Goal: Task Accomplishment & Management: Manage account settings

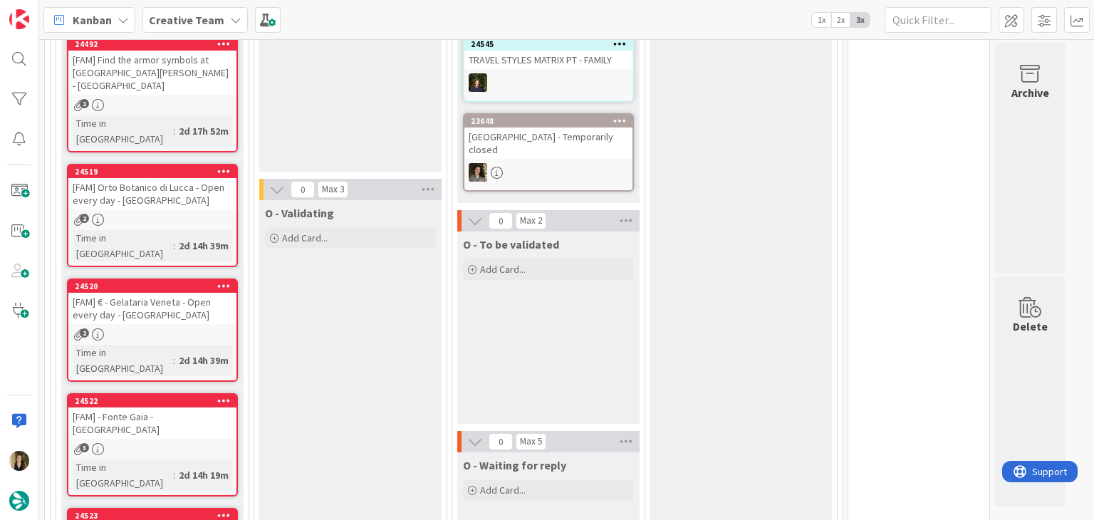
scroll to position [506, 0]
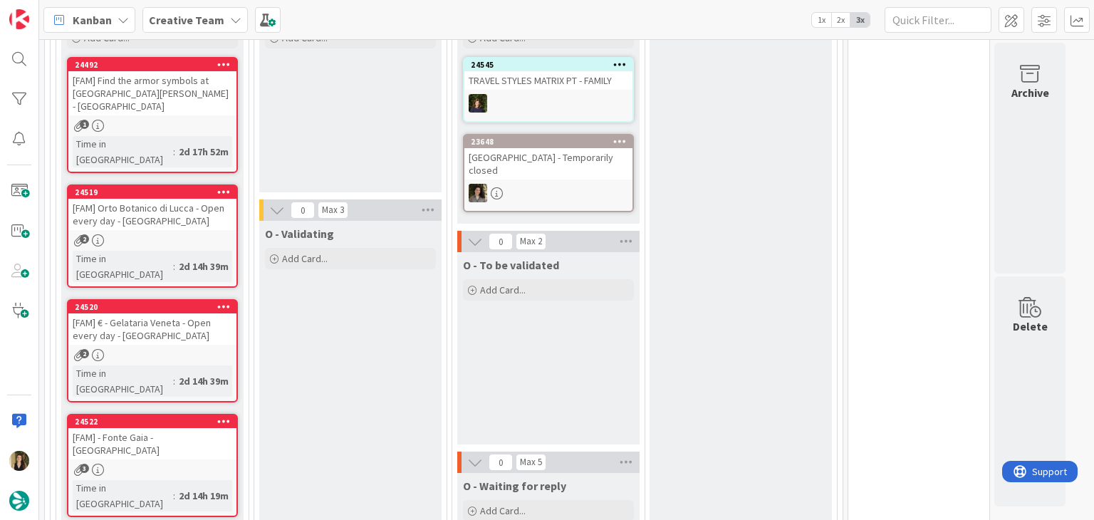
click at [774, 197] on div "O - Done Add Card..." at bounding box center [741, 358] width 182 height 815
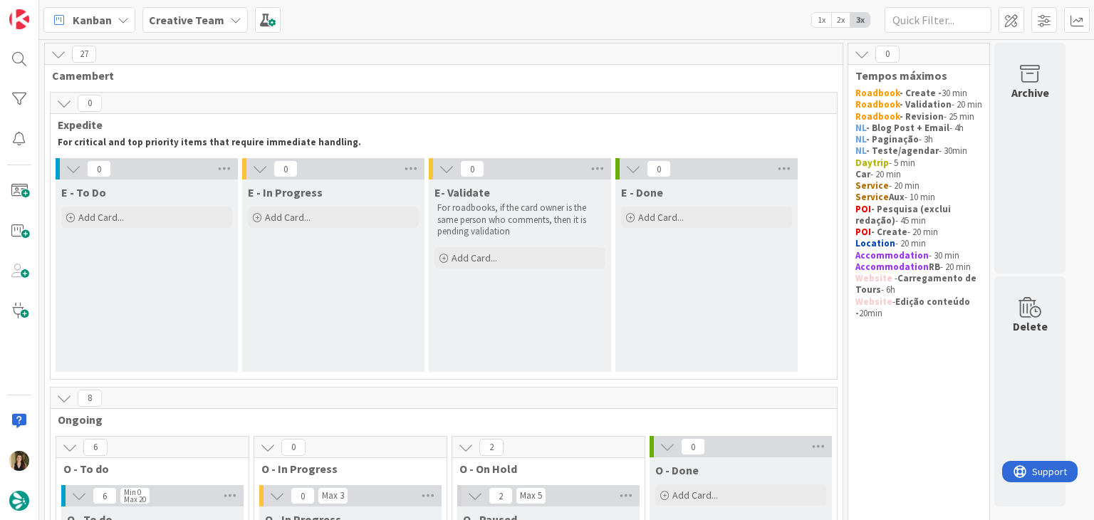
scroll to position [356, 0]
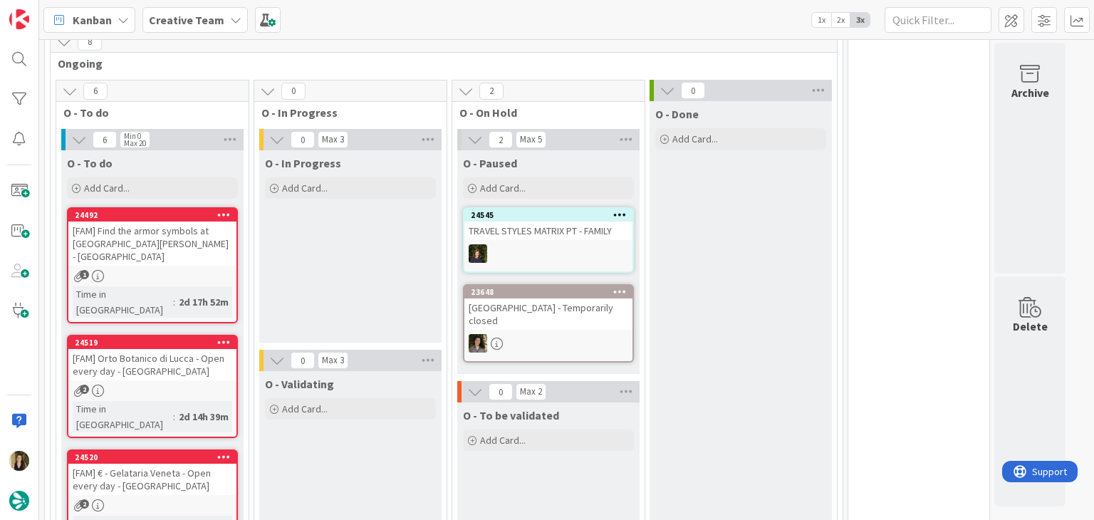
click at [365, 285] on div "O - In Progress Add Card..." at bounding box center [350, 246] width 182 height 192
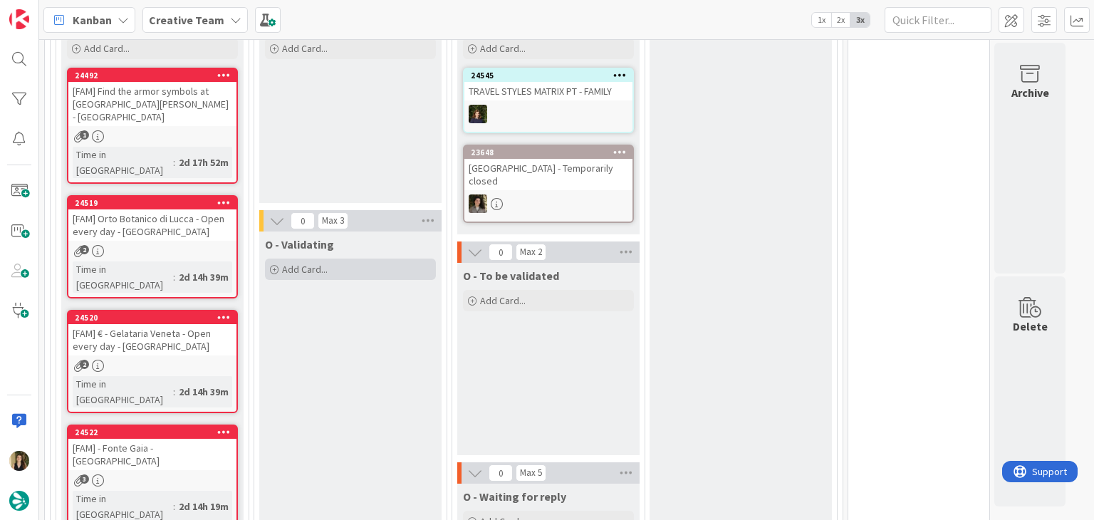
scroll to position [499, 0]
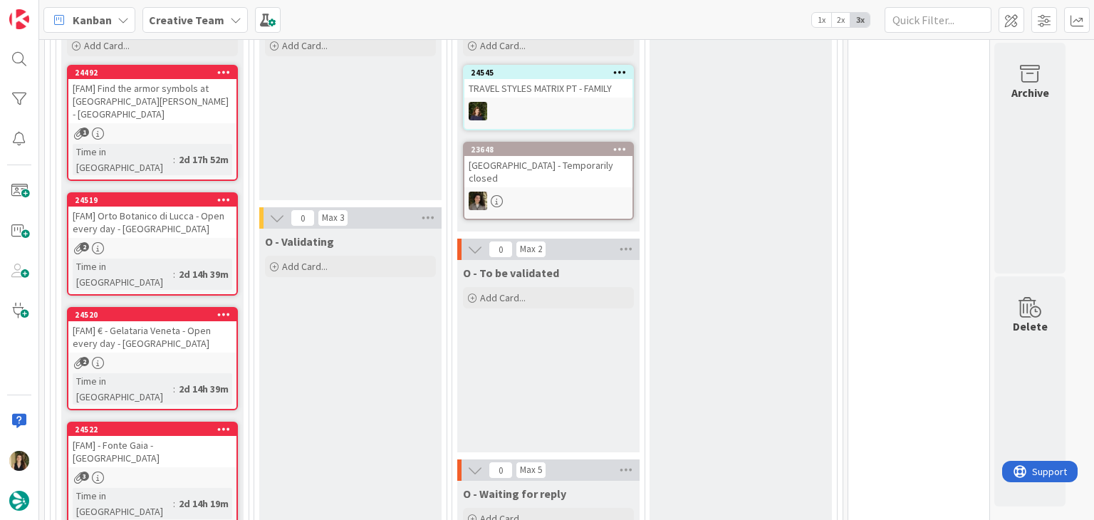
click at [199, 242] on div "2" at bounding box center [152, 248] width 168 height 12
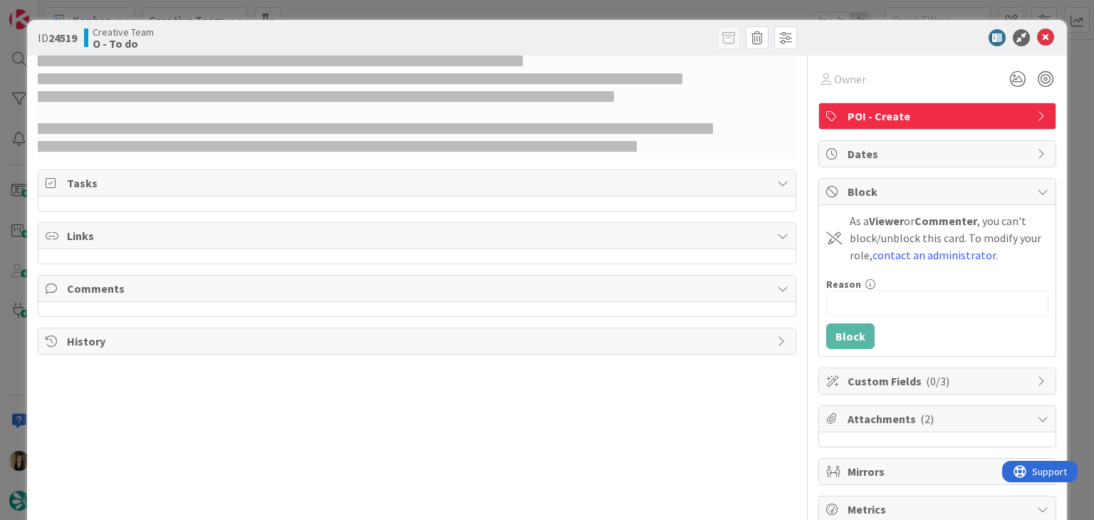
click at [321, 6] on div "ID 24519 Creative Team O - To do Owner POI - Create Tasks Links Comments Histor…" at bounding box center [547, 260] width 1094 height 520
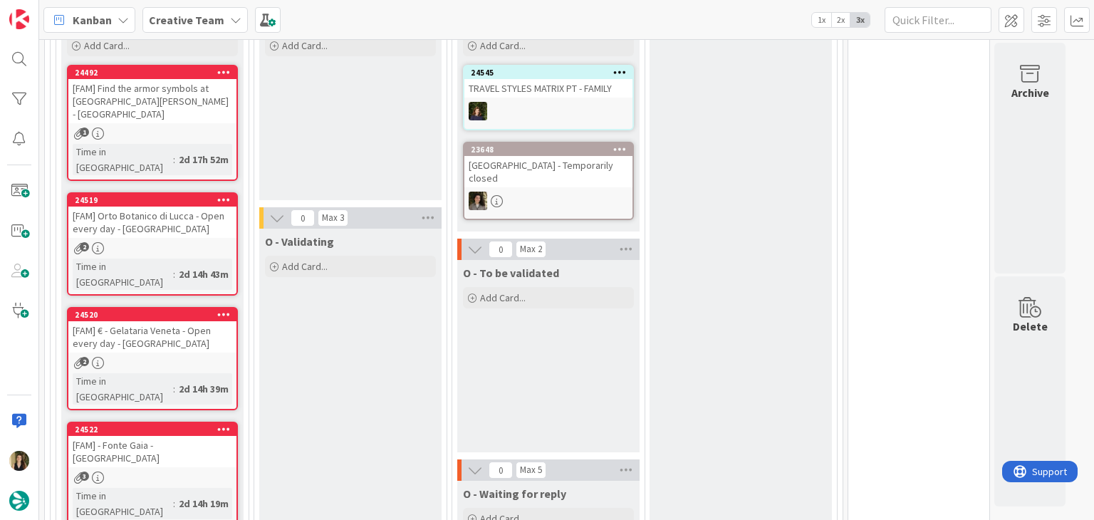
click at [198, 357] on div "2" at bounding box center [152, 363] width 168 height 12
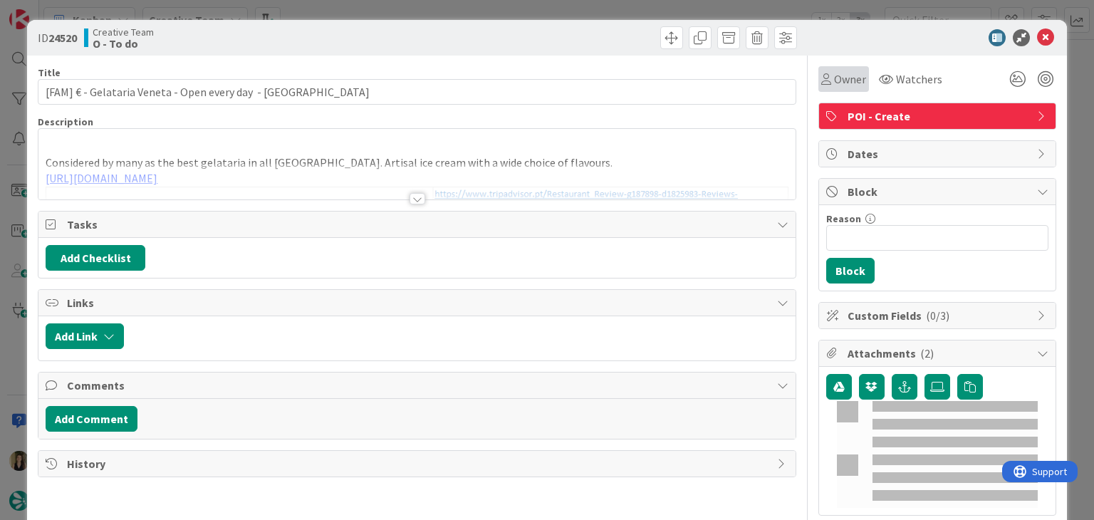
click at [834, 84] on span "Owner" at bounding box center [850, 79] width 32 height 17
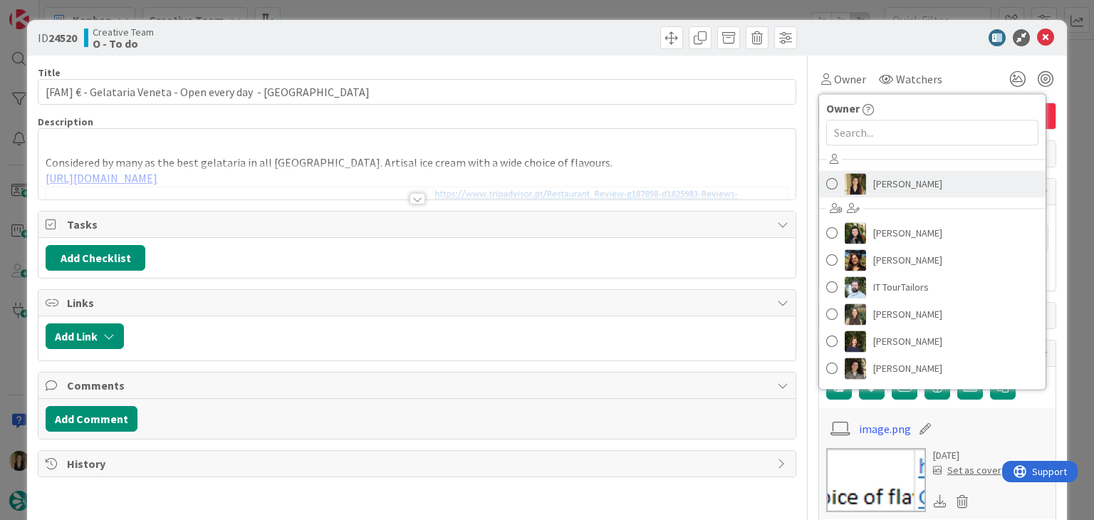
click at [873, 173] on span "[PERSON_NAME]" at bounding box center [907, 183] width 69 height 21
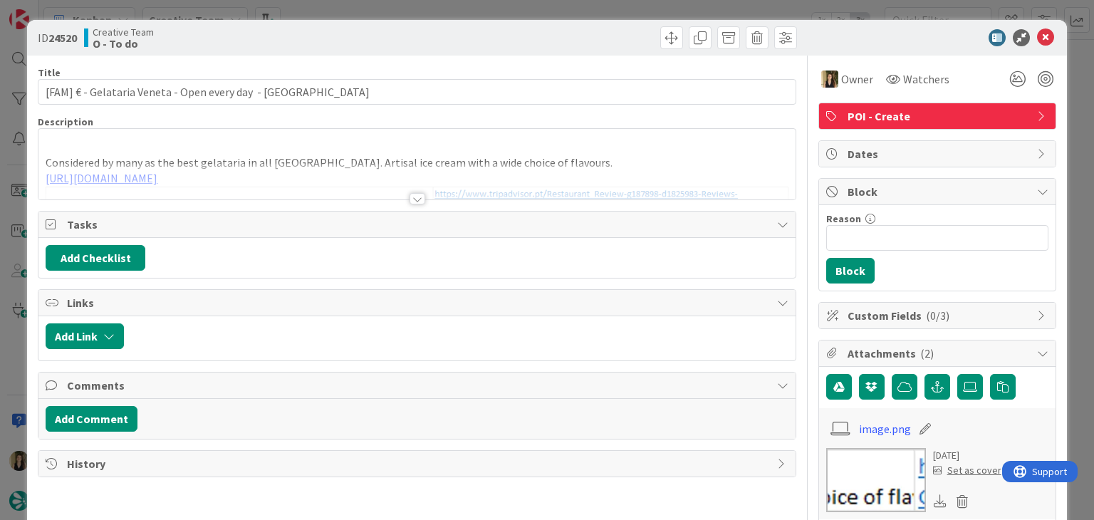
type input "[FAM] € - Gelataria Veneta - Open every day - LUCCA"
click at [551, 13] on div "ID 24520 Creative Team O - To do Title 53 / 128 [FAM] € - Gelataria Veneta - Op…" at bounding box center [547, 260] width 1094 height 520
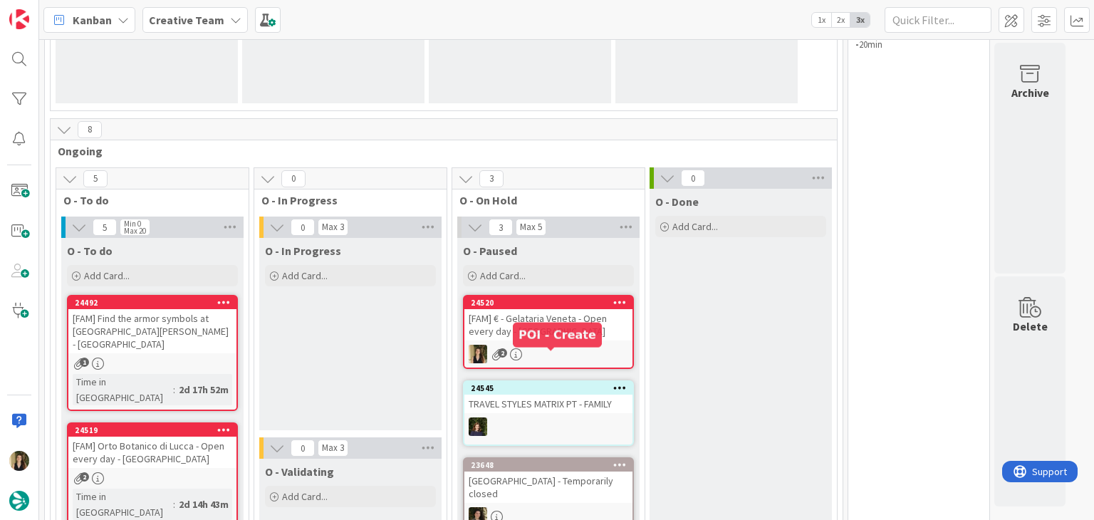
scroll to position [356, 0]
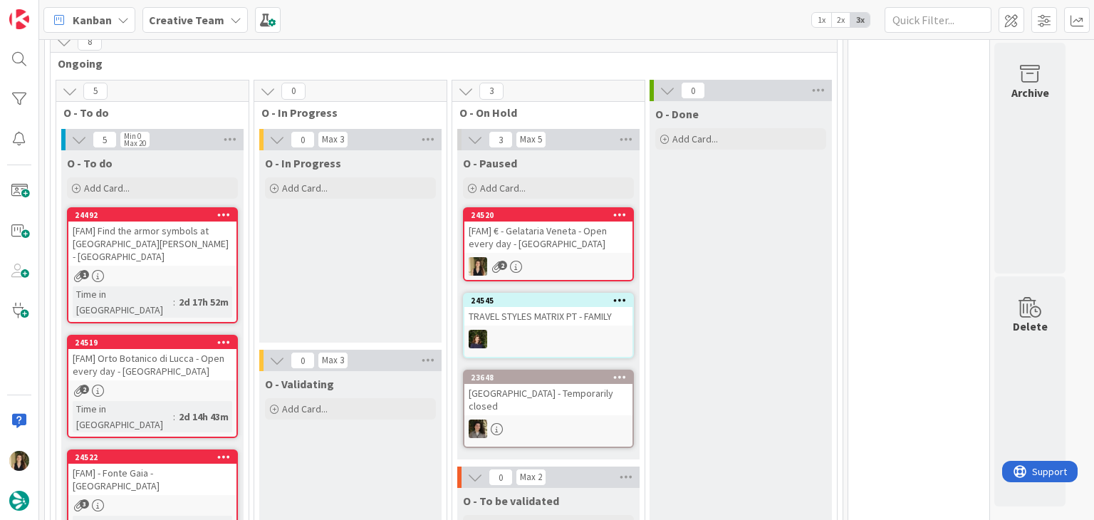
click at [356, 282] on div "O - In Progress Add Card..." at bounding box center [350, 246] width 182 height 192
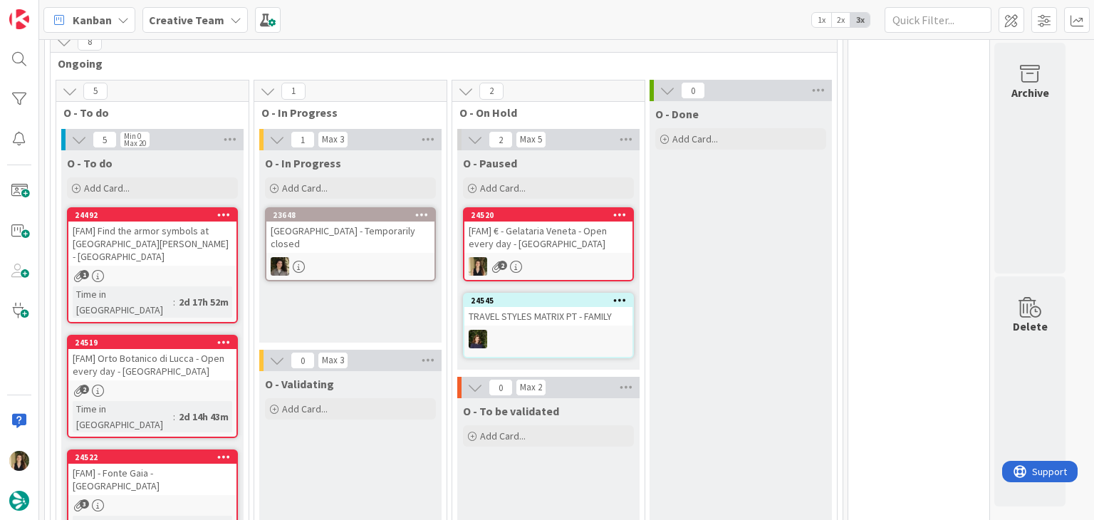
click at [403, 318] on div "O - In Progress Add Card... 23648 Château de Ratilly - Temporarily closed" at bounding box center [350, 246] width 182 height 192
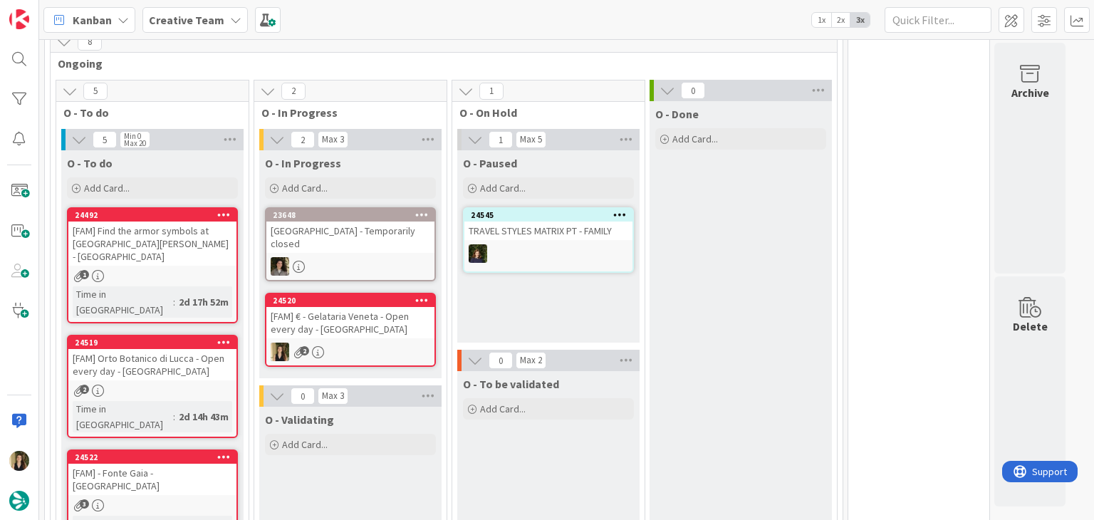
click at [383, 331] on div "[FAM] € - Gelataria Veneta - Open every day - LUCCA" at bounding box center [350, 322] width 168 height 31
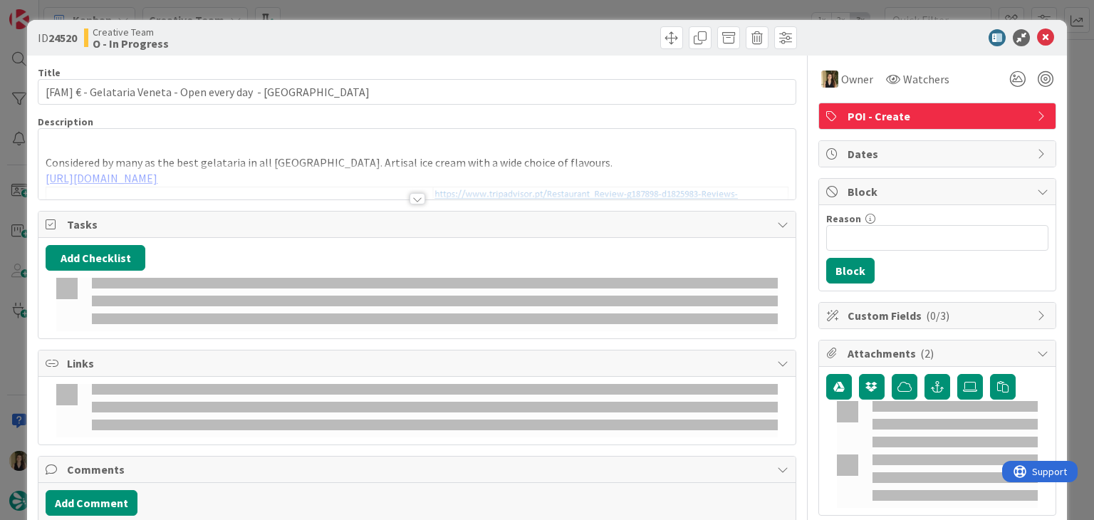
type input "[FAM] € - Gelataria Veneta - Open every day - LUCCA"
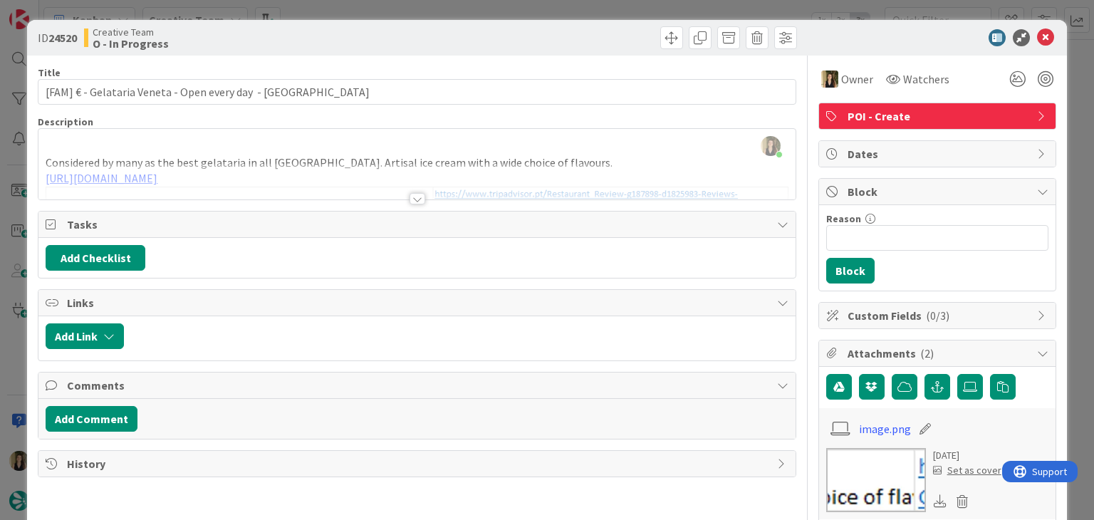
click at [415, 197] on div at bounding box center [418, 198] width 16 height 11
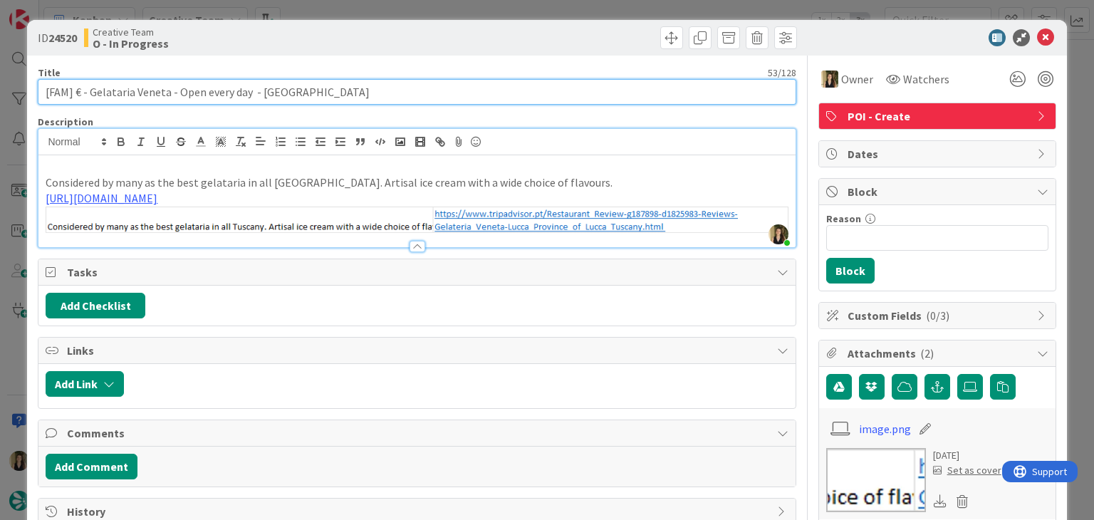
drag, startPoint x: 167, startPoint y: 92, endPoint x: 89, endPoint y: 99, distance: 78.0
click at [89, 99] on input "[FAM] € - Gelataria Veneta - Open every day - LUCCA" at bounding box center [417, 92] width 758 height 26
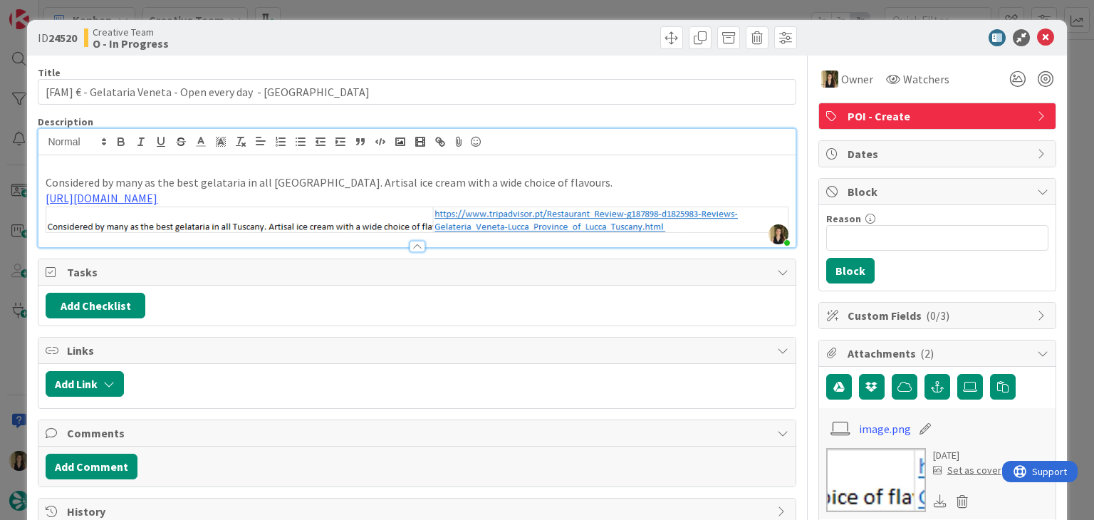
click at [427, 32] on div at bounding box center [609, 37] width 376 height 23
click at [427, 11] on div "ID 24520 Creative Team O - In Progress Title 53 / 128 [FAM] € - Gelataria Venet…" at bounding box center [547, 260] width 1094 height 520
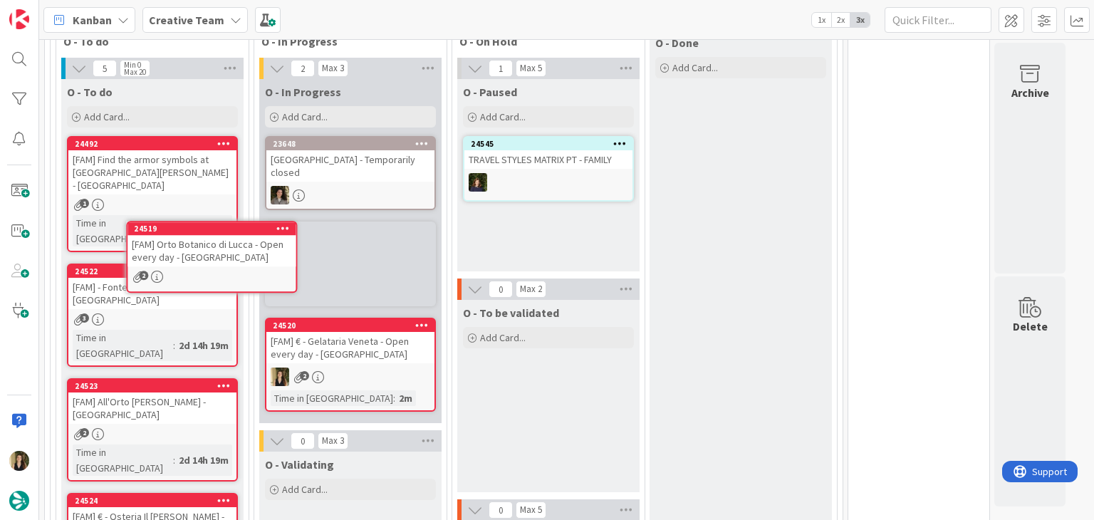
scroll to position [426, 0]
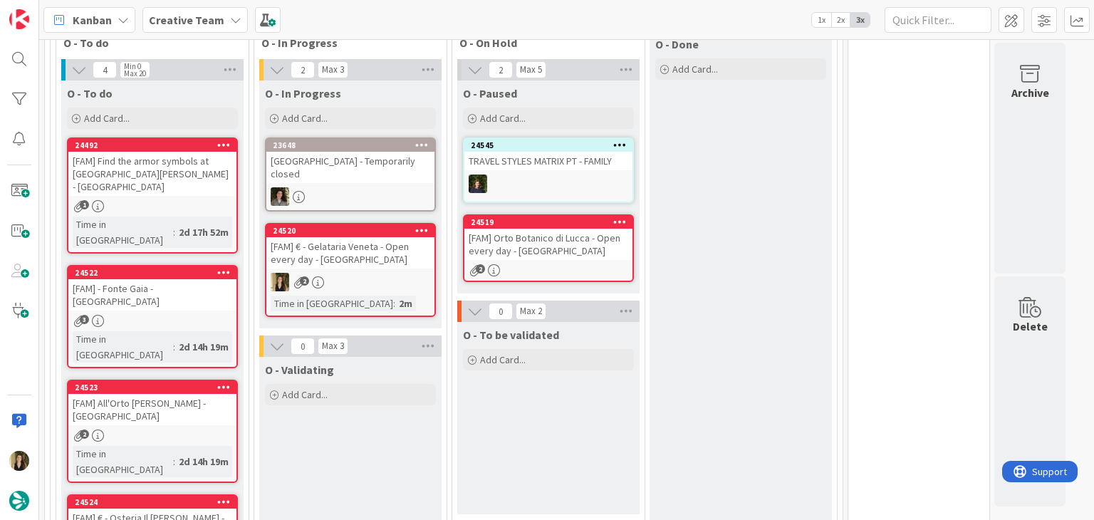
click at [585, 240] on div "[FAM] Orto Botanico di Lucca - Open every day - [GEOGRAPHIC_DATA]" at bounding box center [548, 244] width 168 height 31
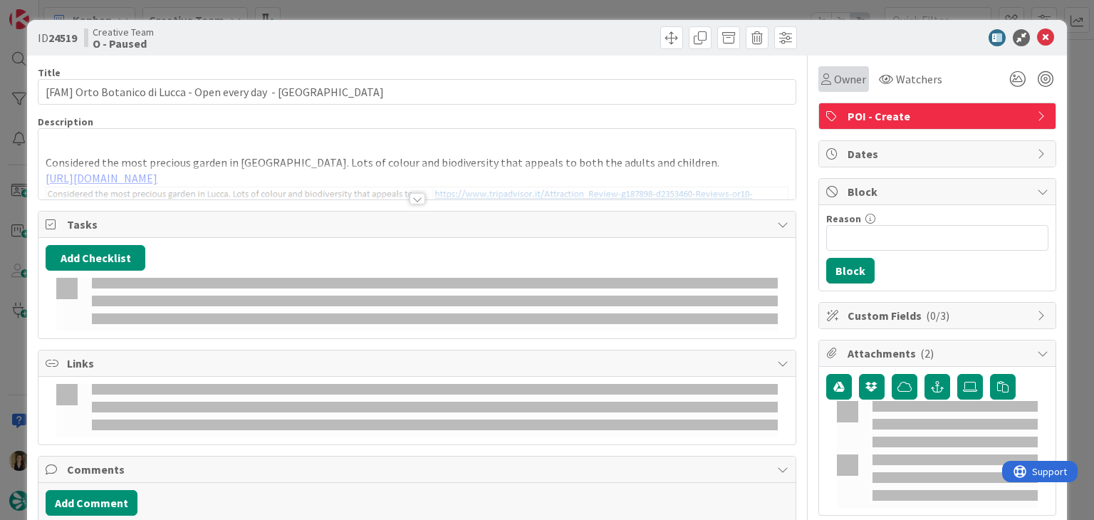
click at [836, 80] on span "Owner" at bounding box center [850, 79] width 32 height 17
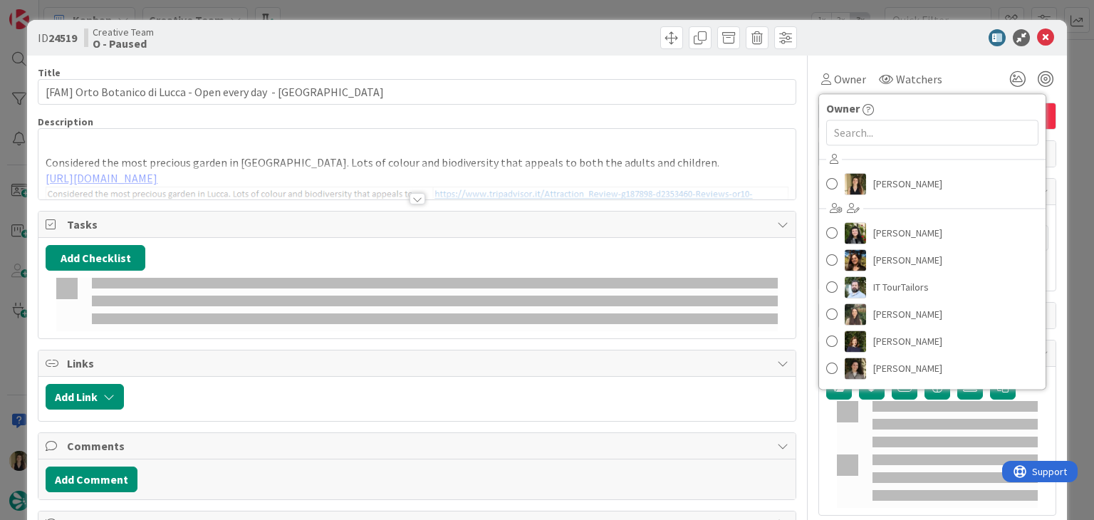
type input "[FAM] Orto Botanico di Lucca - Open every day - LUCCA"
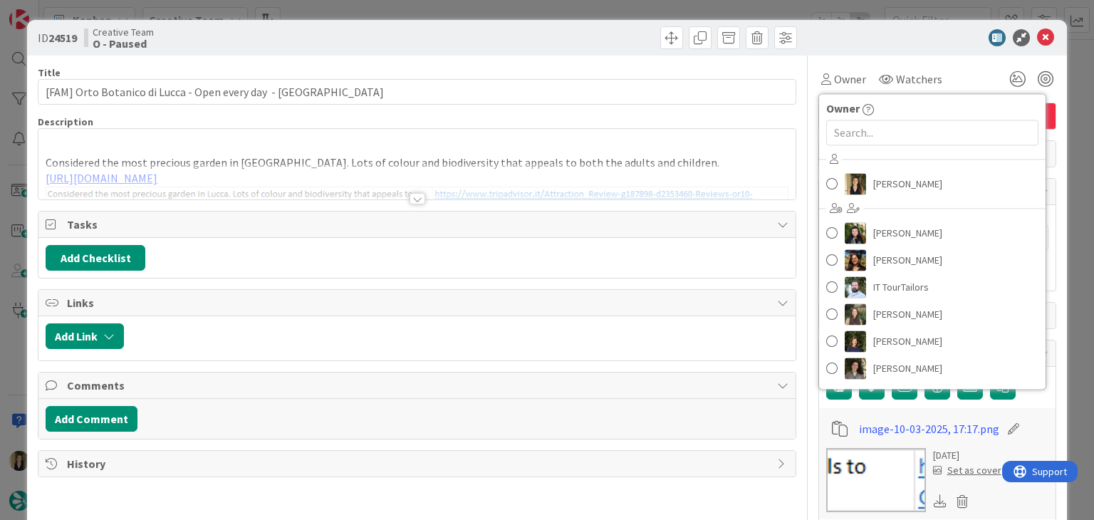
click at [416, 6] on div "ID 24519 Creative Team O - Paused Title 55 / 128 [FAM] Orto Botanico di Lucca -…" at bounding box center [547, 260] width 1094 height 520
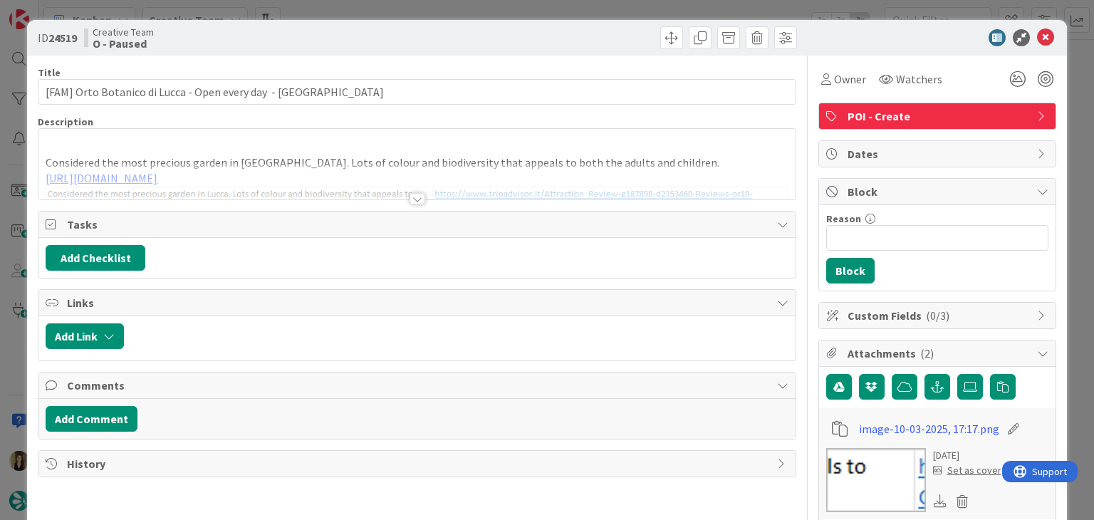
click at [406, 11] on div "ID 24519 Creative Team O - Paused Title 55 / 128 [FAM] Orto Botanico di Lucca -…" at bounding box center [547, 260] width 1094 height 520
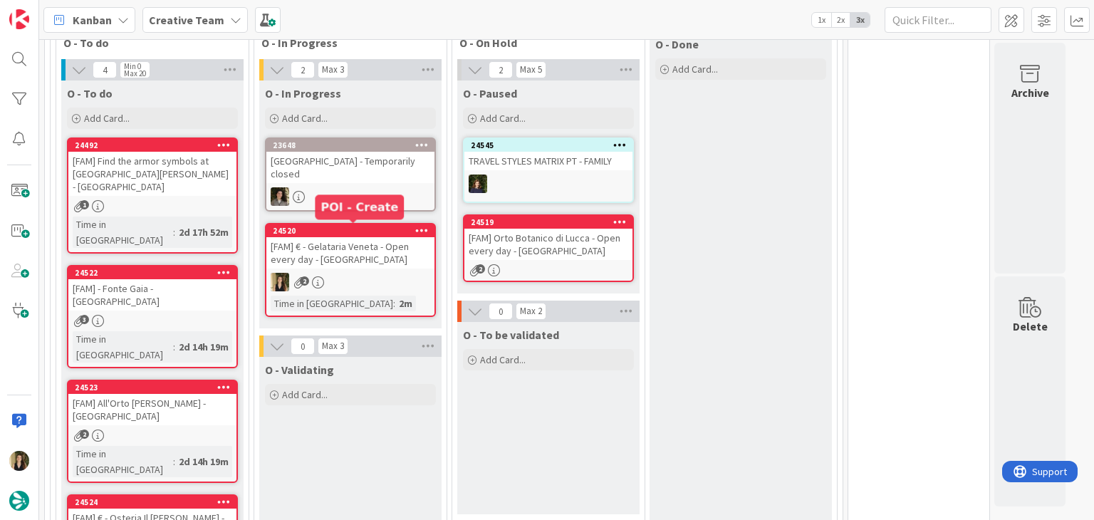
click at [373, 287] on div "2" at bounding box center [350, 282] width 168 height 19
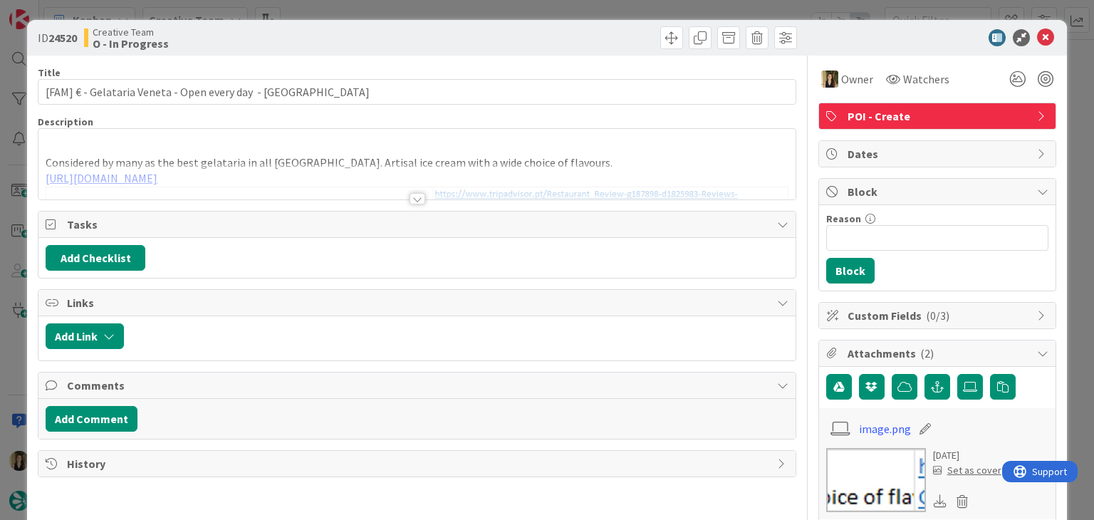
click at [410, 202] on div at bounding box center [418, 198] width 16 height 11
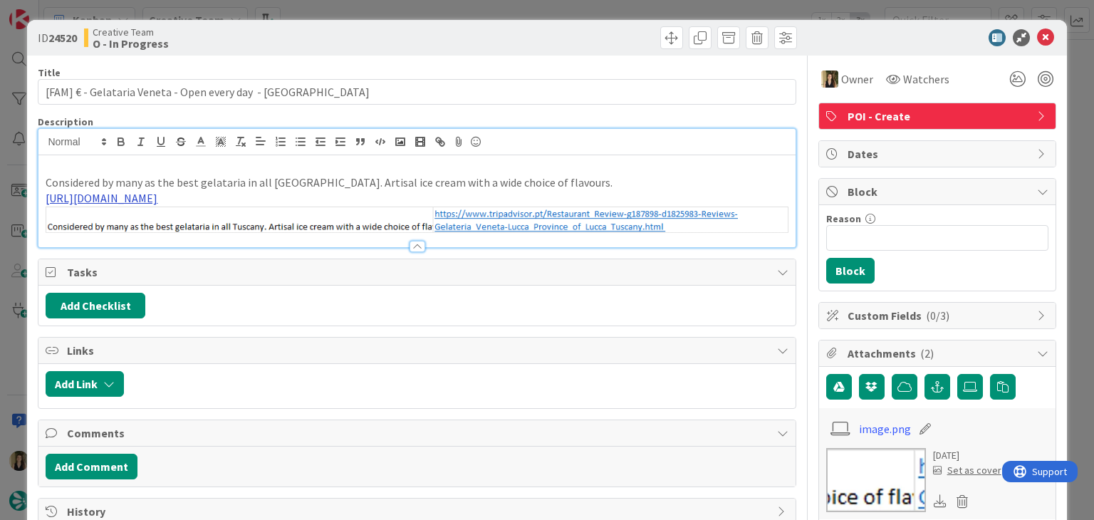
click at [157, 197] on link "https://www.tripadvisor.pt/Restaurant_Review-g187898-d1825983-Reviews-Gelateria…" at bounding box center [102, 198] width 112 height 14
click at [314, 229] on link "https://www.tripadvisor.pt/Restaurant_Review-g187898-d1825983-Reviews-Gelateria…" at bounding box center [330, 226] width 98 height 19
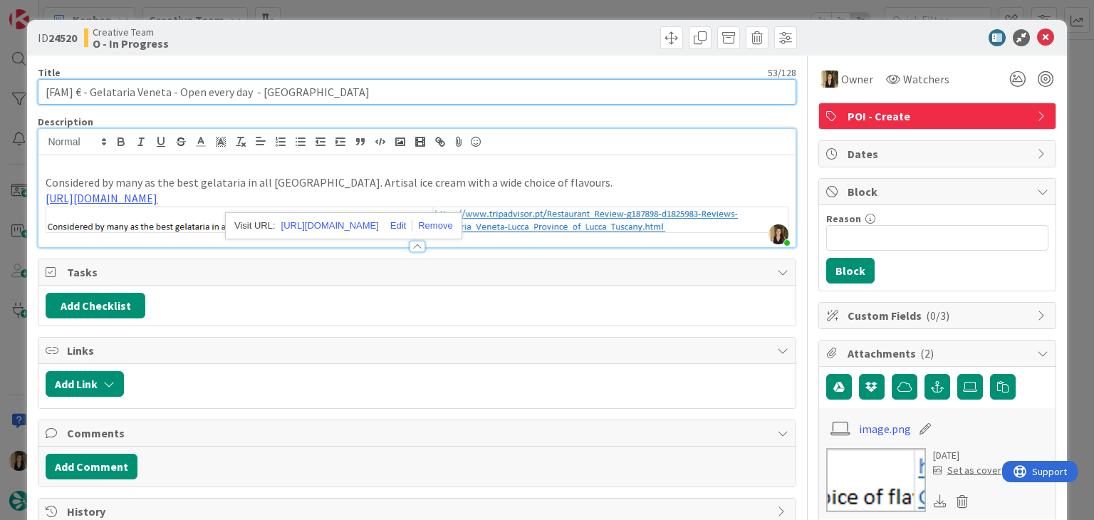
drag, startPoint x: 248, startPoint y: 92, endPoint x: 173, endPoint y: 89, distance: 74.9
click at [173, 89] on input "[FAM] € - Gelataria Veneta - Open every day - LUCCA" at bounding box center [417, 92] width 758 height 26
click at [122, 95] on input "[FAM] € - Gelataria Veneta - Closed Tue - LUCCA" at bounding box center [417, 92] width 758 height 26
drag, startPoint x: 227, startPoint y: 91, endPoint x: 36, endPoint y: 90, distance: 190.9
click at [36, 90] on div "ID 24520 Creative Team O - In Progress Title 48 / 128 [FAM] € - Gelateria Venet…" at bounding box center [546, 497] width 1039 height 955
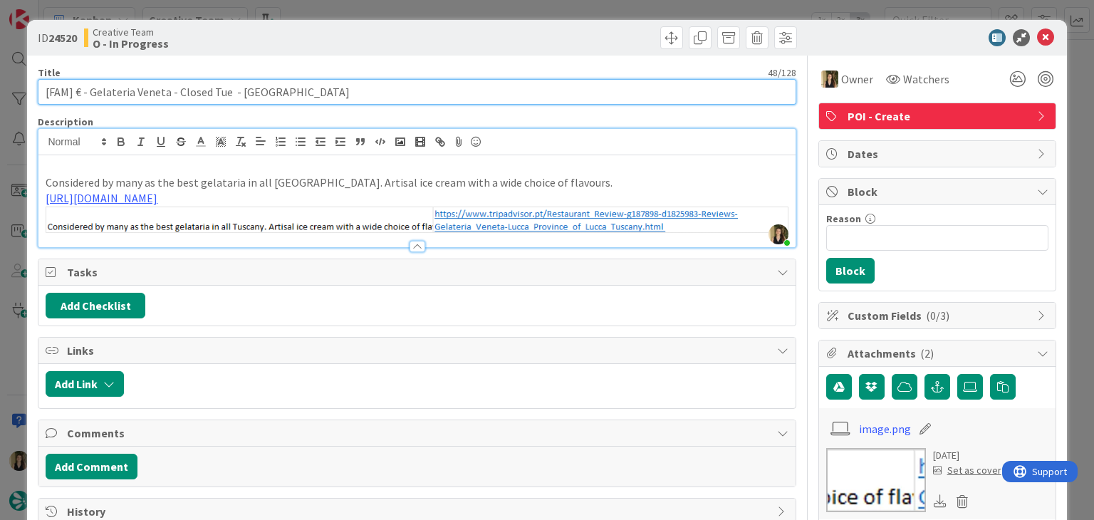
type input "[FAM] € - Gelateria Veneta - Closed Tue - [GEOGRAPHIC_DATA]"
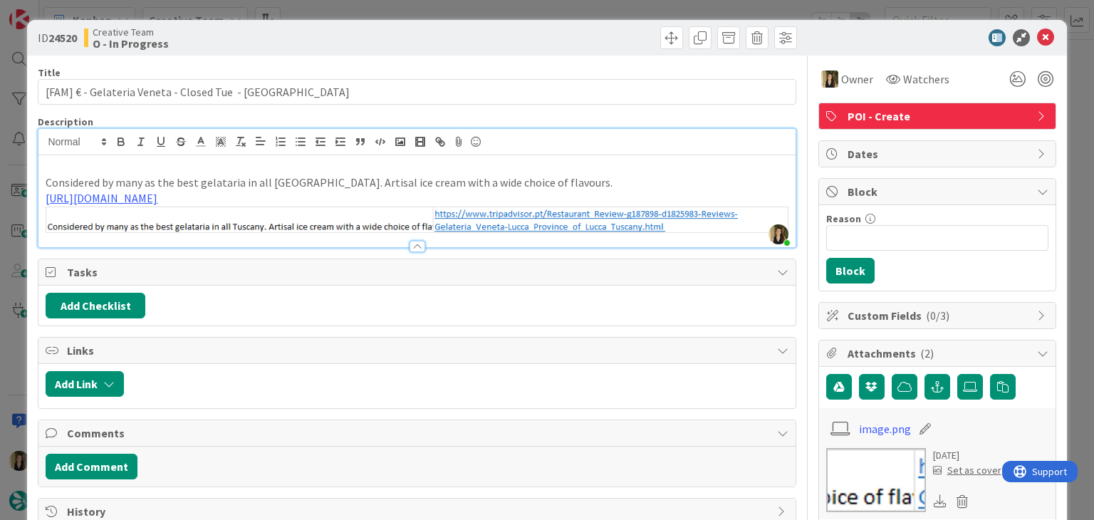
drag, startPoint x: 185, startPoint y: 155, endPoint x: 180, endPoint y: 143, distance: 12.7
click at [185, 155] on div "Considered by many as the best gelataria in all Tuscany. Artisal ice cream with…" at bounding box center [416, 201] width 757 height 92
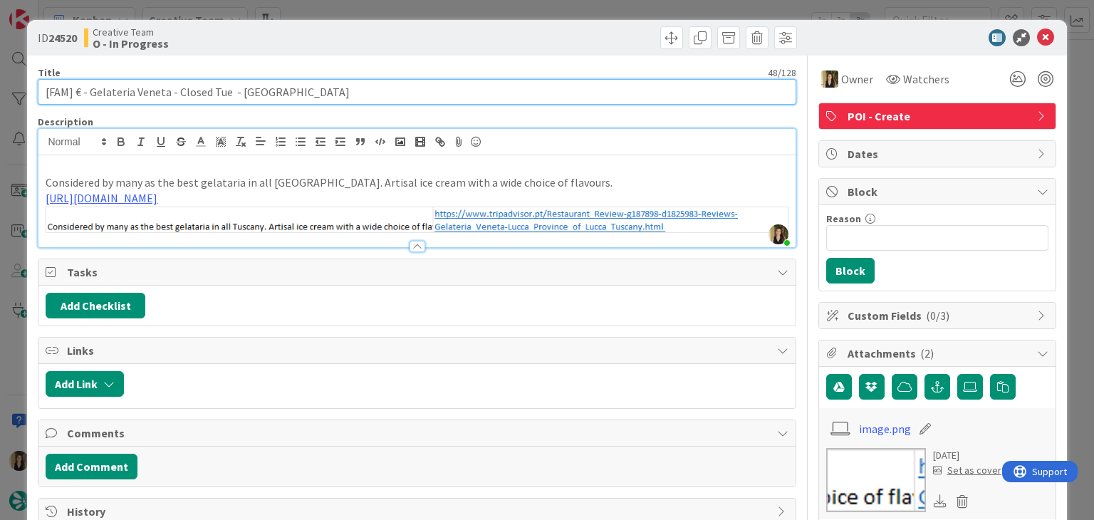
drag, startPoint x: 160, startPoint y: 90, endPoint x: 89, endPoint y: 91, distance: 70.5
click at [89, 91] on input "[FAM] € - Gelateria Veneta - Closed Tue - [GEOGRAPHIC_DATA]" at bounding box center [417, 92] width 758 height 26
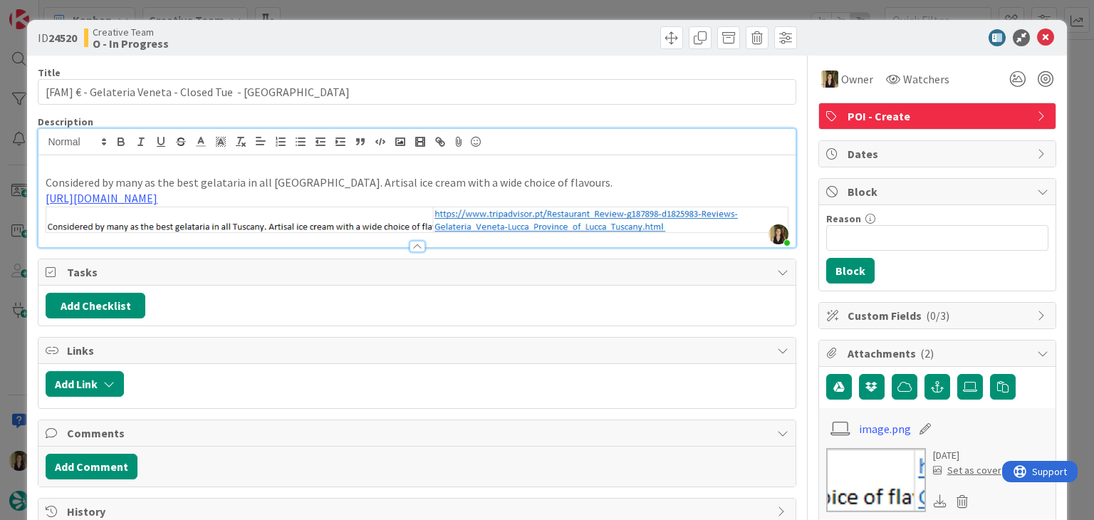
click at [378, 8] on div "ID 24520 Creative Team O - In Progress Title 48 / 128 [FAM] € - Gelateria Venet…" at bounding box center [547, 260] width 1094 height 520
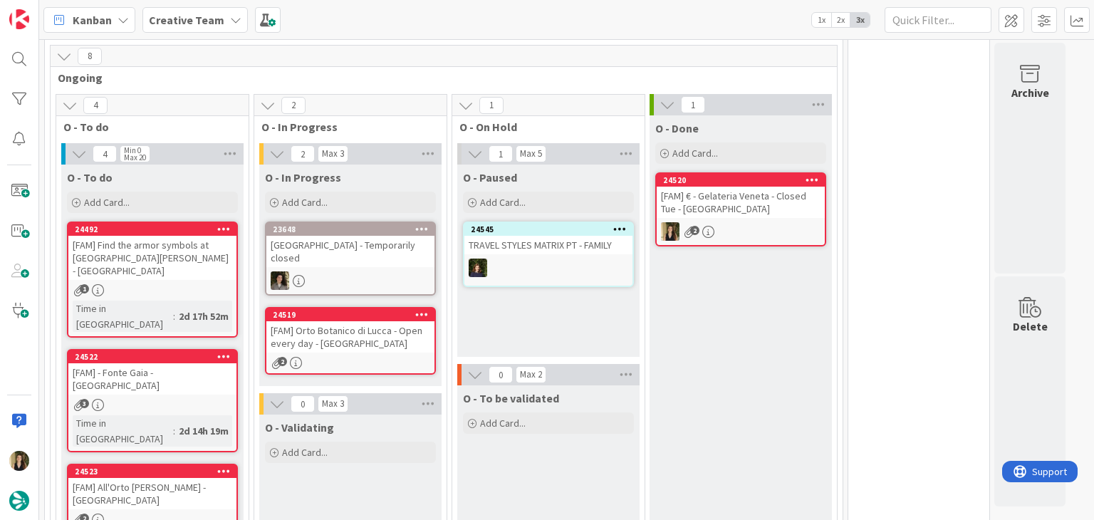
click at [546, 305] on div "O - Paused Add Card... 24545 TRAVEL STYLES MATRIX PT - FAMILY" at bounding box center [548, 261] width 182 height 192
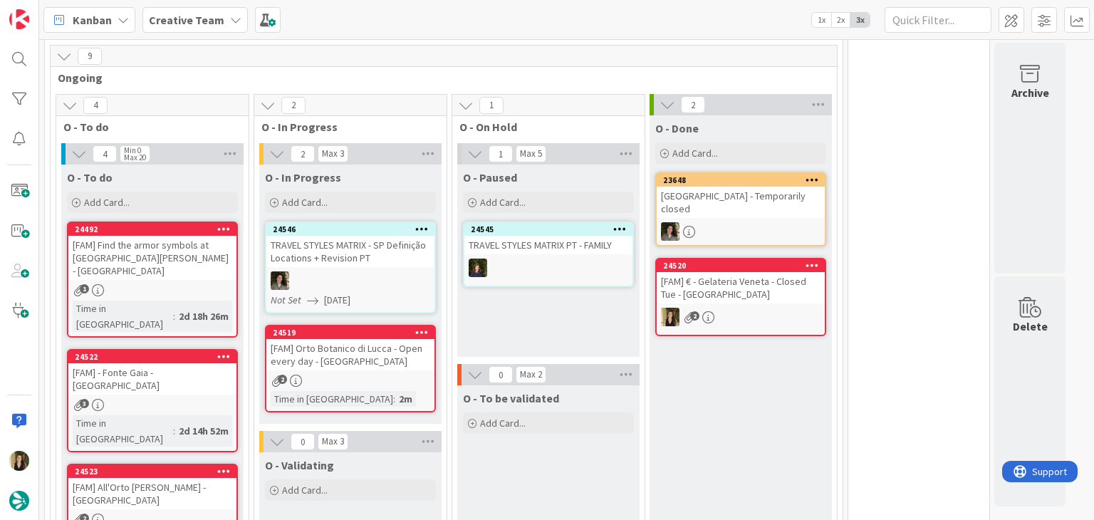
click at [380, 391] on div "Time in Column : 2m" at bounding box center [351, 399] width 160 height 16
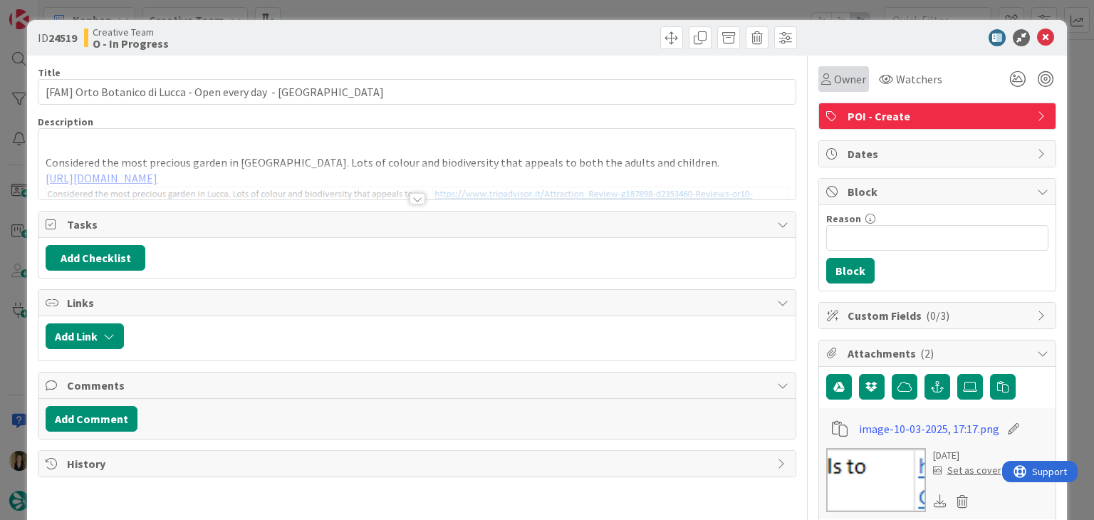
click at [835, 83] on span "Owner" at bounding box center [850, 79] width 32 height 17
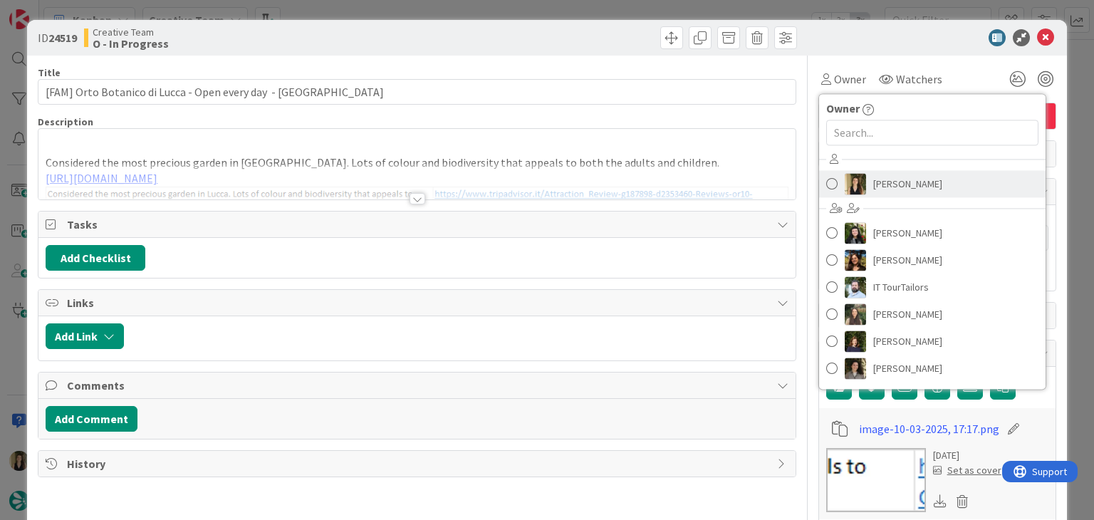
click at [893, 173] on span "[PERSON_NAME]" at bounding box center [907, 183] width 69 height 21
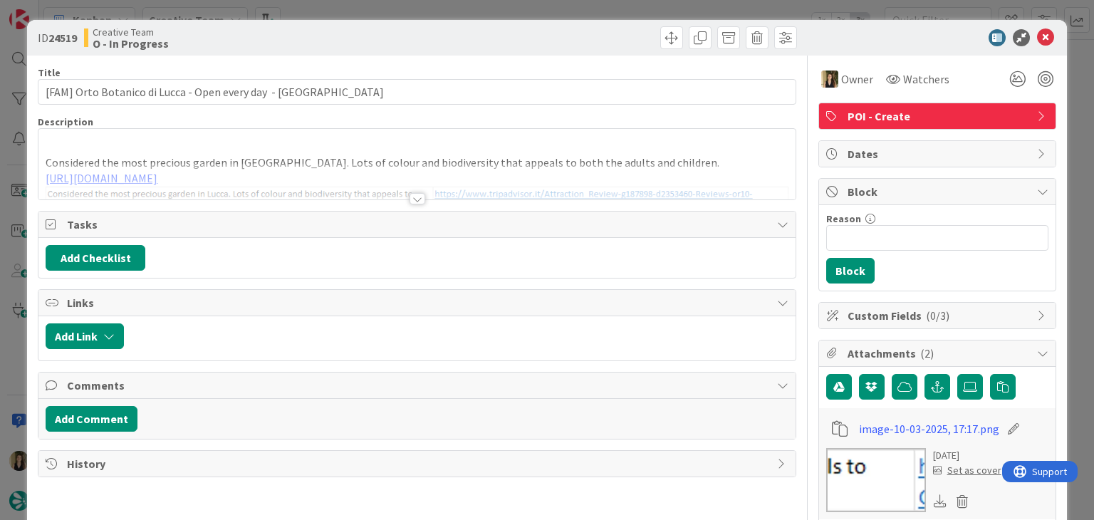
type input "[FAM] Orto Botanico di Lucca - Open every day - LUCCA"
click at [410, 203] on div at bounding box center [418, 198] width 16 height 11
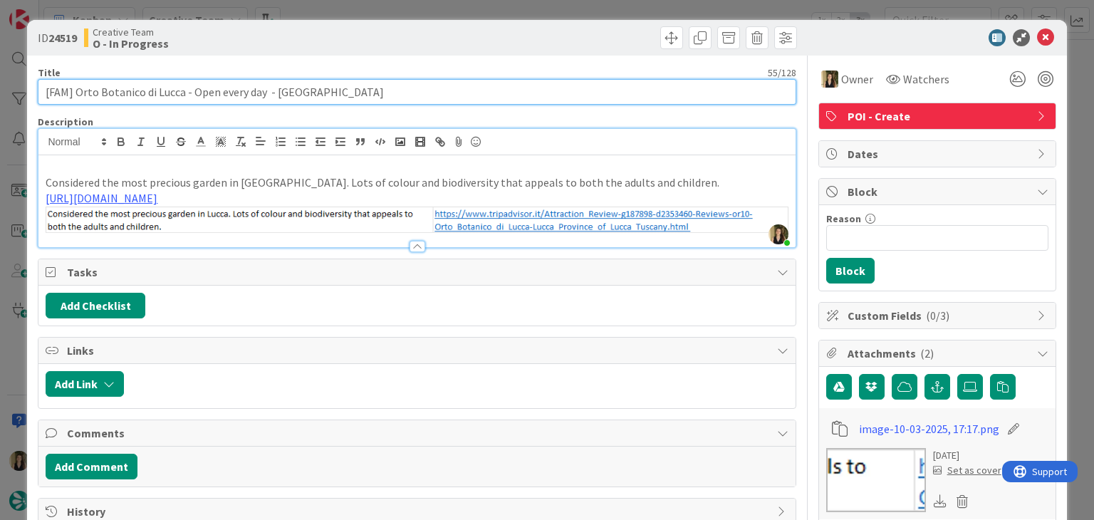
drag, startPoint x: 182, startPoint y: 92, endPoint x: 76, endPoint y: 94, distance: 106.2
click at [76, 94] on input "[FAM] Orto Botanico di Lucca - Open every day - LUCCA" at bounding box center [417, 92] width 758 height 26
drag, startPoint x: 262, startPoint y: 95, endPoint x: 30, endPoint y: 89, distance: 232.3
click at [32, 89] on div "ID 24519 Creative Team O - In Progress Title 55 / 128 [FAM] Orto Botanico di Lu…" at bounding box center [546, 497] width 1039 height 955
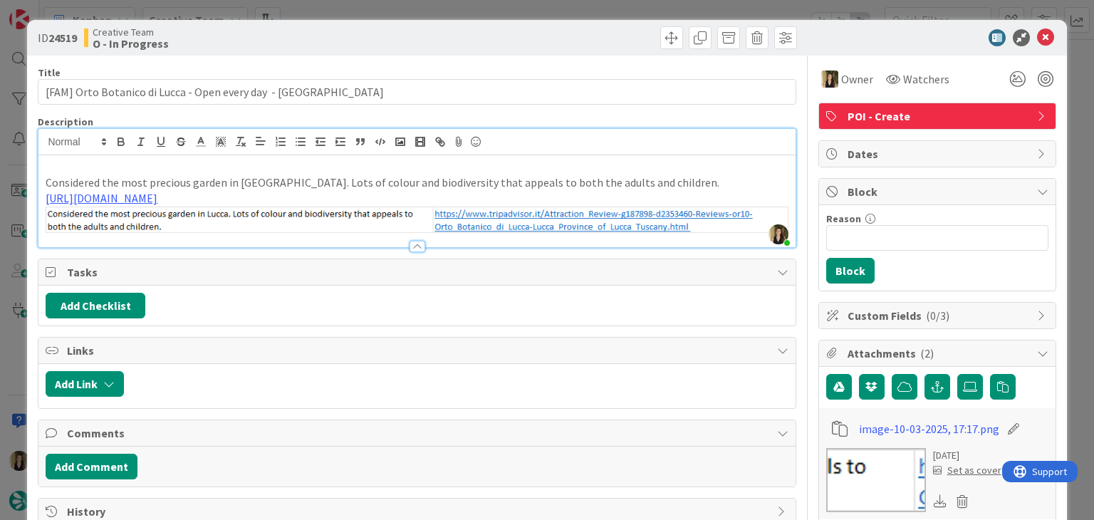
click at [304, 178] on p "Considered the most precious garden in Lucca. Lots of colour and biodiversity t…" at bounding box center [417, 183] width 742 height 16
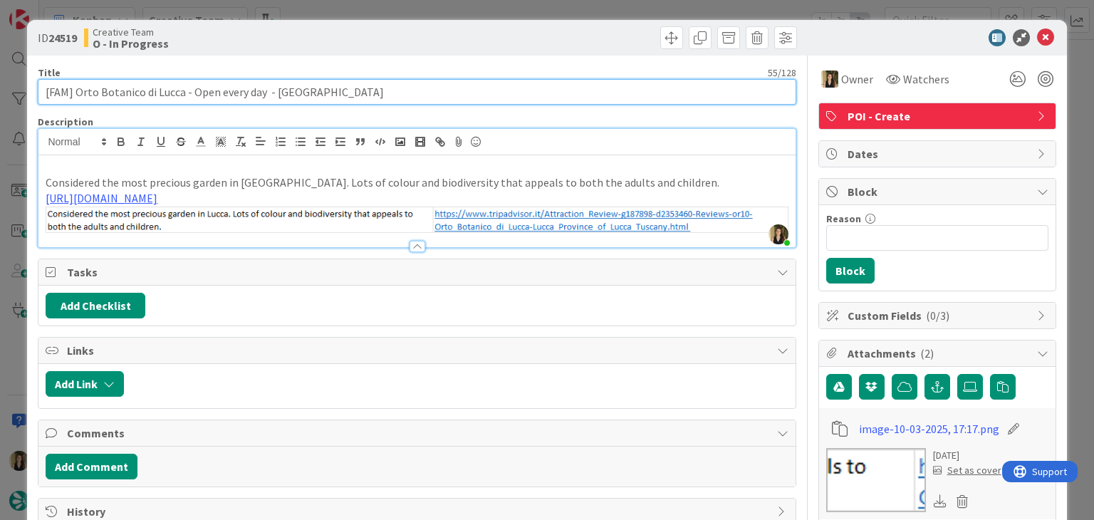
drag, startPoint x: 180, startPoint y: 90, endPoint x: 82, endPoint y: 90, distance: 98.3
click at [76, 91] on input "[FAM] Orto Botanico di Lucca - Open every day - LUCCA" at bounding box center [417, 92] width 758 height 26
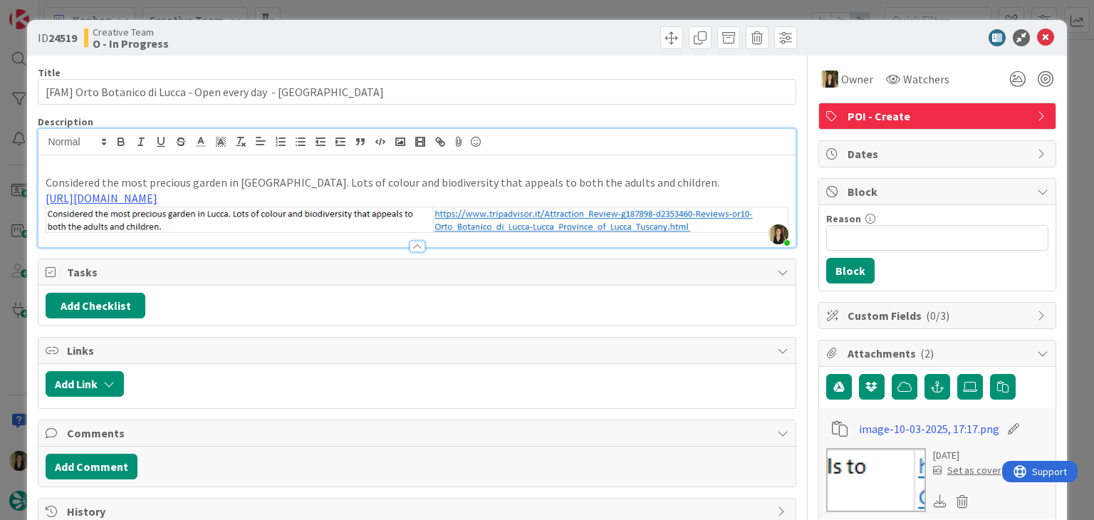
drag, startPoint x: 410, startPoint y: 32, endPoint x: 412, endPoint y: 24, distance: 8.7
click at [412, 31] on div "ID 24519 Creative Team O - In Progress" at bounding box center [417, 37] width 759 height 23
click at [412, 13] on div "ID 24519 Creative Team O - In Progress Title 55 / 128 [FAM] Orto Botanico di Lu…" at bounding box center [547, 260] width 1094 height 520
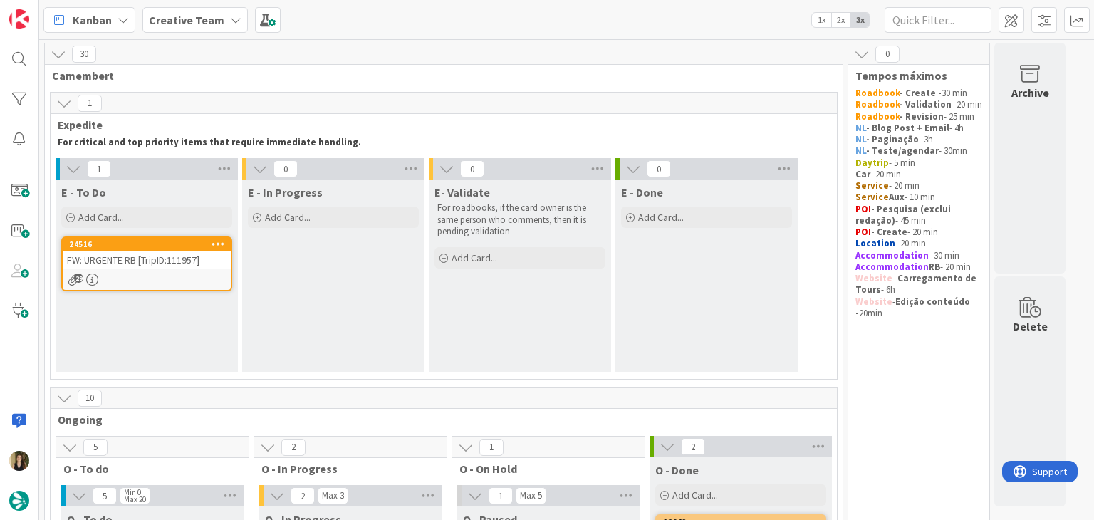
click at [183, 280] on div "29" at bounding box center [147, 280] width 168 height 12
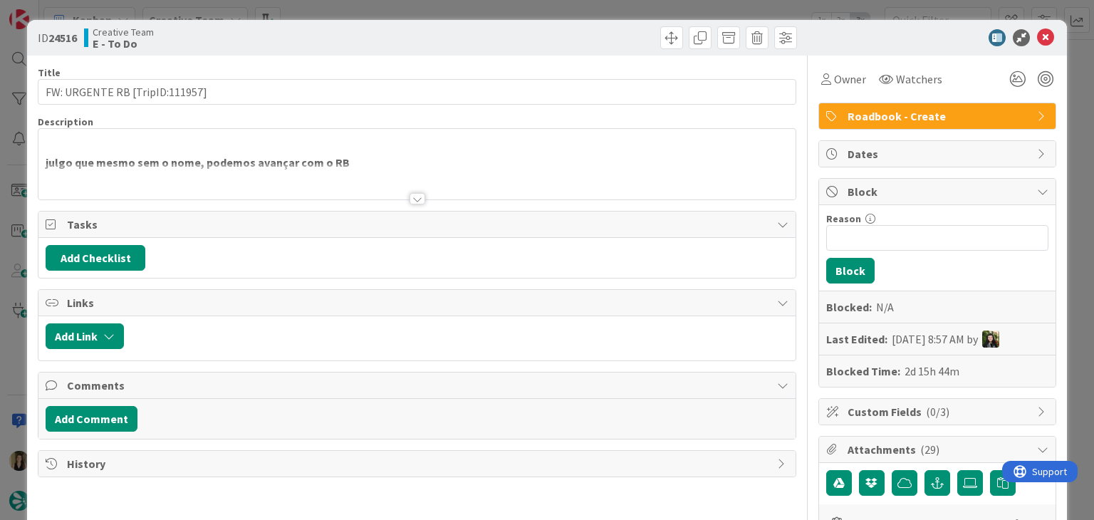
click at [410, 197] on div at bounding box center [418, 198] width 16 height 11
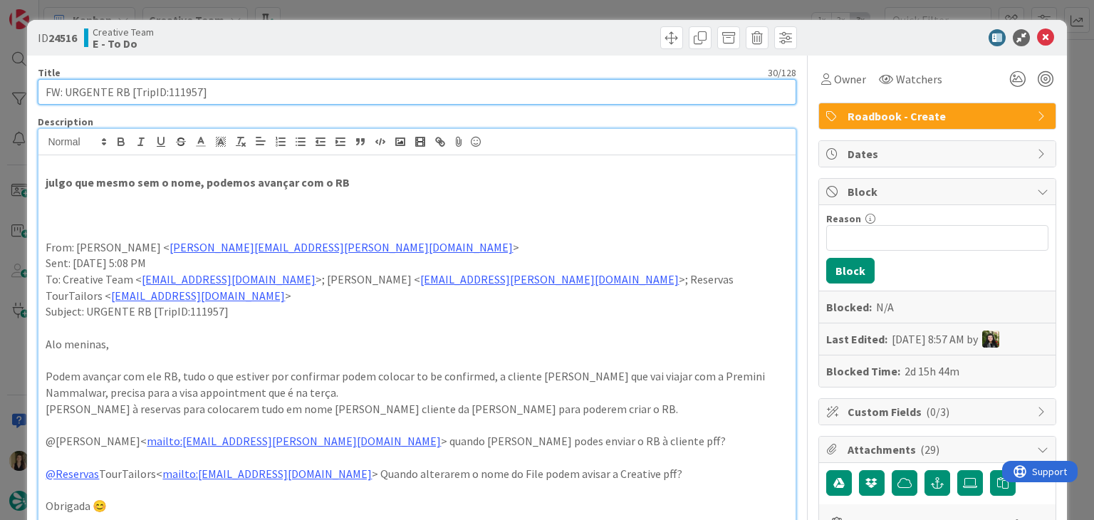
click at [179, 92] on input "FW: URGENTE RB [TripID:111957]" at bounding box center [417, 92] width 758 height 26
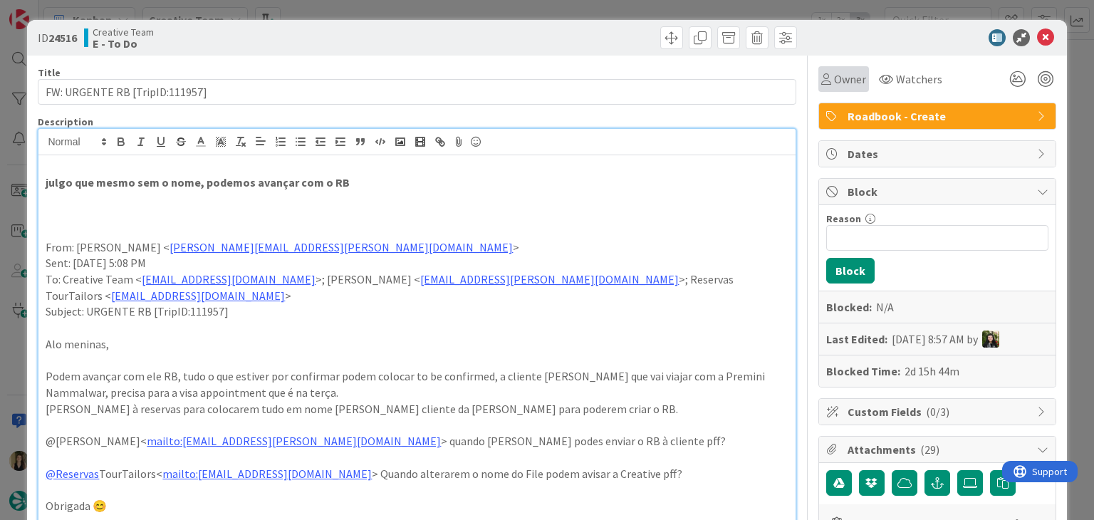
click at [843, 69] on div "Owner" at bounding box center [844, 79] width 51 height 26
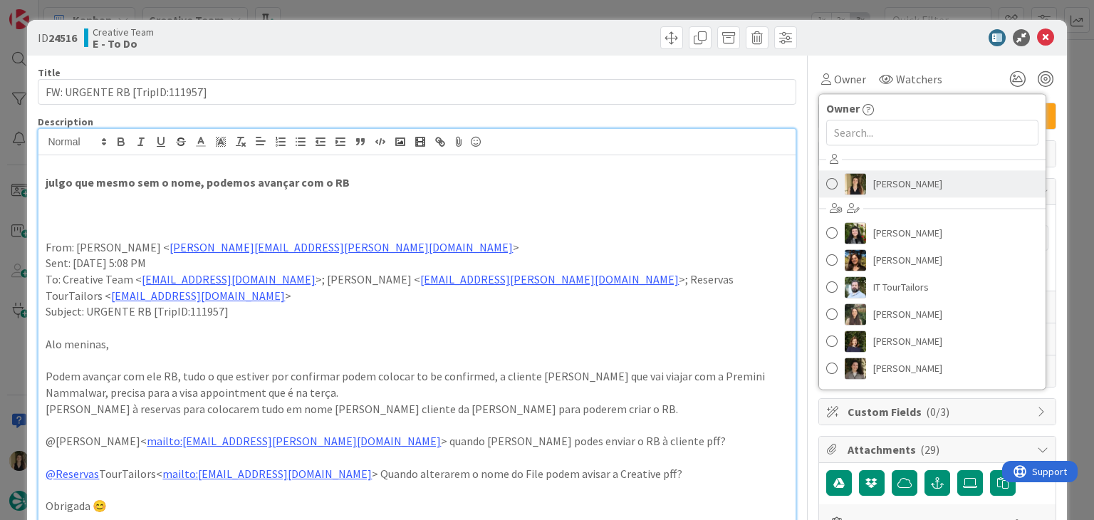
click at [893, 185] on span "[PERSON_NAME]" at bounding box center [907, 183] width 69 height 21
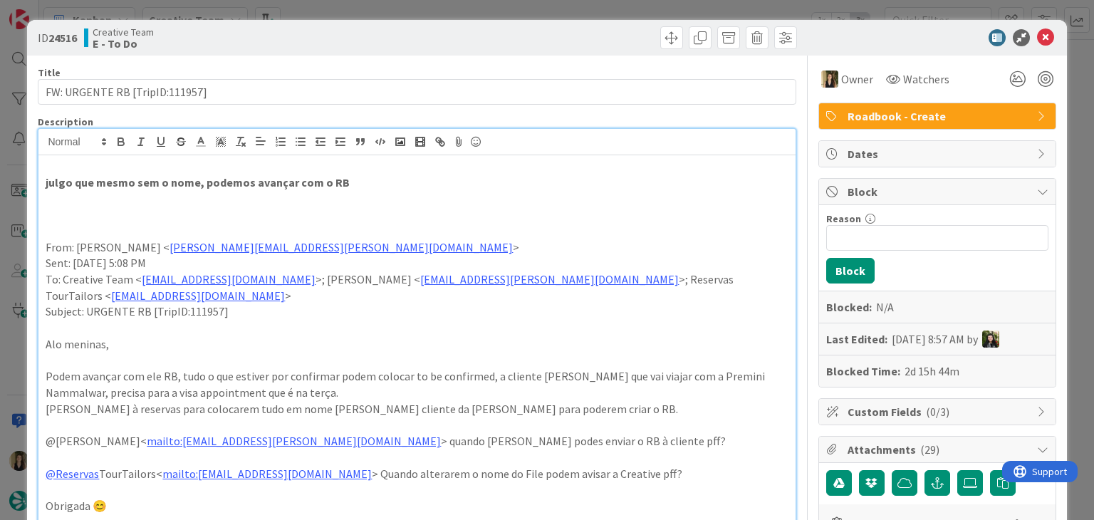
drag, startPoint x: 360, startPoint y: 11, endPoint x: 354, endPoint y: 184, distance: 172.5
click at [360, 11] on div "ID 24516 Creative Team E - To Do Title 30 / 128 FW: URGENTE RB [TripID:111957] …" at bounding box center [547, 260] width 1094 height 520
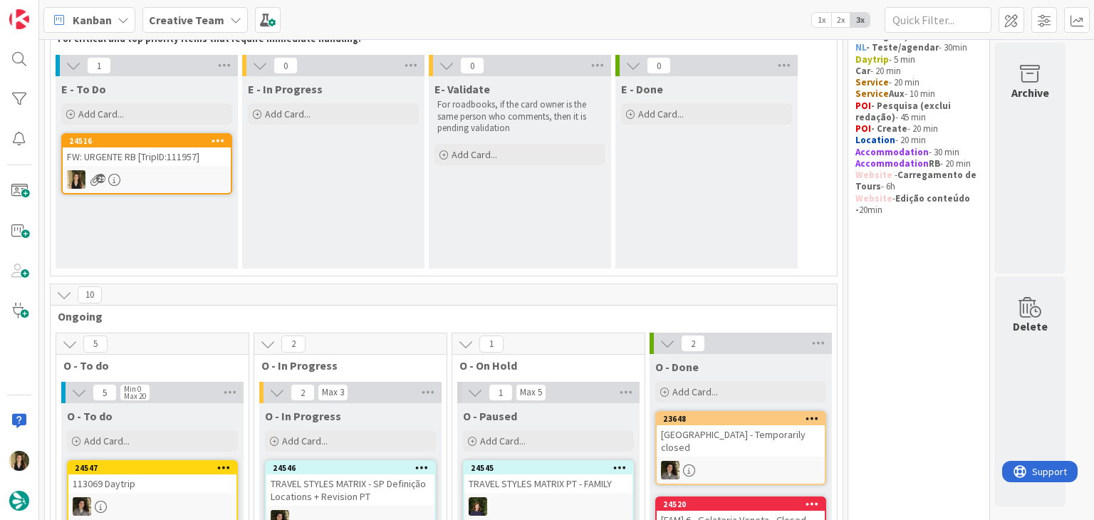
scroll to position [285, 0]
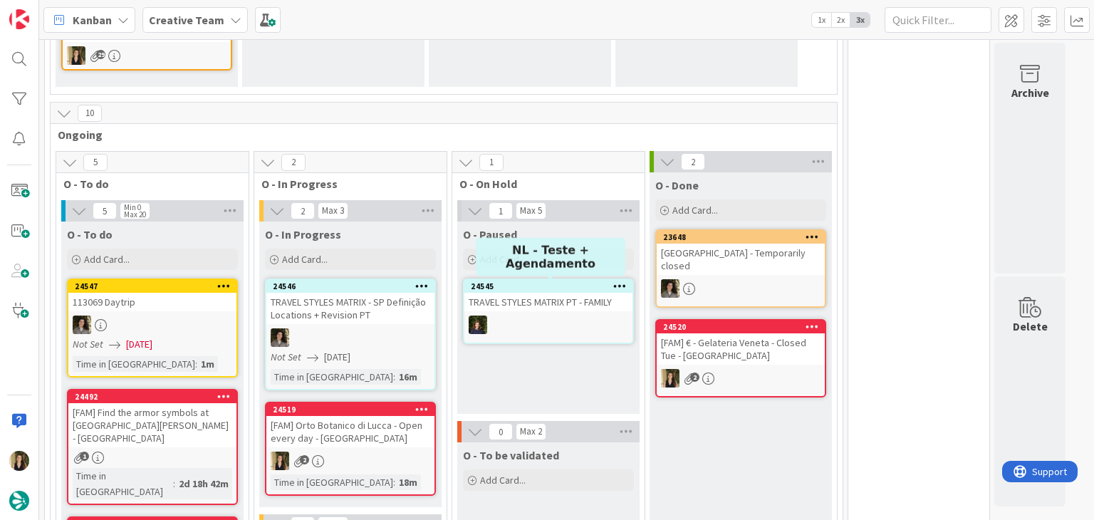
drag, startPoint x: 563, startPoint y: 381, endPoint x: 556, endPoint y: 379, distance: 8.1
click at [561, 380] on div "O - Paused Add Card... 24545 TRAVEL STYLES MATRIX PT - FAMILY" at bounding box center [548, 318] width 182 height 192
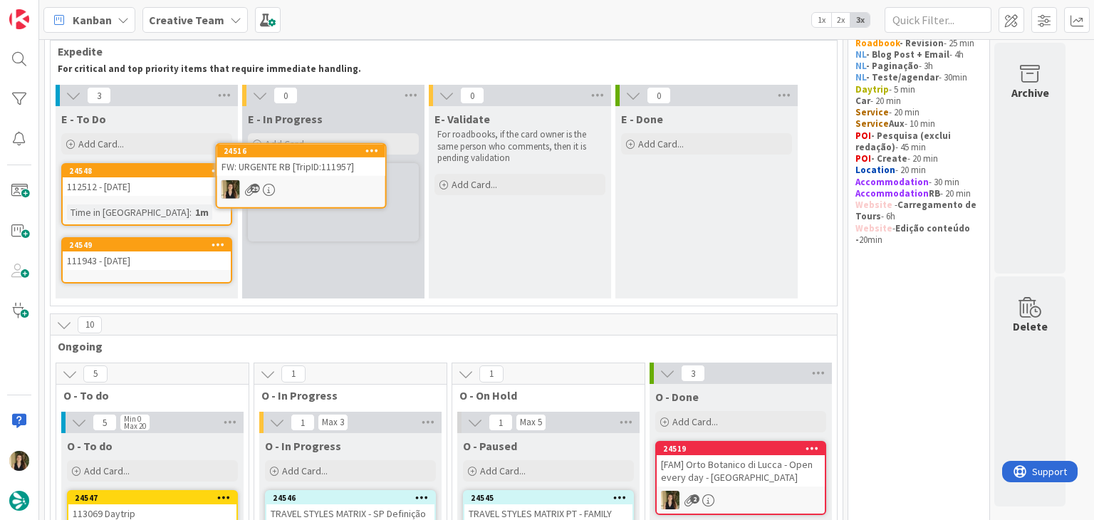
scroll to position [51, 0]
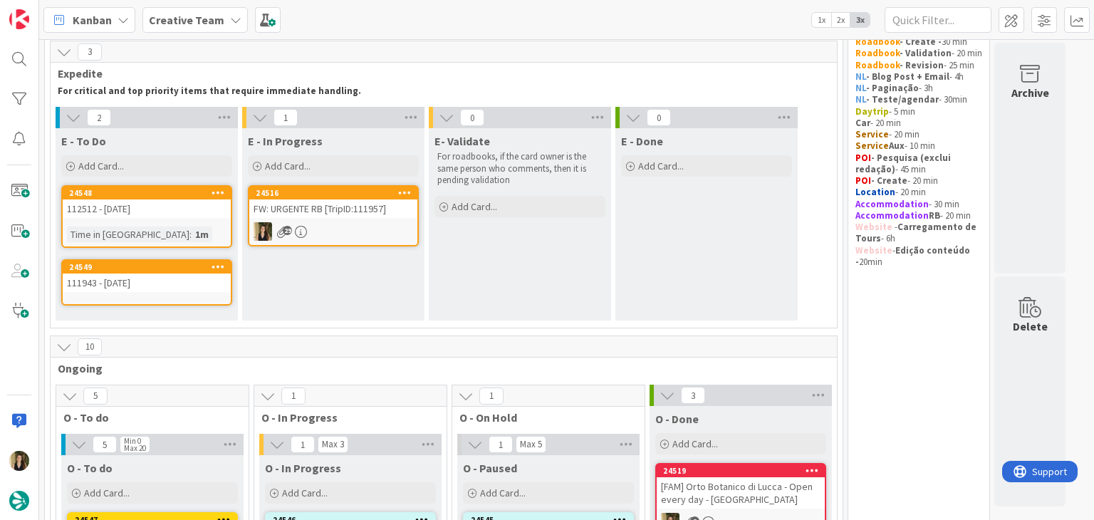
click at [366, 212] on div "FW: URGENTE RB [TripID:111957]" at bounding box center [333, 208] width 168 height 19
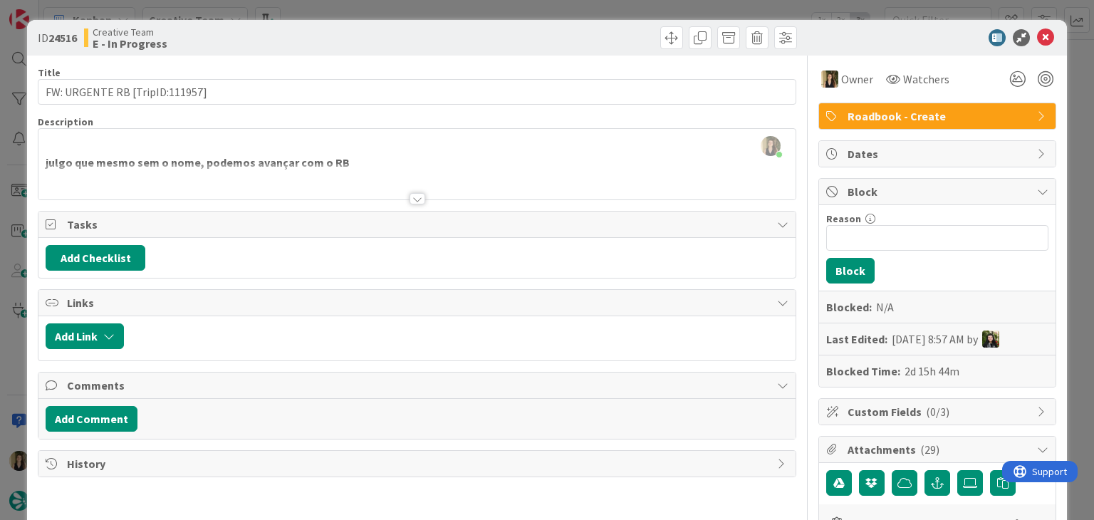
click at [410, 200] on div at bounding box center [418, 198] width 16 height 11
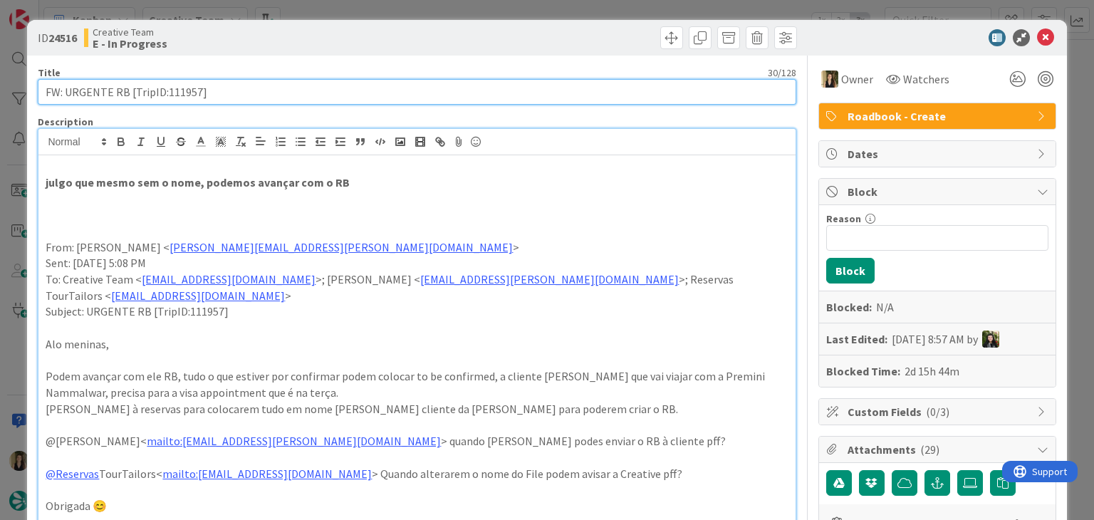
click at [181, 93] on input "FW: URGENTE RB [TripID:111957]" at bounding box center [417, 92] width 758 height 26
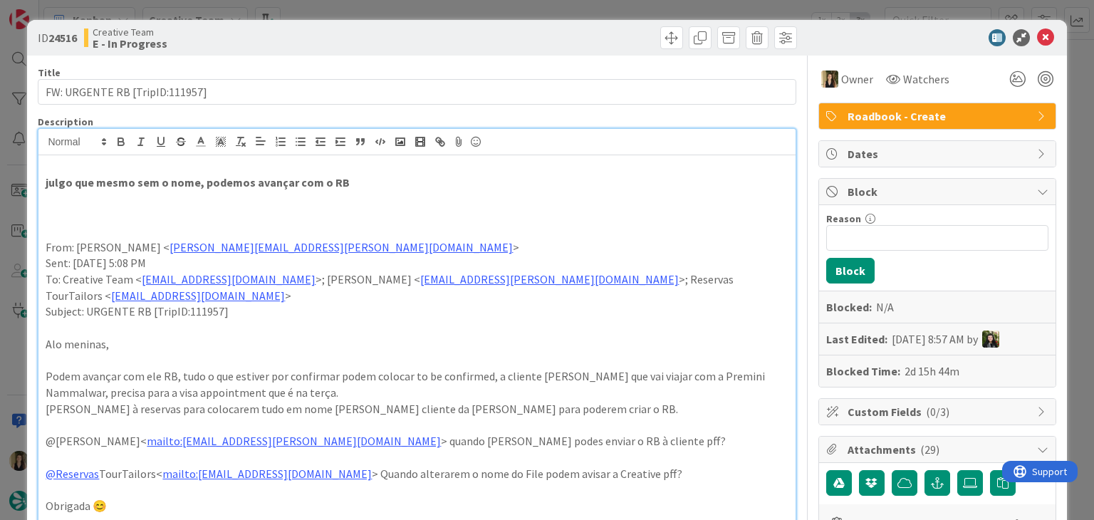
drag, startPoint x: 325, startPoint y: 239, endPoint x: 378, endPoint y: 236, distance: 52.8
click at [328, 237] on div "julgo que mesmo sem o nome, podemos avançar com o RB From: Catarina Raio < Cata…" at bounding box center [416, 471] width 757 height 632
click at [449, 36] on div at bounding box center [609, 37] width 376 height 23
click at [449, 14] on div "ID 24516 Creative Team E - In Progress Title 30 / 128 FW: URGENTE RB [TripID:11…" at bounding box center [547, 260] width 1094 height 520
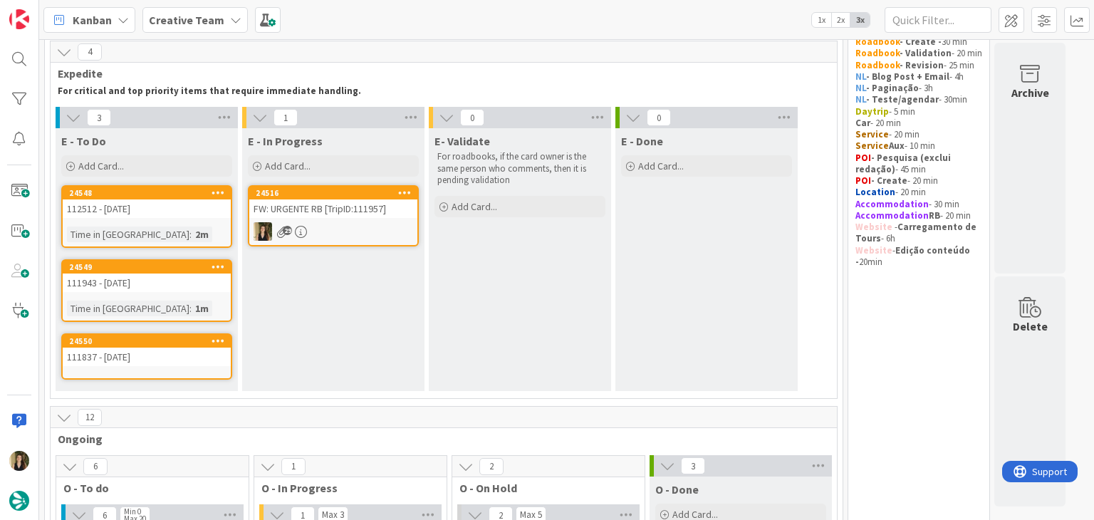
click at [529, 285] on div "E- Validate For roadbooks, if the card owner is the same person who comments, t…" at bounding box center [520, 259] width 182 height 263
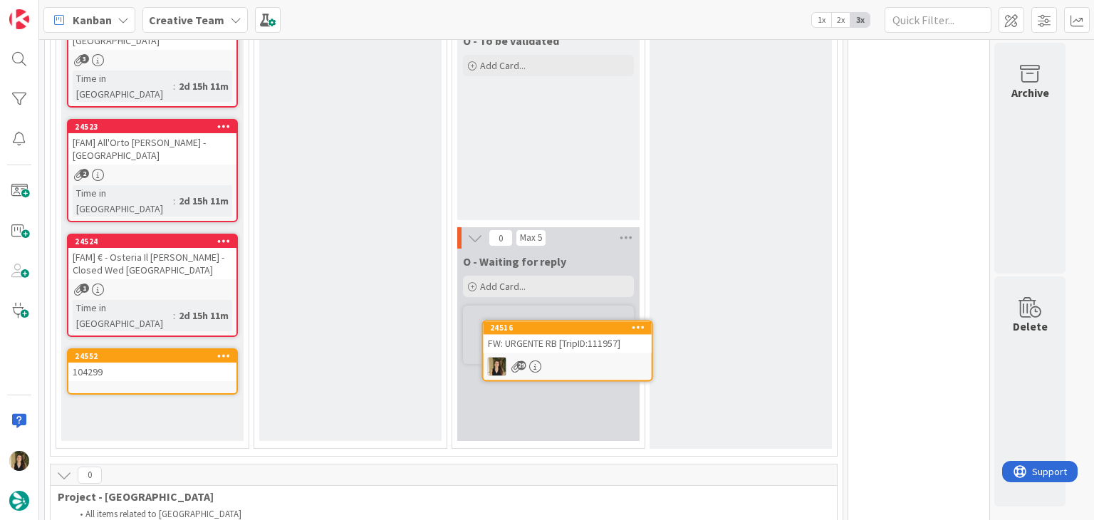
scroll to position [835, 0]
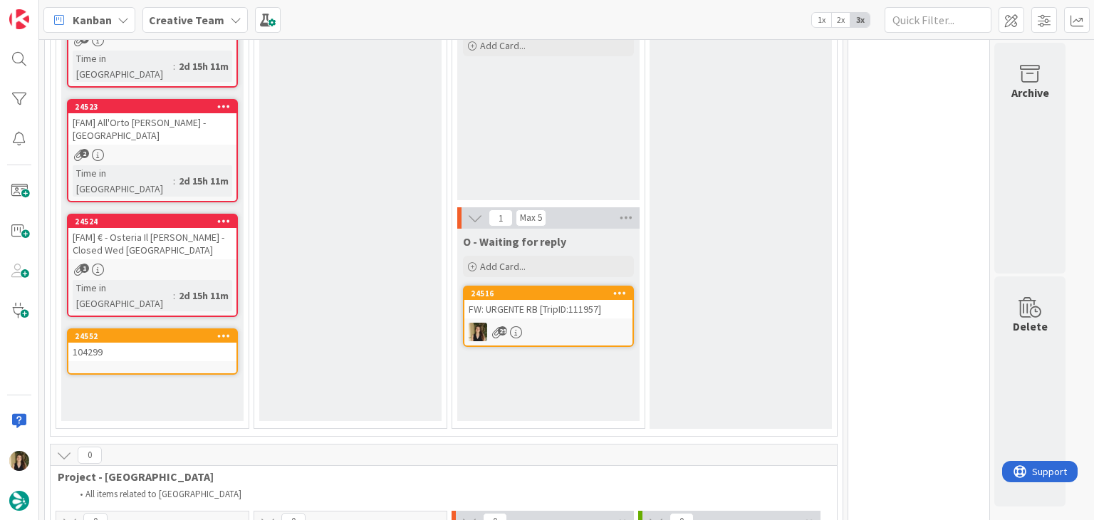
click at [572, 317] on div "24516 FW: URGENTE RB [TripID:111957] 29" at bounding box center [548, 316] width 171 height 61
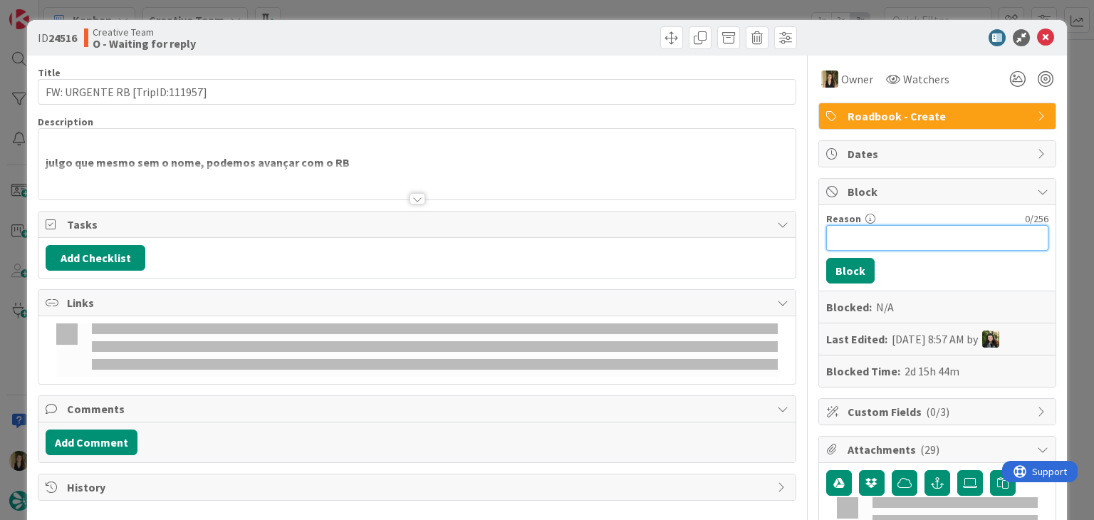
click at [900, 239] on input "Reason" at bounding box center [937, 238] width 222 height 26
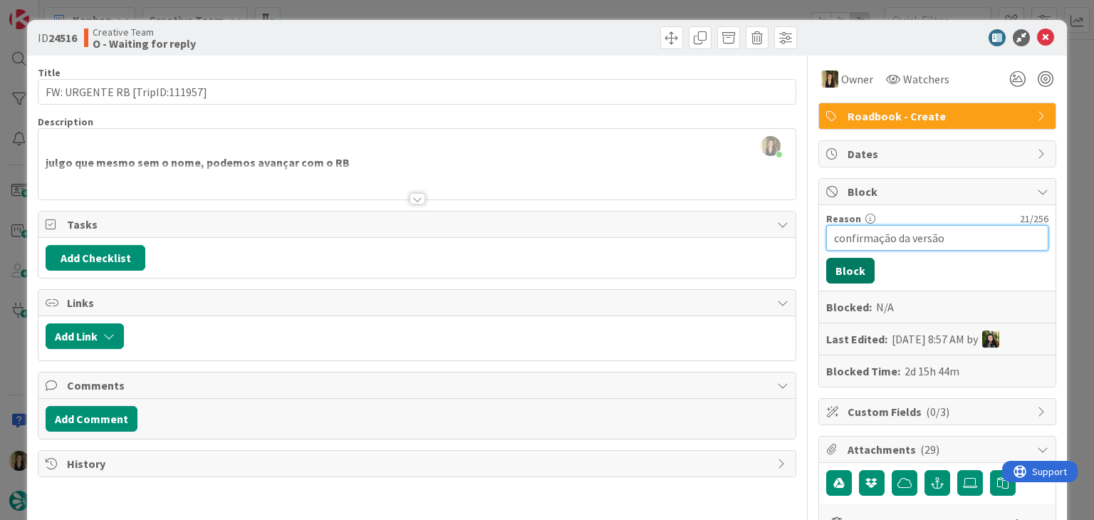
type input "confirmação da versão"
drag, startPoint x: 846, startPoint y: 264, endPoint x: 781, endPoint y: 140, distance: 139.6
click at [845, 263] on button "Block" at bounding box center [850, 271] width 48 height 26
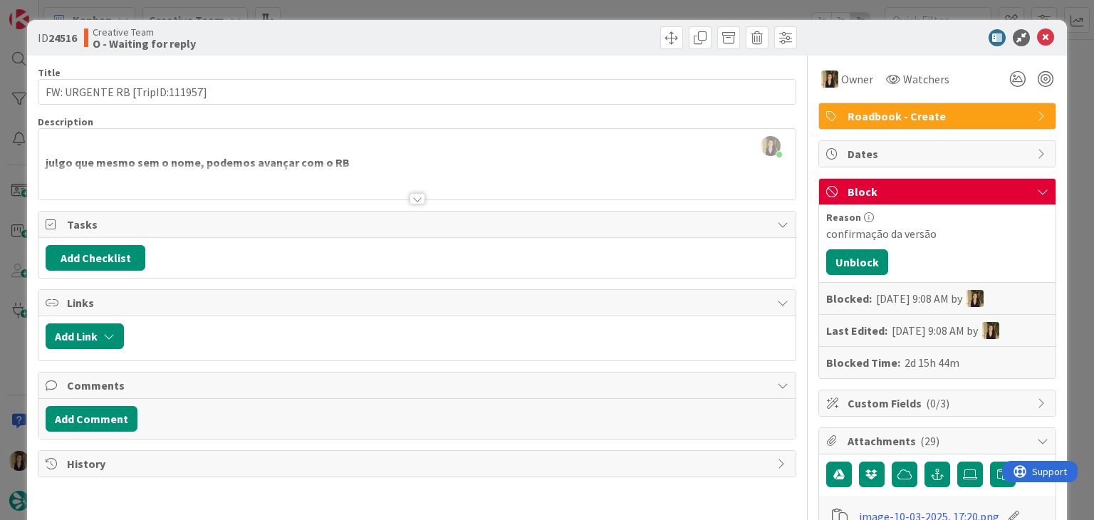
click at [610, 18] on div "ID 24516 Creative Team O - Waiting for reply Title 30 / 128 FW: URGENTE RB [Tri…" at bounding box center [547, 260] width 1094 height 520
click at [609, 12] on div "ID 24516 Creative Team O - Waiting for reply Title 30 / 128 FW: URGENTE RB [Tri…" at bounding box center [547, 260] width 1094 height 520
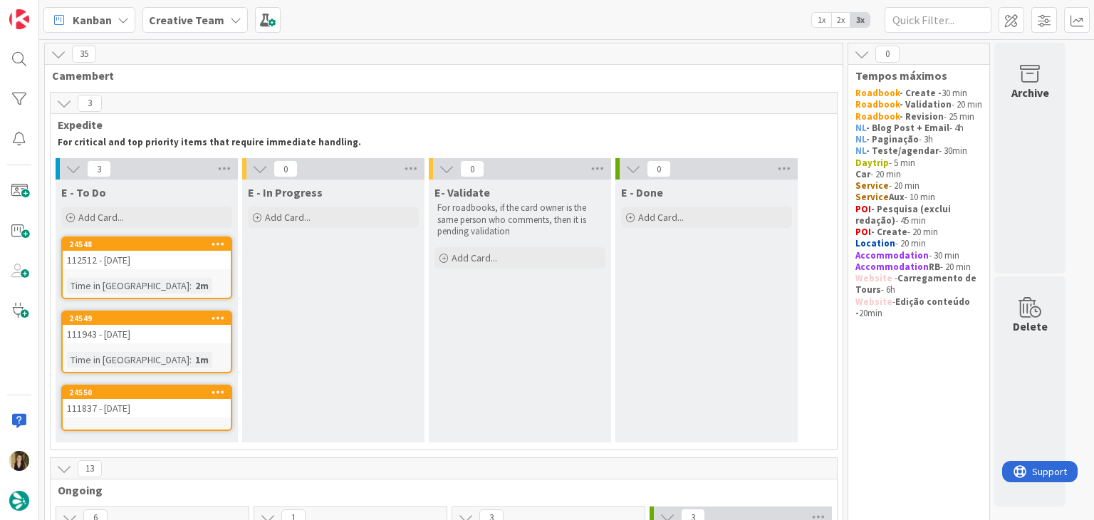
click at [177, 280] on div "Time in Column : 2m" at bounding box center [147, 286] width 160 height 16
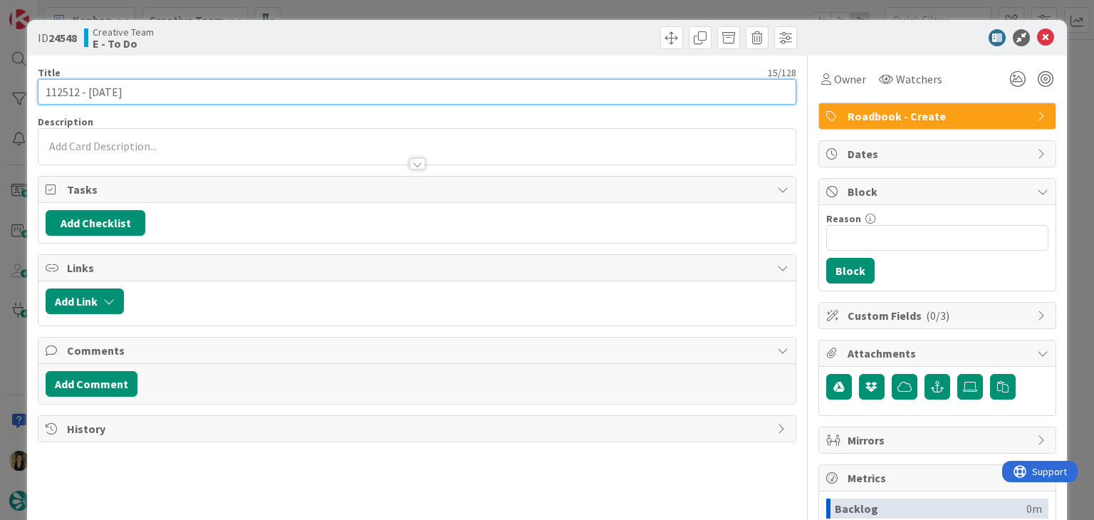
click at [69, 89] on input "112512 - [DATE]" at bounding box center [417, 92] width 758 height 26
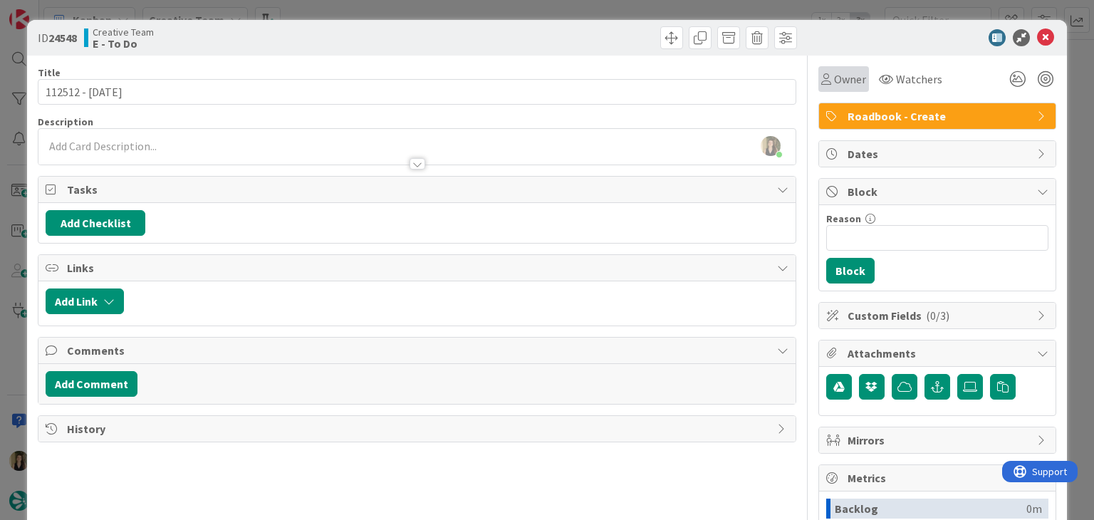
click at [819, 88] on div "Owner" at bounding box center [844, 79] width 51 height 26
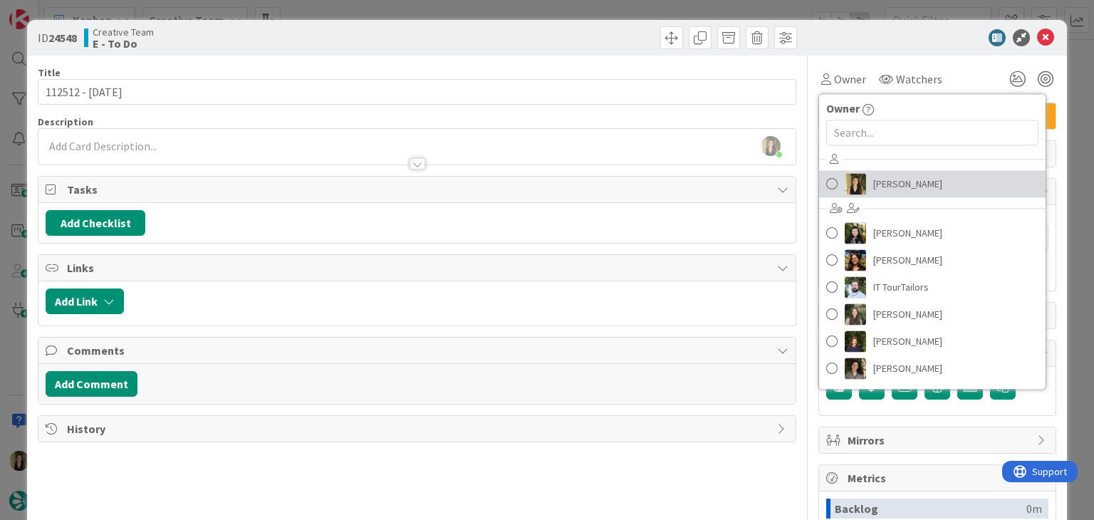
drag, startPoint x: 872, startPoint y: 187, endPoint x: 796, endPoint y: 132, distance: 93.3
click at [873, 187] on span "[PERSON_NAME]" at bounding box center [907, 183] width 69 height 21
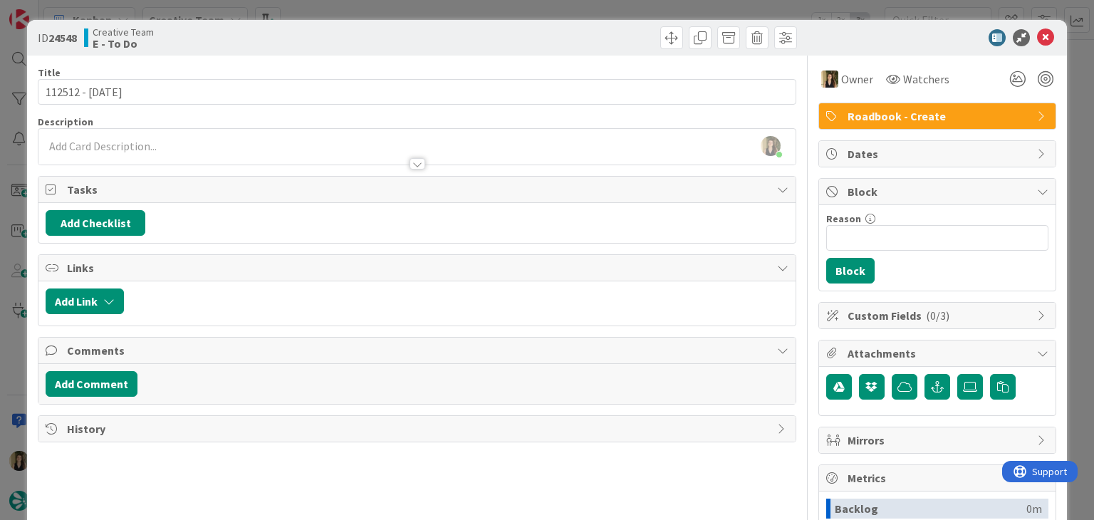
click at [530, 11] on div "ID 24548 Creative Team E - To Do Title 15 / 128 112512 - 12 oct Description Sof…" at bounding box center [547, 260] width 1094 height 520
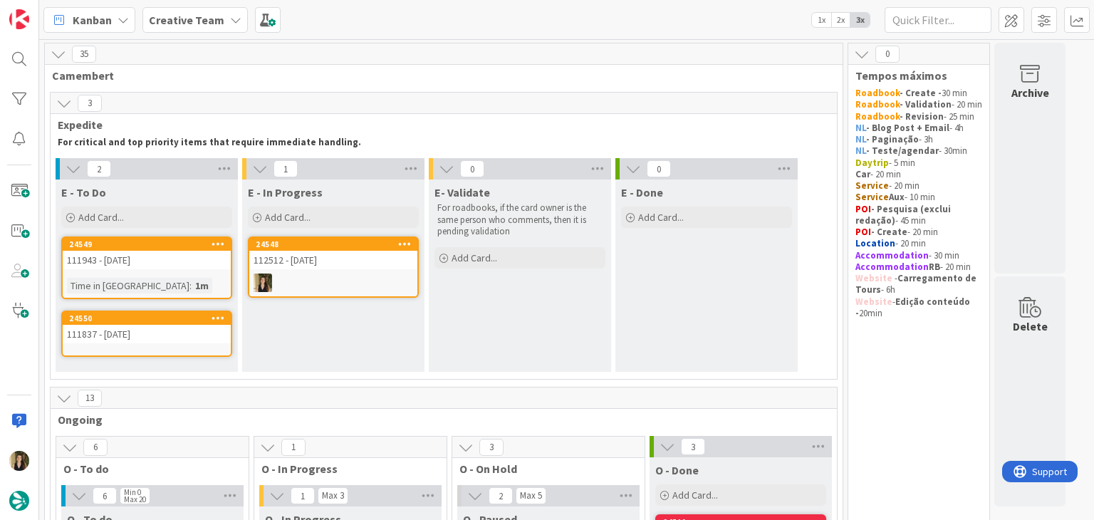
click at [358, 271] on div "24548 112512 - 12 oct" at bounding box center [333, 267] width 171 height 61
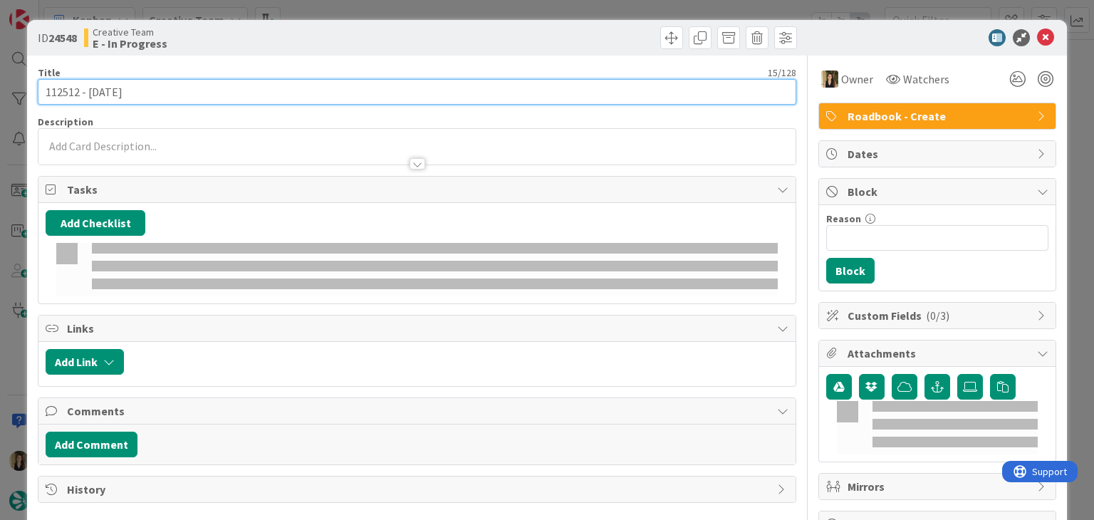
click at [53, 92] on input "112512 - [DATE]" at bounding box center [417, 92] width 758 height 26
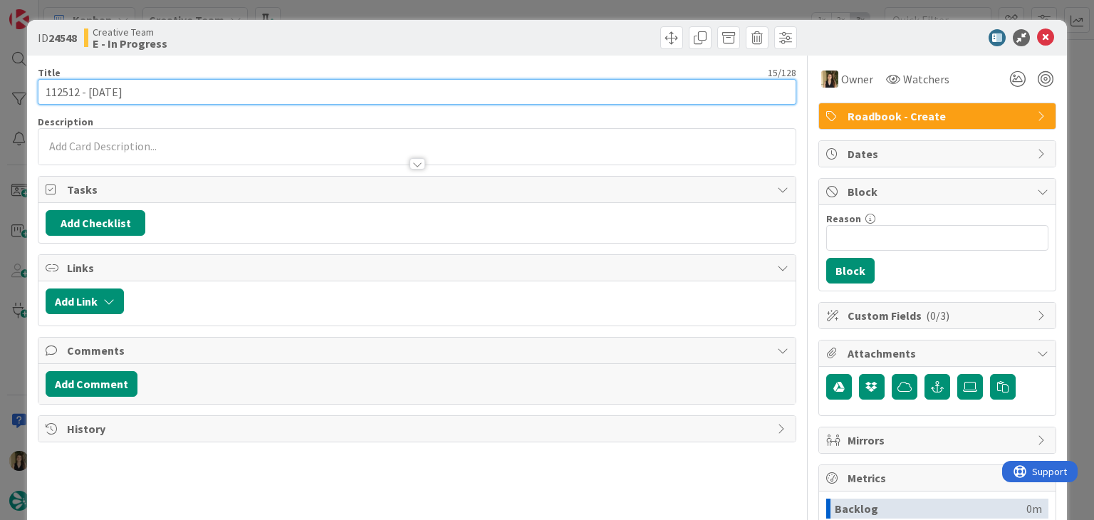
click at [53, 92] on input "112512 - [DATE]" at bounding box center [417, 92] width 758 height 26
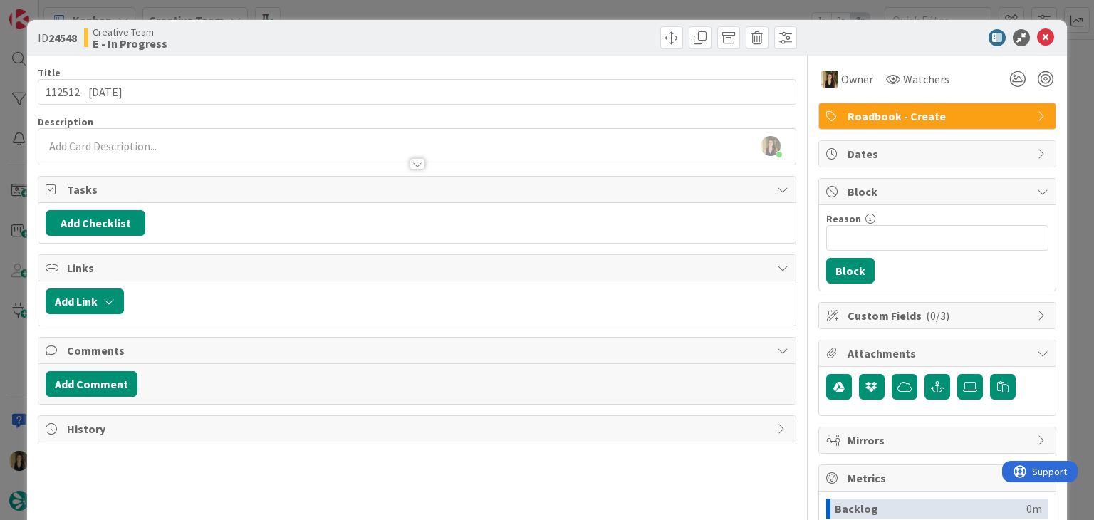
drag, startPoint x: 316, startPoint y: 40, endPoint x: 271, endPoint y: 4, distance: 58.3
click at [311, 38] on div "Creative Team E - In Progress" at bounding box center [249, 37] width 330 height 23
click at [353, 4] on div "ID 24548 Creative Team E - In Progress Title 15 / 128 112512 - 12 oct Descripti…" at bounding box center [547, 260] width 1094 height 520
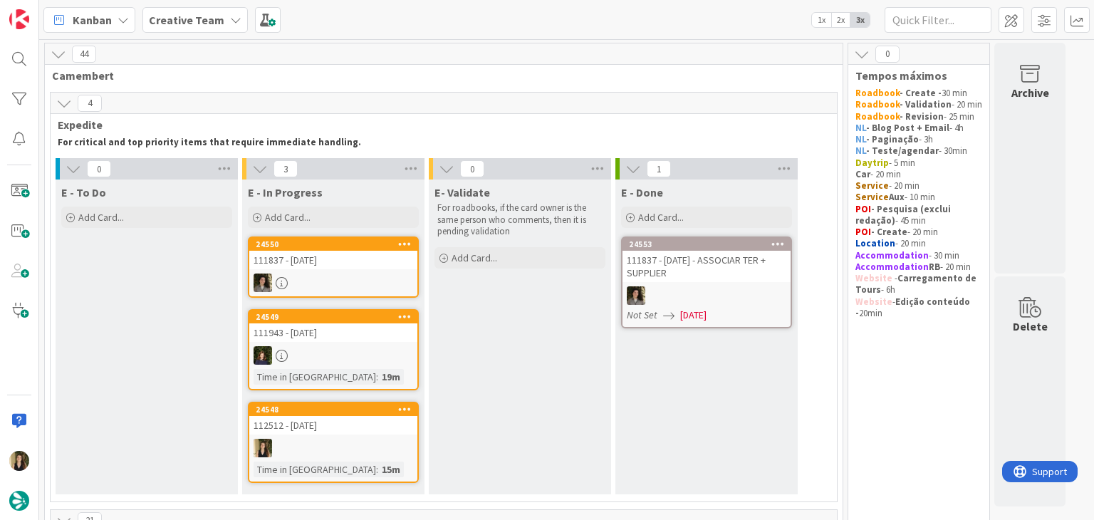
click at [358, 442] on div at bounding box center [333, 448] width 168 height 19
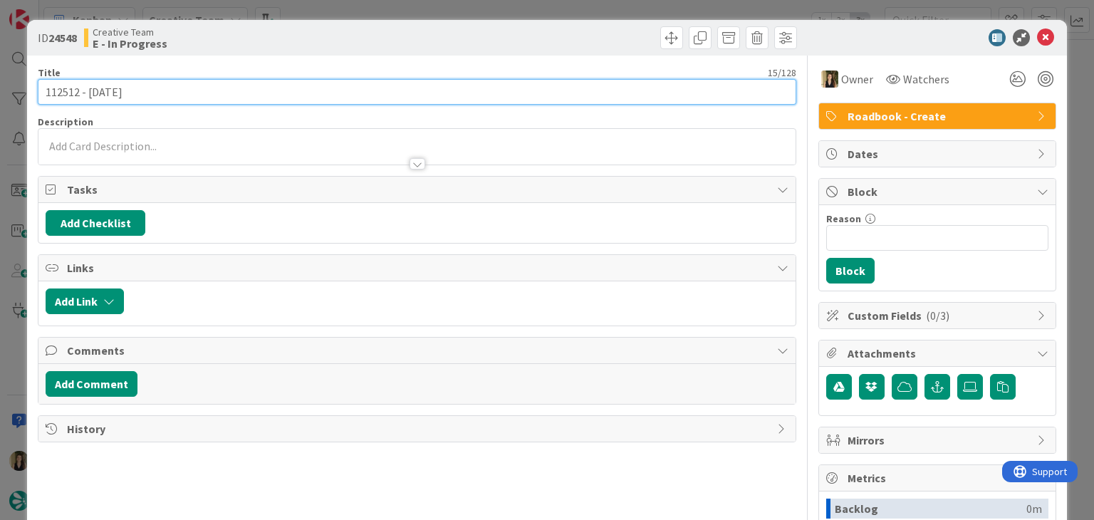
drag, startPoint x: 148, startPoint y: 91, endPoint x: 4, endPoint y: 89, distance: 144.6
click at [5, 90] on div "ID 24548 Creative Team E - In Progress Title 15 / 128 112512 - 12 oct Descripti…" at bounding box center [547, 260] width 1094 height 520
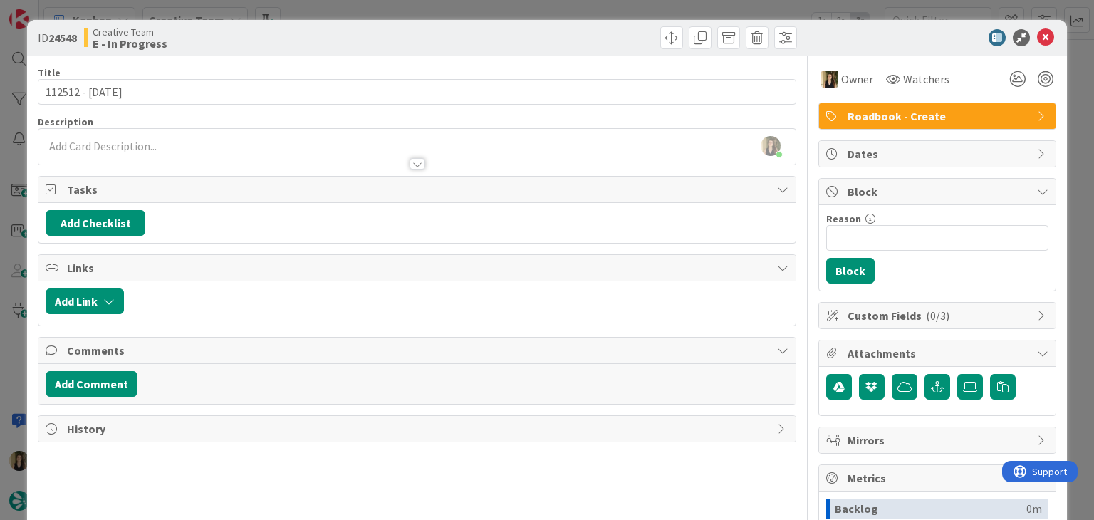
click at [513, 24] on div "ID 24548 Creative Team E - In Progress" at bounding box center [546, 38] width 1039 height 36
click at [511, 7] on div "ID 24548 Creative Team E - In Progress Title 15 / 128 112512 - 12 oct Descripti…" at bounding box center [547, 260] width 1094 height 520
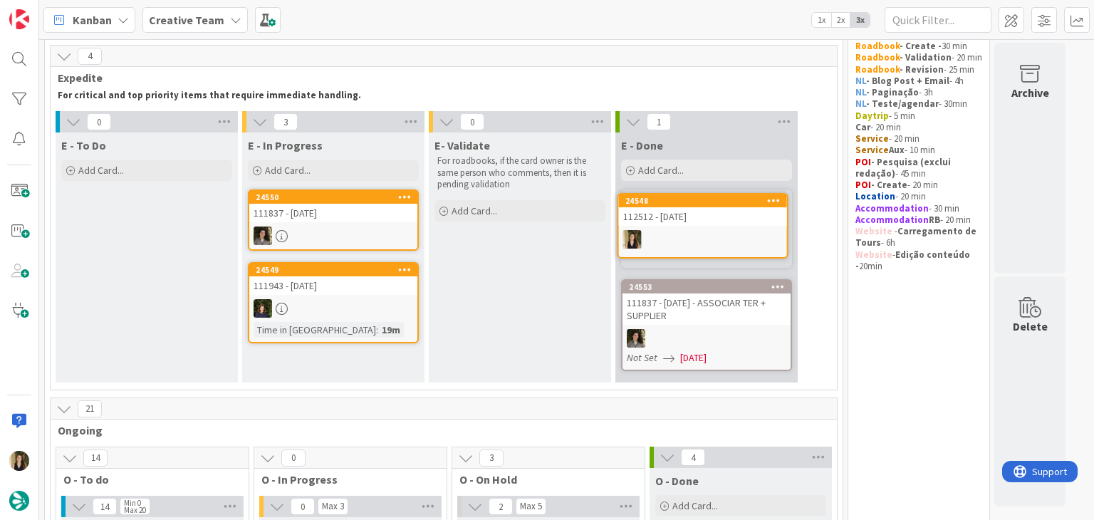
scroll to position [43, 0]
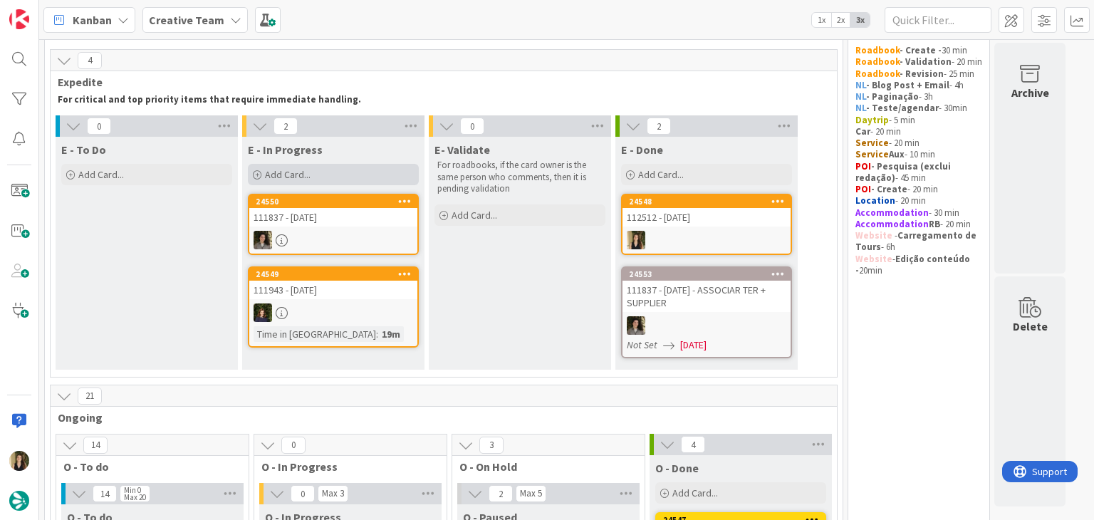
click at [322, 175] on div "Add Card..." at bounding box center [333, 174] width 171 height 21
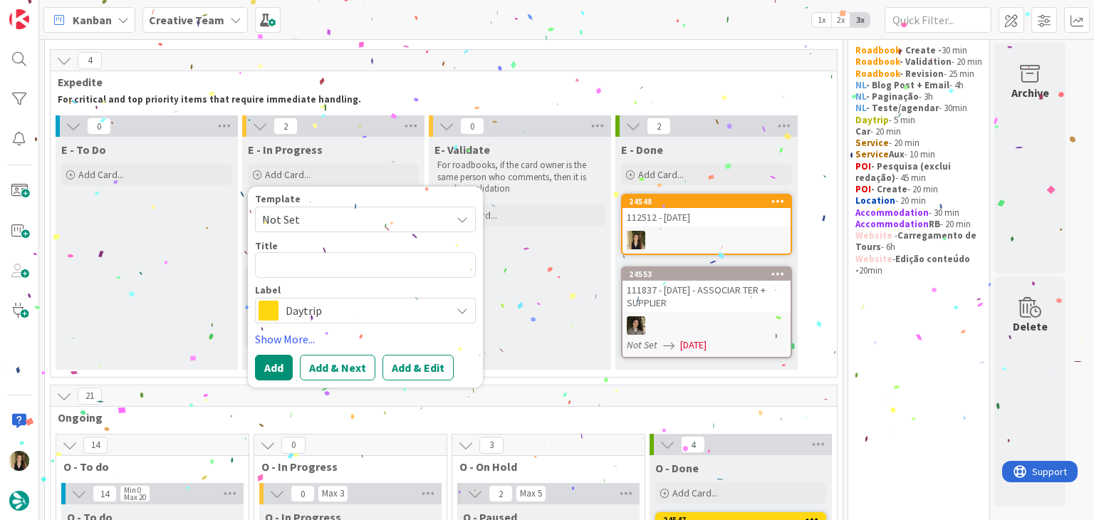
type textarea "112512 - [DATE]"
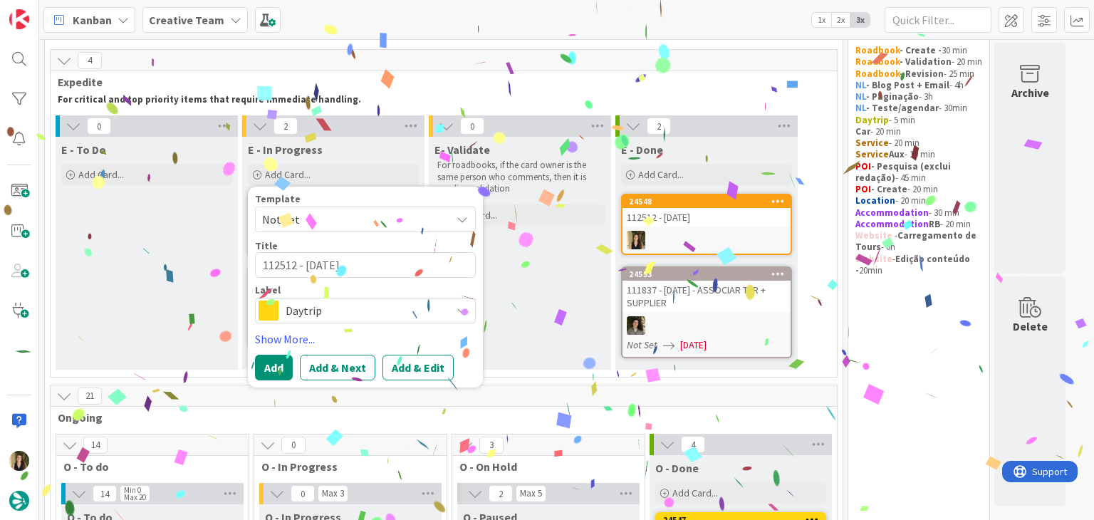
type textarea "x"
type textarea "112512 - [DATE]"
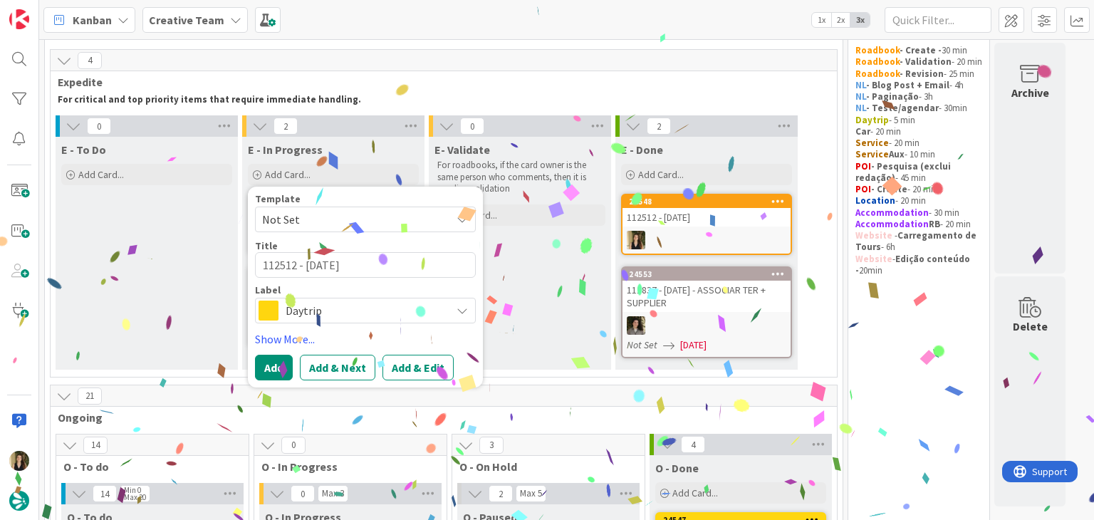
type textarea "x"
type textarea "112512 - 12 oct c"
type textarea "x"
type textarea "112512 - 12 oct co"
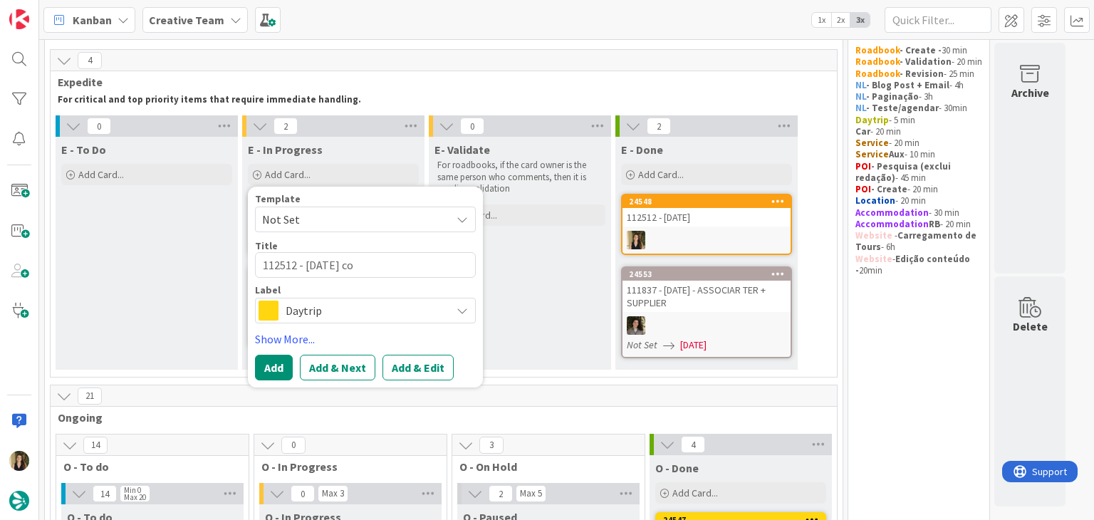
type textarea "x"
type textarea "112512 - 12 oct con"
type textarea "x"
type textarea "112512 - 12 oct cont"
type textarea "x"
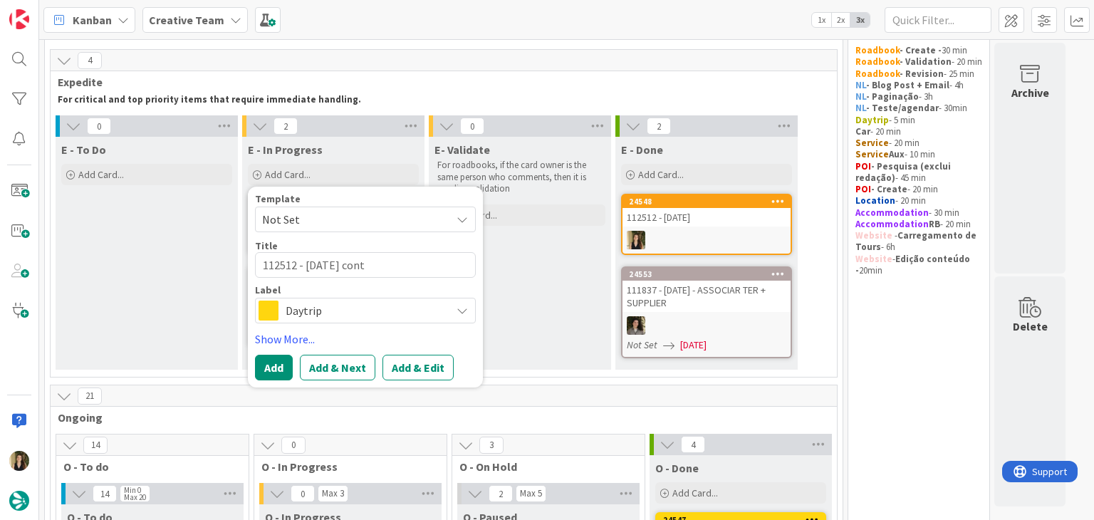
type textarea "112512 - 12 oct conti"
type textarea "x"
type textarea "112512 - 12 oct contin"
type textarea "x"
type textarea "112512 - 12 oct continu"
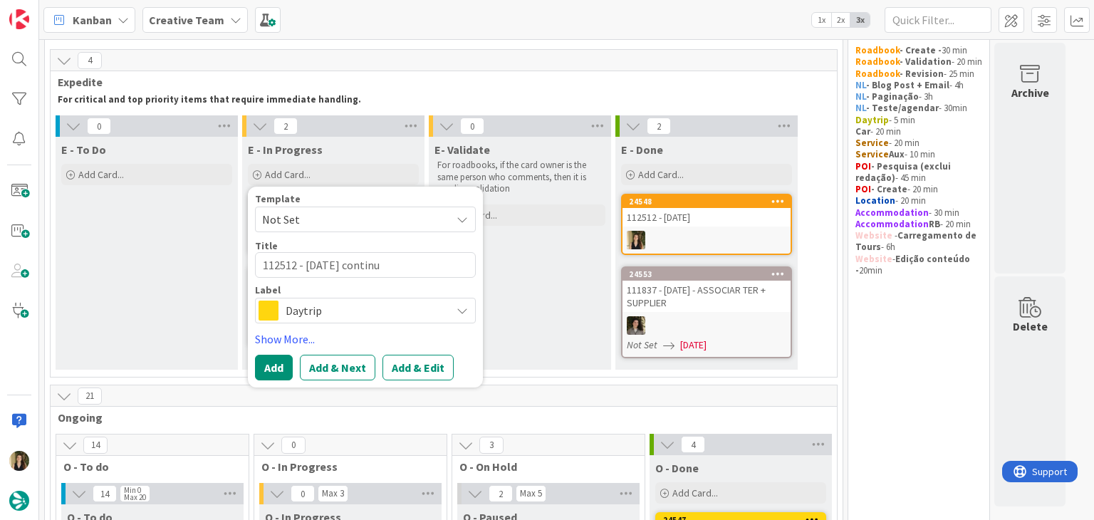
type textarea "x"
type textarea "112512 - 12 oct continua"
type textarea "x"
type textarea "112512 - 12 oct continuaç"
type textarea "x"
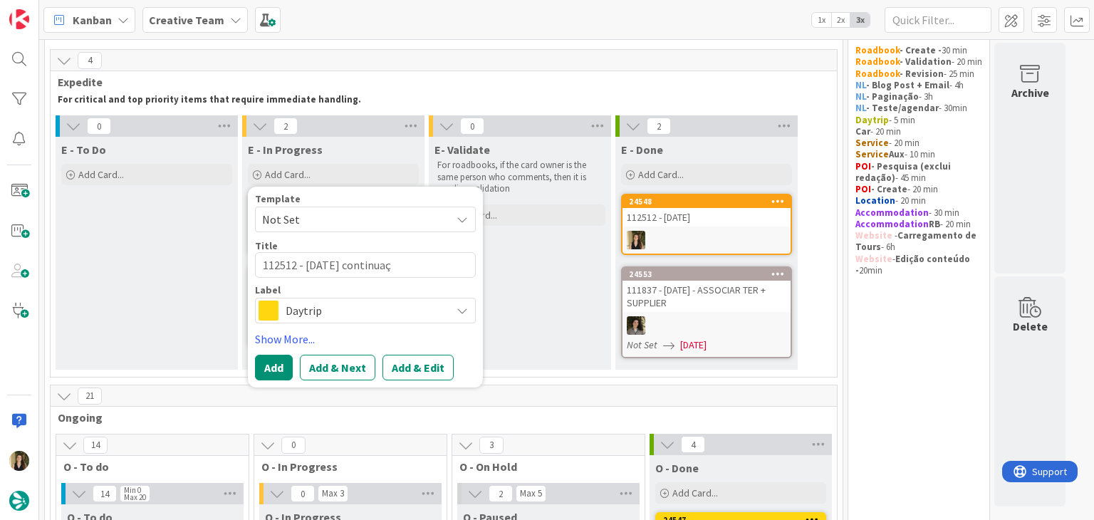
type textarea "112512 - 12 oct continuaçã"
type textarea "x"
type textarea "112512 - [DATE] continuação"
click at [325, 316] on span "Daytrip" at bounding box center [365, 311] width 158 height 20
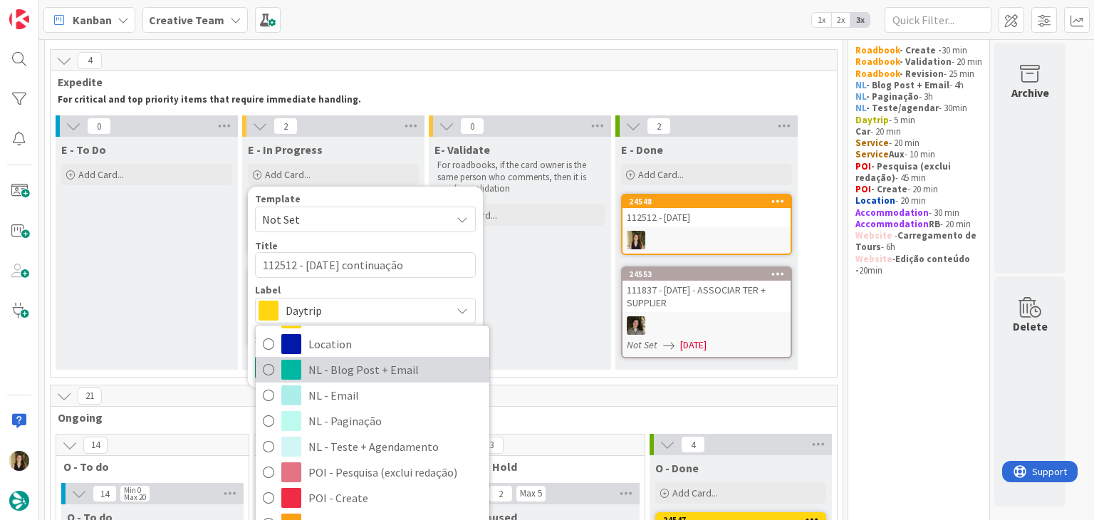
scroll to position [214, 0]
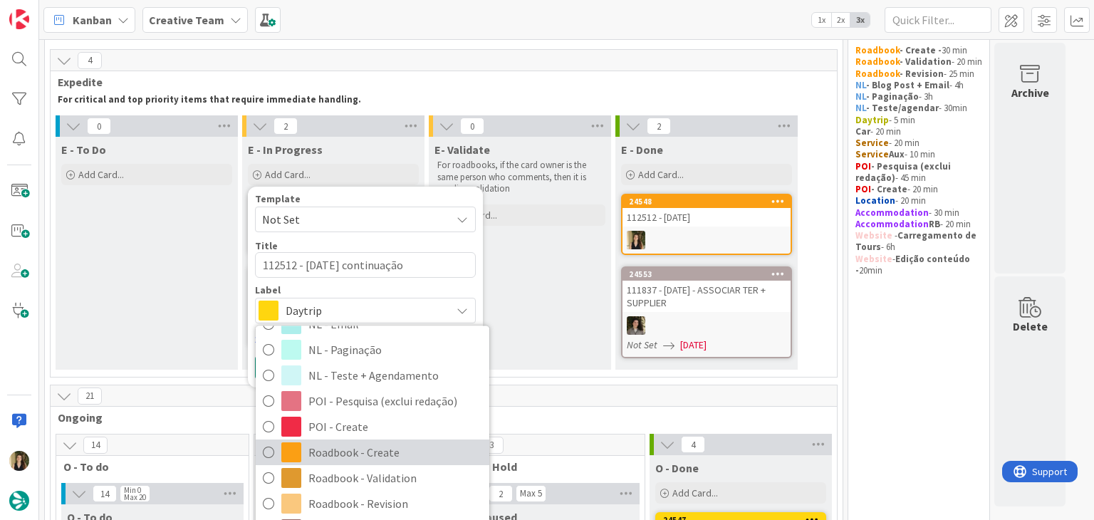
click at [393, 454] on span "Roadbook - Create" at bounding box center [395, 452] width 174 height 21
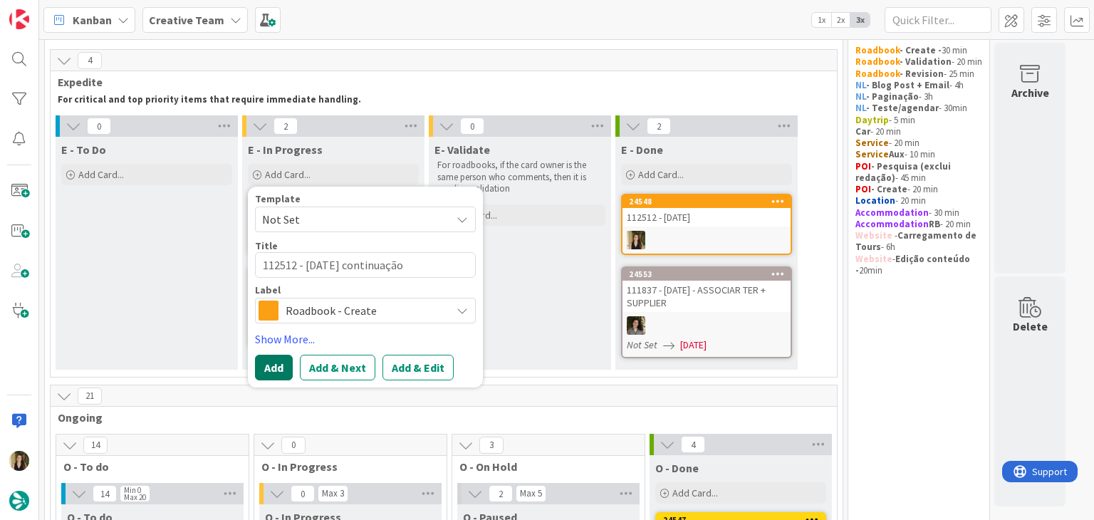
drag, startPoint x: 276, startPoint y: 368, endPoint x: 284, endPoint y: 355, distance: 15.0
click at [276, 365] on button "Add" at bounding box center [274, 368] width 38 height 26
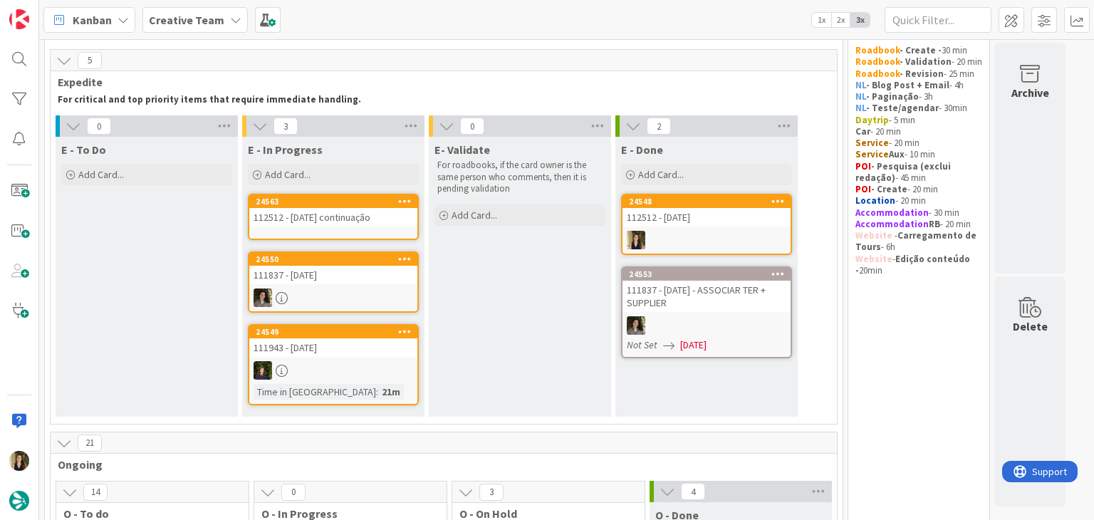
click at [341, 221] on div "112512 - [DATE] continuação" at bounding box center [333, 217] width 168 height 19
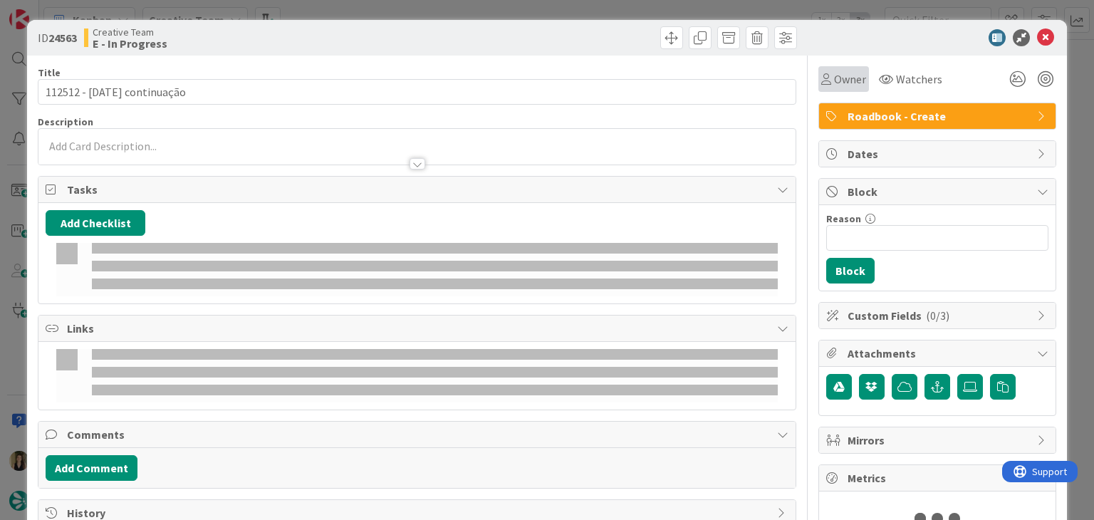
click at [821, 88] on div "Owner" at bounding box center [844, 79] width 51 height 26
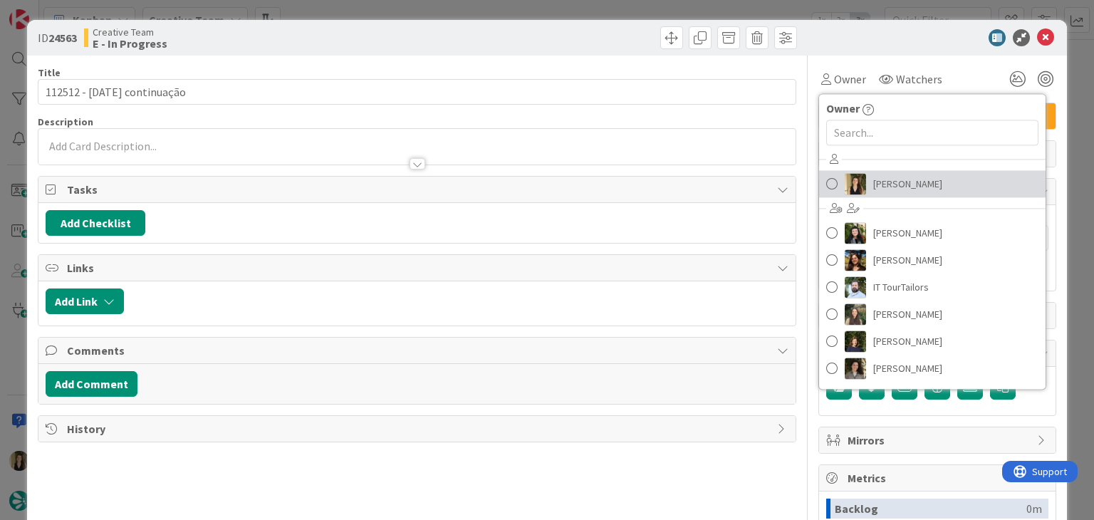
click at [857, 186] on link "[PERSON_NAME]" at bounding box center [932, 183] width 227 height 27
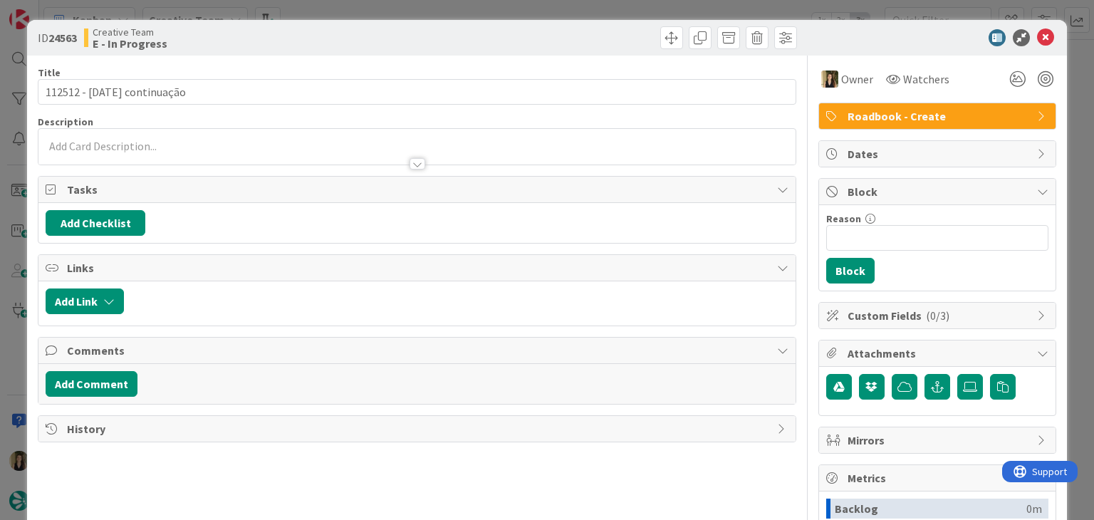
drag, startPoint x: 524, startPoint y: 54, endPoint x: 514, endPoint y: 55, distance: 9.3
click at [521, 56] on div "ID 24563 Creative Team E - In Progress Title 27 / 128 112512 - 12 oct continuaç…" at bounding box center [546, 382] width 1039 height 725
drag, startPoint x: 376, startPoint y: 12, endPoint x: 346, endPoint y: 1, distance: 32.7
click at [378, 13] on div "ID 24563 Creative Team E - In Progress Title 27 / 128 112512 - 12 oct continuaç…" at bounding box center [547, 260] width 1094 height 520
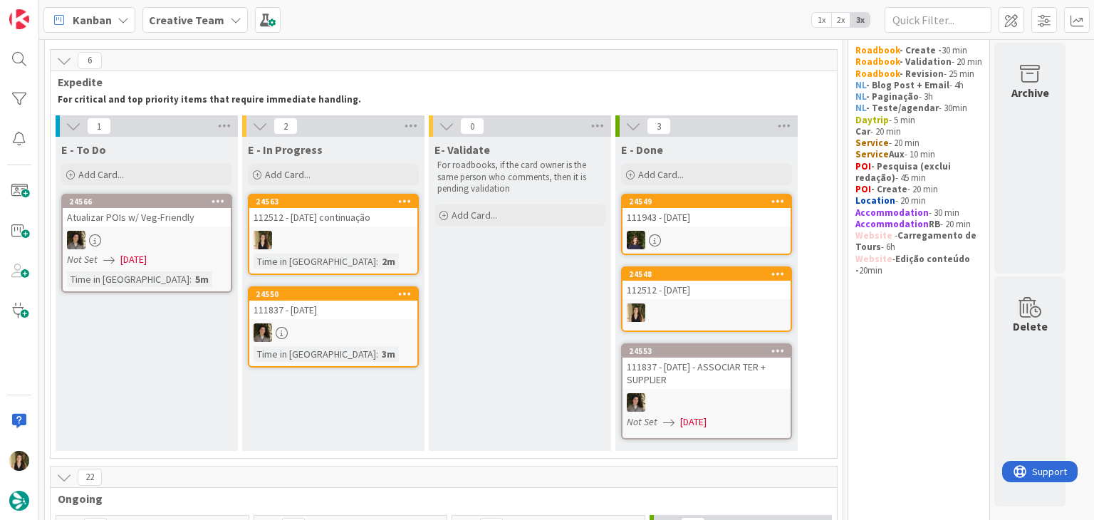
click at [355, 233] on div at bounding box center [333, 240] width 168 height 19
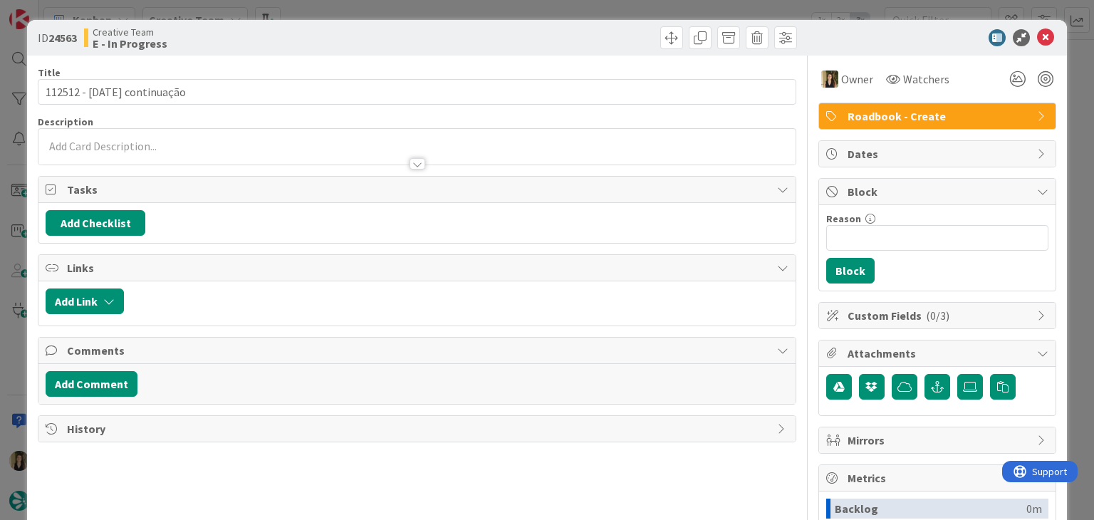
drag, startPoint x: 339, startPoint y: 12, endPoint x: 339, endPoint y: 38, distance: 26.4
click at [339, 11] on div "ID 24563 Creative Team E - In Progress Title 27 / 128 112512 - 12 oct continuaç…" at bounding box center [547, 260] width 1094 height 520
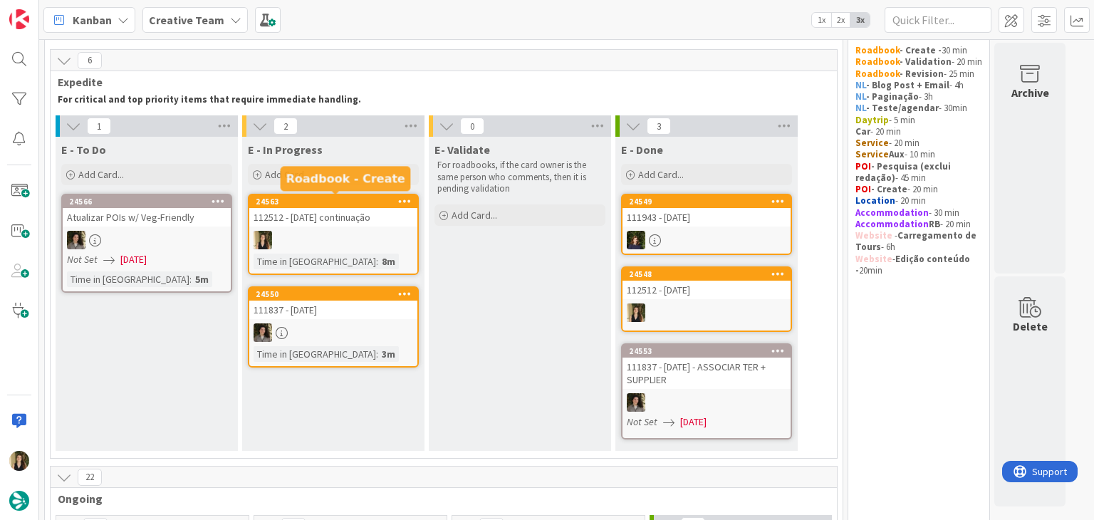
click at [368, 250] on div "24563 112512 - 12 oct continuação Time in Column : 8m" at bounding box center [333, 234] width 171 height 81
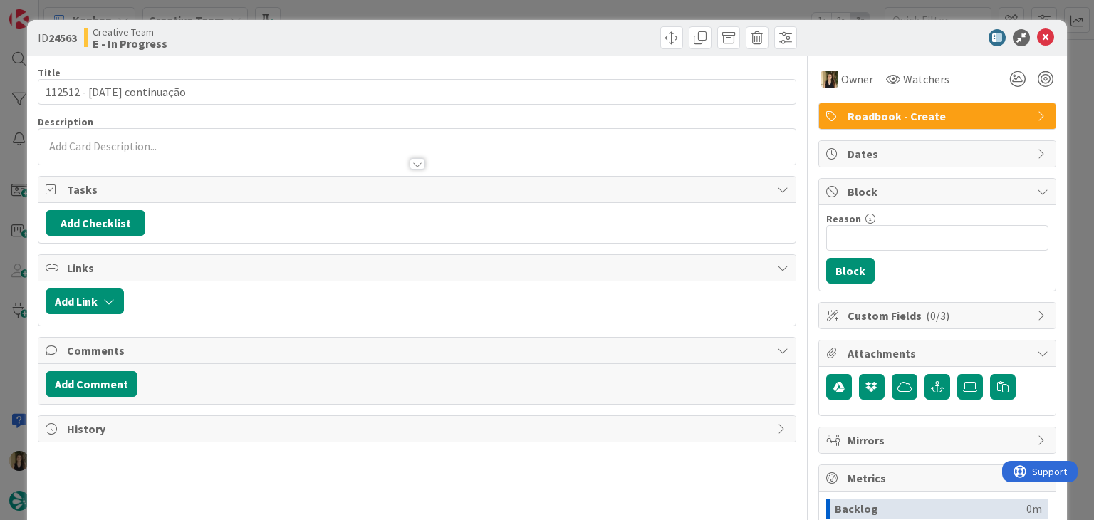
click at [541, 14] on div "ID 24563 Creative Team E - In Progress Title 27 / 128 112512 - 12 oct continuaç…" at bounding box center [547, 260] width 1094 height 520
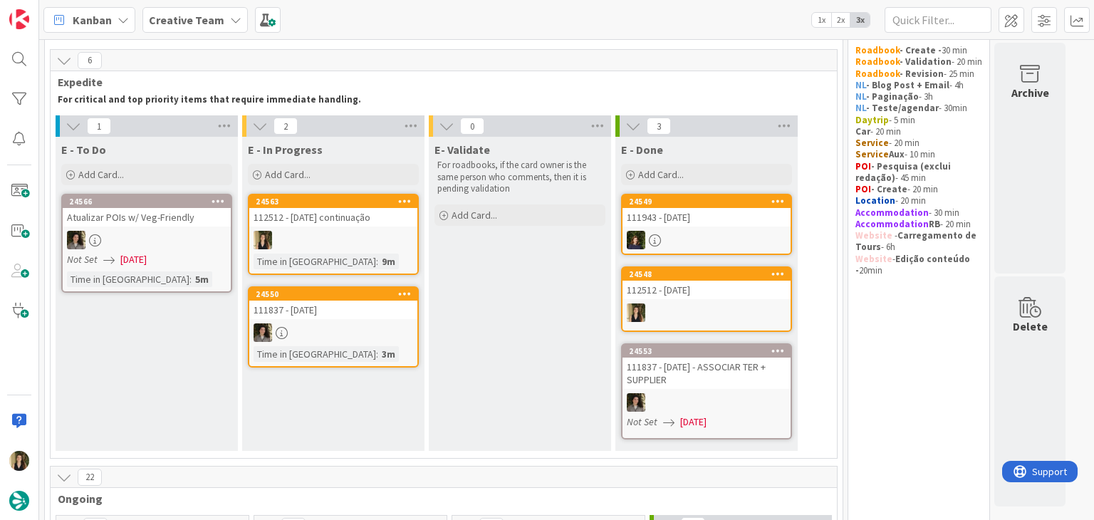
click at [559, 340] on div "E- Validate For roadbooks, if the card owner is the same person who comments, t…" at bounding box center [520, 294] width 182 height 314
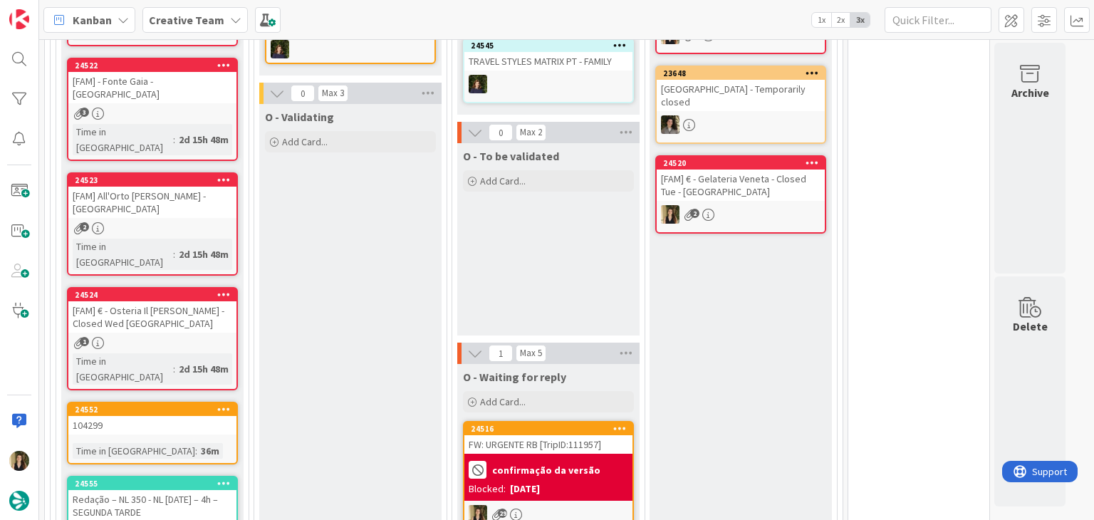
drag, startPoint x: 358, startPoint y: 348, endPoint x: 356, endPoint y: 340, distance: 8.7
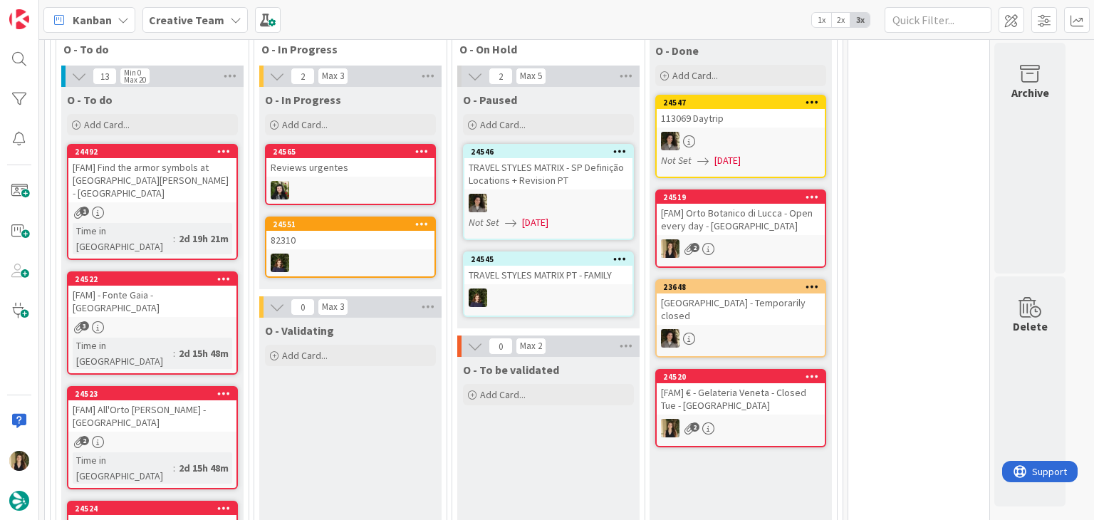
scroll to position [826, 0]
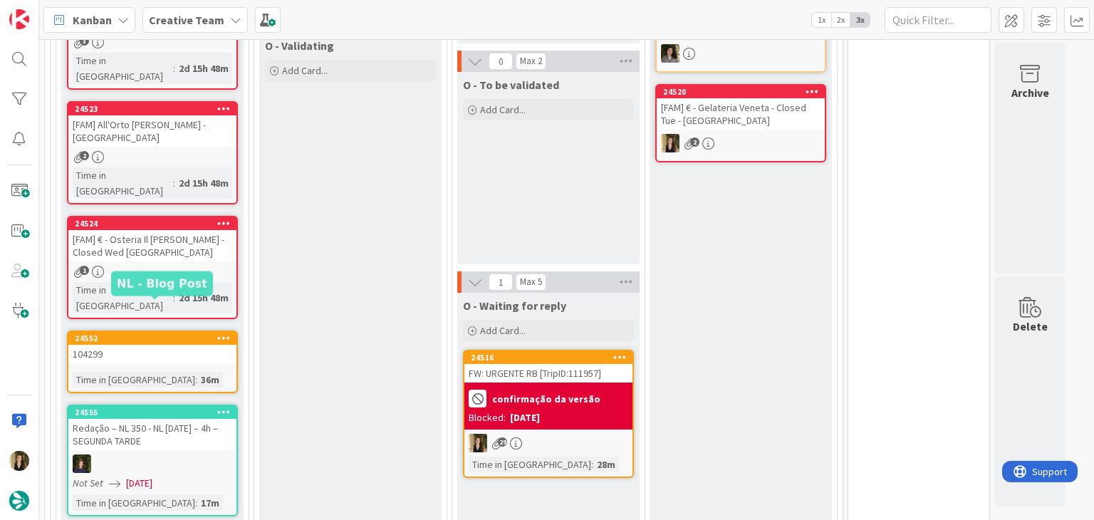
click at [182, 372] on div "Time in Column : 36m" at bounding box center [153, 380] width 160 height 16
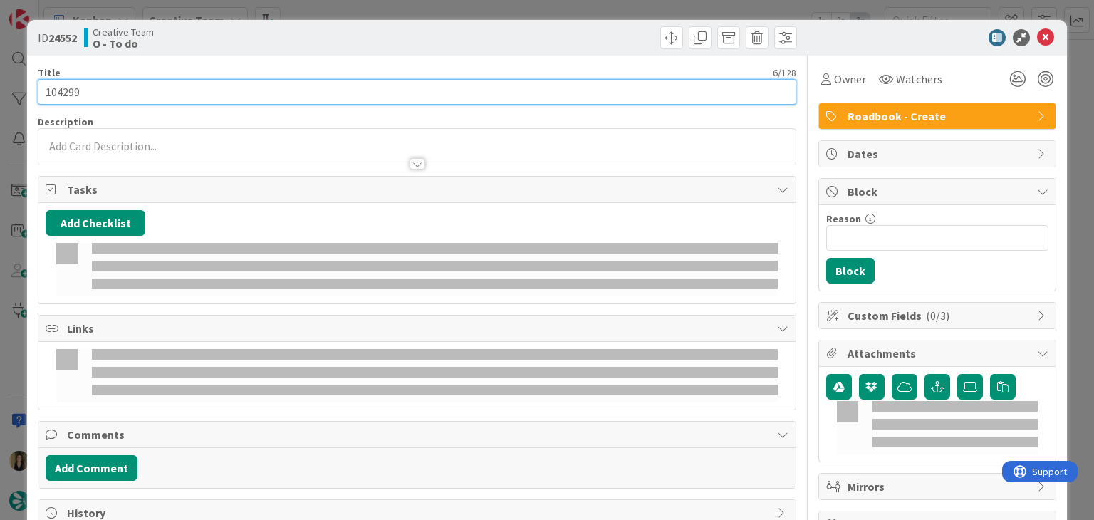
click at [59, 89] on input "104299" at bounding box center [417, 92] width 758 height 26
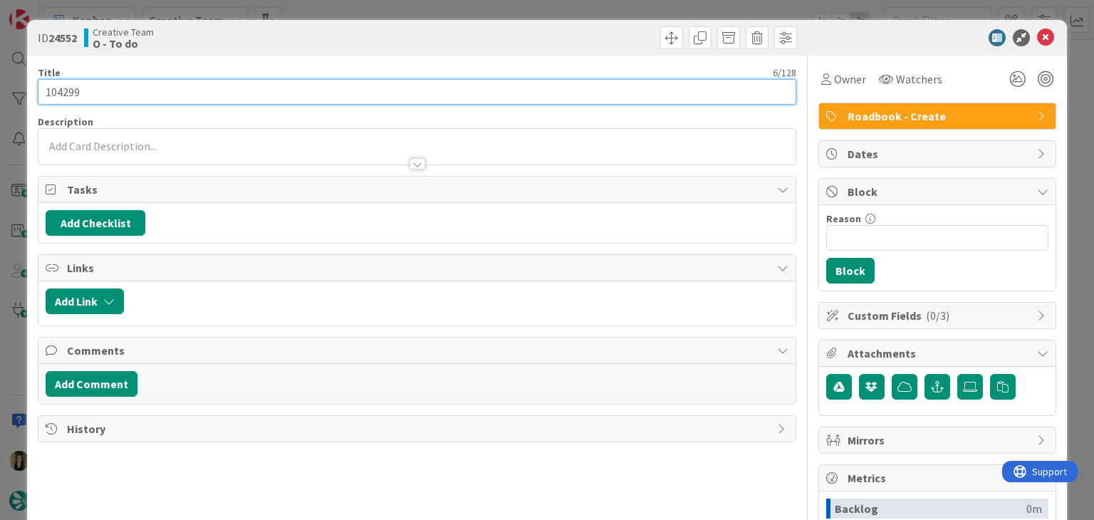
click at [59, 89] on input "104299" at bounding box center [417, 92] width 758 height 26
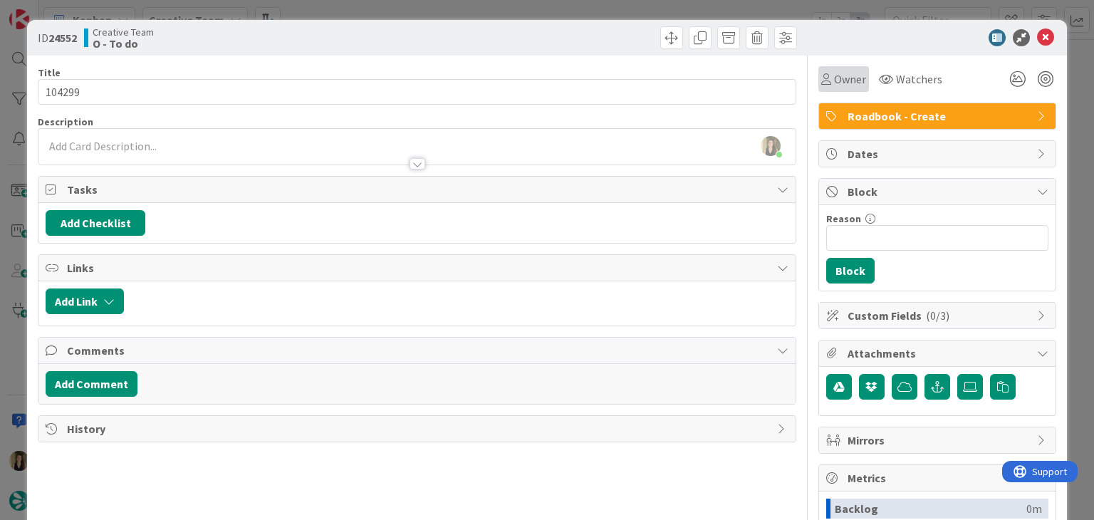
click at [837, 78] on span "Owner" at bounding box center [850, 79] width 32 height 17
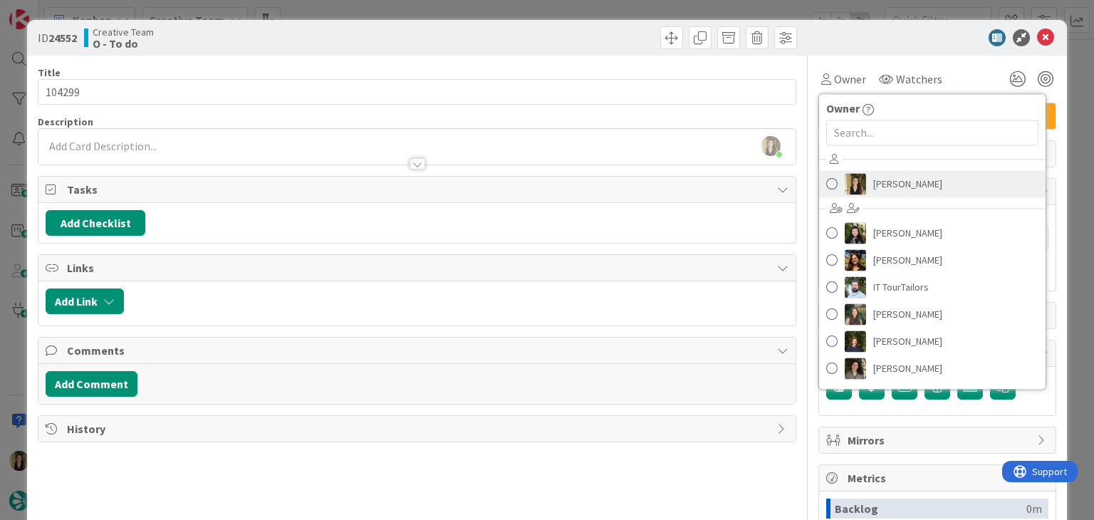
click at [888, 186] on span "[PERSON_NAME]" at bounding box center [907, 183] width 69 height 21
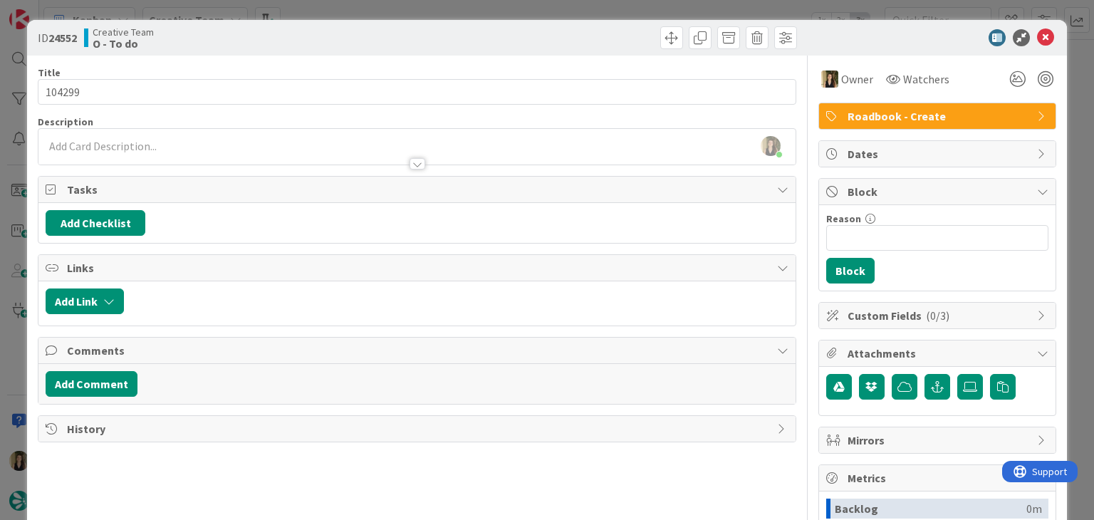
drag, startPoint x: 506, startPoint y: 35, endPoint x: 505, endPoint y: 19, distance: 15.7
click at [506, 35] on div at bounding box center [609, 37] width 376 height 23
click at [504, 17] on div "ID 24552 Creative Team O - To do Title 6 / 128 104299 Description Sofia Palma j…" at bounding box center [547, 260] width 1094 height 520
click at [504, 16] on div "ID 24552 Creative Team O - To do Title 6 / 128 104299 Description Sofia Palma j…" at bounding box center [547, 260] width 1094 height 520
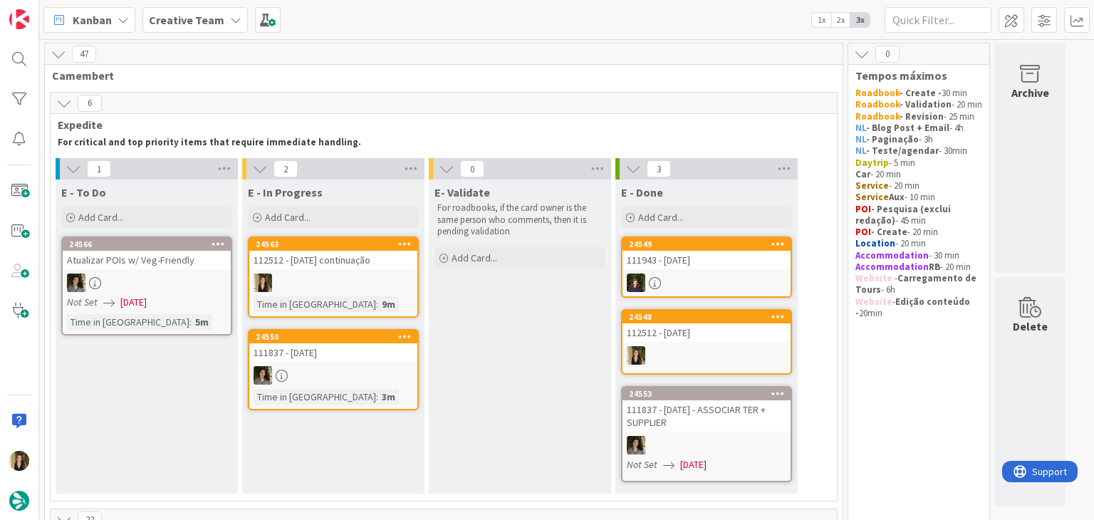
click at [383, 285] on div at bounding box center [333, 283] width 168 height 19
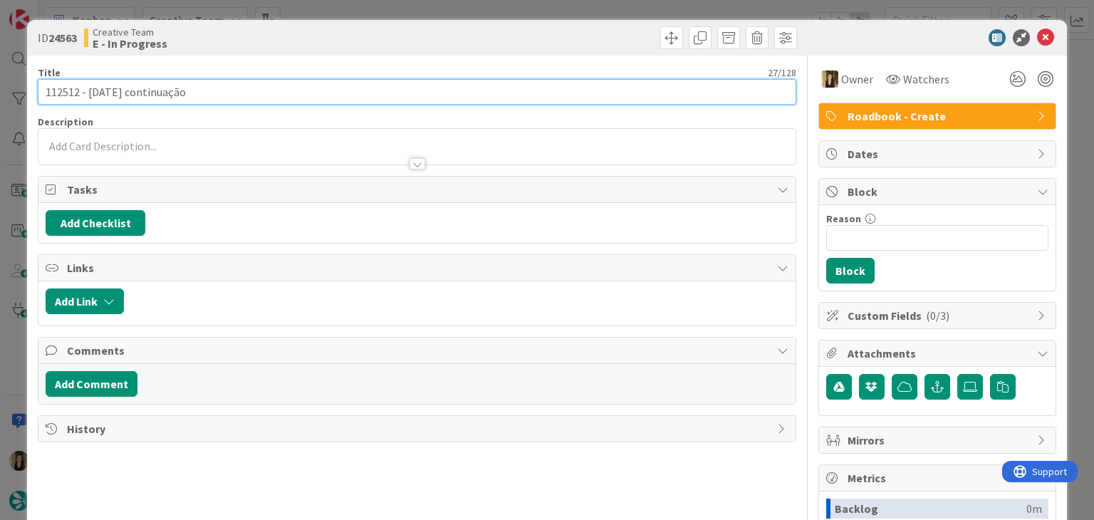
drag, startPoint x: 118, startPoint y: 90, endPoint x: 17, endPoint y: 91, distance: 100.5
click at [18, 91] on div "ID 24563 Creative Team E - In Progress Title 27 / 128 112512 - 12 oct continuaç…" at bounding box center [547, 260] width 1094 height 520
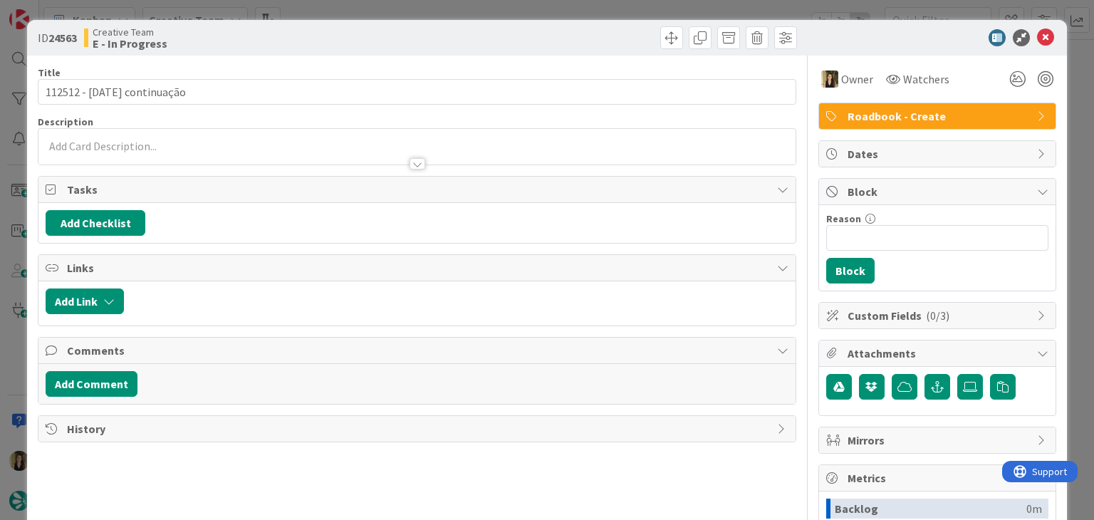
click at [345, 27] on div "Creative Team E - In Progress" at bounding box center [249, 37] width 330 height 23
click at [348, 13] on div "ID 24563 Creative Team E - In Progress Title 27 / 128 112512 - 12 oct continuaç…" at bounding box center [547, 260] width 1094 height 520
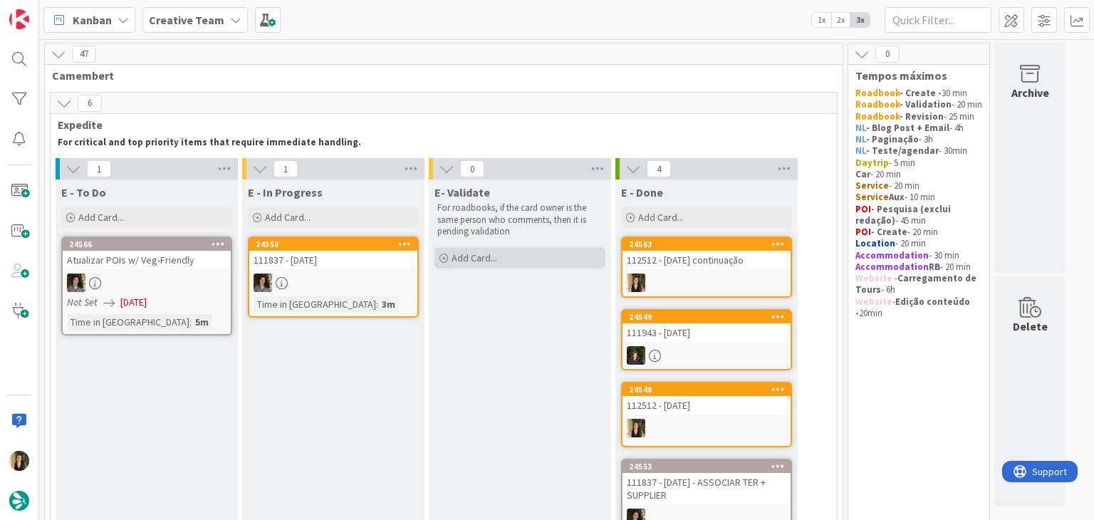
click at [524, 255] on div "Add Card..." at bounding box center [520, 257] width 171 height 21
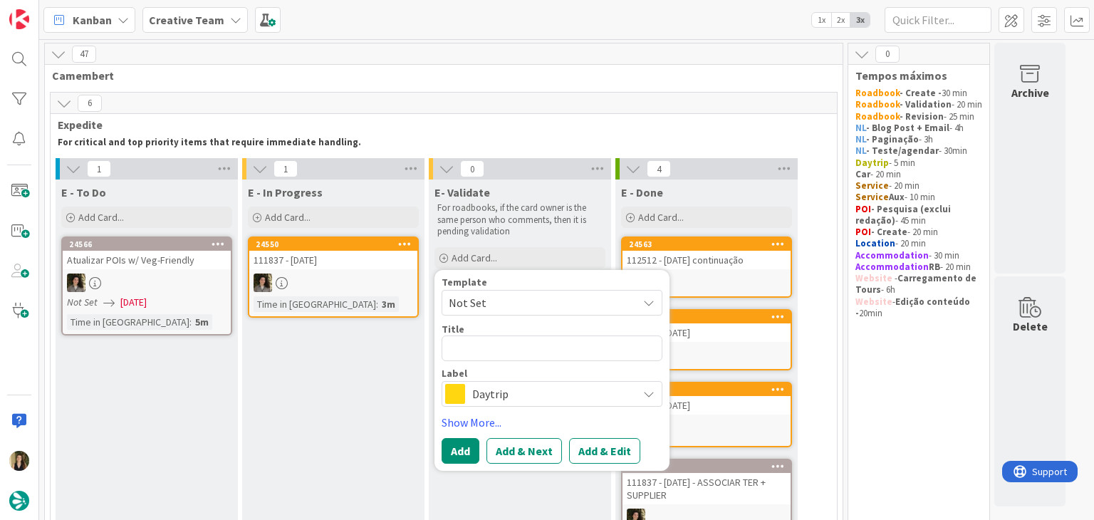
type textarea "x"
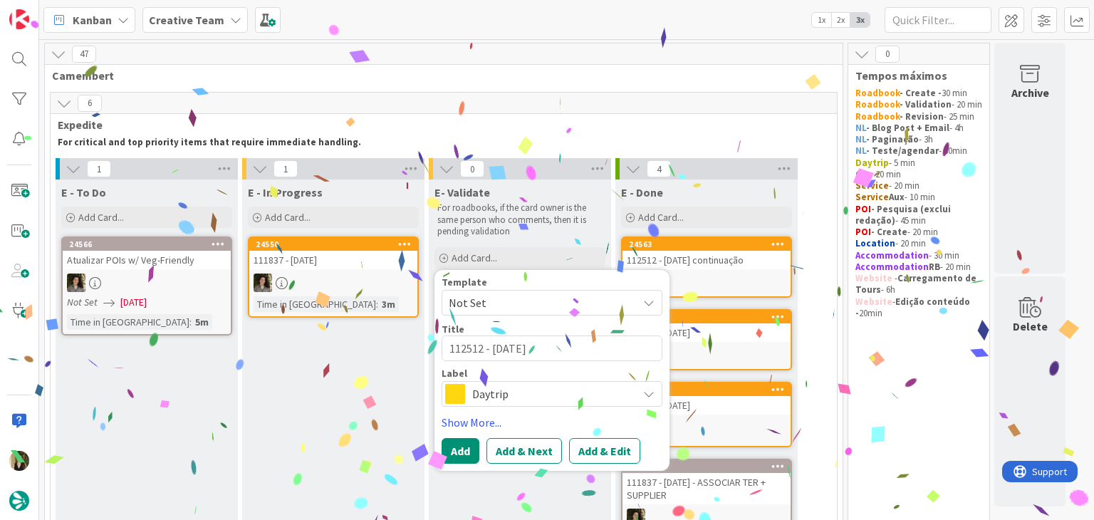
type textarea "112512 - 12 oct V"
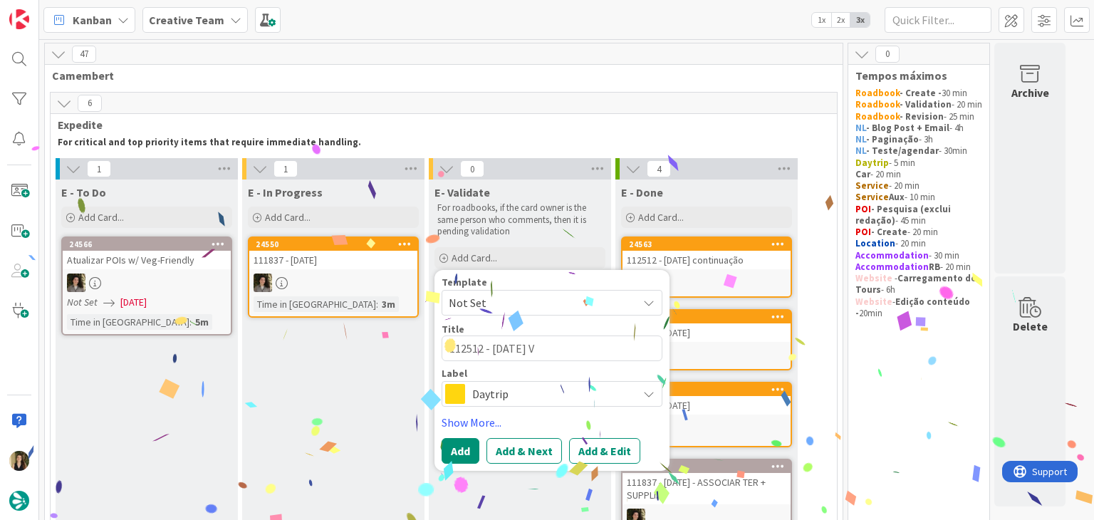
type textarea "x"
type textarea "112512 - 12 oct Va"
type textarea "x"
type textarea "112512 - 12 oct Val"
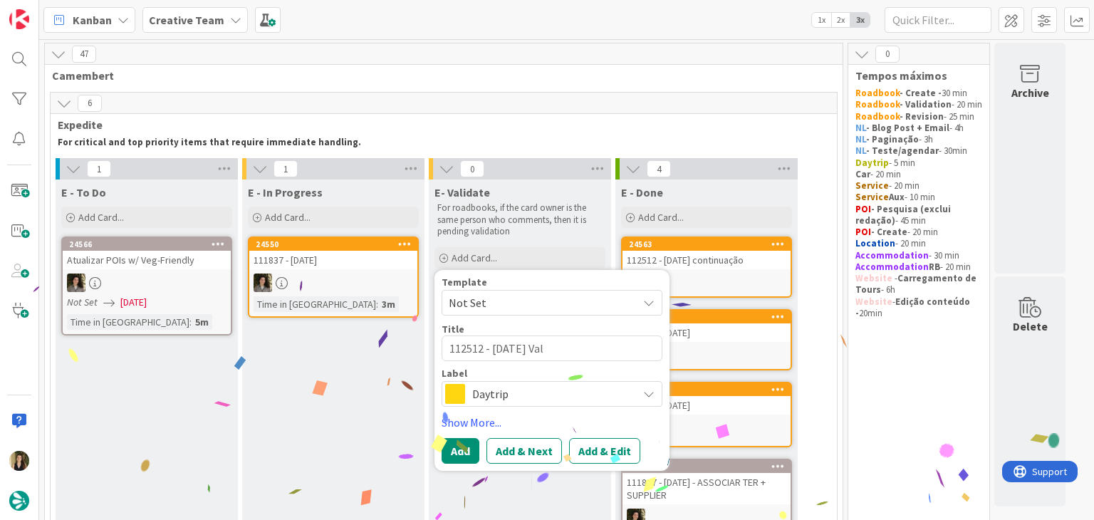
type textarea "x"
type textarea "112512 - 12 oct Vali"
type textarea "x"
type textarea "112512 - 12 oct Valid"
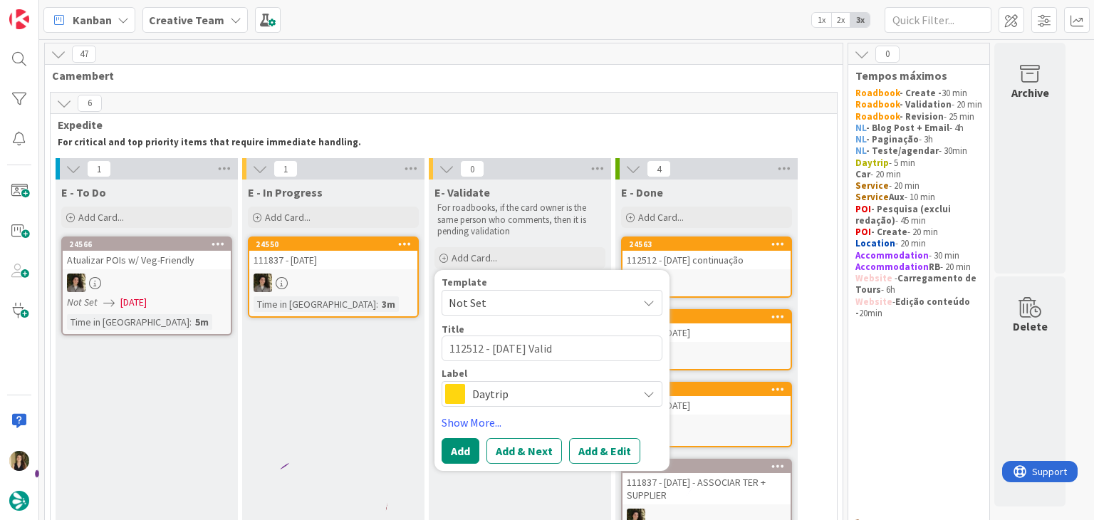
type textarea "x"
type textarea "112512 - 12 oct Valida"
type textarea "x"
type textarea "112512 - 12 oct Validati"
type textarea "x"
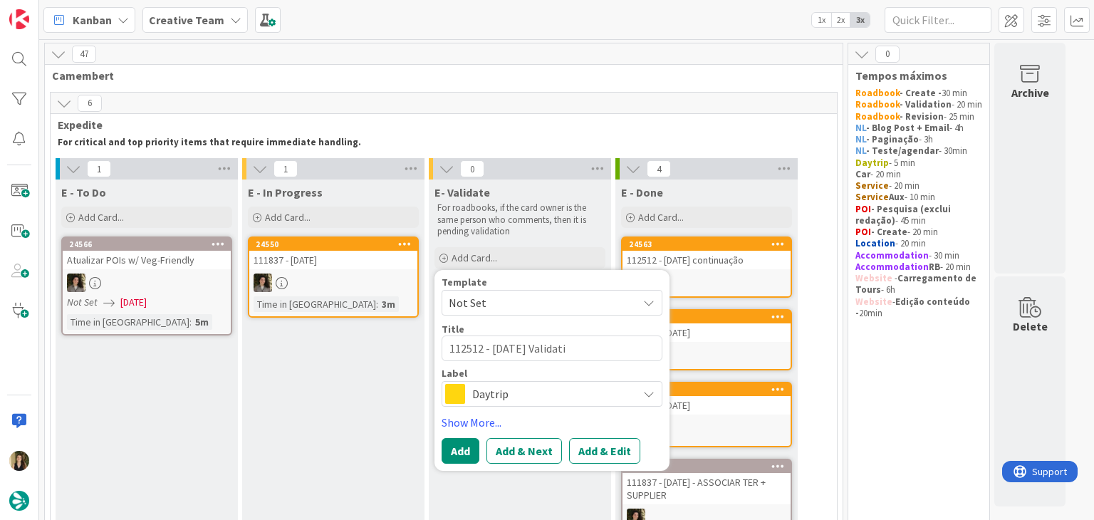
type textarea "112512 - 12 oct Validatio"
type textarea "x"
type textarea "112512 - 12 oct Validatiop"
type textarea "x"
type textarea "112512 - 12 oct Validatiopn"
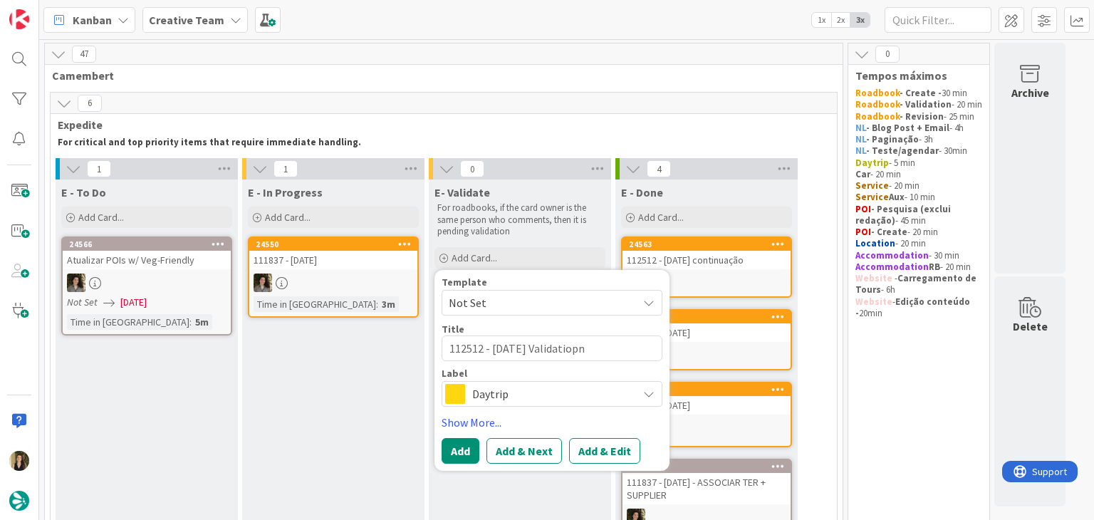
type textarea "x"
type textarea "112512 - 12 oct Validatiop"
type textarea "x"
type textarea "112512 - 12 oct Validatio"
type textarea "x"
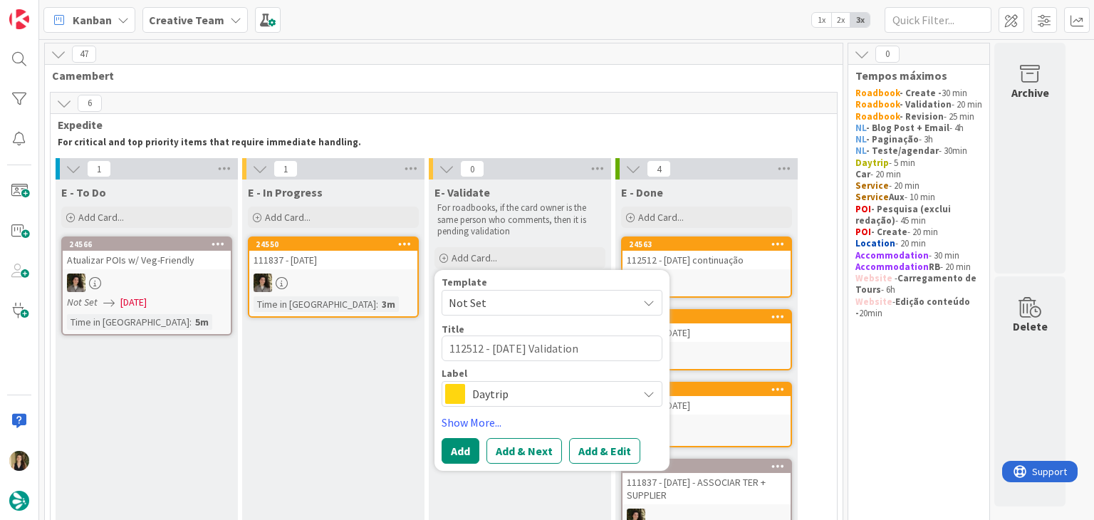
type textarea "112512 - [DATE] Validation"
click at [570, 388] on span "Daytrip" at bounding box center [551, 394] width 158 height 20
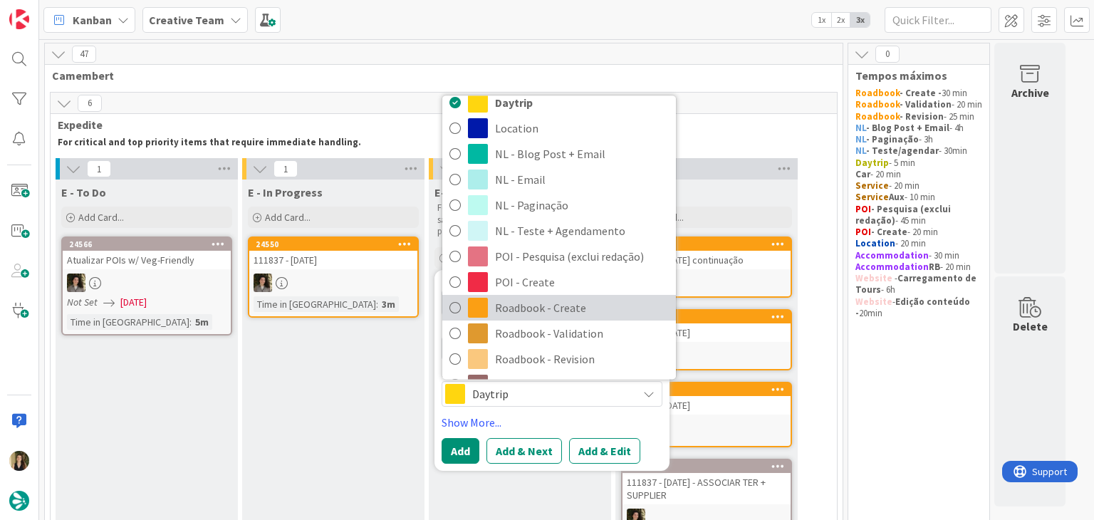
scroll to position [142, 0]
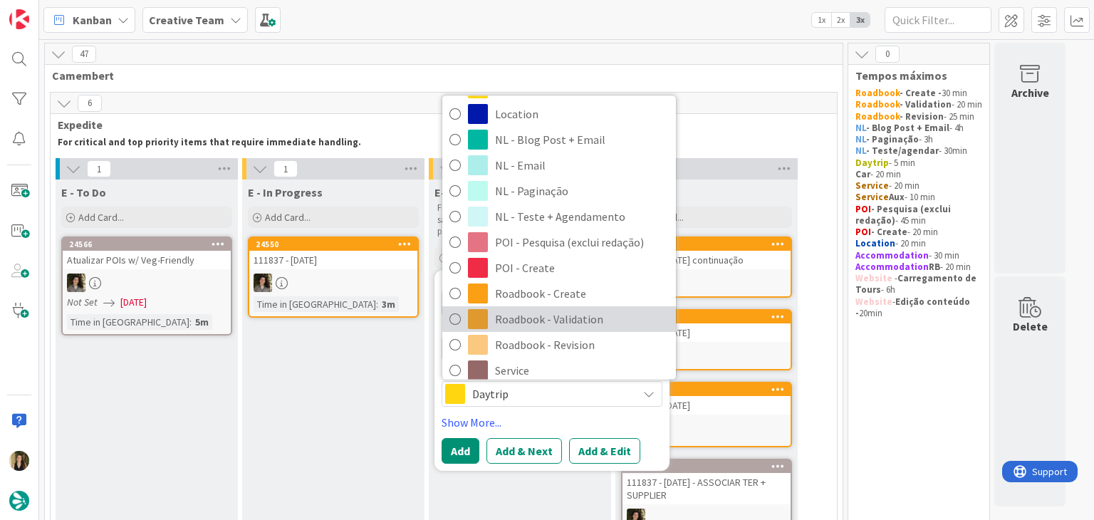
click at [601, 323] on span "Roadbook - Validation" at bounding box center [582, 318] width 174 height 21
type textarea "x"
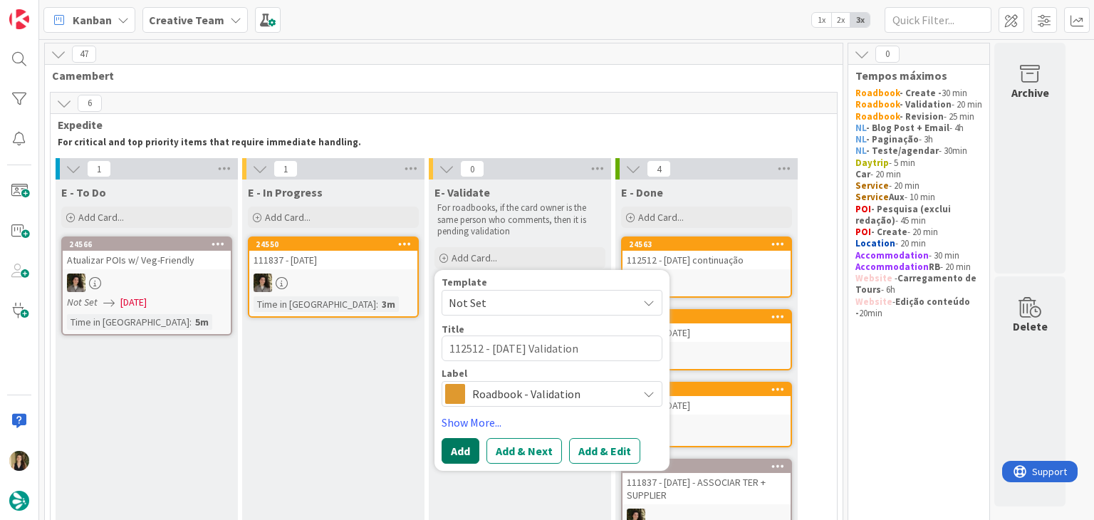
click at [459, 451] on button "Add" at bounding box center [461, 451] width 38 height 26
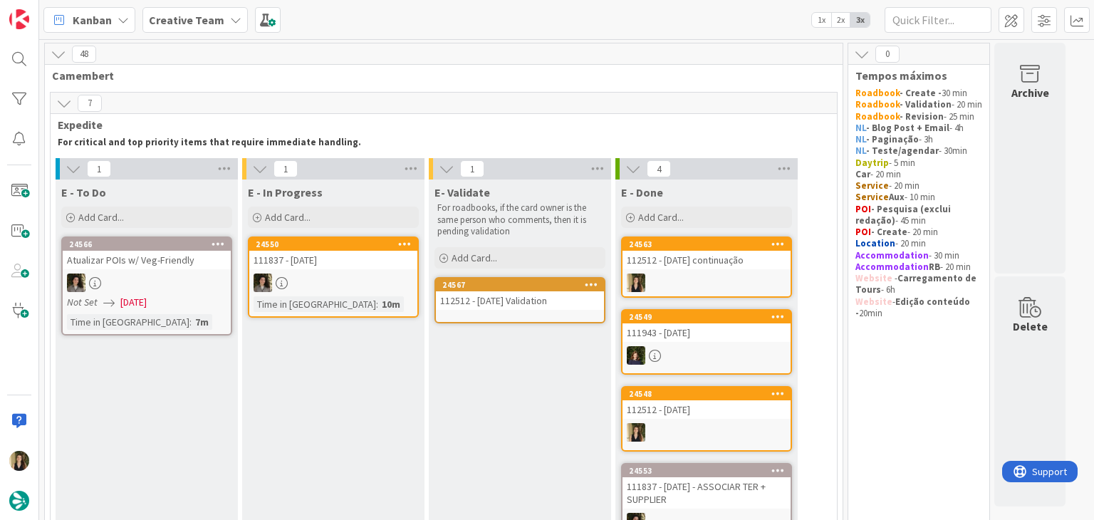
click at [524, 301] on div "112512 - [DATE] Validation" at bounding box center [520, 300] width 168 height 19
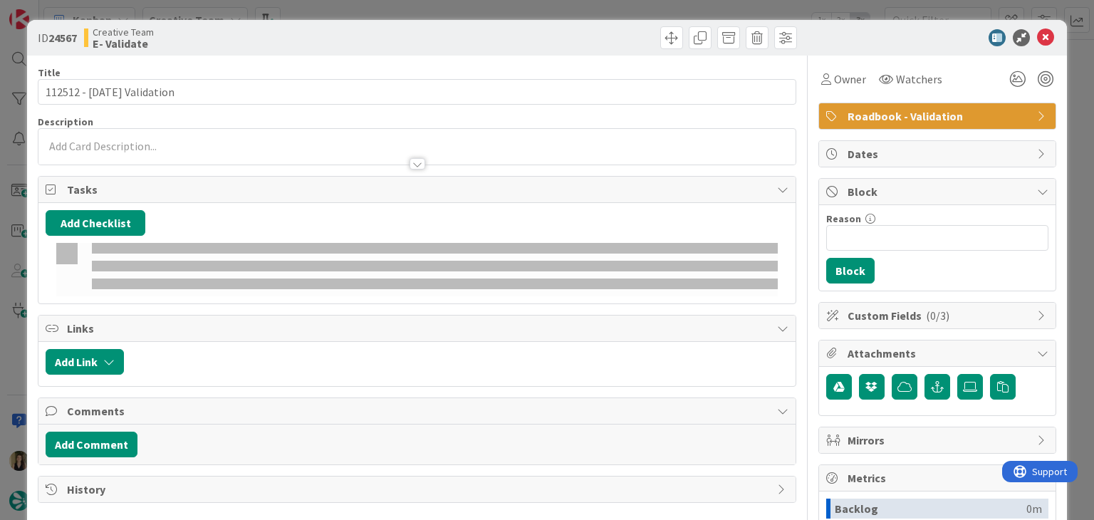
click at [253, 151] on div at bounding box center [416, 157] width 757 height 15
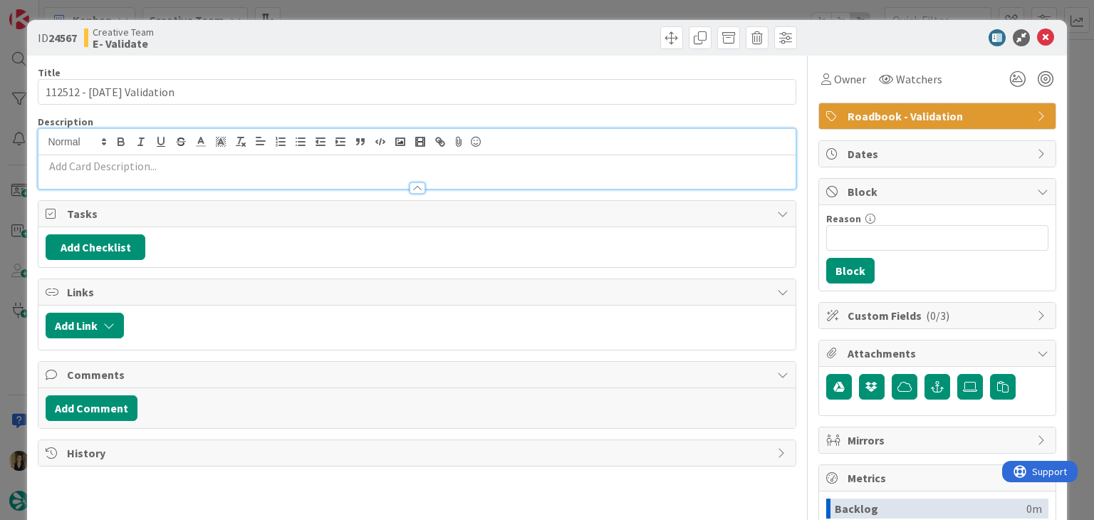
click at [279, 166] on p at bounding box center [417, 166] width 742 height 16
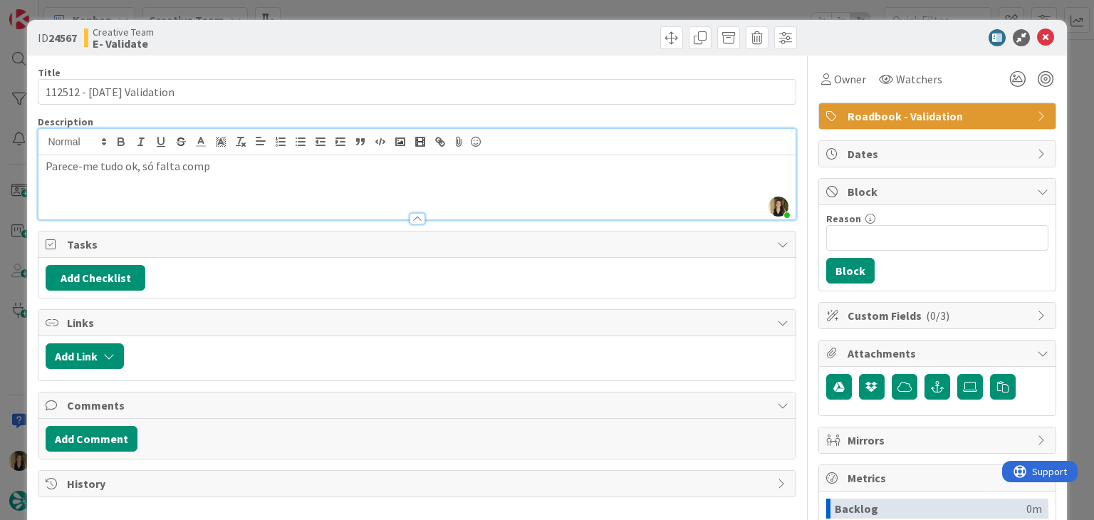
click at [269, 163] on p "Parece-me tudo ok, só falta comp" at bounding box center [417, 166] width 742 height 16
click at [556, 29] on div at bounding box center [609, 37] width 376 height 23
click at [556, 9] on div "ID 24567 Creative Team E- Validate Title 26 / 128 112512 - 12 oct Validation De…" at bounding box center [547, 260] width 1094 height 520
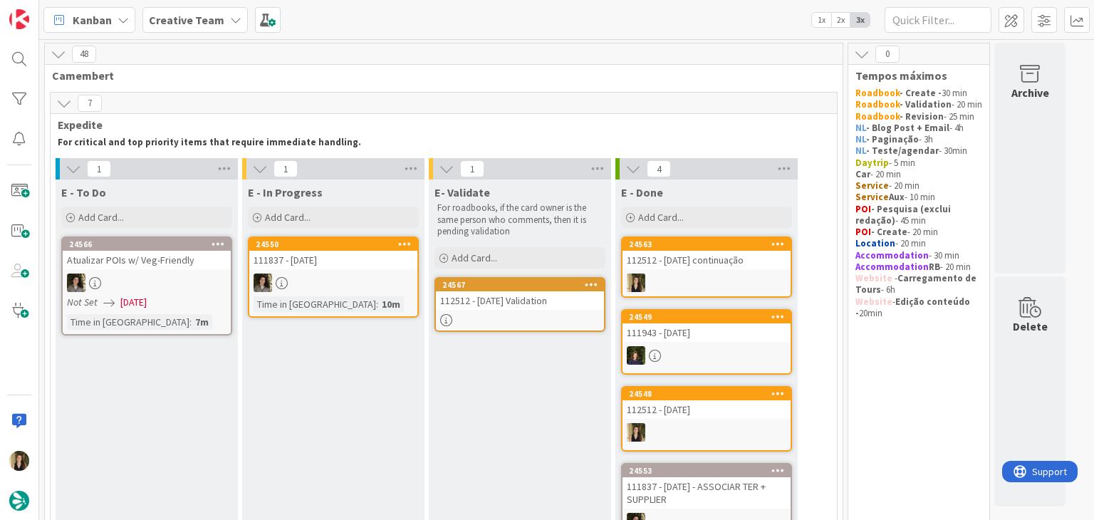
drag, startPoint x: 477, startPoint y: 434, endPoint x: 468, endPoint y: 414, distance: 22.0
click at [475, 432] on div "E- Validate For roadbooks, if the card owner is the same person who comments, t…" at bounding box center [520, 375] width 182 height 391
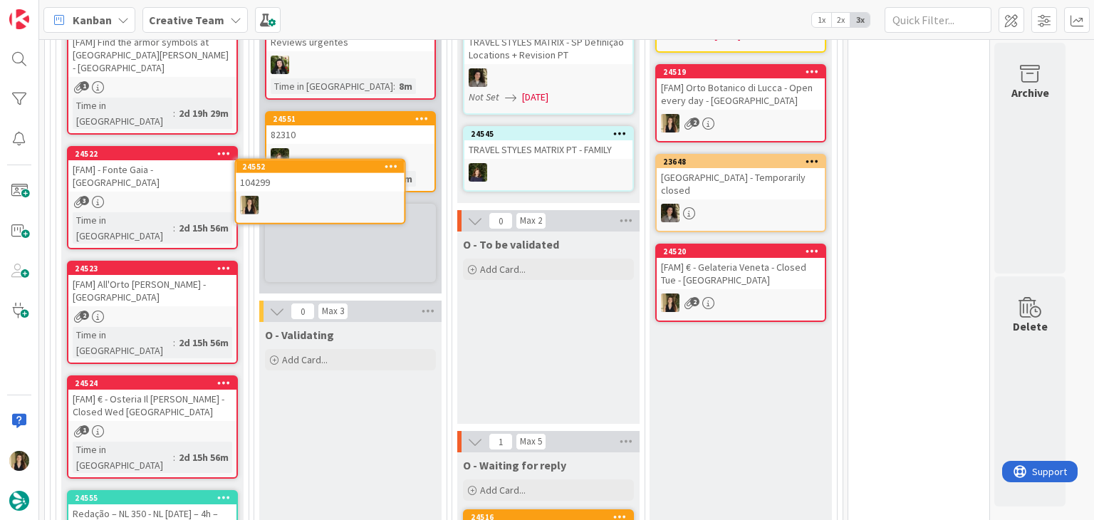
scroll to position [728, 0]
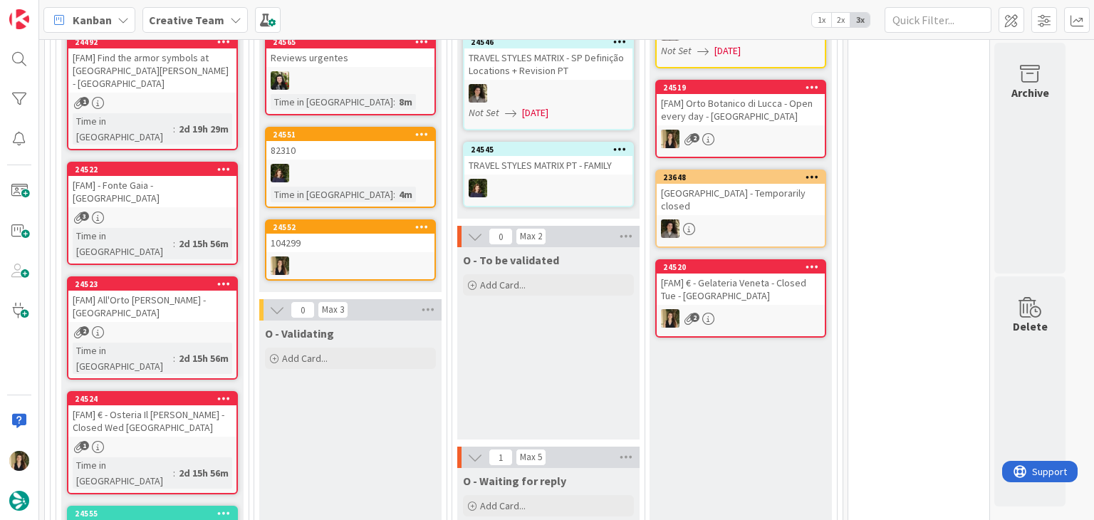
click at [355, 256] on div at bounding box center [350, 265] width 168 height 19
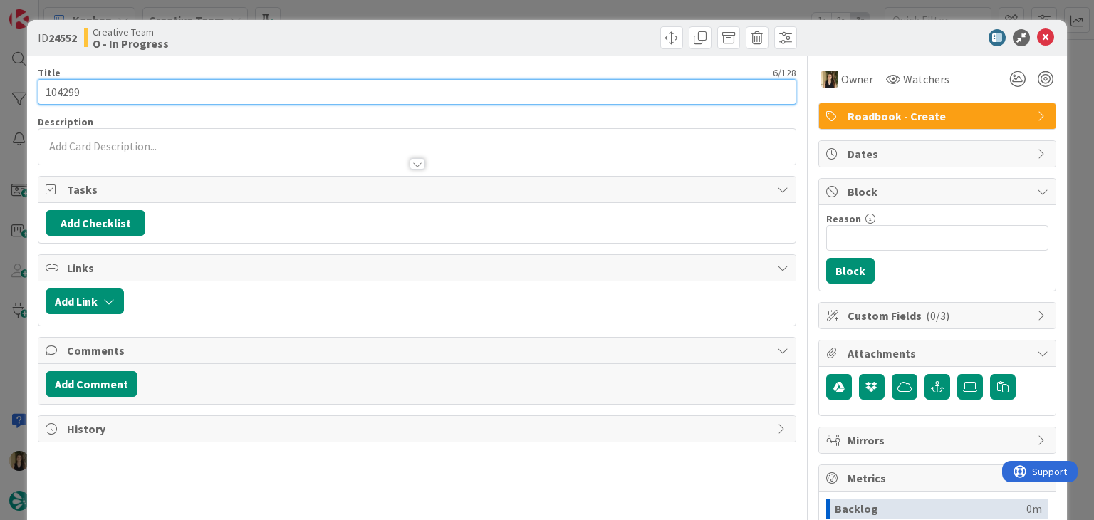
click at [66, 85] on input "104299" at bounding box center [417, 92] width 758 height 26
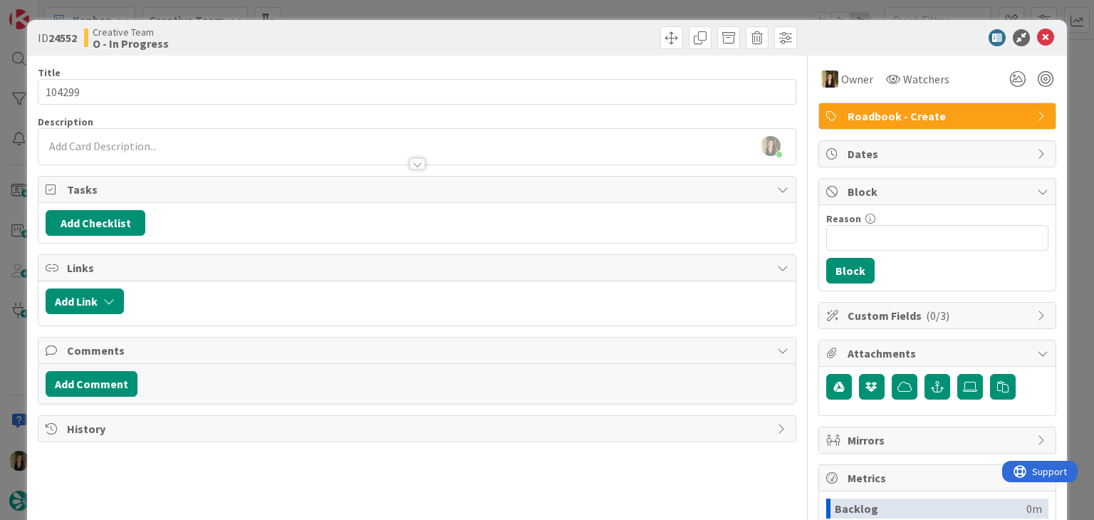
click at [481, 20] on div "ID 24552 Creative Team O - In Progress" at bounding box center [546, 38] width 1039 height 36
click at [482, 9] on div "ID 24552 Creative Team O - In Progress Title 6 / 128 104299 Description Sofia P…" at bounding box center [547, 260] width 1094 height 520
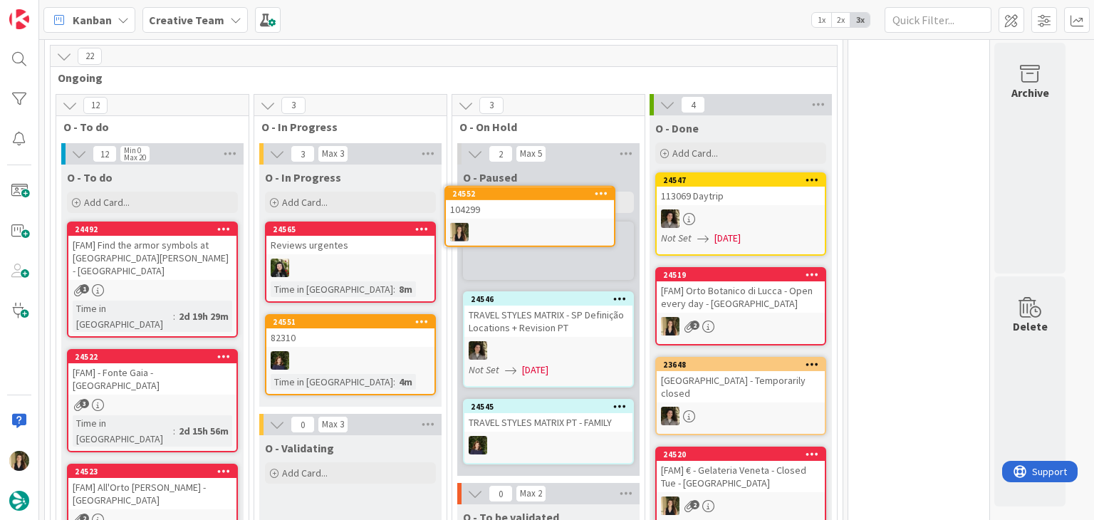
scroll to position [540, 0]
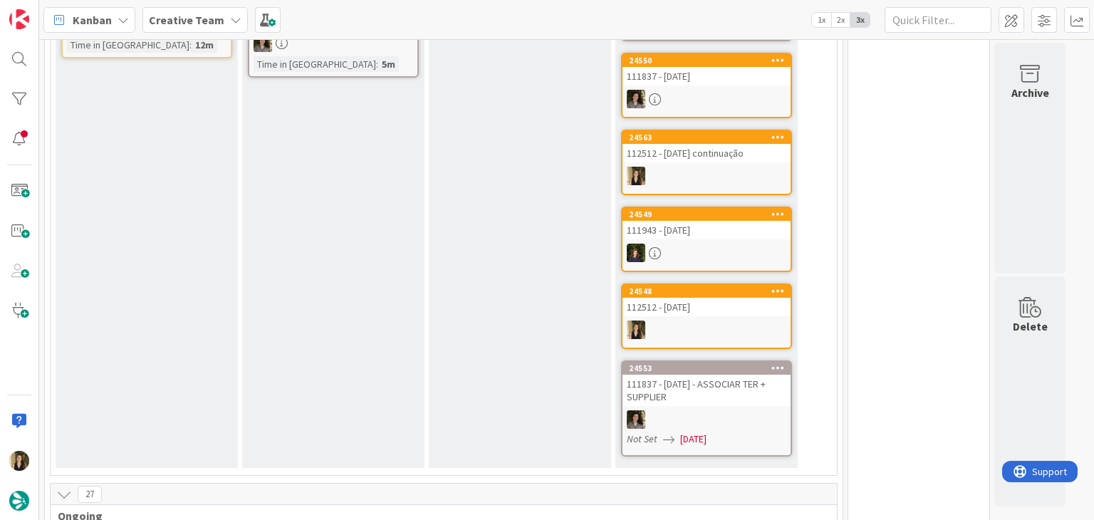
scroll to position [142, 0]
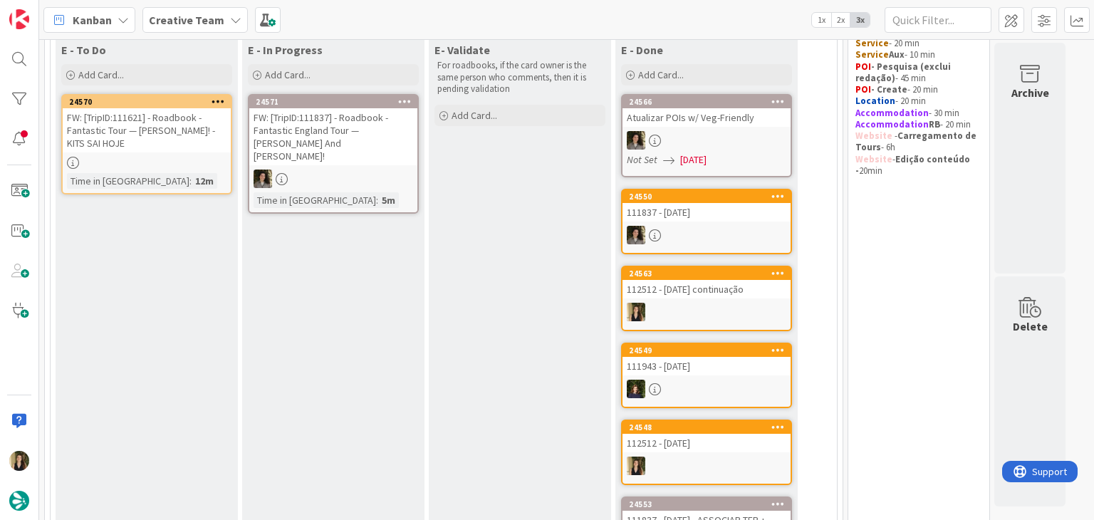
click at [160, 160] on div at bounding box center [147, 163] width 168 height 12
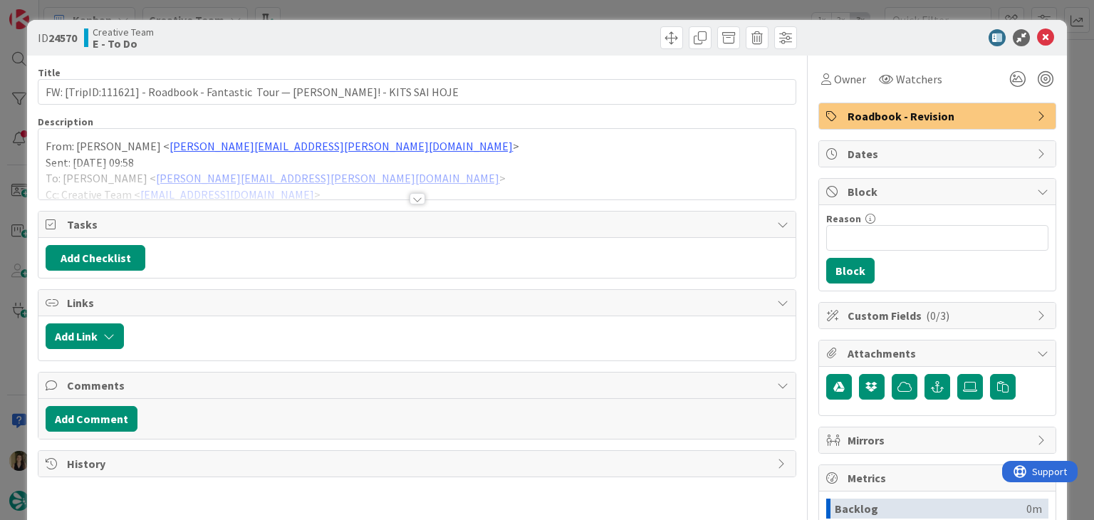
click at [414, 199] on div at bounding box center [418, 198] width 16 height 11
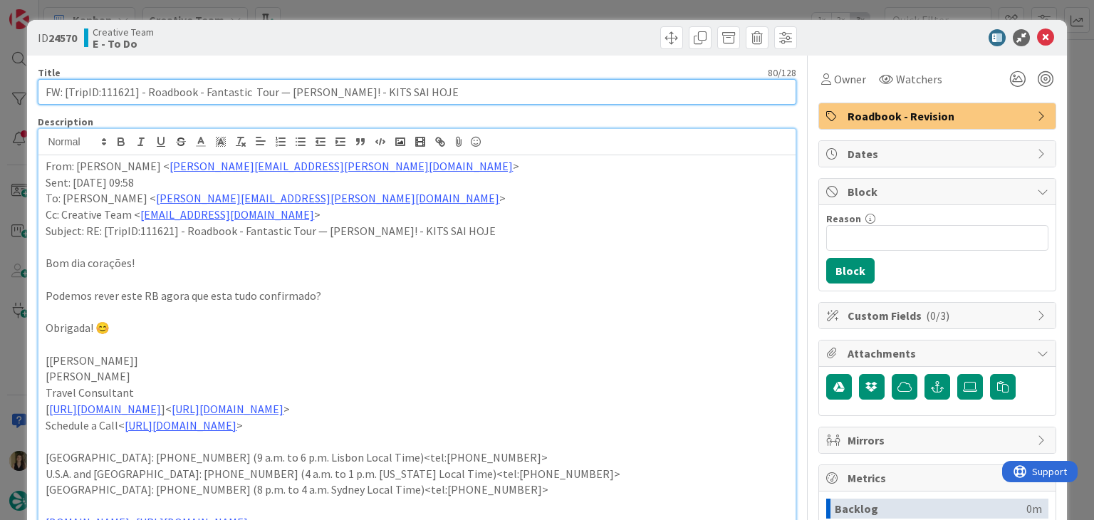
click at [127, 90] on input "FW: [TripID:111621] - Roadbook - Fantastic Tour — [PERSON_NAME]! - KITS SAI HOJE" at bounding box center [417, 92] width 758 height 26
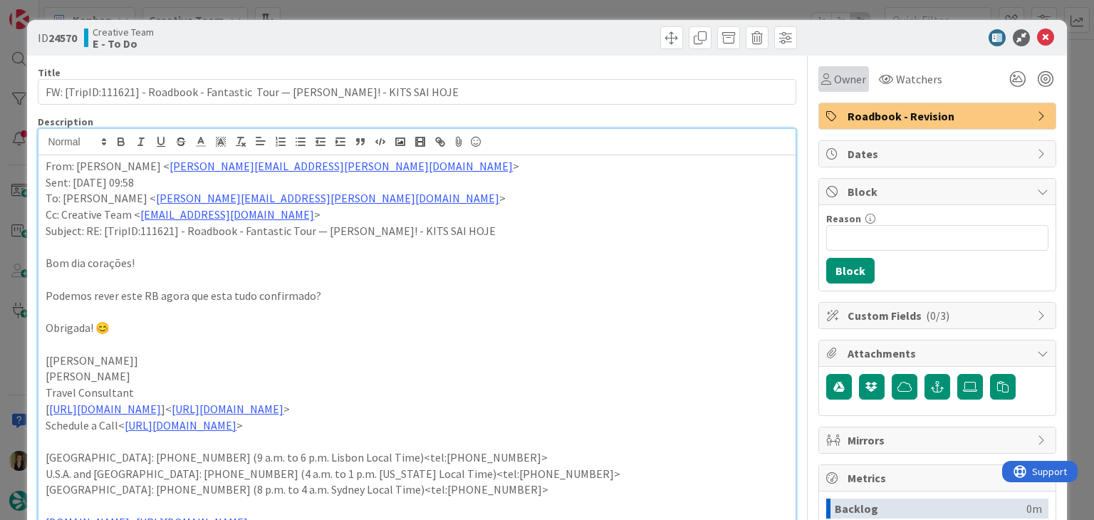
click at [841, 83] on span "Owner" at bounding box center [850, 79] width 32 height 17
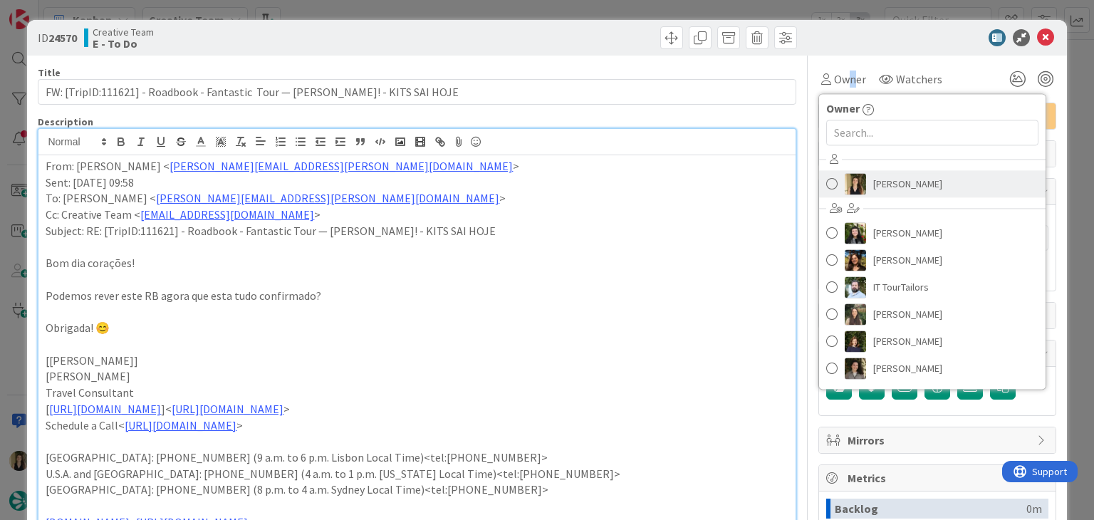
click at [902, 181] on span "[PERSON_NAME]" at bounding box center [907, 183] width 69 height 21
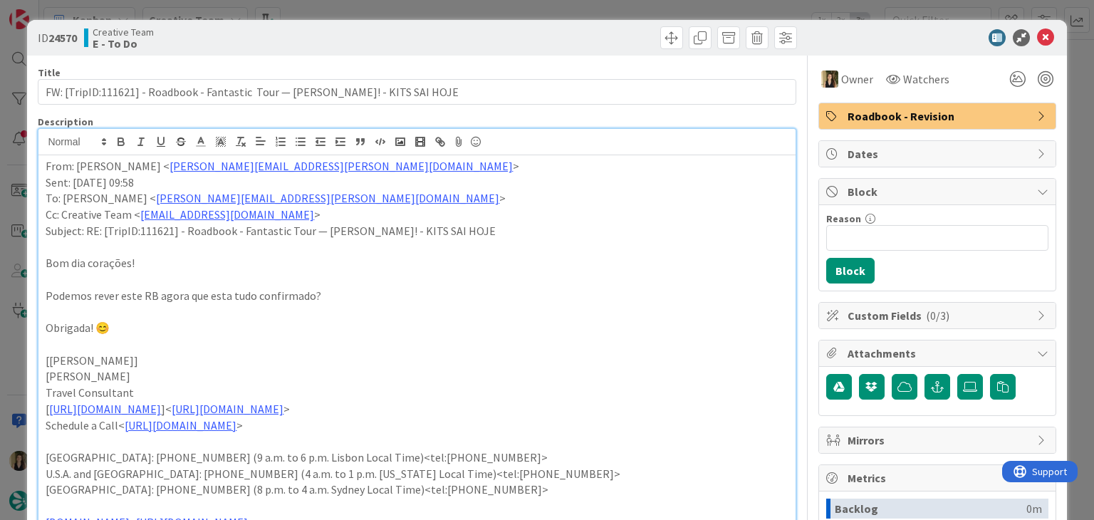
click at [596, 38] on div at bounding box center [609, 37] width 376 height 23
click at [593, 1] on div "ID 24570 Creative Team E - To Do Title 80 / 128 FW: [TripID:111621] - Roadbook …" at bounding box center [547, 260] width 1094 height 520
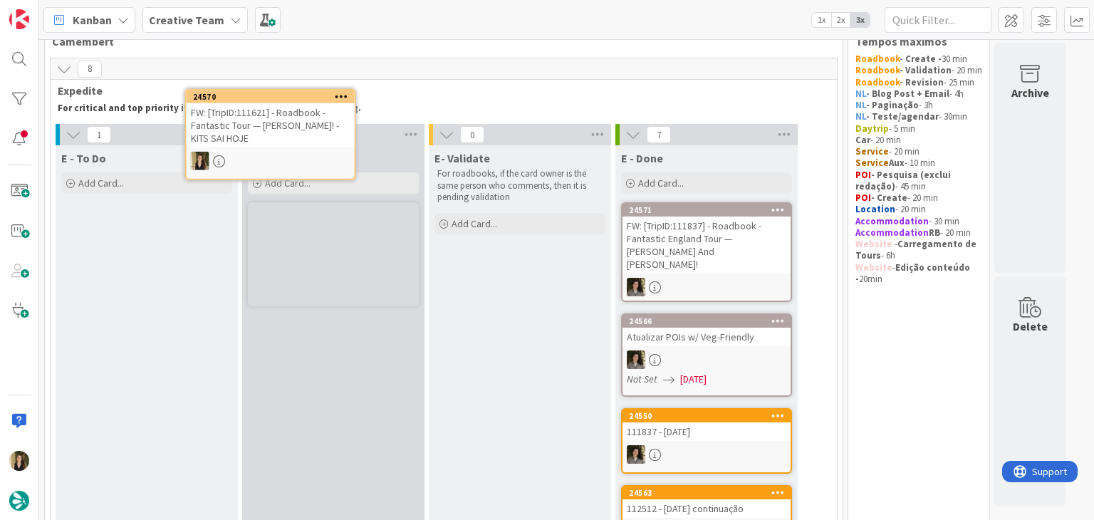
scroll to position [6, 0]
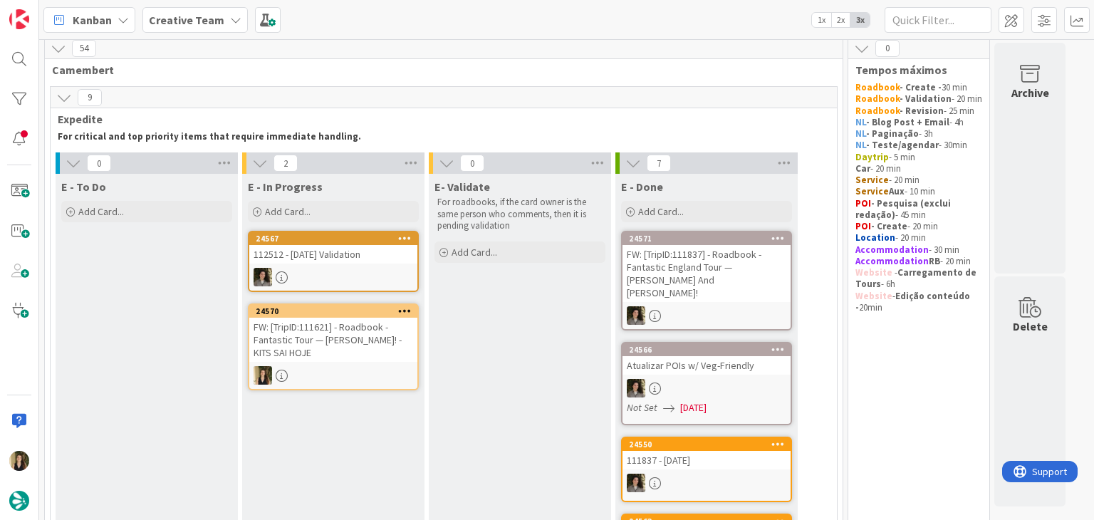
click at [344, 348] on div "FW: [TripID:111621] - Roadbook - Fantastic Tour — [PERSON_NAME]! - KITS SAI HOJE" at bounding box center [333, 340] width 168 height 44
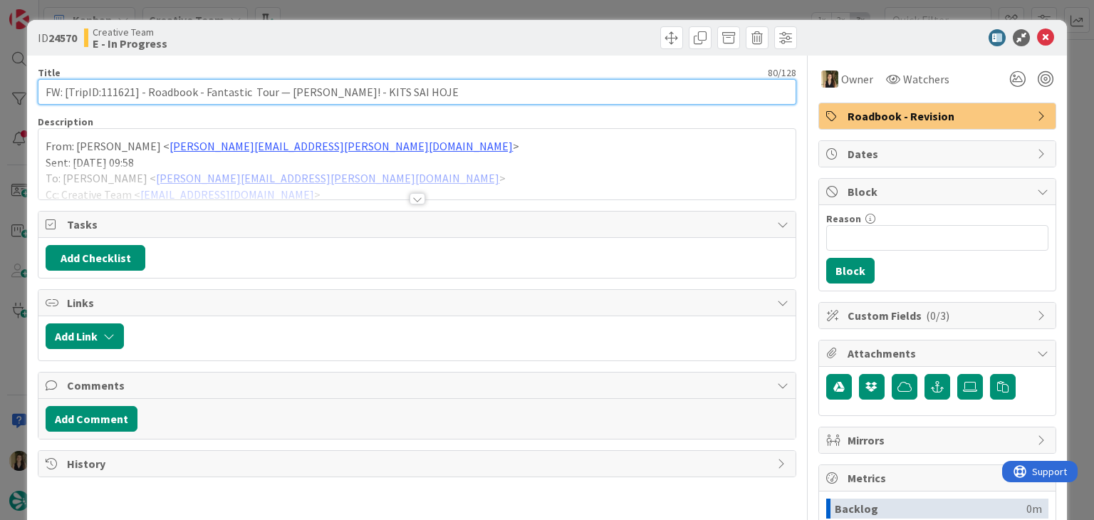
click at [114, 94] on input "FW: [TripID:111621] - Roadbook - Fantastic Tour — [PERSON_NAME]! - KITS SAI HOJE" at bounding box center [417, 92] width 758 height 26
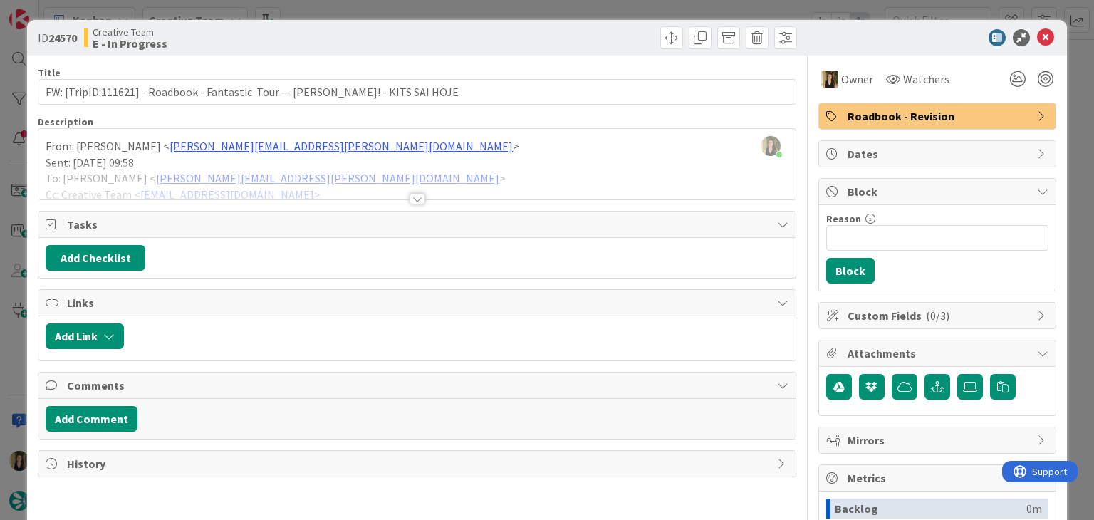
click at [410, 198] on div at bounding box center [418, 198] width 16 height 11
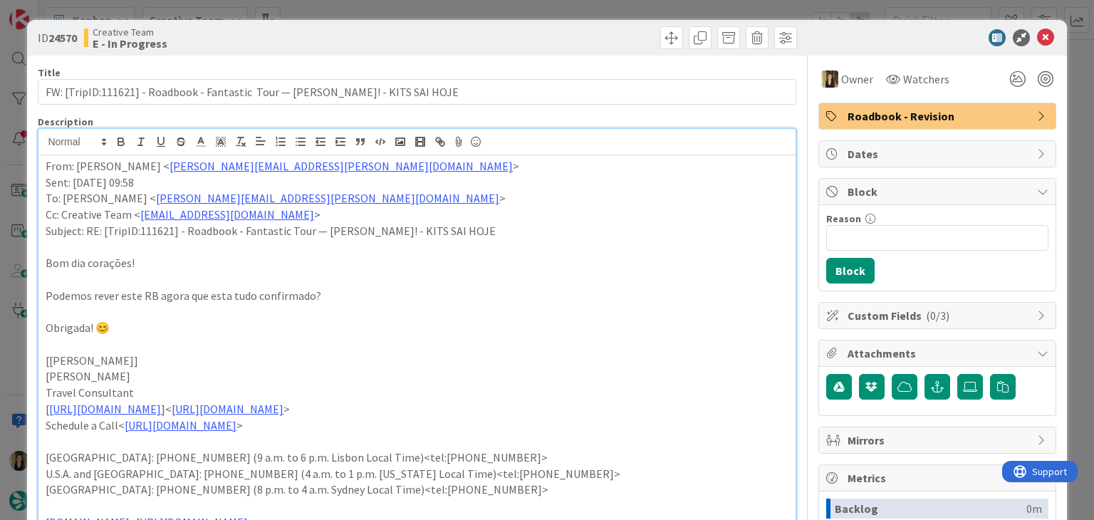
drag, startPoint x: 512, startPoint y: 43, endPoint x: 515, endPoint y: 9, distance: 33.6
click at [512, 41] on div at bounding box center [609, 37] width 376 height 23
click at [515, 9] on div "ID 24570 Creative Team E - In Progress Title 80 / 128 FW: [TripID:111621] - Roa…" at bounding box center [547, 260] width 1094 height 520
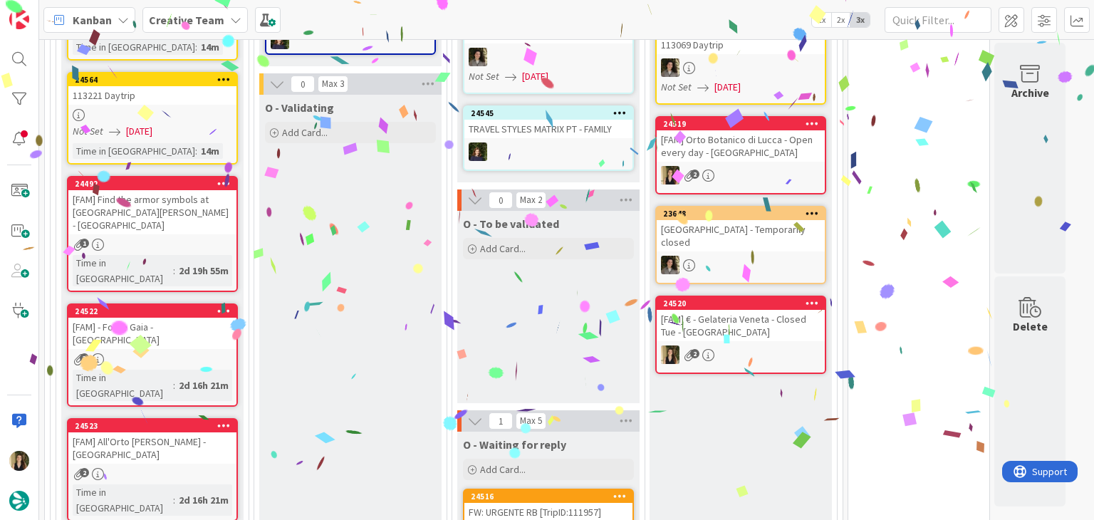
scroll to position [942, 0]
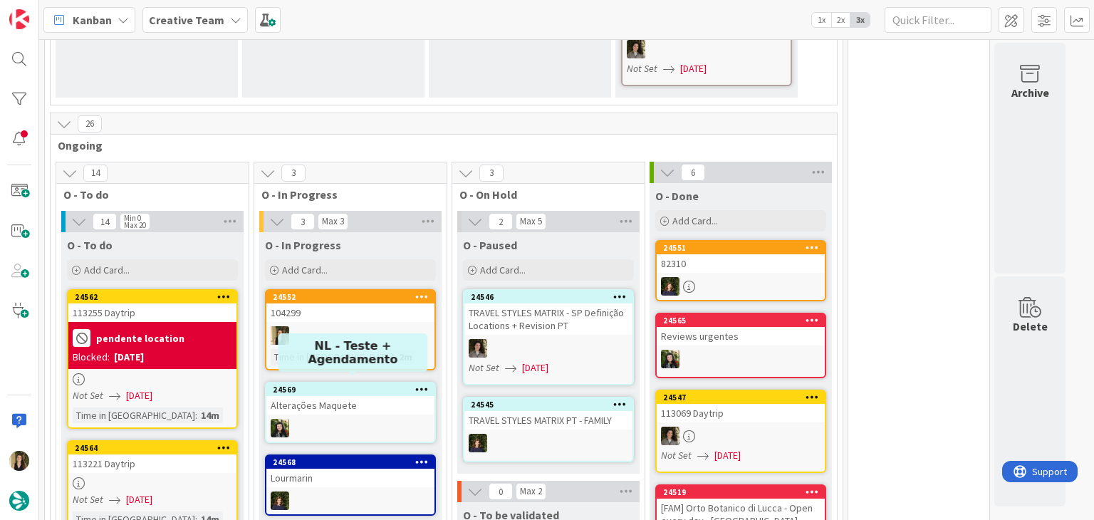
scroll to position [861, 0]
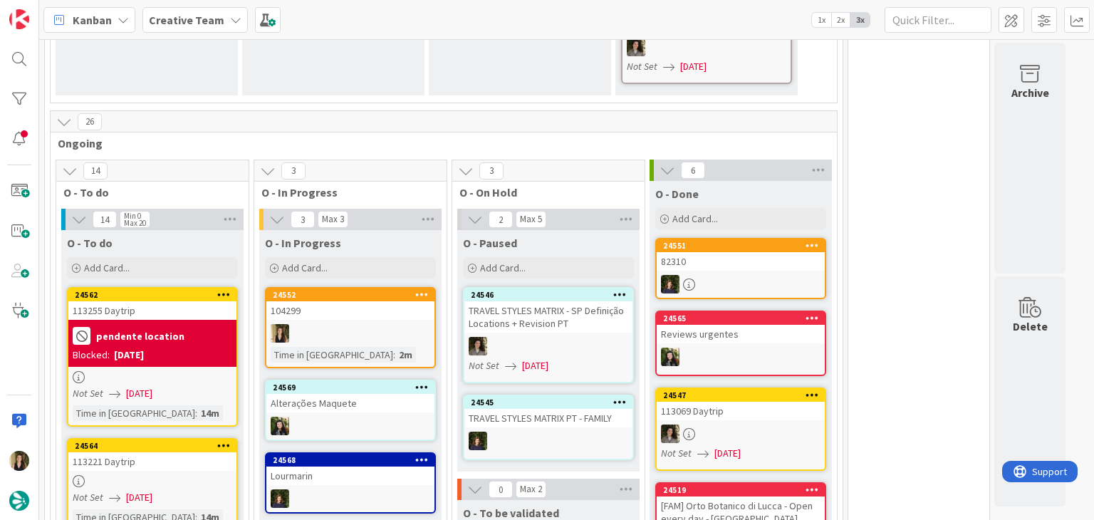
click at [355, 324] on div at bounding box center [350, 333] width 168 height 19
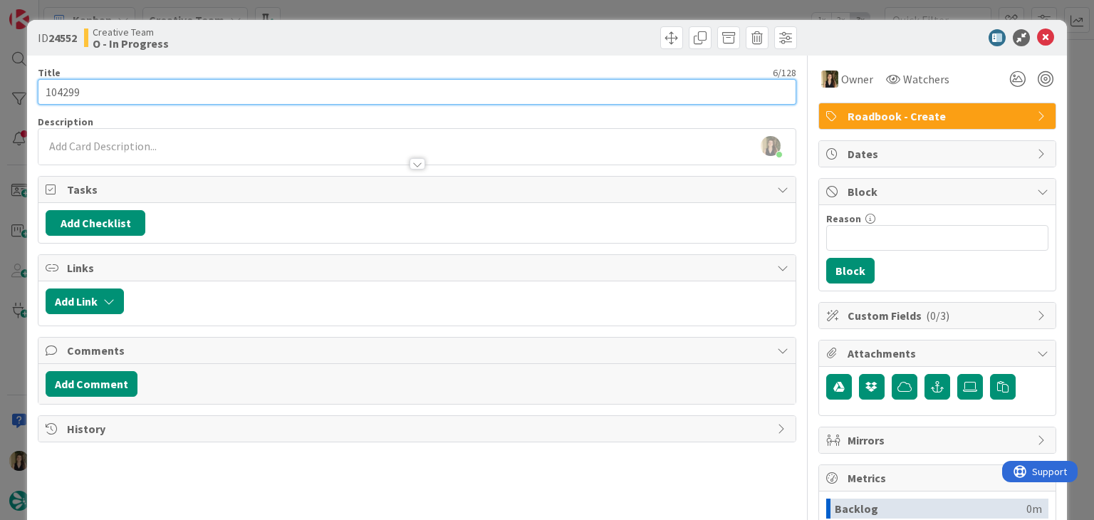
click at [57, 87] on input "104299" at bounding box center [417, 92] width 758 height 26
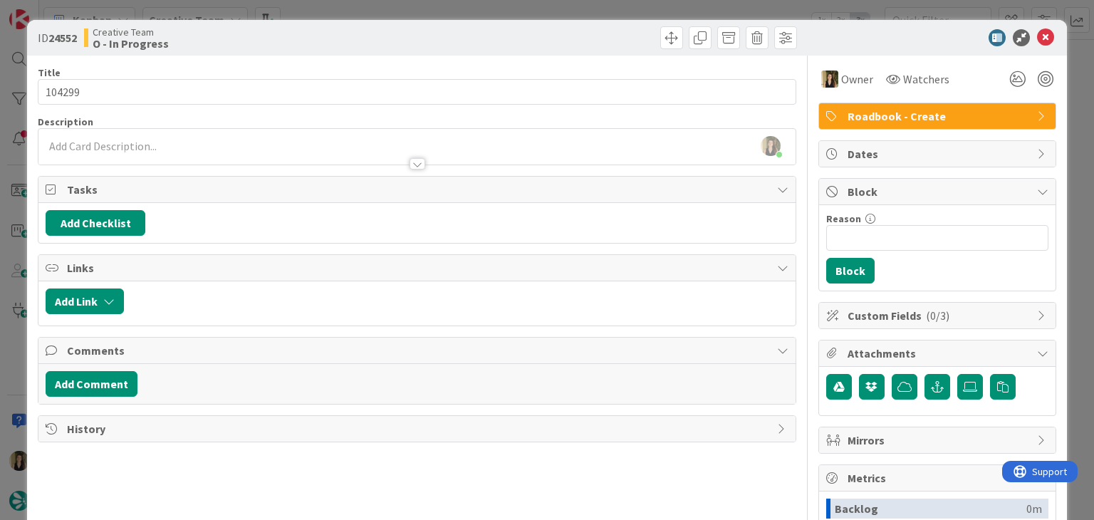
click at [457, 11] on div "ID 24552 Creative Team O - In Progress Title 6 / 128 104299 Description [PERSON…" at bounding box center [547, 260] width 1094 height 520
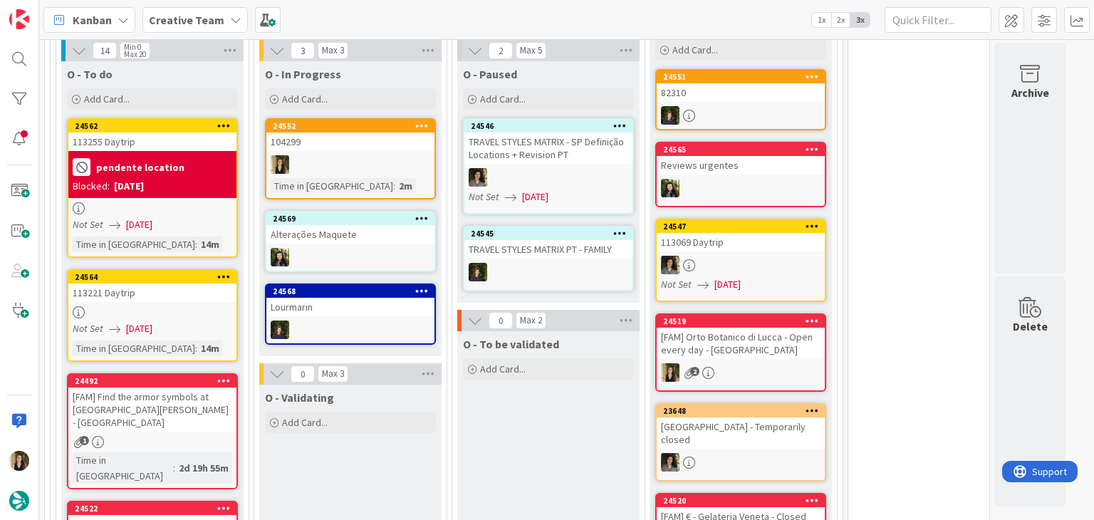
scroll to position [861, 0]
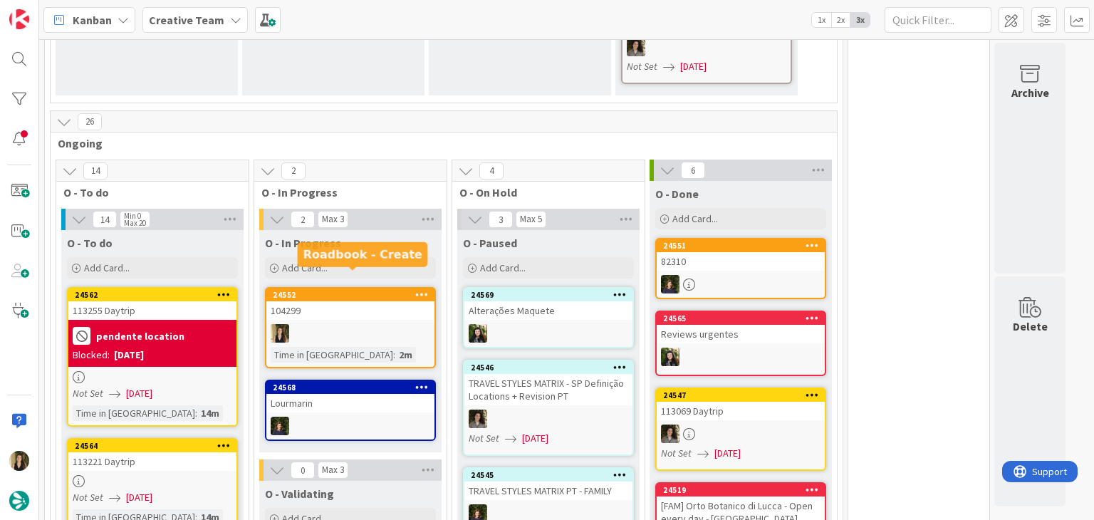
click at [370, 301] on div "104299" at bounding box center [350, 310] width 168 height 19
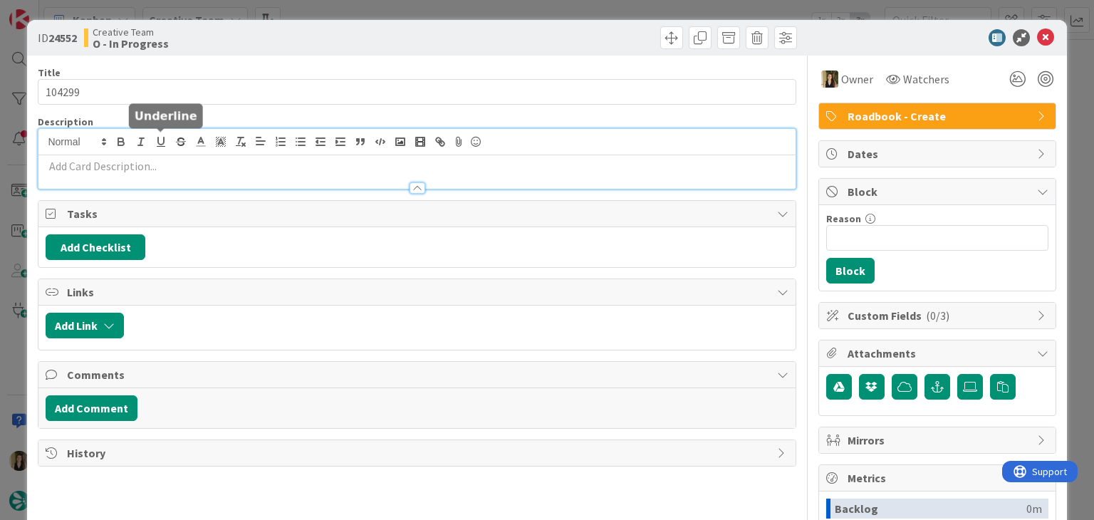
click at [167, 143] on div at bounding box center [416, 159] width 757 height 60
click at [172, 175] on div at bounding box center [416, 181] width 757 height 15
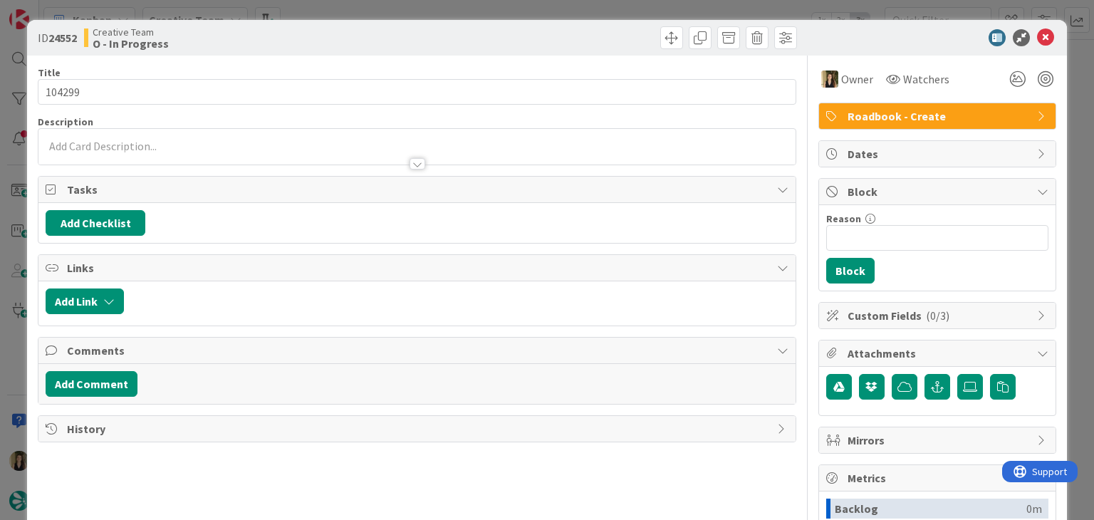
click at [172, 152] on div at bounding box center [416, 157] width 757 height 15
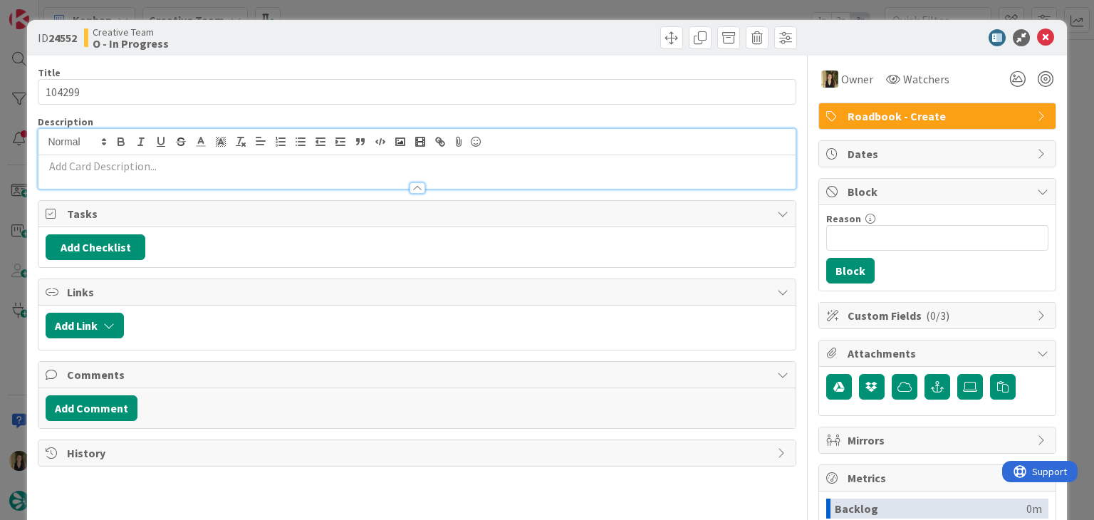
drag, startPoint x: 171, startPoint y: 169, endPoint x: 160, endPoint y: 172, distance: 11.7
click at [169, 170] on p at bounding box center [417, 166] width 742 height 16
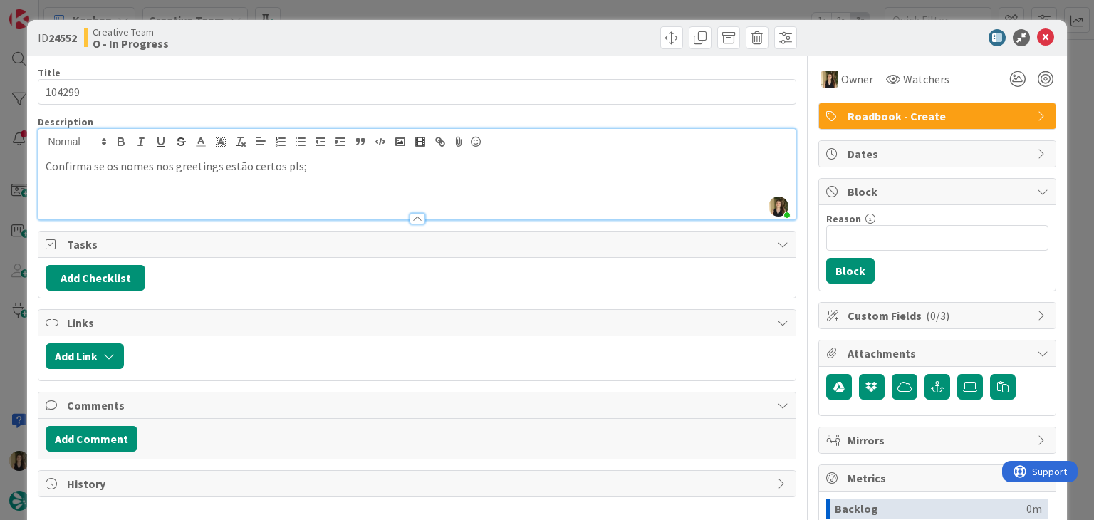
click at [381, 177] on div "Confirma se os nomes nos greetings estão certos pls;" at bounding box center [416, 187] width 757 height 64
drag, startPoint x: 380, startPoint y: 46, endPoint x: 342, endPoint y: 1, distance: 59.7
click at [380, 46] on div "Creative Team O - In Progress" at bounding box center [249, 37] width 330 height 23
click at [71, 180] on p "10.10 - T&T por reservar;" at bounding box center [417, 183] width 742 height 16
drag, startPoint x: 94, startPoint y: 179, endPoint x: 137, endPoint y: 168, distance: 44.1
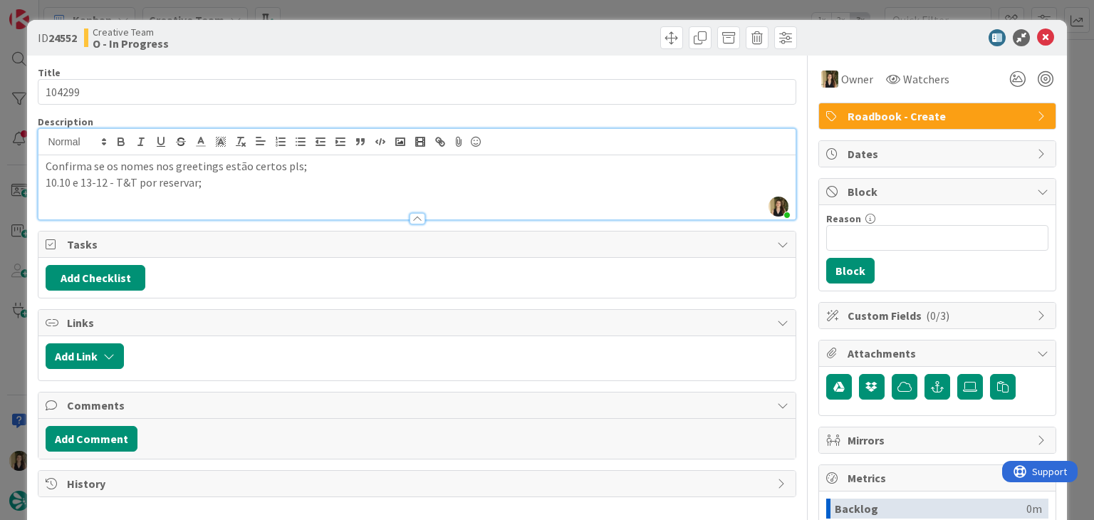
click at [95, 180] on p "10.10 e 13-12 - T&T por reservar;" at bounding box center [417, 183] width 742 height 16
click at [72, 179] on p "10.10 e 13-~.12 - T&T por reservar;" at bounding box center [417, 183] width 742 height 16
drag, startPoint x: 98, startPoint y: 179, endPoint x: 120, endPoint y: 168, distance: 23.9
click at [100, 177] on p "10.12 e 13-~.12 - T&T por reservar;" at bounding box center [417, 183] width 742 height 16
drag, startPoint x: 343, startPoint y: 49, endPoint x: 323, endPoint y: 12, distance: 42.1
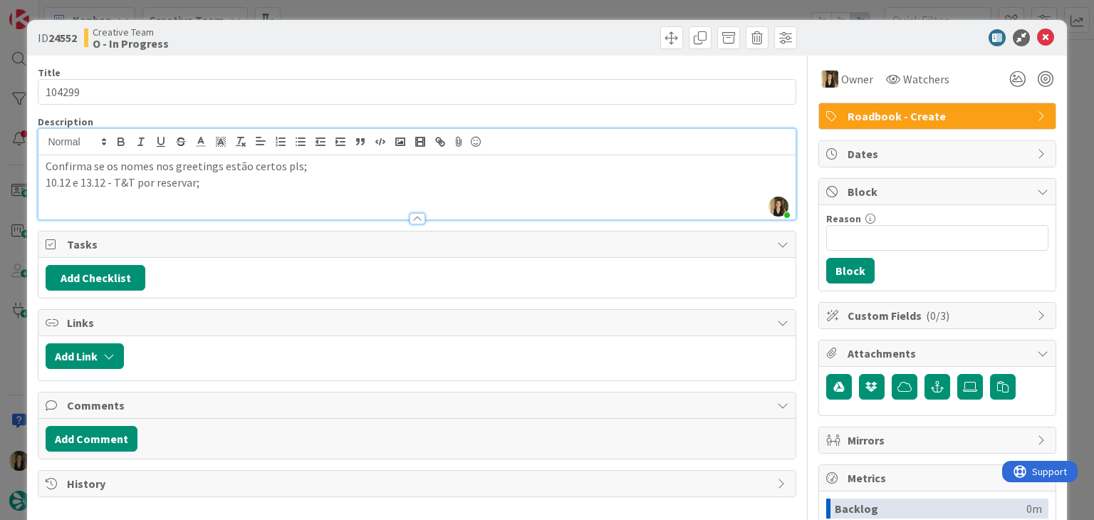
click at [342, 46] on div "ID 24552 Creative Team O - In Progress" at bounding box center [546, 38] width 1039 height 36
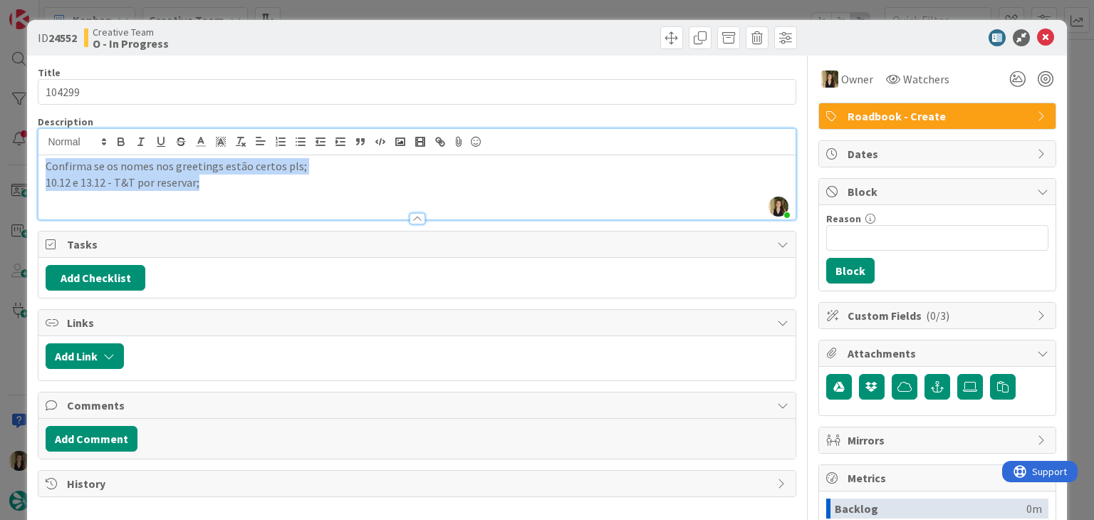
drag, startPoint x: 218, startPoint y: 186, endPoint x: 35, endPoint y: 162, distance: 184.7
click at [36, 163] on div "ID 24552 Creative Team O - In Progress Title 6 / 128 104299 Description [PERSON…" at bounding box center [546, 382] width 1039 height 725
copy div "Confirma se os nomes nos greetings estão certos pls; 10.12 e 13.12 - T&T por re…"
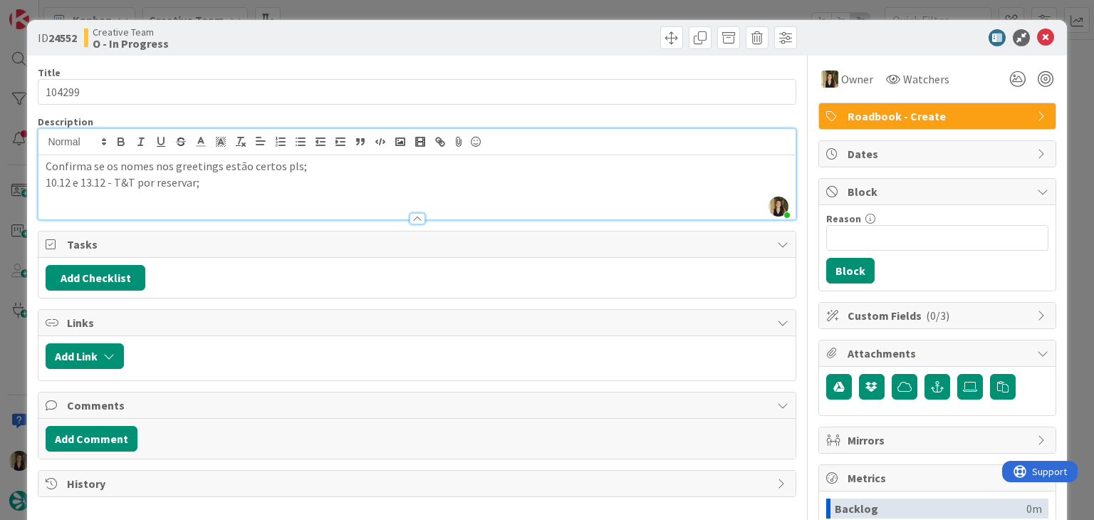
click at [370, 24] on div "ID 24552 Creative Team O - In Progress" at bounding box center [546, 38] width 1039 height 36
click at [367, 8] on div "ID 24552 Creative Team O - In Progress Title 6 / 128 104299 Description [PERSON…" at bounding box center [547, 260] width 1094 height 520
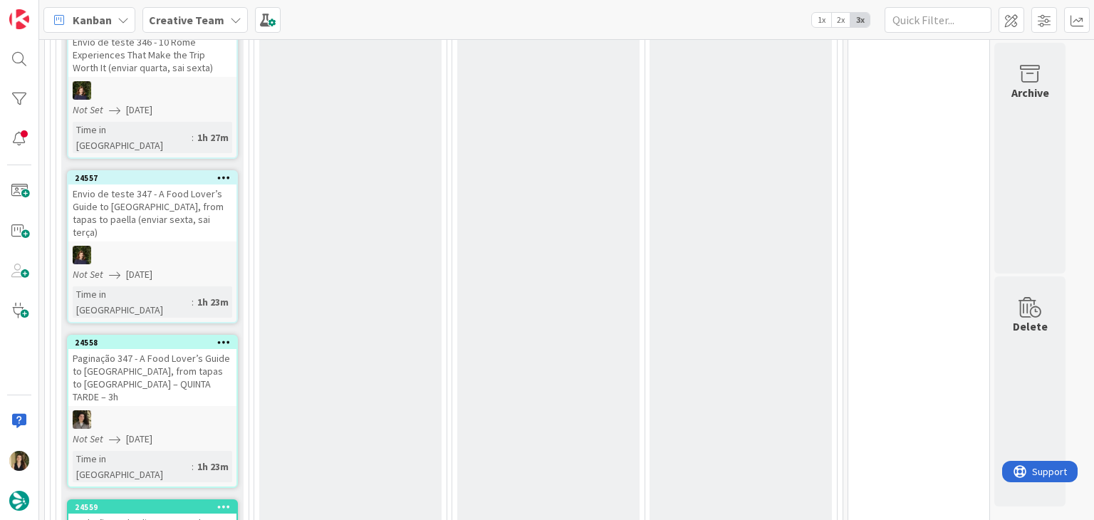
scroll to position [2208, 0]
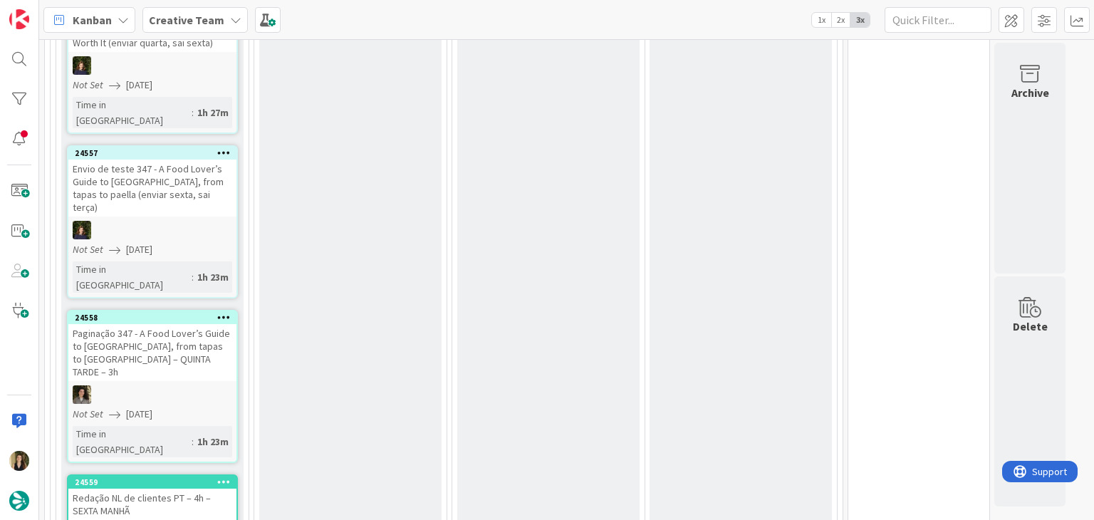
click at [355, 259] on div "O - Validating Add Card..." at bounding box center [350, 117] width 182 height 1599
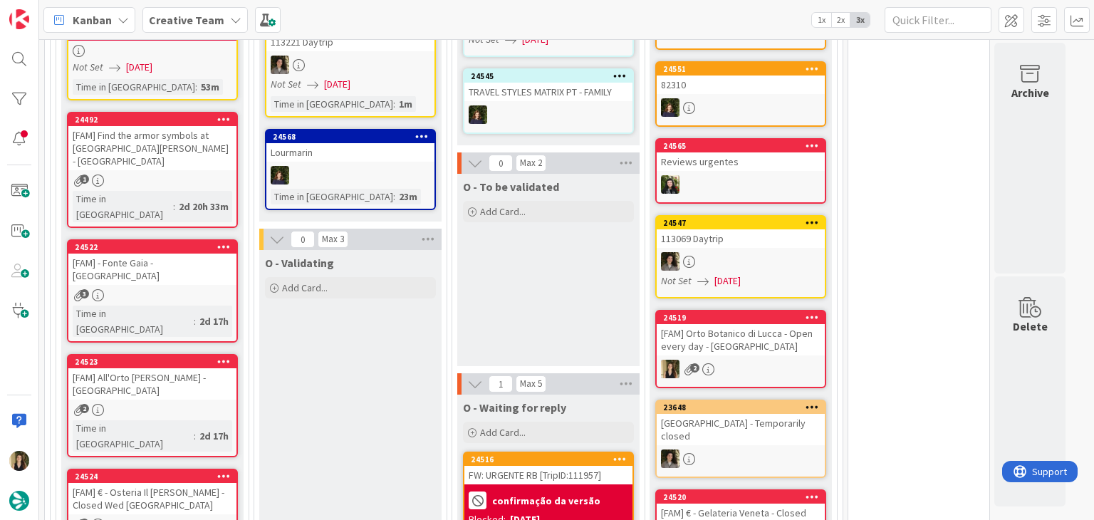
scroll to position [1505, 0]
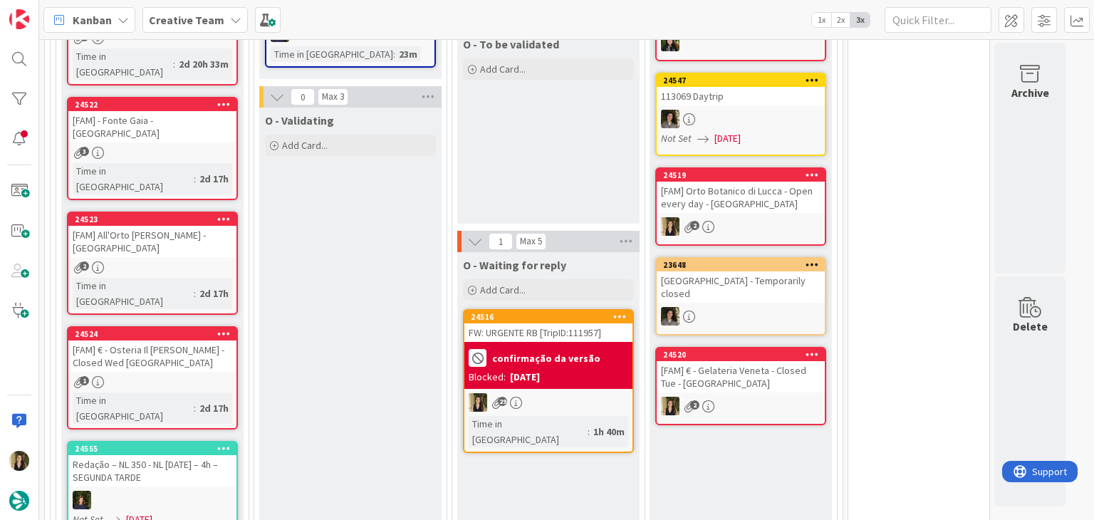
click at [588, 323] on div "FW: URGENTE RB [TripID:111957]" at bounding box center [548, 332] width 168 height 19
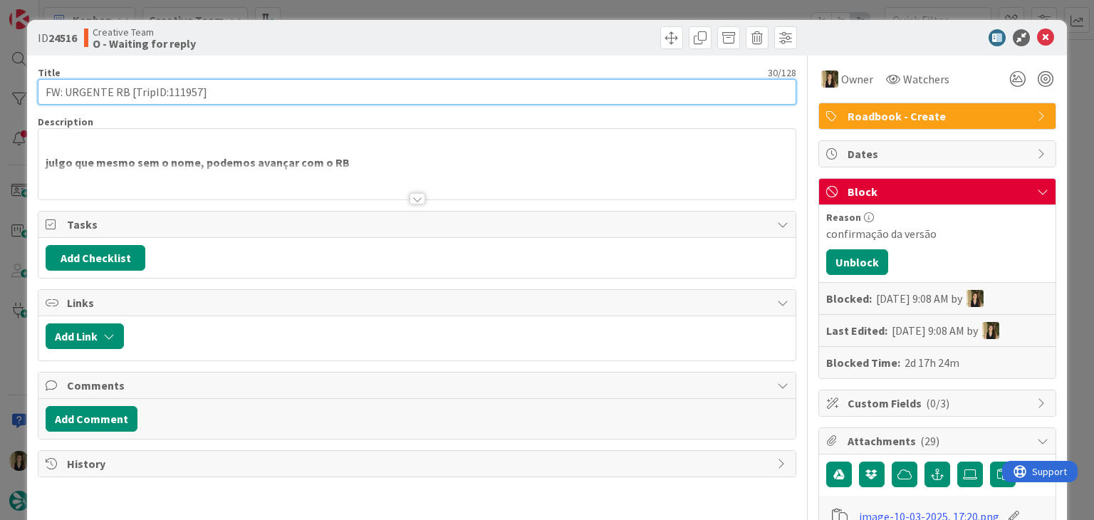
click at [182, 91] on input "FW: URGENTE RB [TripID:111957]" at bounding box center [417, 92] width 758 height 26
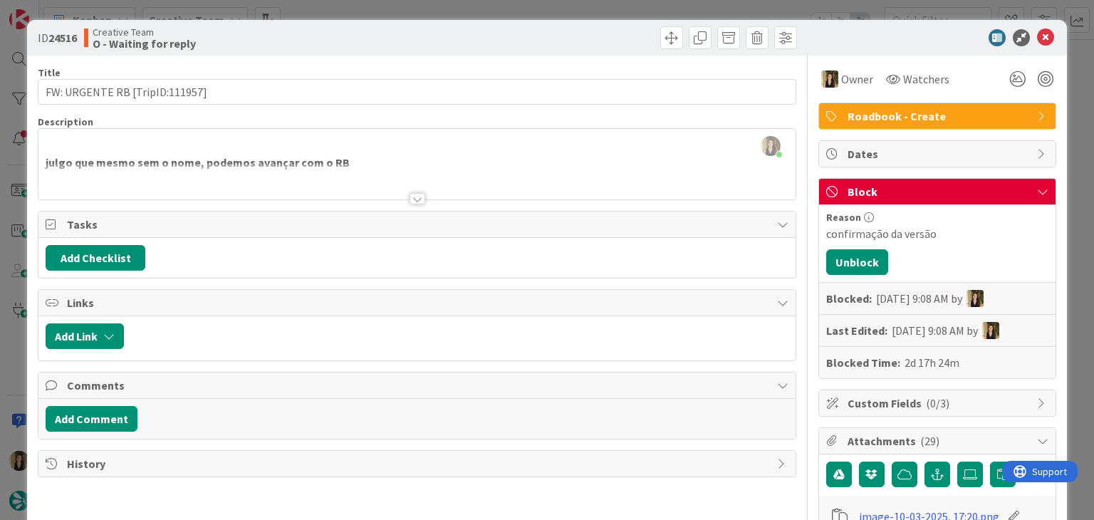
click at [365, 49] on div "ID 24516 Creative Team O - Waiting for reply" at bounding box center [546, 38] width 1039 height 36
click at [421, 194] on div at bounding box center [416, 181] width 757 height 36
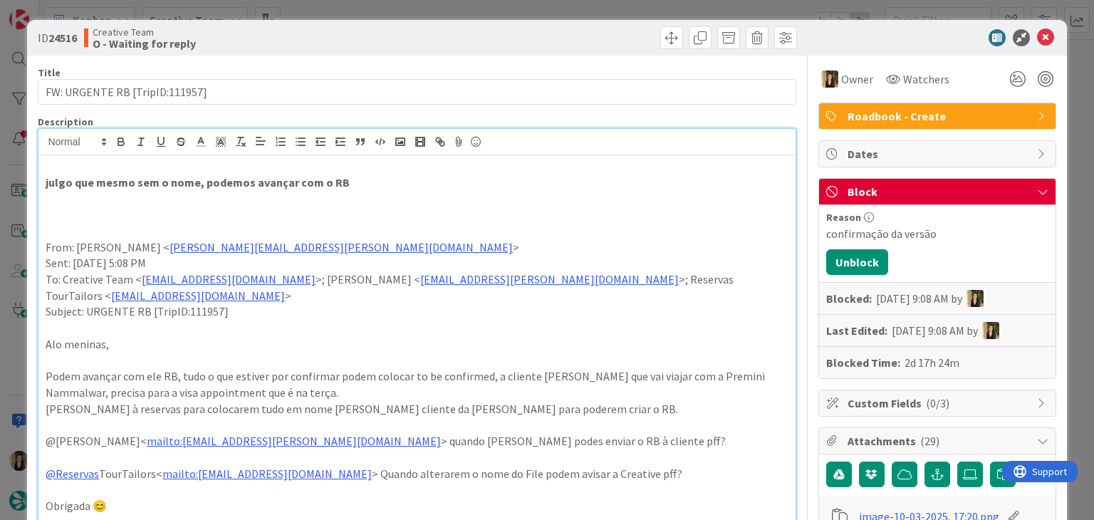
drag, startPoint x: 441, startPoint y: 16, endPoint x: 422, endPoint y: 1, distance: 23.8
click at [439, 16] on div "ID 24516 Creative Team O - Waiting for reply Title 30 / 128 FW: URGENTE RB [Tri…" at bounding box center [547, 260] width 1094 height 520
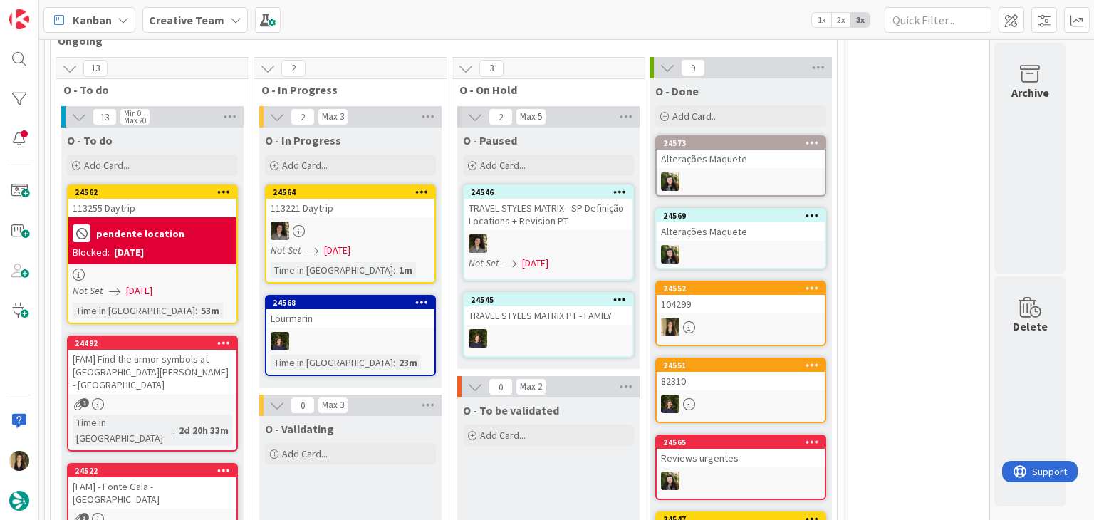
scroll to position [1362, 0]
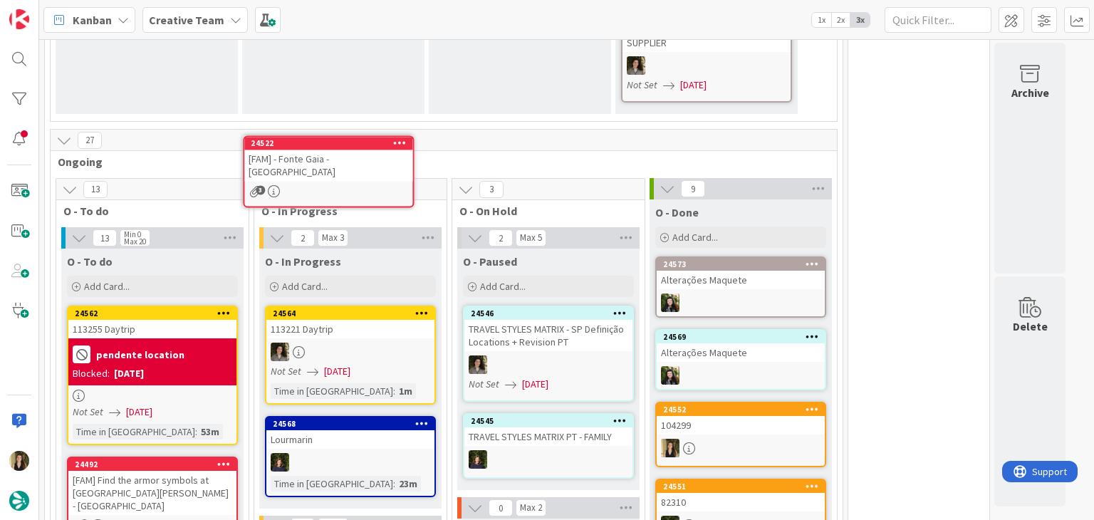
scroll to position [1012, 0]
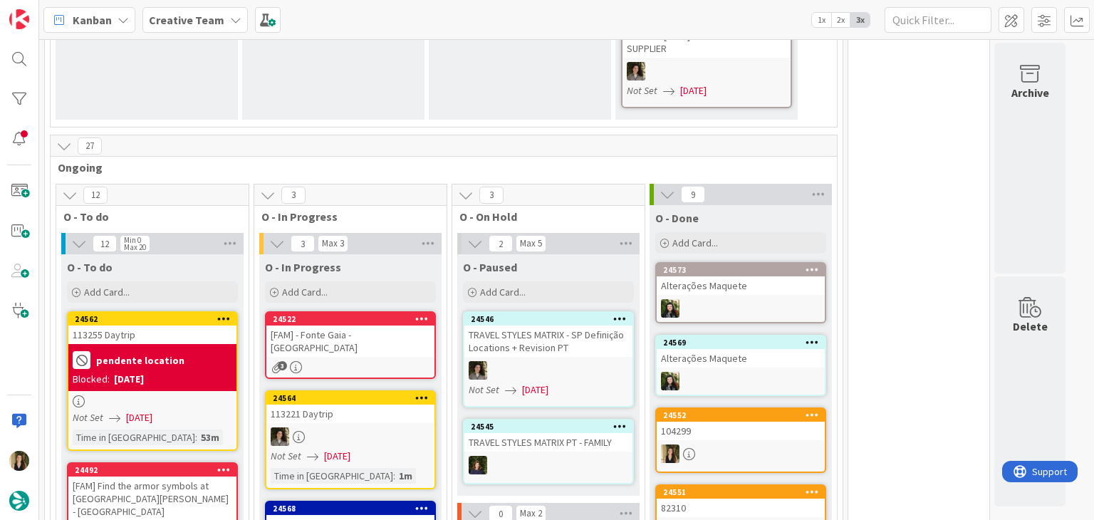
click at [382, 326] on div "[FAM] - Fonte Gaia - [GEOGRAPHIC_DATA]" at bounding box center [350, 341] width 168 height 31
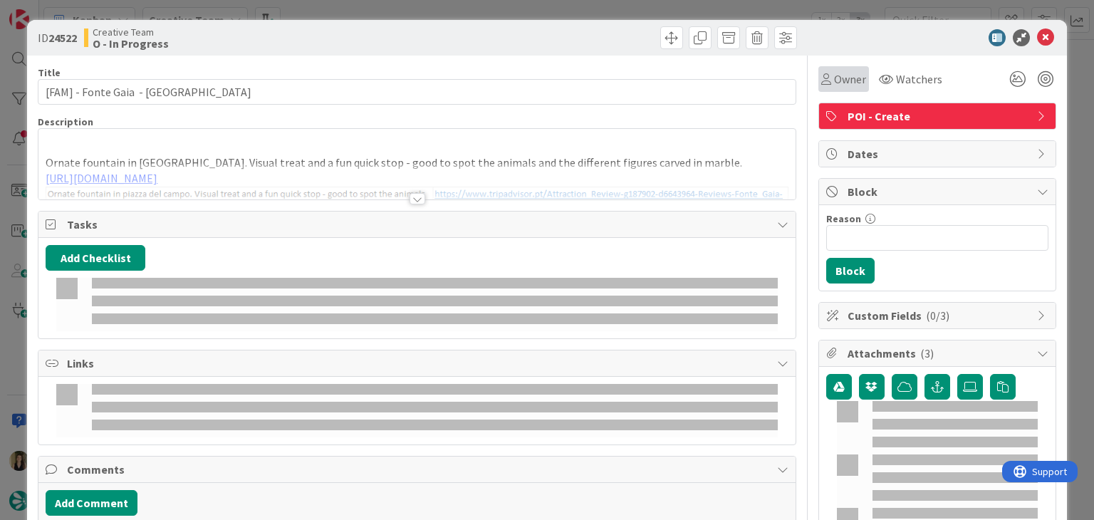
click at [822, 90] on div "Owner" at bounding box center [844, 79] width 51 height 26
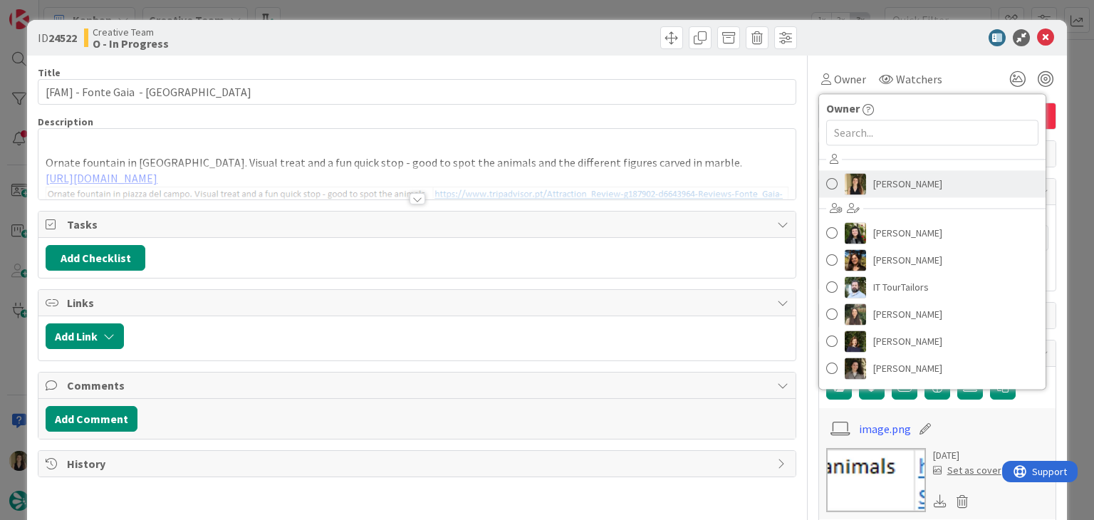
click at [873, 173] on span "[PERSON_NAME]" at bounding box center [907, 183] width 69 height 21
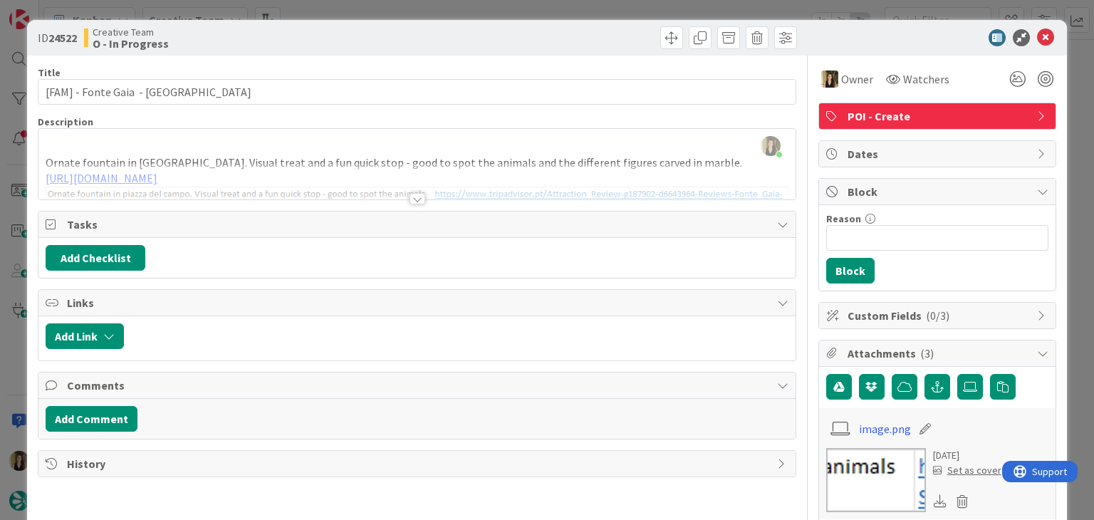
click at [410, 199] on div at bounding box center [418, 198] width 16 height 11
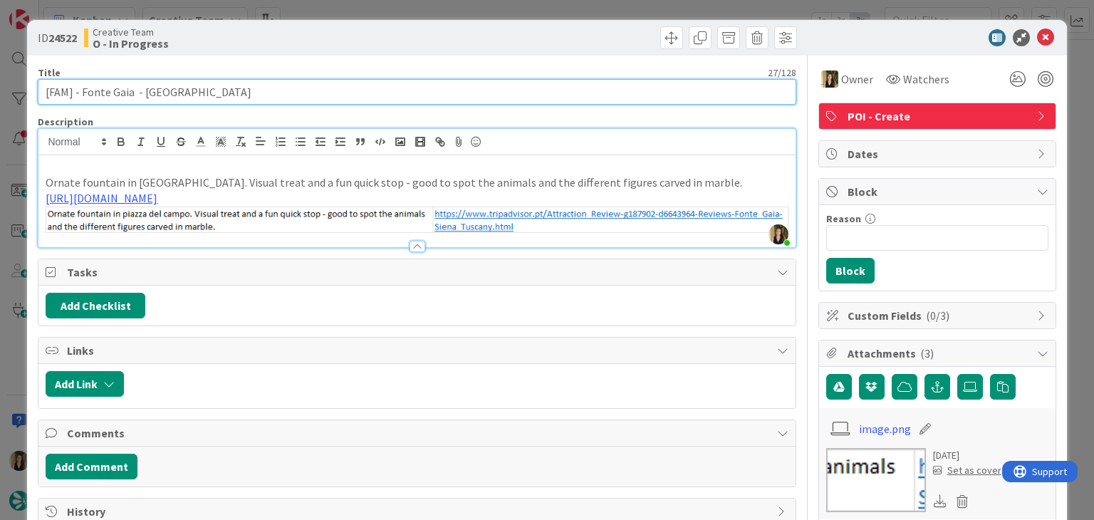
drag, startPoint x: 131, startPoint y: 95, endPoint x: 83, endPoint y: 93, distance: 48.5
click at [83, 93] on input "[FAM] - Fonte Gaia - [GEOGRAPHIC_DATA]" at bounding box center [417, 92] width 758 height 26
click at [700, 85] on input "[FAM] - Fonte Gaia - [GEOGRAPHIC_DATA]" at bounding box center [417, 92] width 758 height 26
drag, startPoint x: 127, startPoint y: 92, endPoint x: 117, endPoint y: 91, distance: 10.0
click at [117, 91] on input "[FAM] - Fonte Gaia - [GEOGRAPHIC_DATA]" at bounding box center [417, 92] width 758 height 26
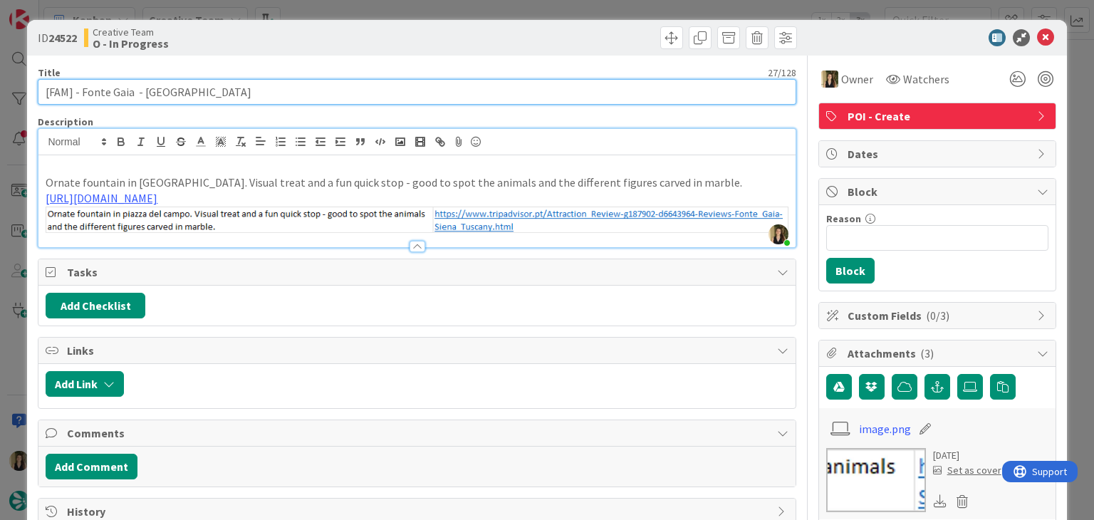
drag, startPoint x: 131, startPoint y: 93, endPoint x: 82, endPoint y: 90, distance: 49.2
click at [82, 90] on input "[FAM] - Fonte Gaia - [GEOGRAPHIC_DATA]" at bounding box center [417, 92] width 758 height 26
click at [150, 90] on input "[FAM] - Fonte Gaia - [GEOGRAPHIC_DATA]" at bounding box center [417, 92] width 758 height 26
drag, startPoint x: 131, startPoint y: 90, endPoint x: 4, endPoint y: 95, distance: 126.9
click at [4, 95] on div "ID 24522 Creative Team O - In Progress Title 27 / 128 [FAM] - Fonte Gaia - [GEO…" at bounding box center [547, 260] width 1094 height 520
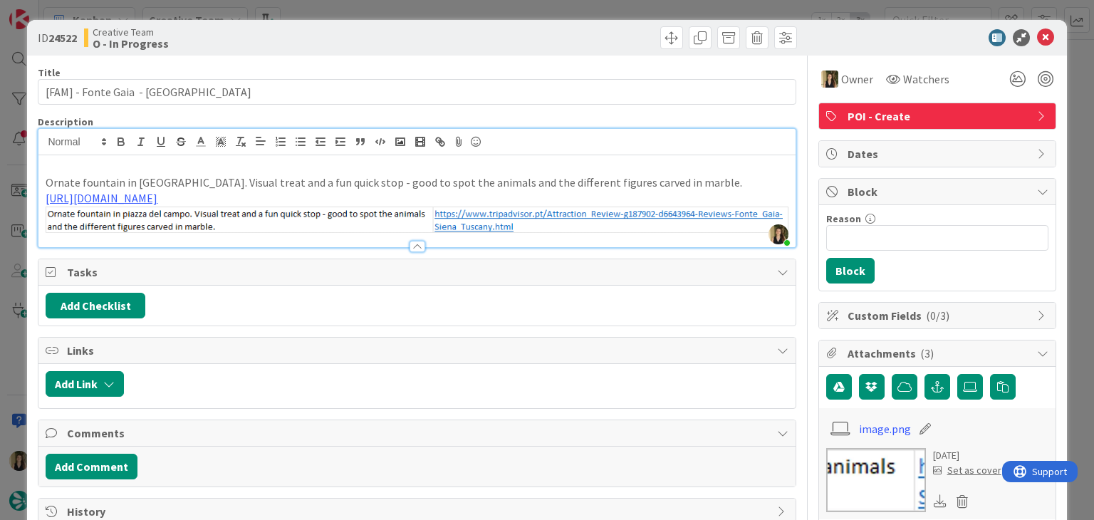
click at [266, 28] on div "Creative Team O - In Progress" at bounding box center [249, 37] width 330 height 23
click at [295, 5] on div "ID 24522 Creative Team O - In Progress Title 27 / 128 [FAM] - Fonte Gaia - [GEO…" at bounding box center [547, 260] width 1094 height 520
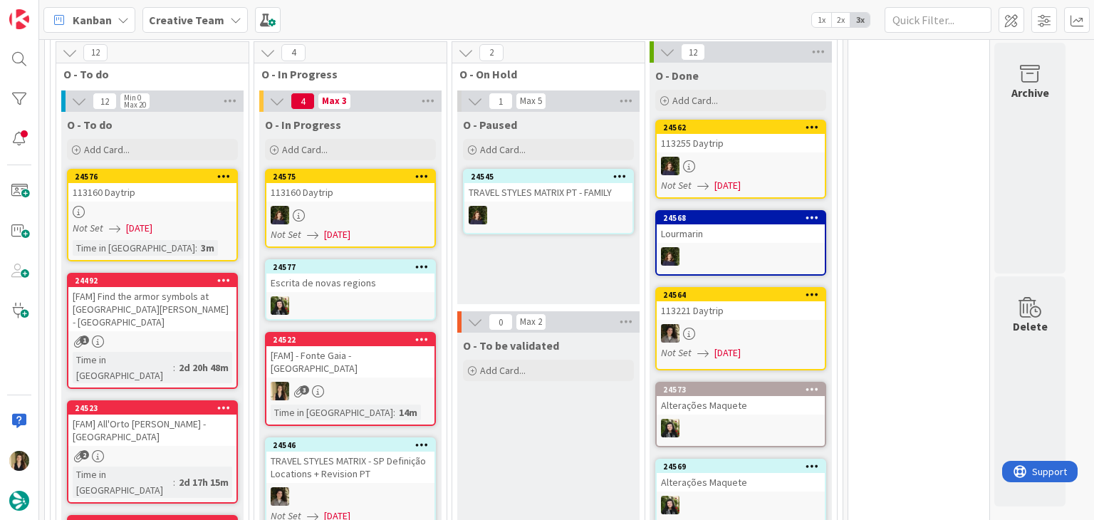
click at [373, 382] on div "3" at bounding box center [350, 391] width 168 height 19
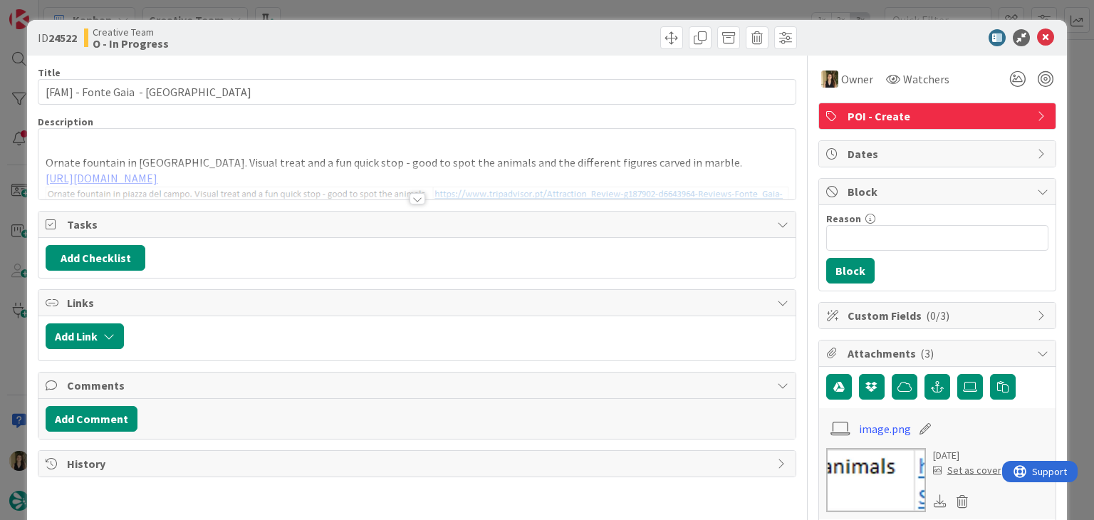
click at [585, 6] on div "ID 24522 Creative Team O - In Progress Title 27 / 128 [FAM] - [GEOGRAPHIC_DATA]…" at bounding box center [547, 260] width 1094 height 520
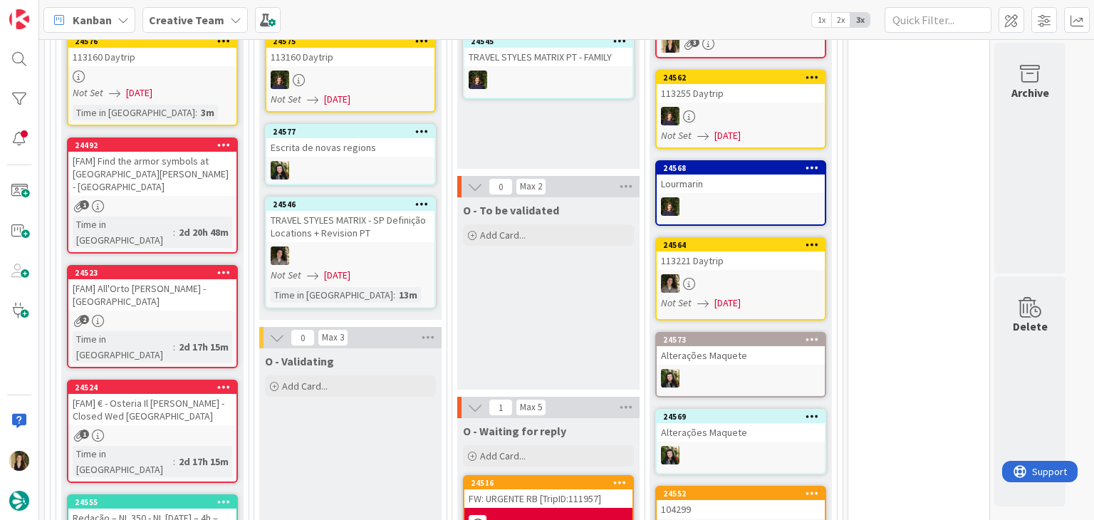
drag, startPoint x: 344, startPoint y: 449, endPoint x: 333, endPoint y: 445, distance: 11.9
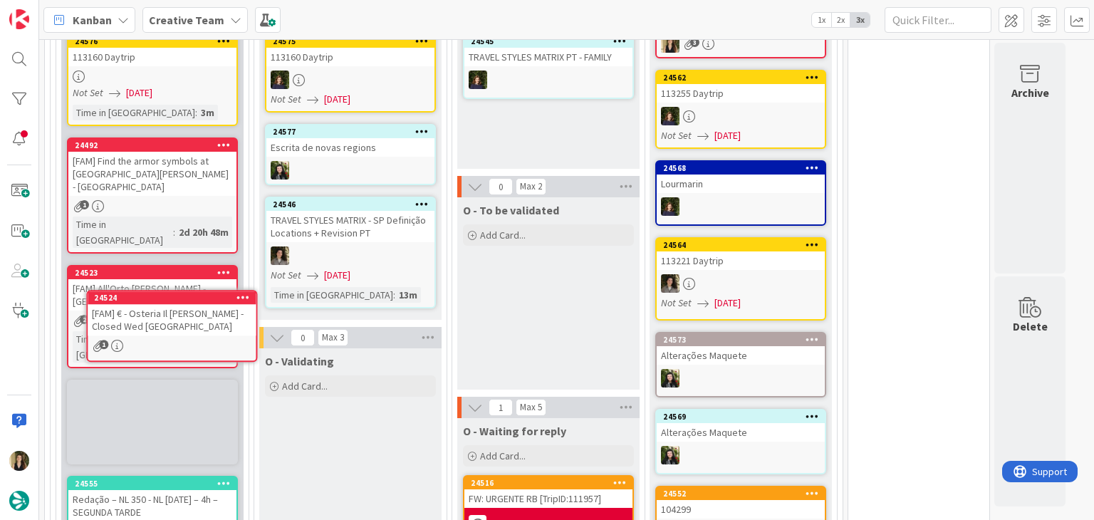
scroll to position [1297, 0]
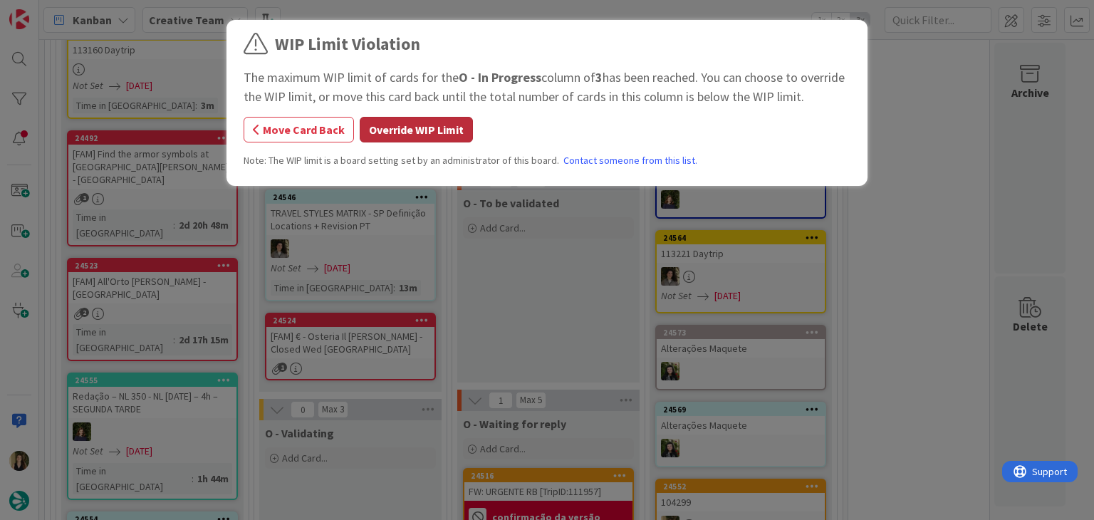
click at [406, 133] on button "Override WIP Limit" at bounding box center [416, 130] width 113 height 26
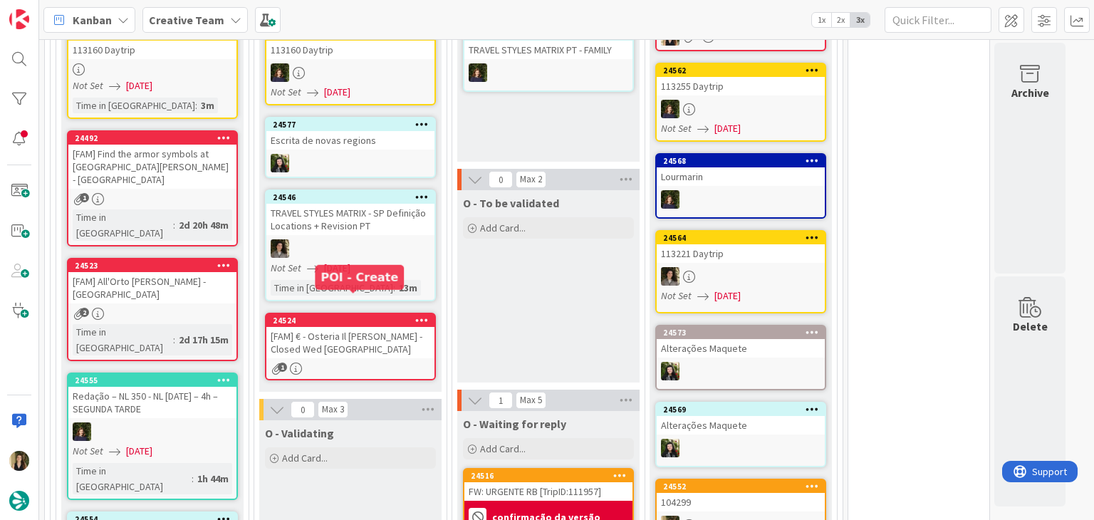
click at [390, 327] on div "[FAM] € - Osteria Il [PERSON_NAME] - Closed Wed [GEOGRAPHIC_DATA]" at bounding box center [350, 342] width 168 height 31
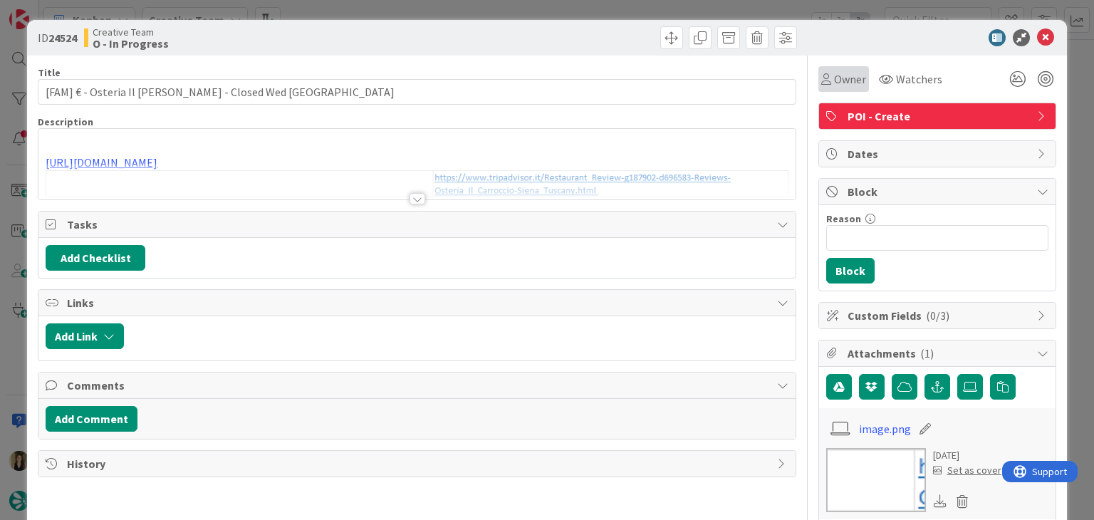
click at [834, 80] on span "Owner" at bounding box center [850, 79] width 32 height 17
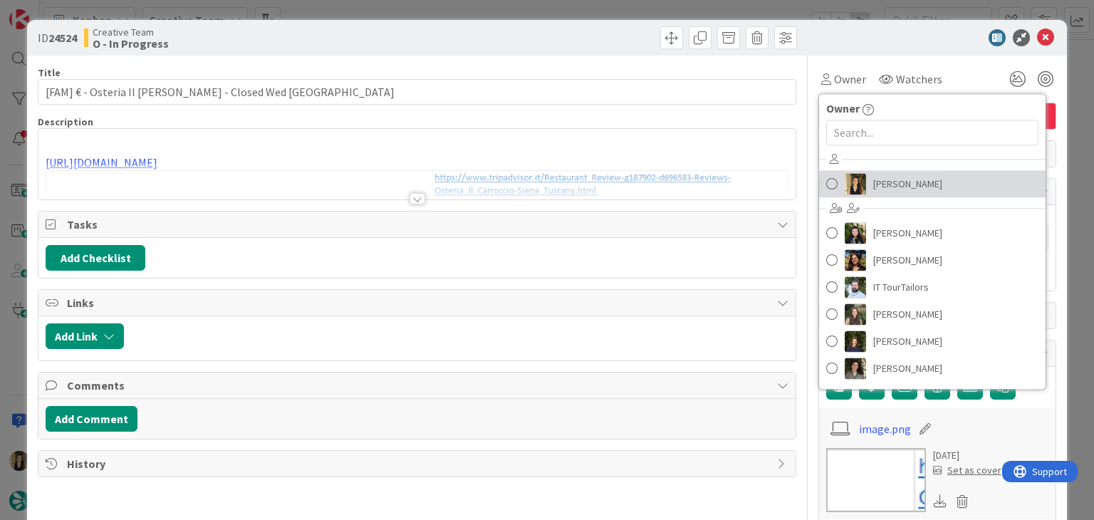
drag, startPoint x: 861, startPoint y: 186, endPoint x: 865, endPoint y: 157, distance: 28.7
click at [861, 186] on link "[PERSON_NAME]" at bounding box center [932, 183] width 227 height 27
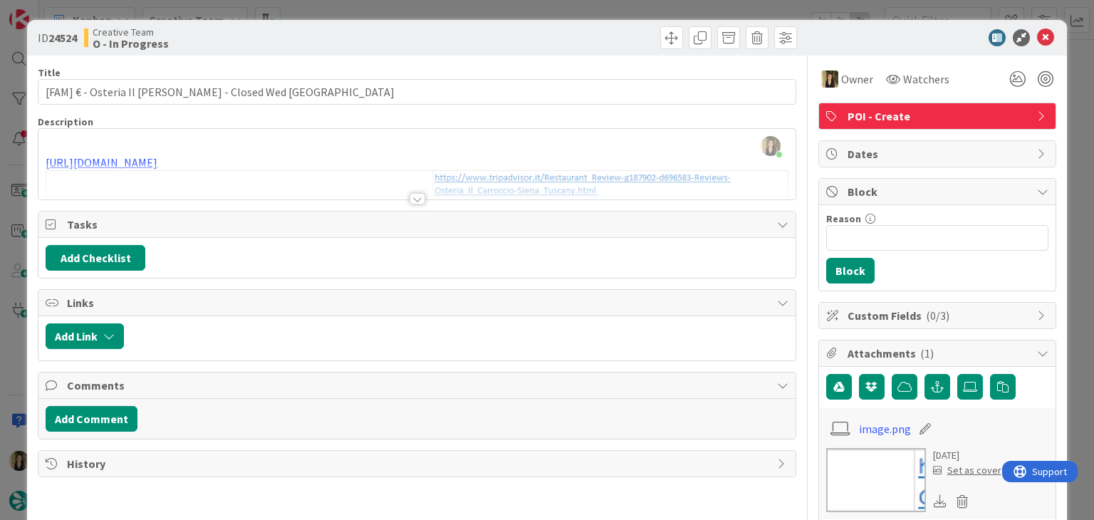
drag, startPoint x: 412, startPoint y: 197, endPoint x: 560, endPoint y: 136, distance: 160.3
click at [412, 197] on div at bounding box center [418, 198] width 16 height 11
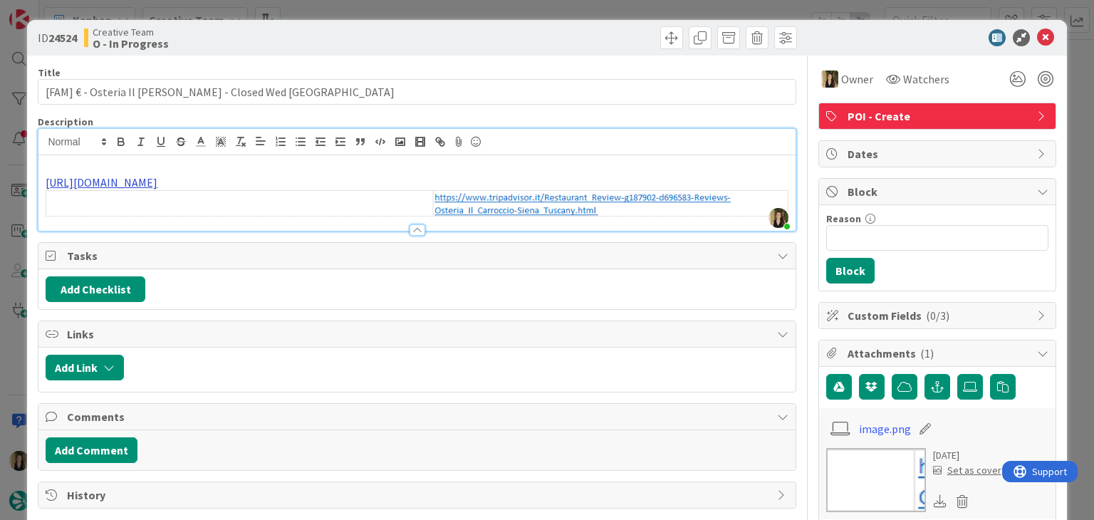
click at [157, 182] on link "[URL][DOMAIN_NAME]" at bounding box center [102, 182] width 112 height 14
click at [327, 211] on link "[URL][DOMAIN_NAME]" at bounding box center [285, 210] width 98 height 19
type input "[FAM] € - Osteria Il [PERSON_NAME] - Closed Wed [GEOGRAPHIC_DATA]"
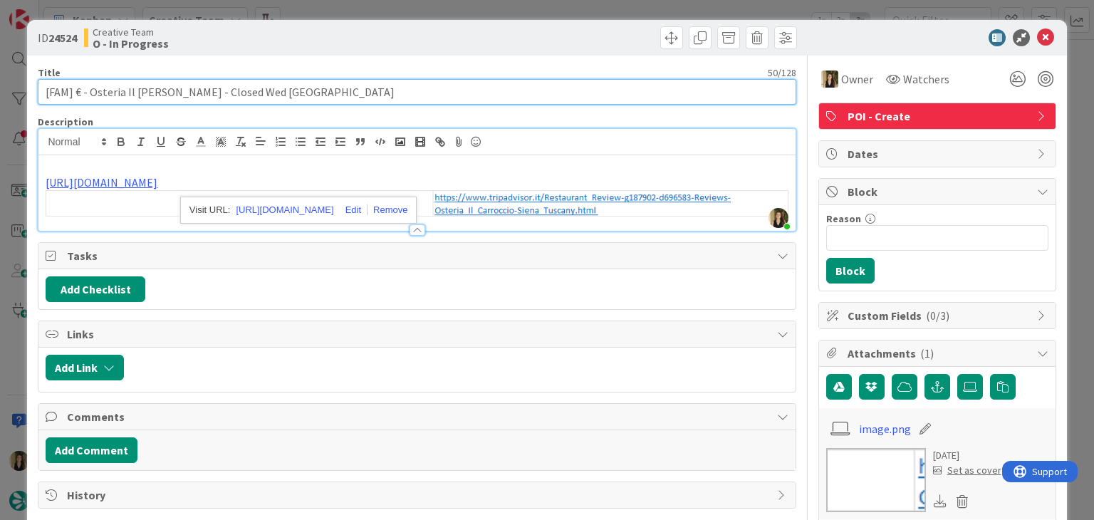
drag, startPoint x: 176, startPoint y: 93, endPoint x: 161, endPoint y: 88, distance: 15.8
click at [91, 89] on input "[FAM] € - Osteria Il [PERSON_NAME] - Closed Wed [GEOGRAPHIC_DATA]" at bounding box center [417, 92] width 758 height 26
drag, startPoint x: 240, startPoint y: 90, endPoint x: 19, endPoint y: 90, distance: 220.8
click at [21, 90] on div "ID 24524 Creative Team O - In Progress Title 50 / 128 [FAM] € - Osteria Il [PER…" at bounding box center [547, 260] width 1094 height 520
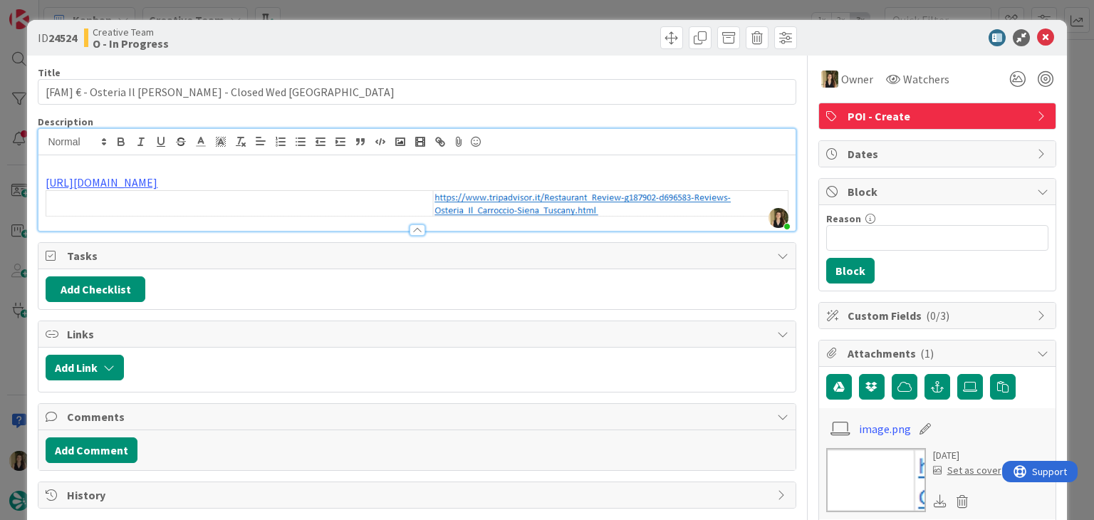
drag, startPoint x: 405, startPoint y: 35, endPoint x: 405, endPoint y: 3, distance: 32.1
click at [403, 31] on div "Creative Team O - In Progress" at bounding box center [249, 37] width 330 height 23
click at [406, 2] on div "ID 24524 Creative Team O - In Progress Title 50 / 128 [FAM] € - Osteria Il [PER…" at bounding box center [547, 260] width 1094 height 520
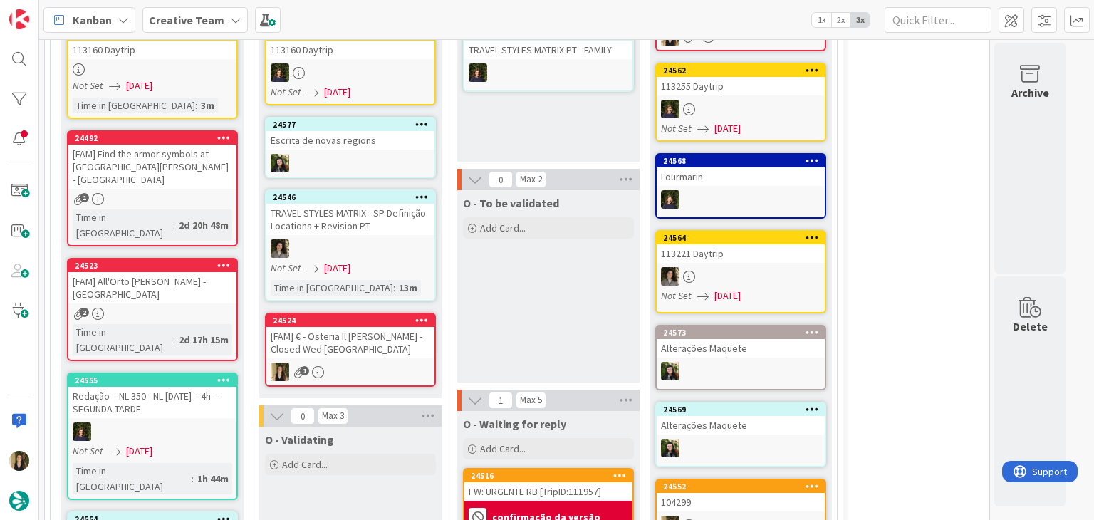
click at [350, 331] on div "[FAM] € - Osteria Il [PERSON_NAME] - Closed Wed [GEOGRAPHIC_DATA]" at bounding box center [350, 342] width 168 height 31
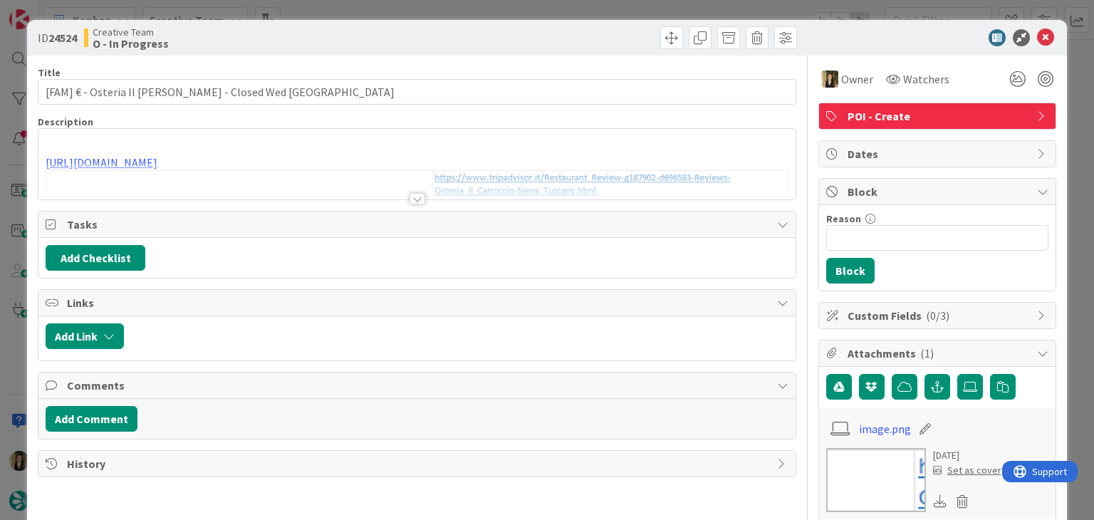
type input "[FAM] € - Osteria Il [PERSON_NAME] - Closed Wed [GEOGRAPHIC_DATA]"
click at [660, 1] on div "ID 24524 Creative Team O - In Progress Title 50 / 128 [FAM] € - Osteria Il [PER…" at bounding box center [547, 260] width 1094 height 520
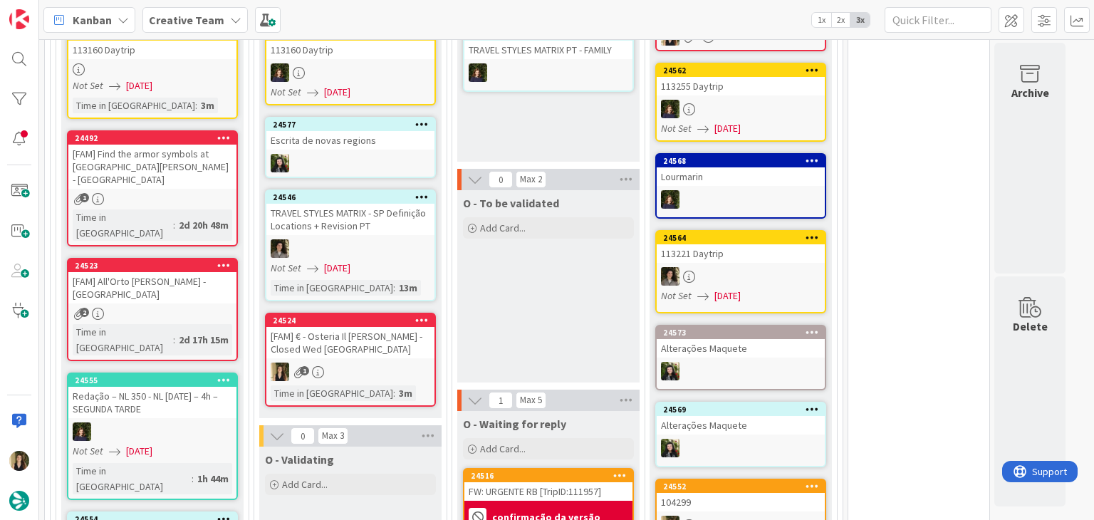
click at [418, 327] on div "[FAM] € - Osteria Il [PERSON_NAME] - Closed Wed [GEOGRAPHIC_DATA]" at bounding box center [350, 342] width 168 height 31
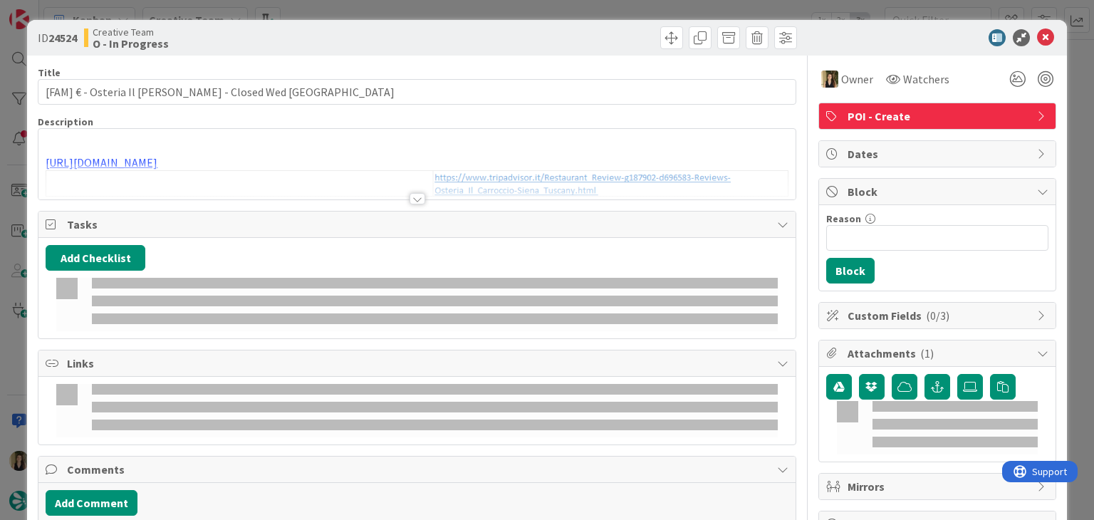
type input "[FAM] € - Osteria Il [PERSON_NAME] - Closed Wed [GEOGRAPHIC_DATA]"
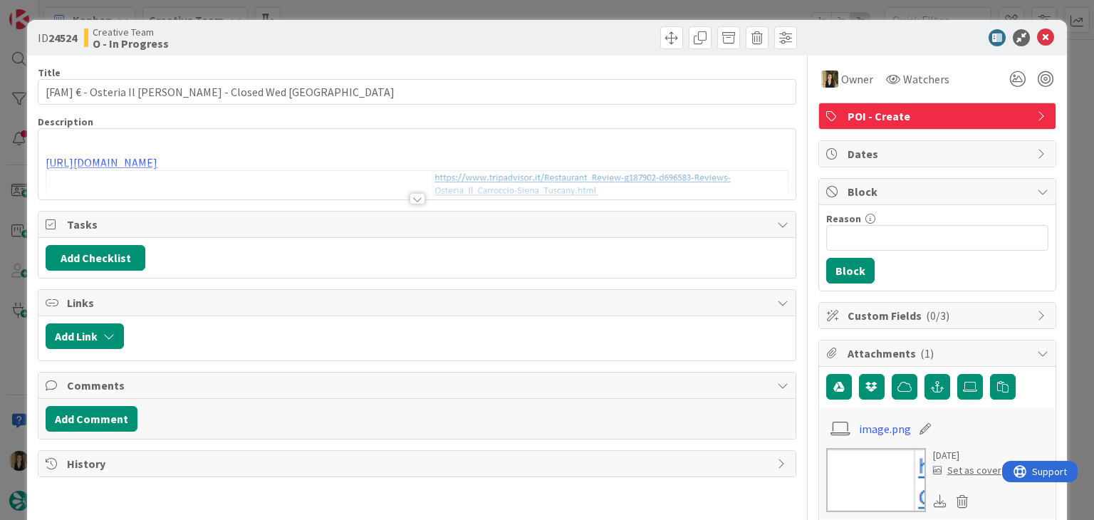
drag, startPoint x: 687, startPoint y: 1, endPoint x: 608, endPoint y: 55, distance: 95.8
click at [686, 1] on div "ID 24524 Creative Team O - In Progress Title 50 / 128 [FAM] € - Osteria Il [PER…" at bounding box center [547, 260] width 1094 height 520
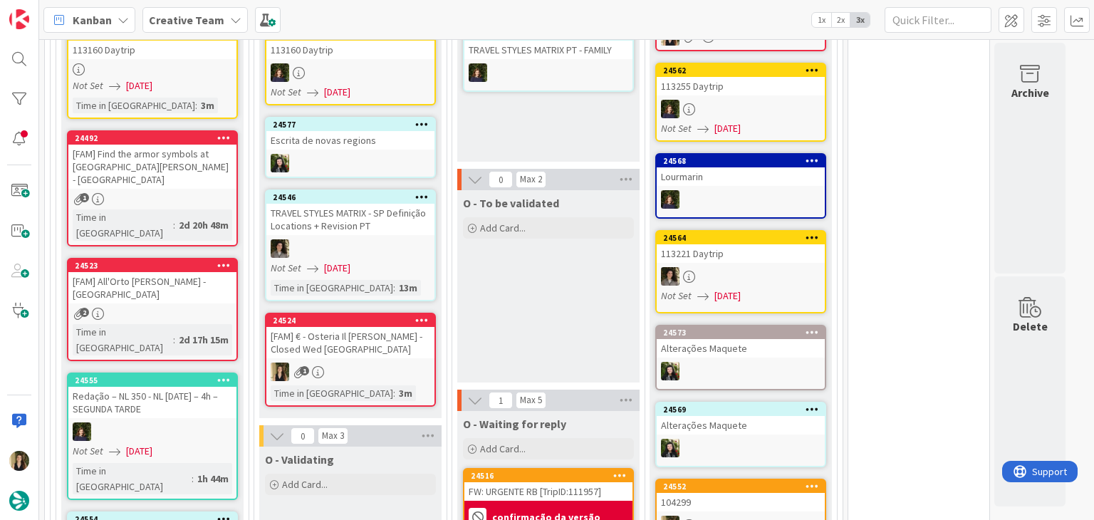
click at [422, 315] on icon at bounding box center [422, 320] width 14 height 10
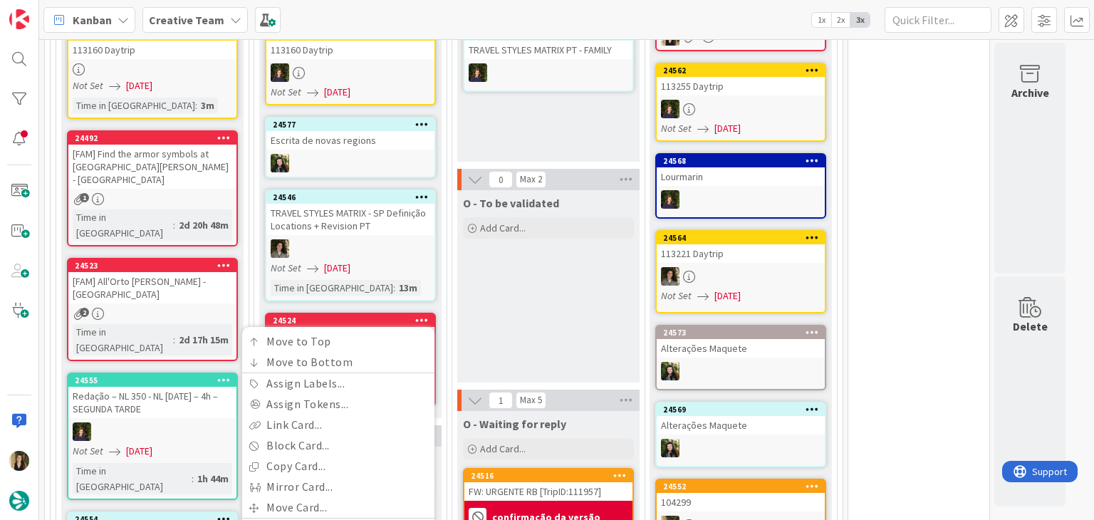
click at [494, 282] on div "O - To be validated Add Card..." at bounding box center [548, 286] width 182 height 192
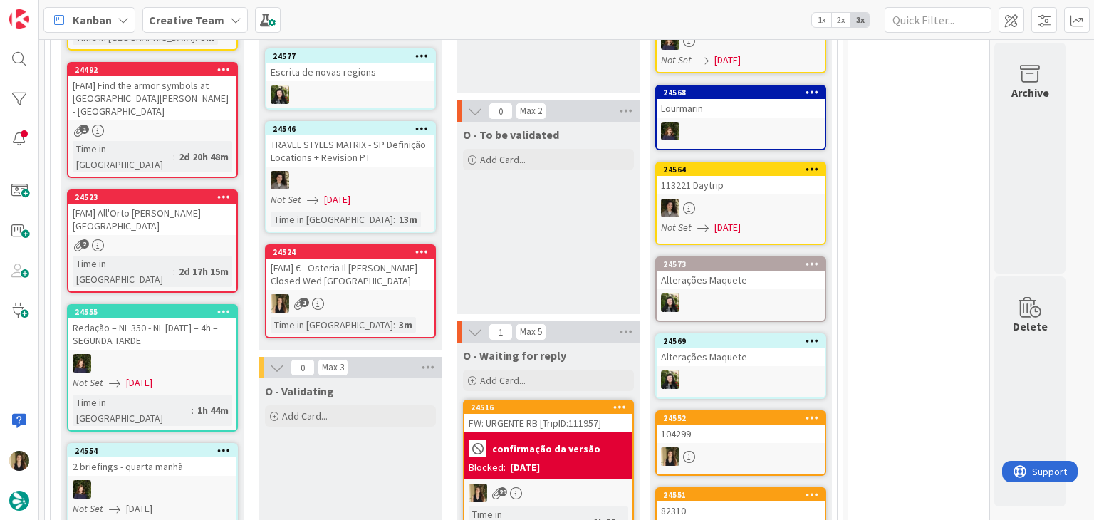
scroll to position [1368, 0]
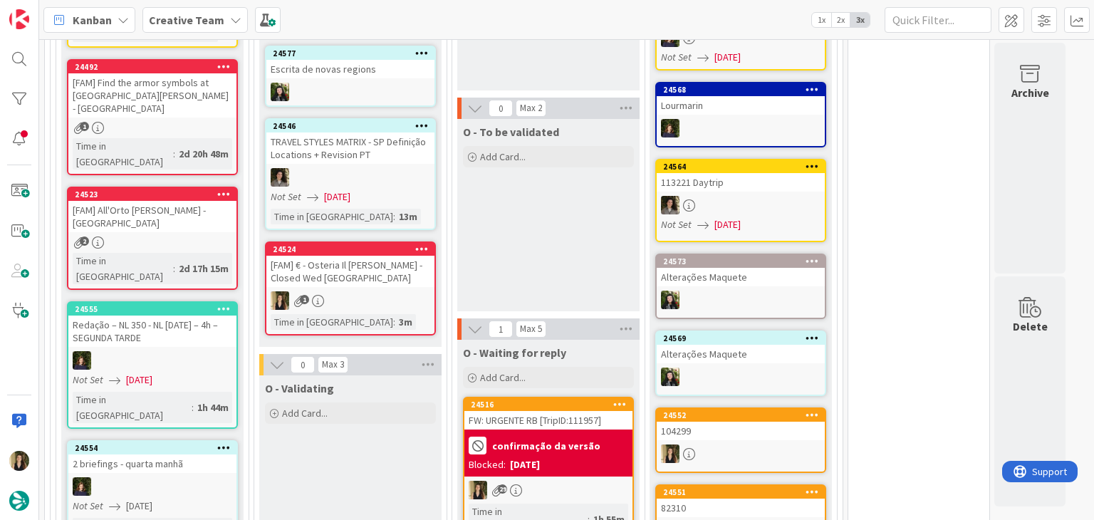
click at [510, 232] on div "O - To be validated Add Card..." at bounding box center [548, 215] width 182 height 192
click at [503, 209] on div "O - To be validated Add Card..." at bounding box center [548, 215] width 182 height 192
click at [350, 244] on div "24524" at bounding box center [354, 249] width 162 height 10
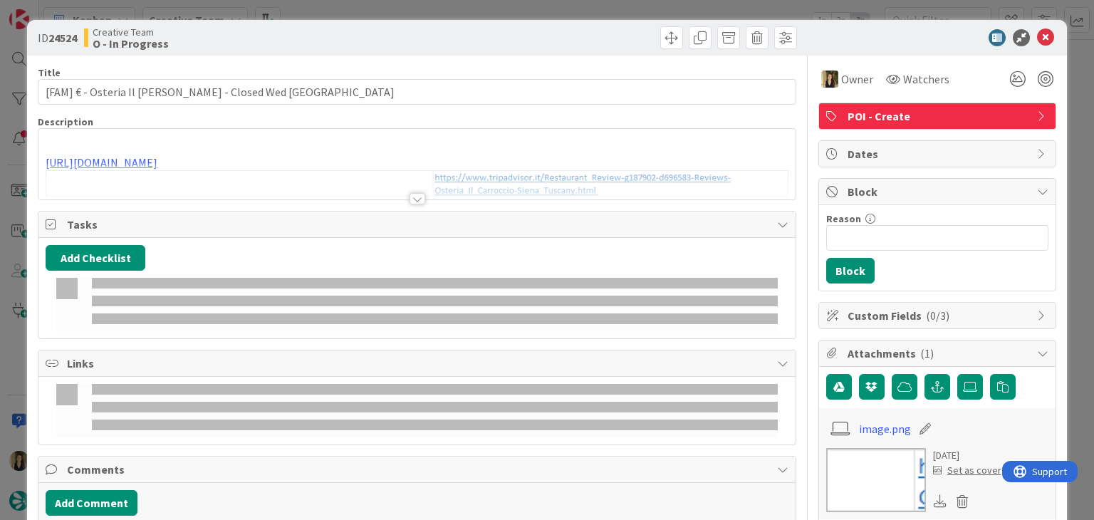
type input "[FAM] € - Osteria Il [PERSON_NAME] - Closed Wed [GEOGRAPHIC_DATA]"
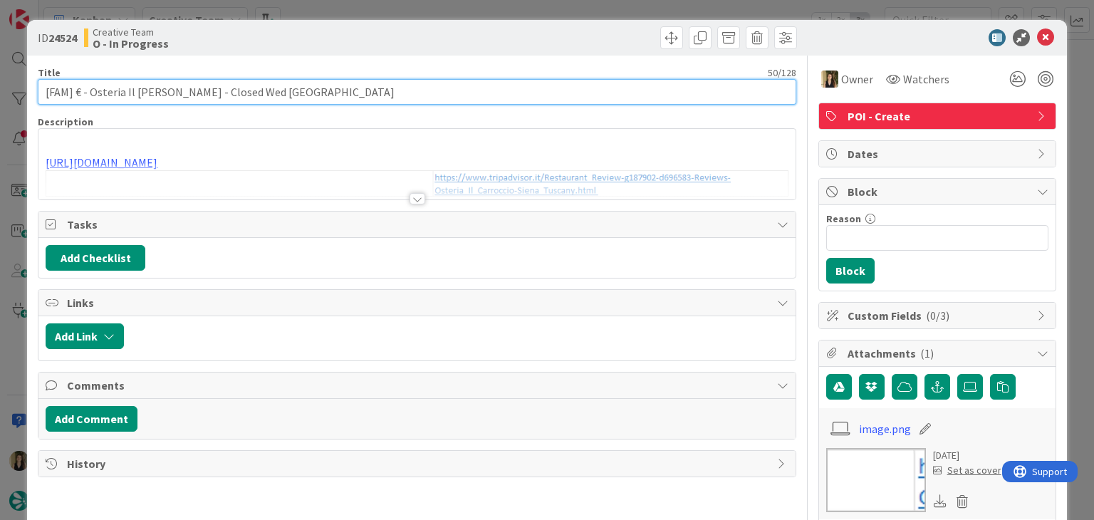
drag, startPoint x: 178, startPoint y: 92, endPoint x: 197, endPoint y: 94, distance: 18.6
click at [89, 94] on input "[FAM] € - Osteria Il [PERSON_NAME] - Closed Wed [GEOGRAPHIC_DATA]" at bounding box center [417, 92] width 758 height 26
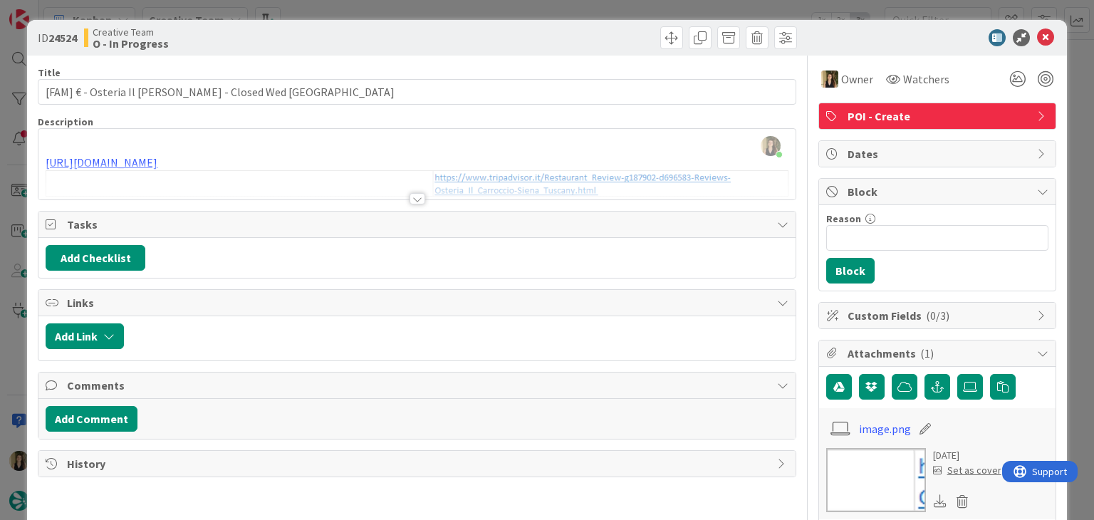
click at [410, 32] on div "ID 24524 Creative Team O - In Progress" at bounding box center [417, 37] width 759 height 23
click at [411, 16] on div "ID 24524 Creative Team O - In Progress Title 50 / 128 [FAM] € - Osteria Il [PER…" at bounding box center [547, 260] width 1094 height 520
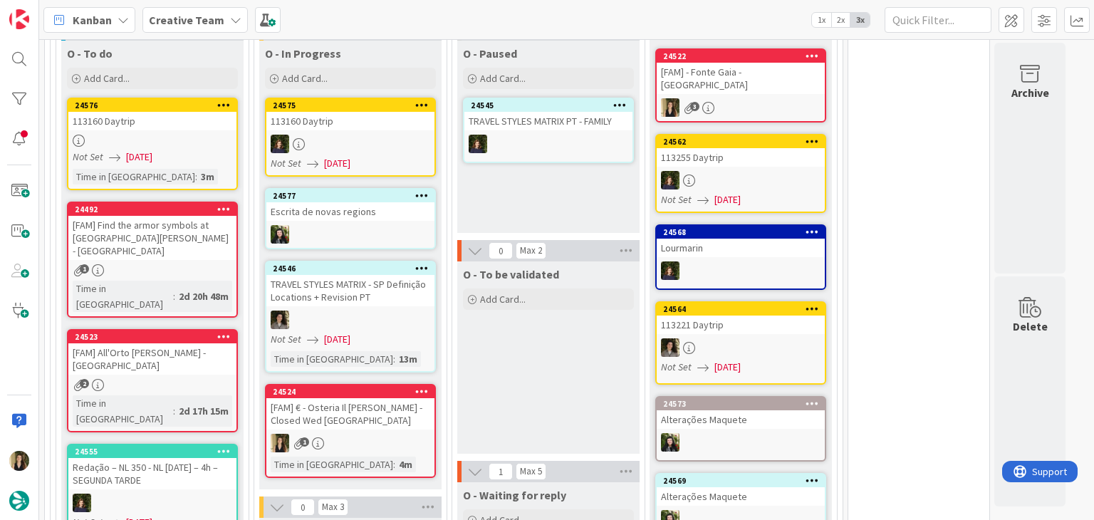
click at [204, 379] on div "2" at bounding box center [152, 385] width 168 height 12
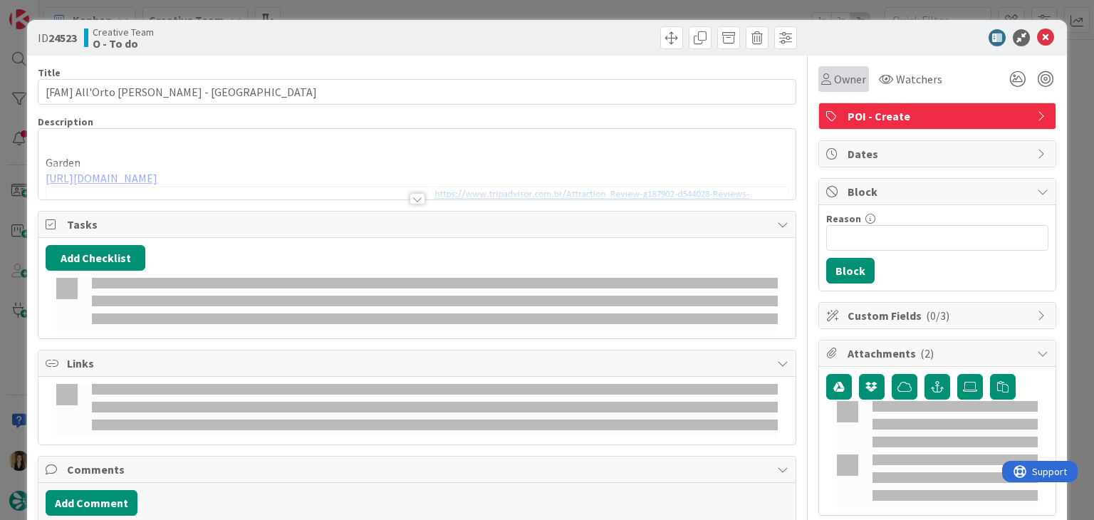
click at [821, 83] on icon at bounding box center [826, 78] width 10 height 11
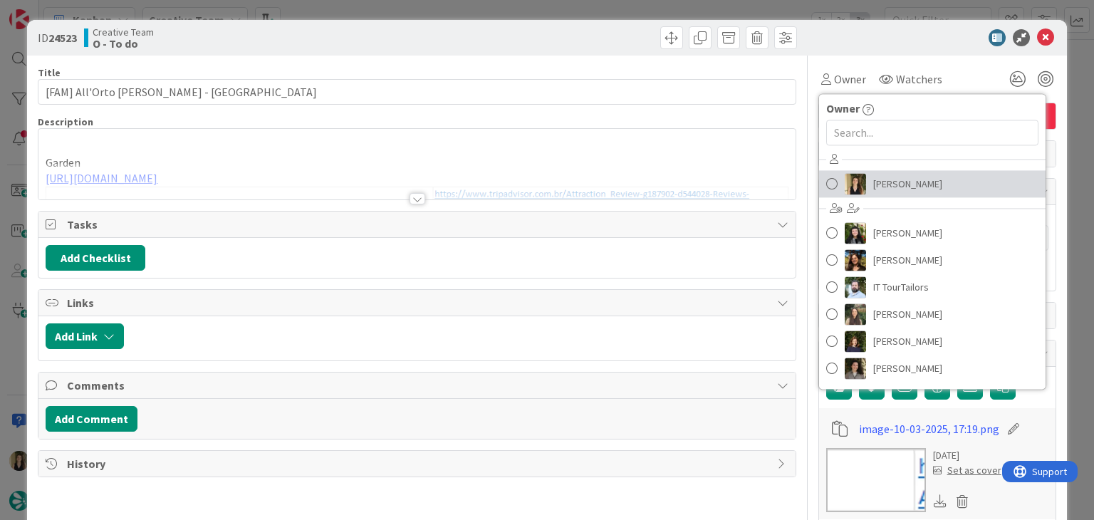
drag, startPoint x: 855, startPoint y: 182, endPoint x: 838, endPoint y: 180, distance: 17.2
click at [854, 182] on img at bounding box center [855, 183] width 21 height 21
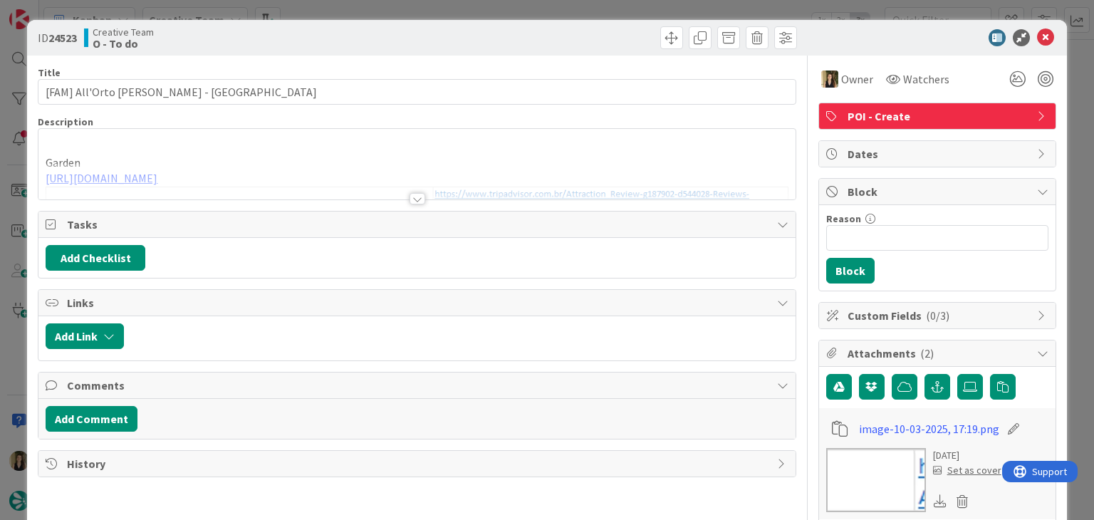
type input "[FAM] All'Orto [PERSON_NAME] - [GEOGRAPHIC_DATA]"
drag, startPoint x: 415, startPoint y: 198, endPoint x: 301, endPoint y: 175, distance: 115.7
click at [413, 199] on div at bounding box center [418, 198] width 16 height 11
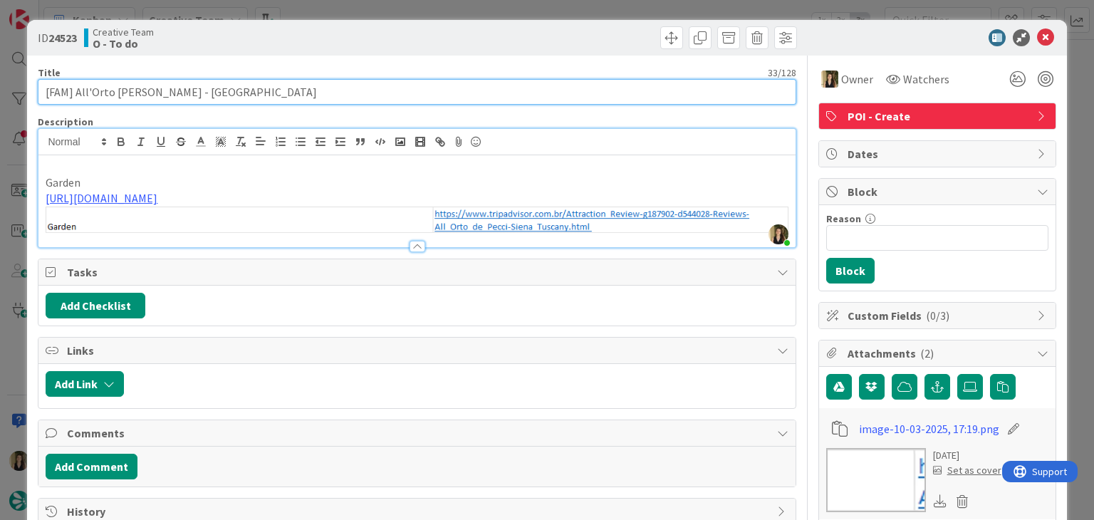
drag, startPoint x: 156, startPoint y: 93, endPoint x: 74, endPoint y: 90, distance: 82.0
click at [74, 90] on input "[FAM] All'Orto [PERSON_NAME] - [GEOGRAPHIC_DATA]" at bounding box center [417, 92] width 758 height 26
drag, startPoint x: 291, startPoint y: 96, endPoint x: 147, endPoint y: 109, distance: 145.2
click at [287, 96] on input "[FAM] All'Orto [PERSON_NAME] - [GEOGRAPHIC_DATA]" at bounding box center [417, 92] width 758 height 26
drag, startPoint x: 154, startPoint y: 92, endPoint x: 76, endPoint y: 92, distance: 78.4
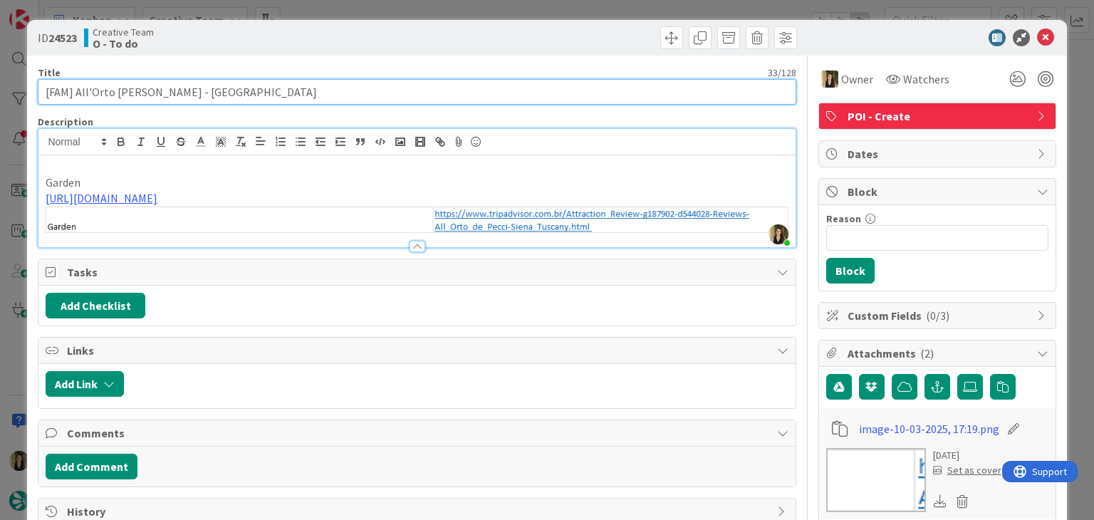
click at [76, 92] on input "[FAM] All'Orto [PERSON_NAME] - [GEOGRAPHIC_DATA]" at bounding box center [417, 92] width 758 height 26
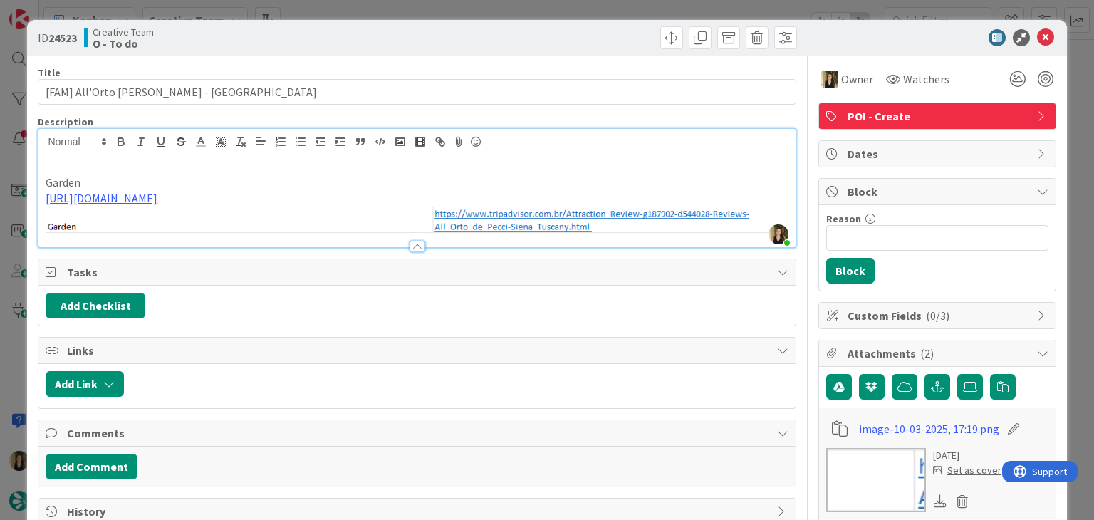
click at [573, 32] on div at bounding box center [609, 37] width 376 height 23
click at [157, 192] on link "[URL][DOMAIN_NAME]" at bounding box center [102, 198] width 112 height 14
click at [337, 218] on link "[URL][DOMAIN_NAME]" at bounding box center [291, 226] width 98 height 19
click at [243, 49] on div "ID 24523 Creative Team O - To do" at bounding box center [546, 38] width 1039 height 36
click at [385, 15] on div "ID 24523 Creative Team O - To do Title 33 / 128 [FAM] All'Orto [PERSON_NAME] - …" at bounding box center [547, 260] width 1094 height 520
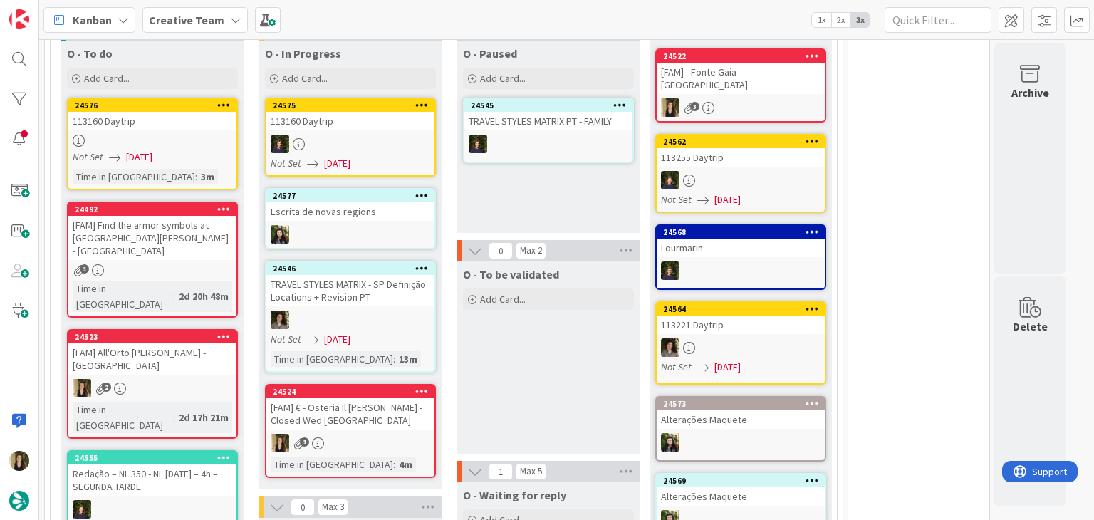
click at [425, 386] on icon at bounding box center [422, 391] width 14 height 10
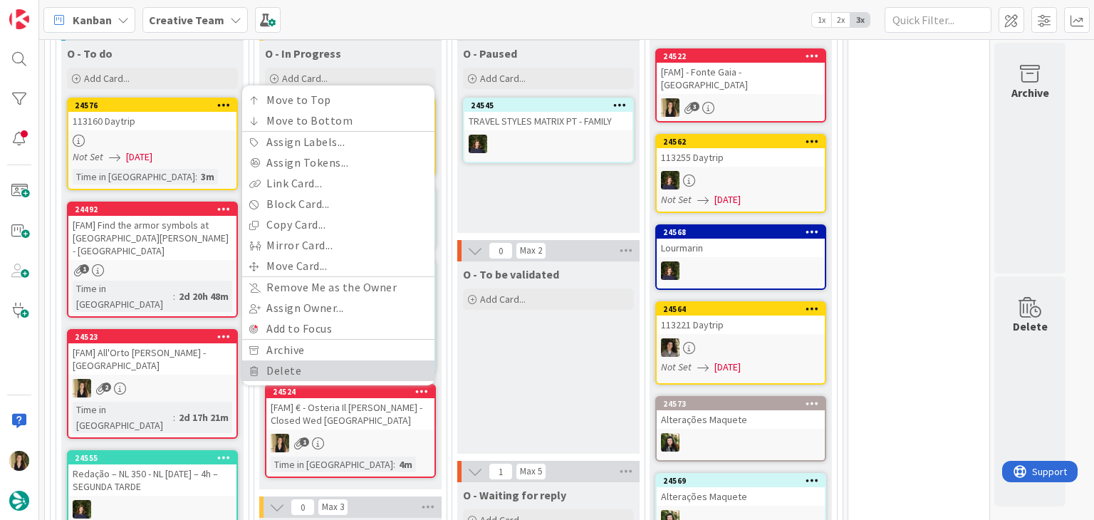
click at [296, 360] on link "Delete" at bounding box center [338, 370] width 192 height 21
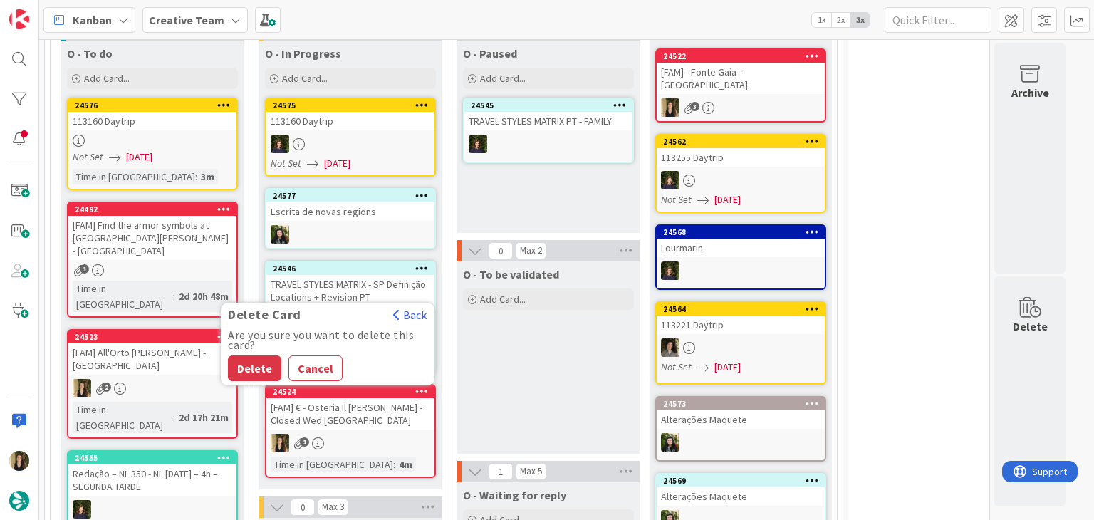
click at [261, 355] on button "Delete" at bounding box center [254, 368] width 53 height 26
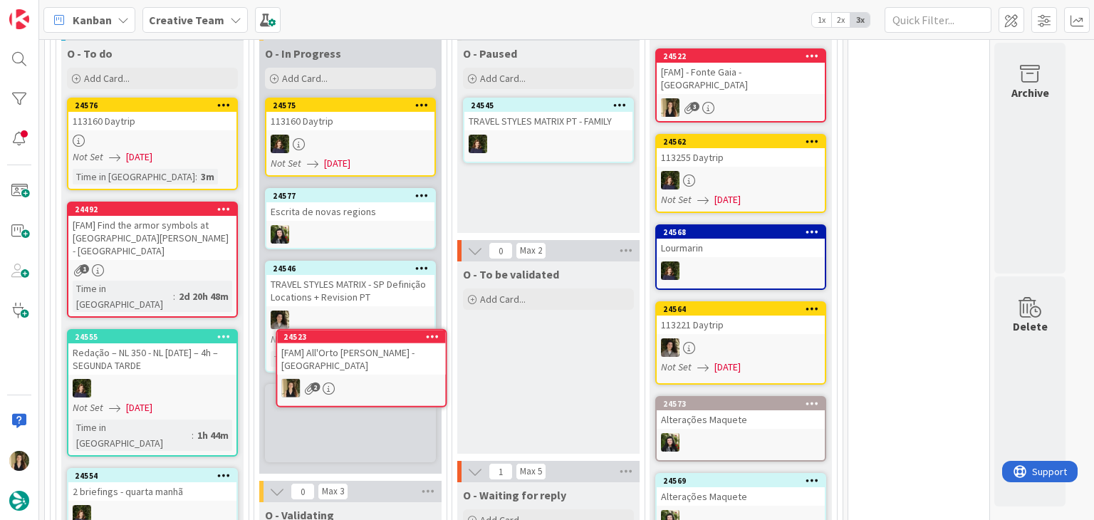
scroll to position [1241, 0]
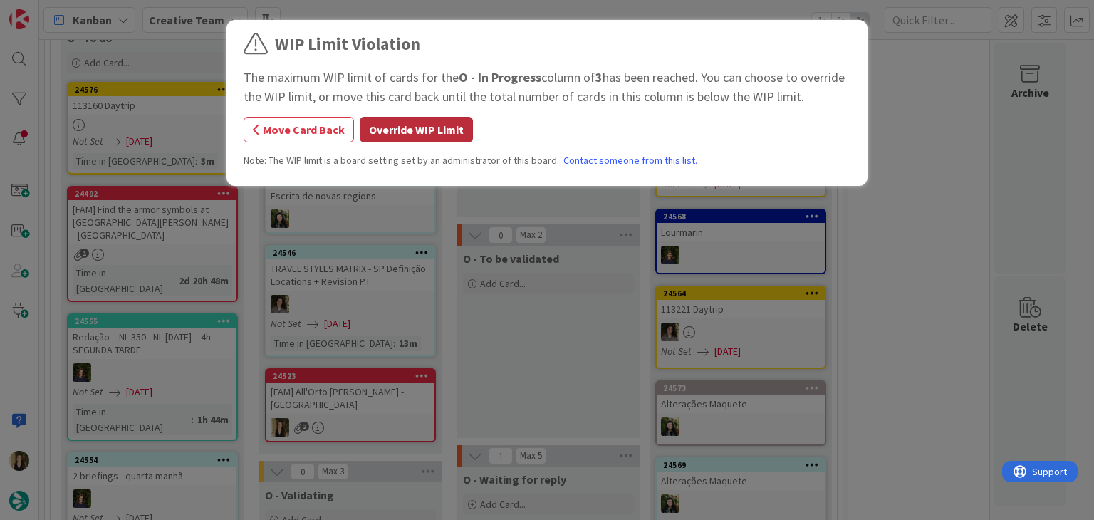
click at [402, 126] on button "Override WIP Limit" at bounding box center [416, 130] width 113 height 26
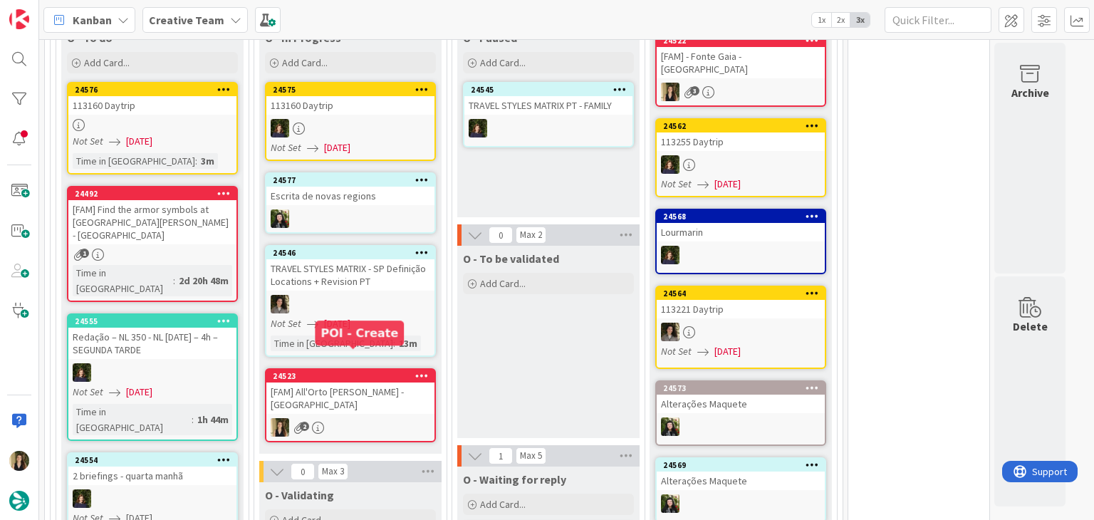
click at [327, 370] on div "24523" at bounding box center [350, 376] width 168 height 13
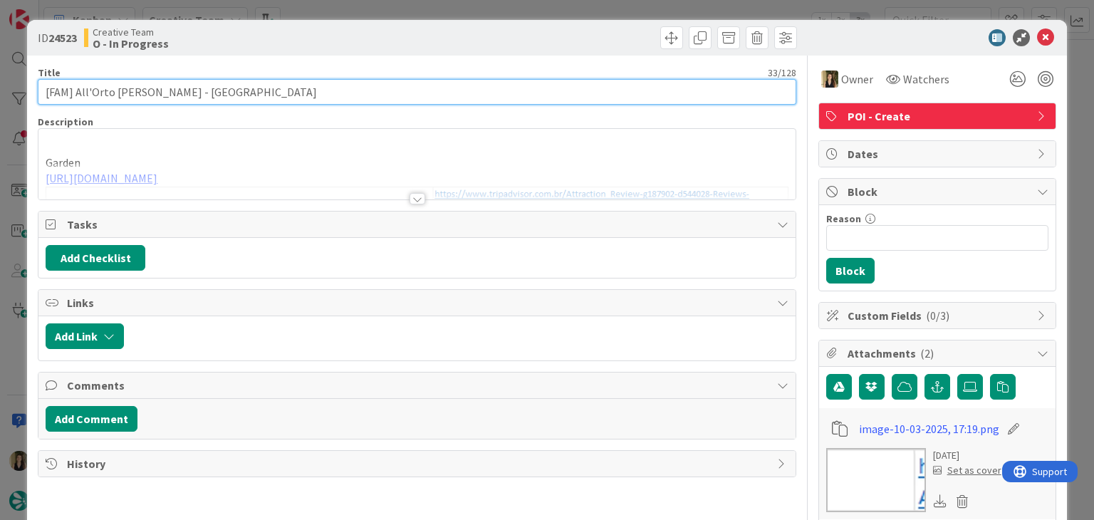
click at [85, 91] on input "[FAM] All'Orto [PERSON_NAME] - [GEOGRAPHIC_DATA]" at bounding box center [417, 92] width 758 height 26
type input "[FAM] L'Orto [PERSON_NAME] - [GEOGRAPHIC_DATA]"
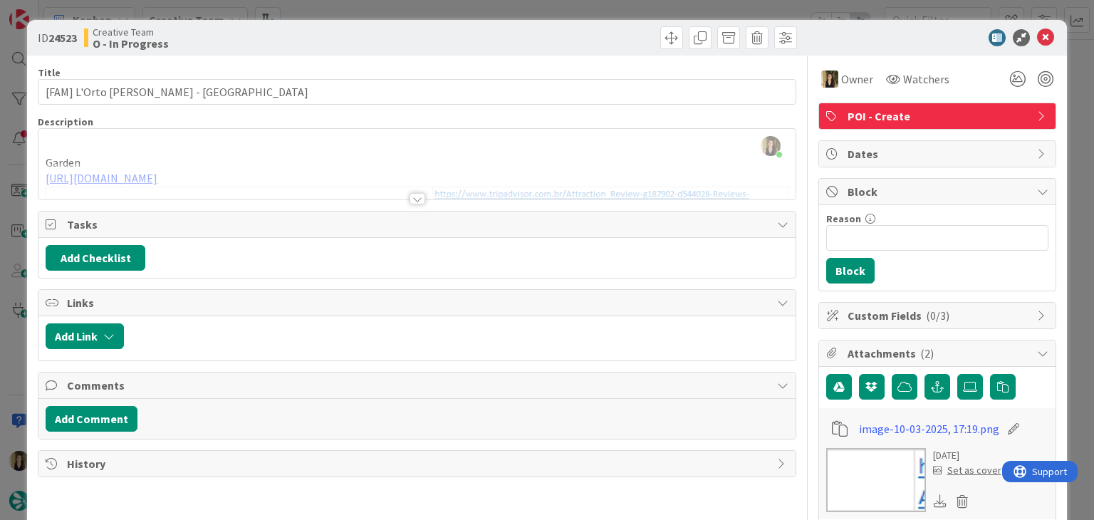
click at [236, 32] on div "Creative Team O - In Progress" at bounding box center [249, 37] width 330 height 23
click at [586, 171] on div at bounding box center [416, 181] width 757 height 36
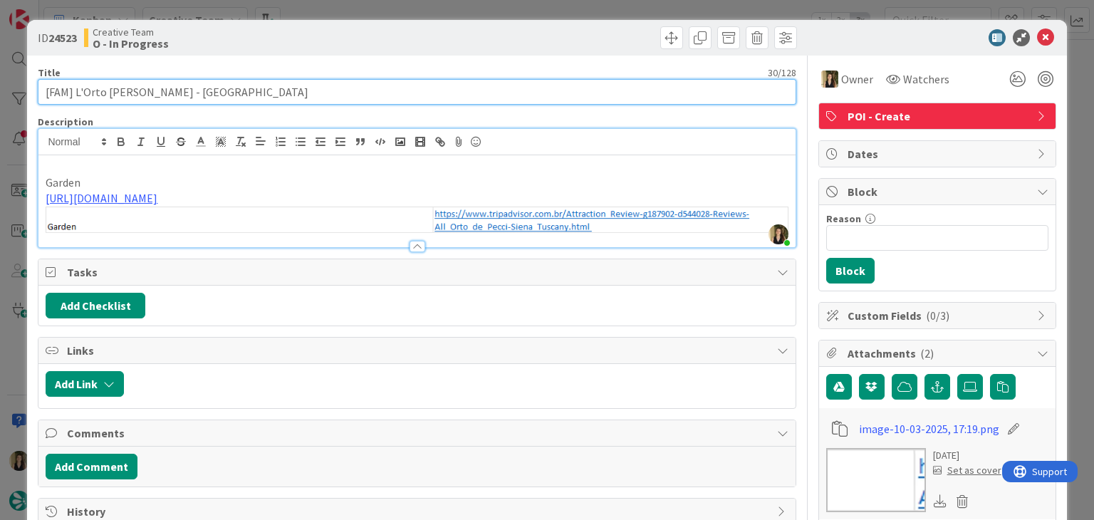
drag, startPoint x: 148, startPoint y: 90, endPoint x: 73, endPoint y: 89, distance: 74.8
click at [73, 89] on input "[FAM] L'Orto [PERSON_NAME] - [GEOGRAPHIC_DATA]" at bounding box center [417, 92] width 758 height 26
click at [226, 98] on input "[FAM] L'Orto [PERSON_NAME] - [GEOGRAPHIC_DATA]" at bounding box center [417, 92] width 758 height 26
drag, startPoint x: 63, startPoint y: 90, endPoint x: 26, endPoint y: 95, distance: 37.4
click at [27, 95] on div "ID 24523 Creative Team O - In Progress Title 30 / 128 [FAM] L'Orto [PERSON_NAME…" at bounding box center [546, 497] width 1039 height 955
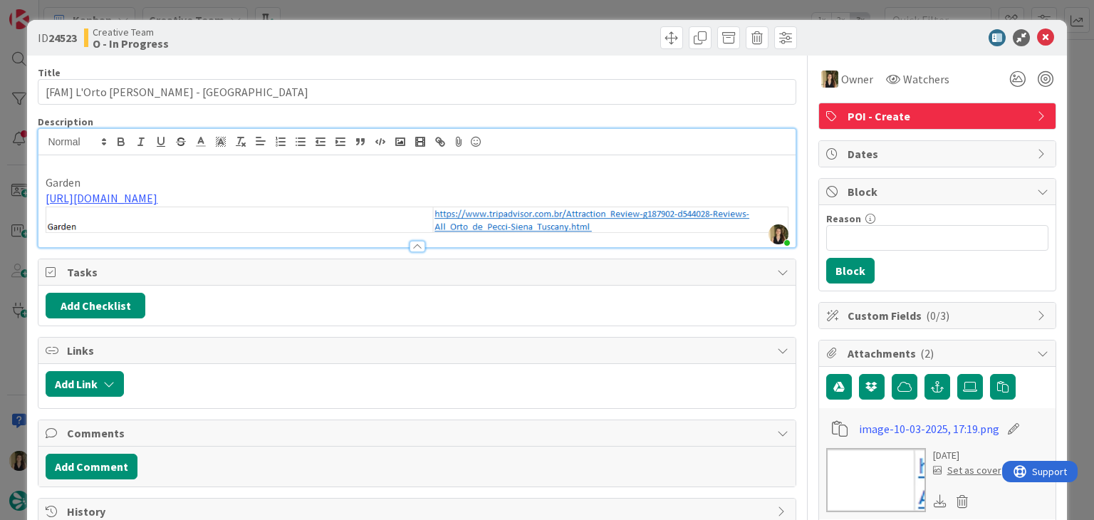
drag, startPoint x: 279, startPoint y: 38, endPoint x: 299, endPoint y: 20, distance: 27.7
click at [278, 38] on div "Creative Team O - In Progress" at bounding box center [249, 37] width 330 height 23
click at [312, 7] on div "ID 24523 Creative Team O - In Progress Title 30 / 128 [FAM] L'Orto [PERSON_NAME…" at bounding box center [547, 260] width 1094 height 520
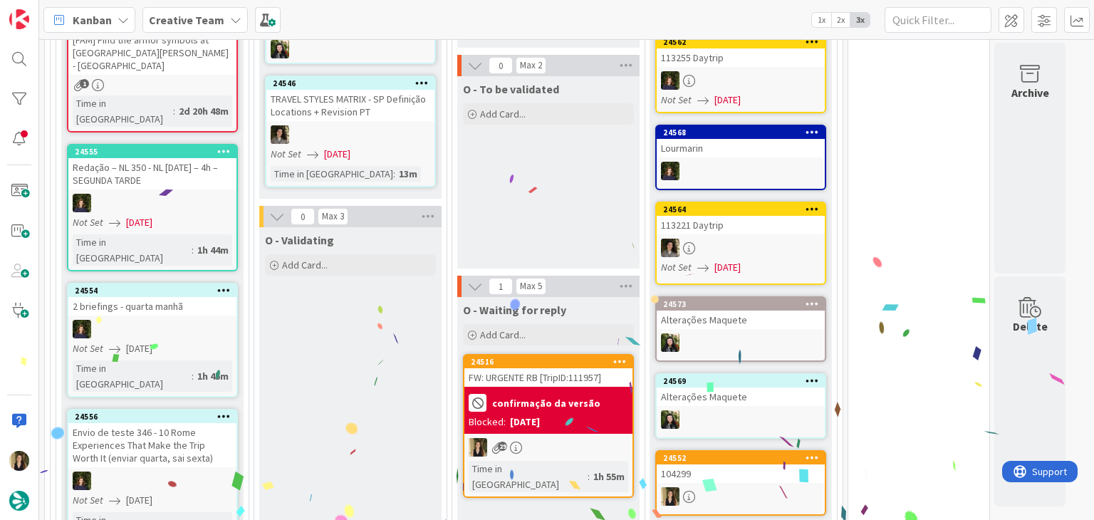
scroll to position [1695, 0]
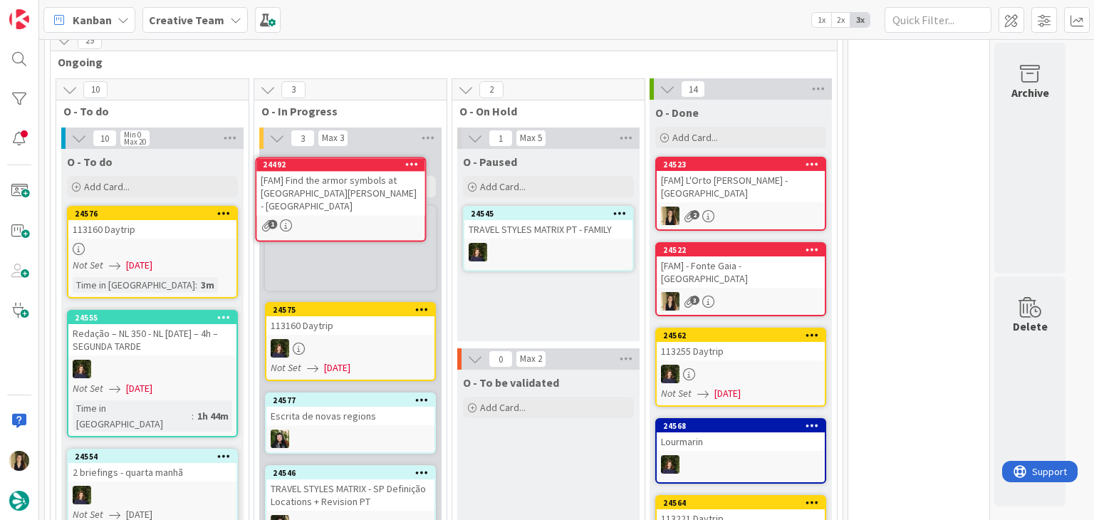
scroll to position [1091, 0]
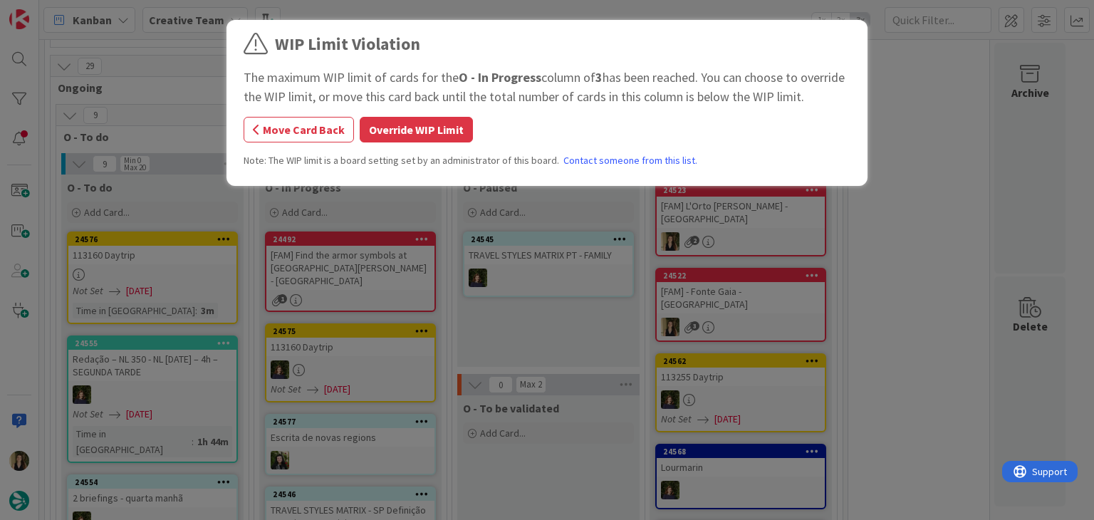
click at [417, 129] on button "Override WIP Limit" at bounding box center [416, 130] width 113 height 26
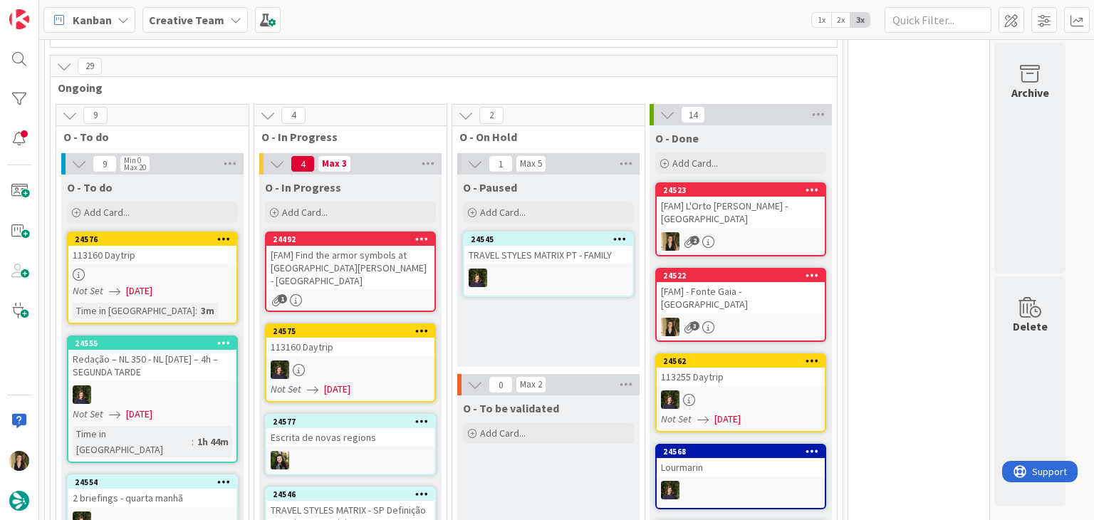
click at [382, 254] on div "[FAM] Find the armor symbols at [GEOGRAPHIC_DATA][PERSON_NAME] - [GEOGRAPHIC_DA…" at bounding box center [350, 268] width 168 height 44
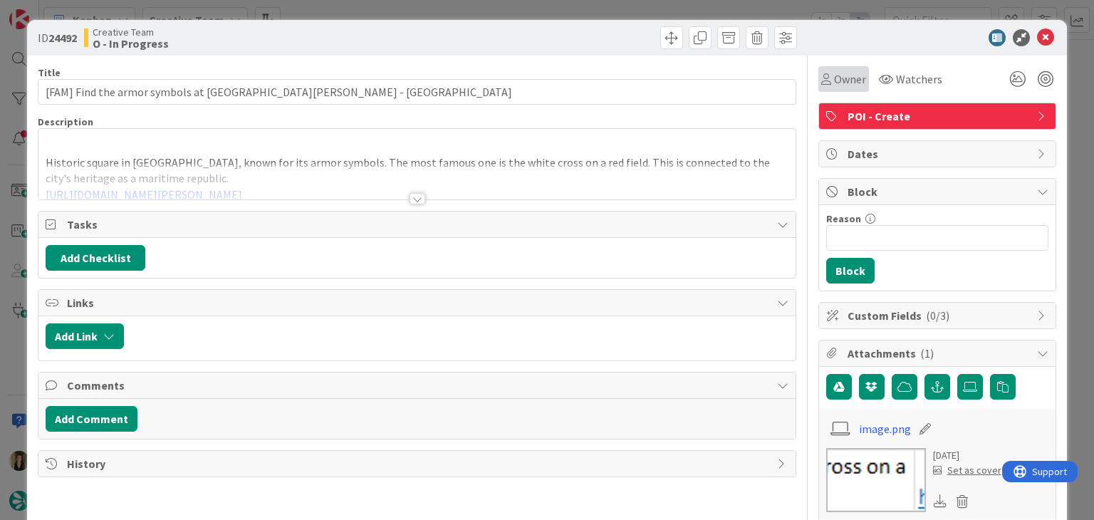
click at [834, 71] on span "Owner" at bounding box center [850, 79] width 32 height 17
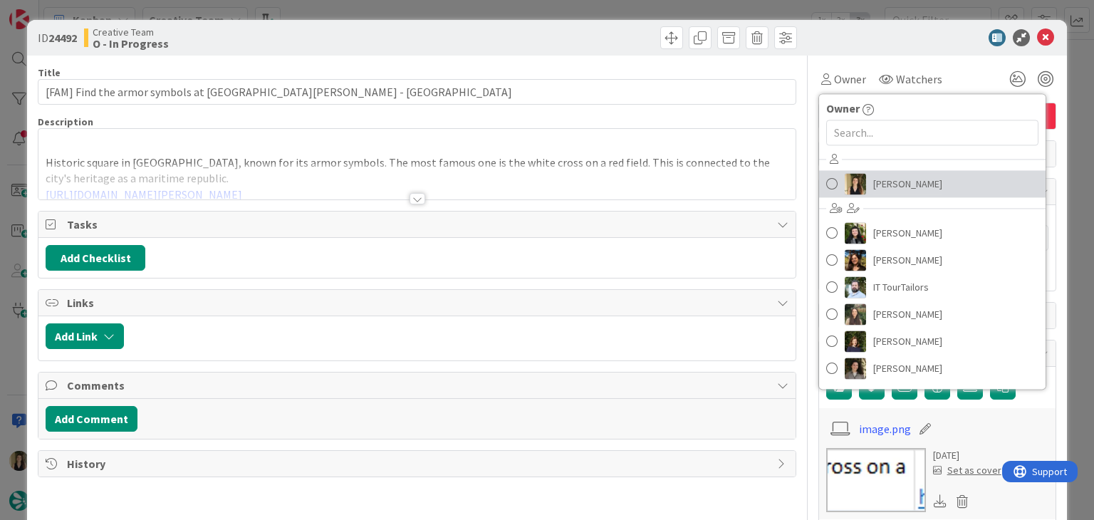
drag, startPoint x: 864, startPoint y: 180, endPoint x: 807, endPoint y: 124, distance: 79.6
click at [873, 180] on span "[PERSON_NAME]" at bounding box center [907, 183] width 69 height 21
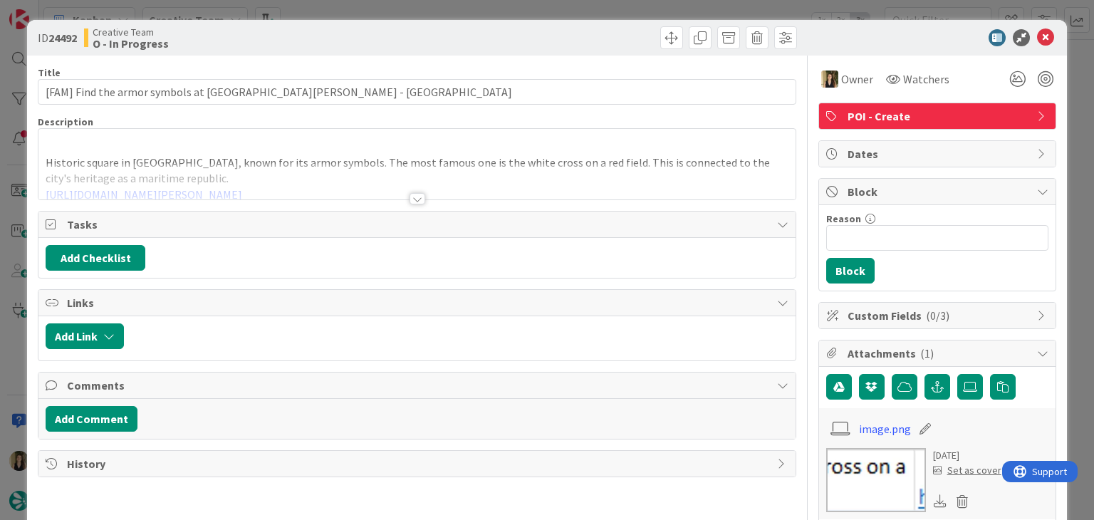
click at [592, 1] on div "ID 24492 Creative Team O - In Progress Title 59 / 128 [FAM] Find the armor symb…" at bounding box center [547, 260] width 1094 height 520
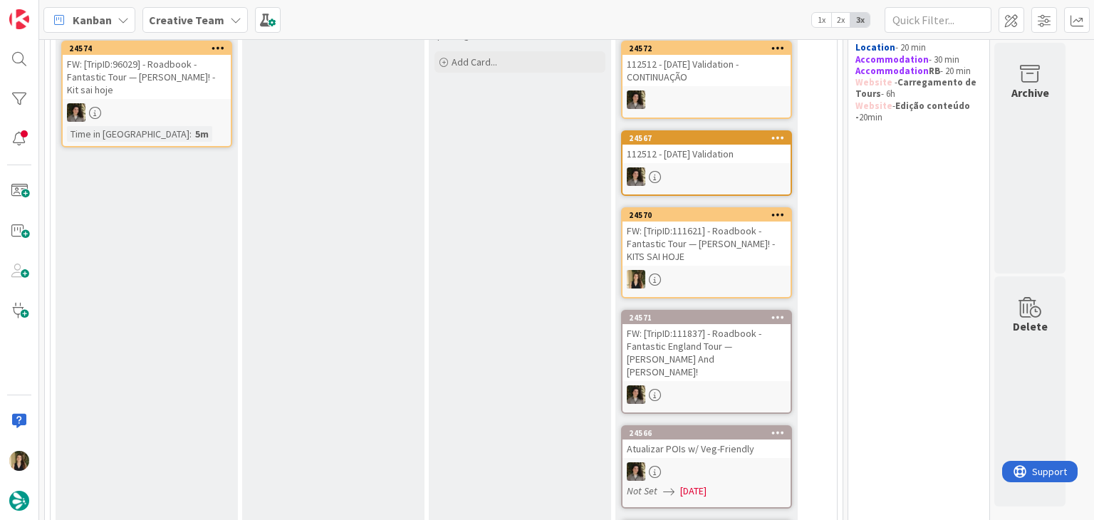
scroll to position [214, 0]
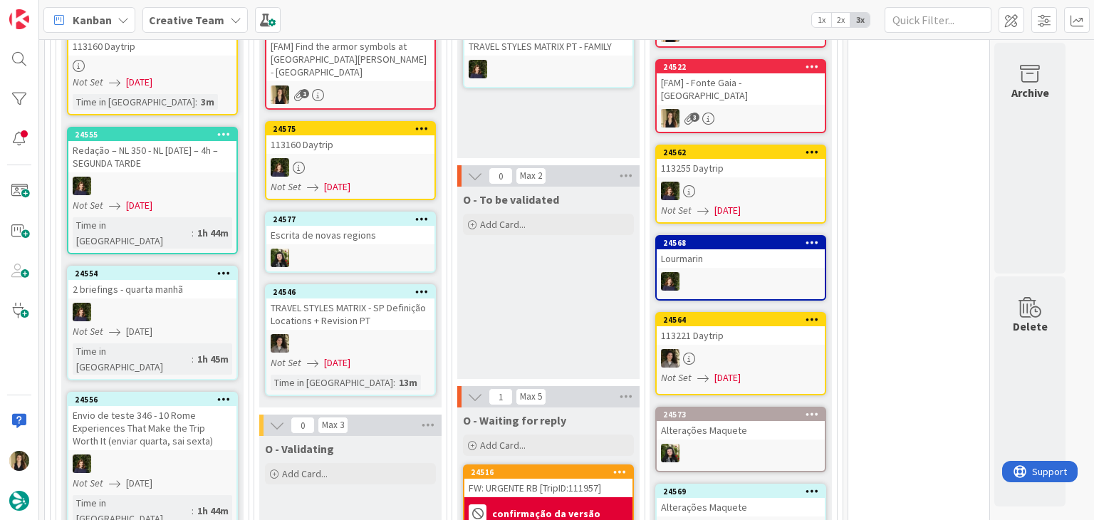
click at [565, 323] on div "O - To be validated Add Card..." at bounding box center [548, 283] width 182 height 192
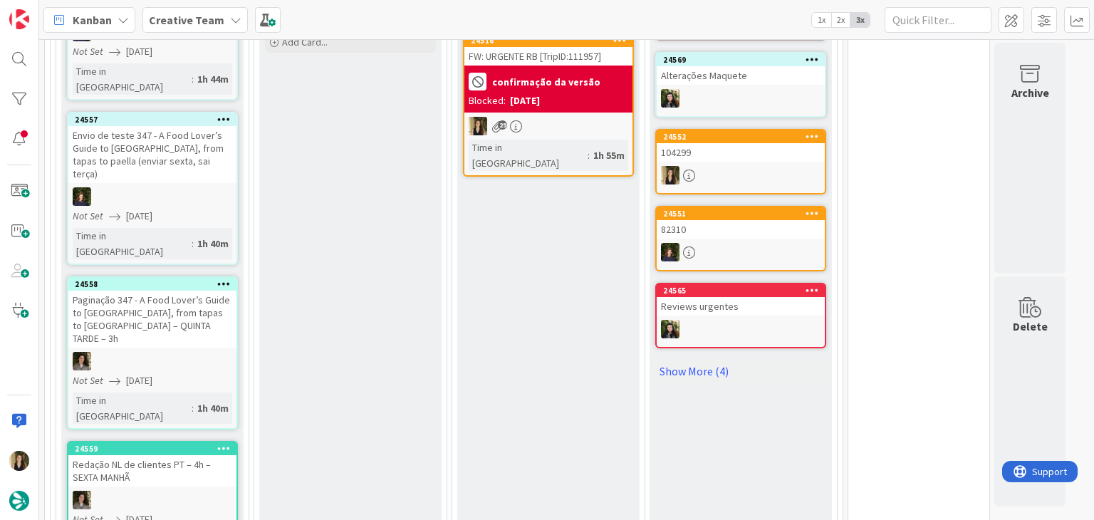
scroll to position [1852, 0]
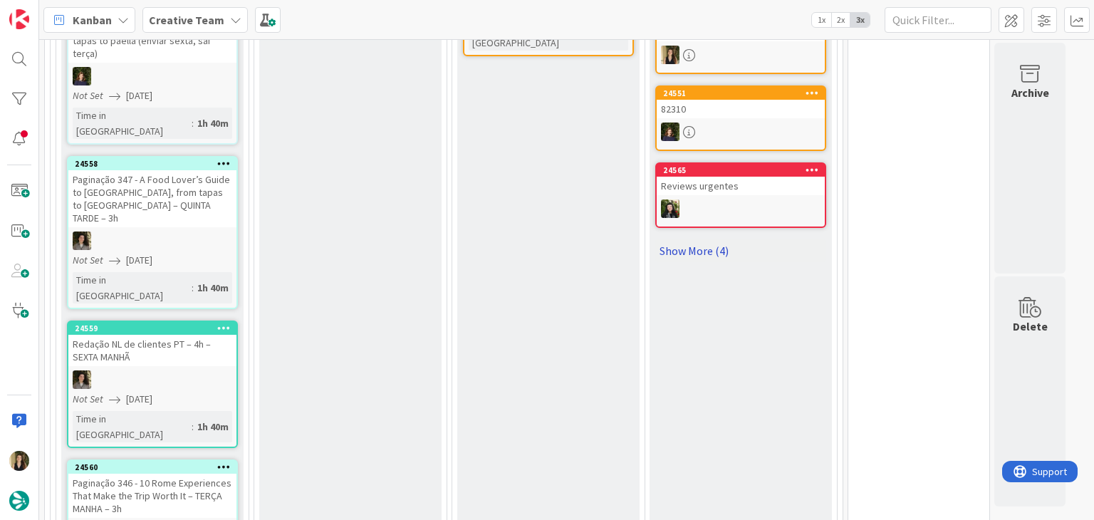
click at [687, 239] on link "Show More (4)" at bounding box center [740, 250] width 171 height 23
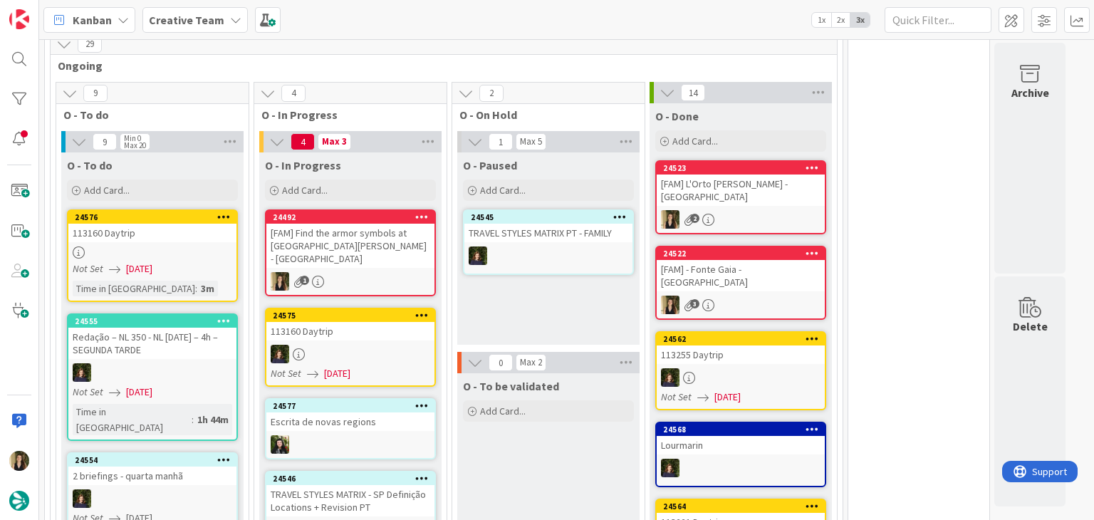
scroll to position [1103, 0]
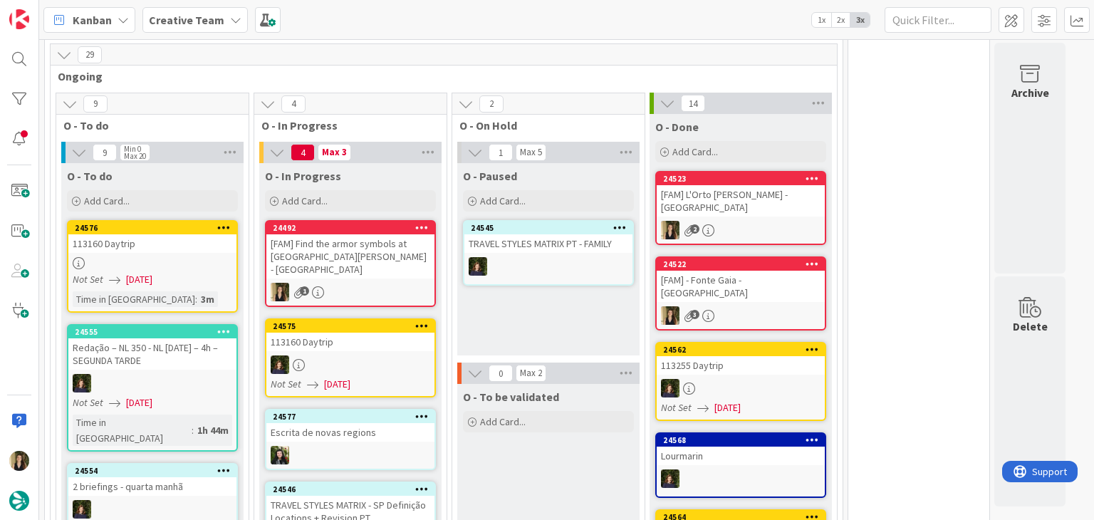
click at [382, 283] on div "1" at bounding box center [350, 292] width 168 height 19
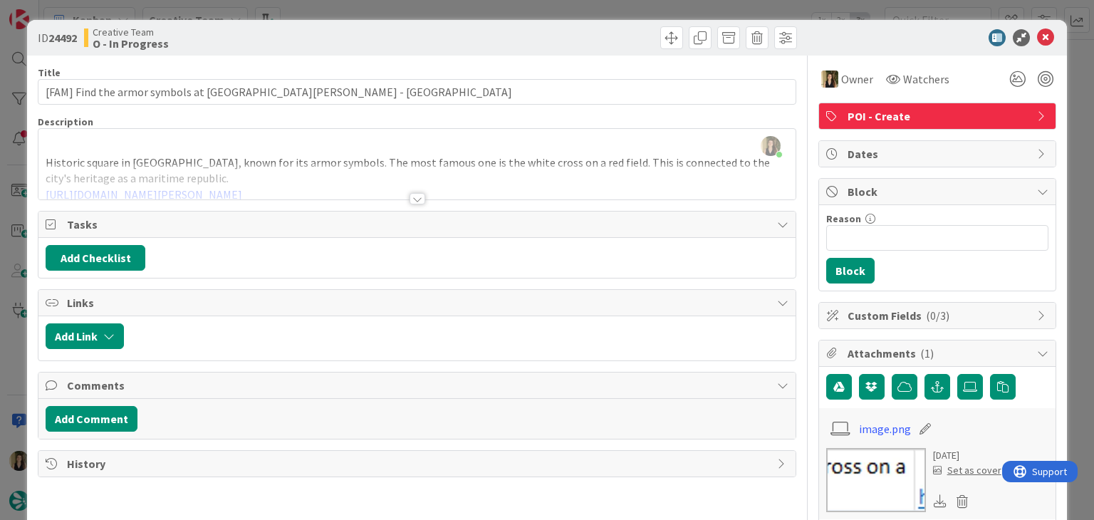
click at [410, 198] on div at bounding box center [418, 198] width 16 height 11
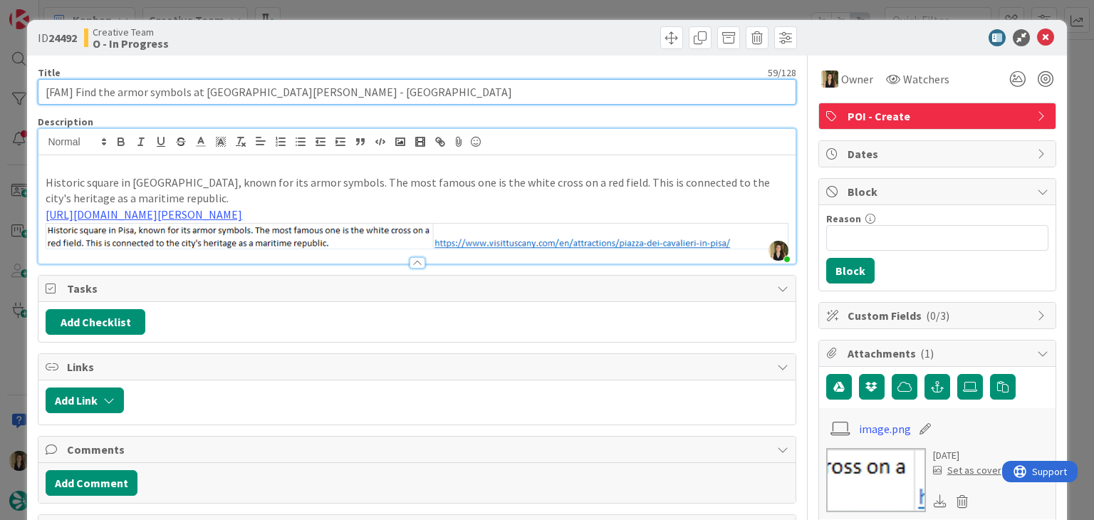
drag, startPoint x: 291, startPoint y: 92, endPoint x: 75, endPoint y: 93, distance: 215.9
click at [75, 93] on input "[FAM] Find the armor symbols at [GEOGRAPHIC_DATA][PERSON_NAME] - [GEOGRAPHIC_DA…" at bounding box center [417, 92] width 758 height 26
drag, startPoint x: 328, startPoint y: 98, endPoint x: 316, endPoint y: 98, distance: 11.4
click at [326, 98] on input "[FAM] Find the armor symbols at [GEOGRAPHIC_DATA][PERSON_NAME] - [GEOGRAPHIC_DA…" at bounding box center [417, 92] width 758 height 26
drag, startPoint x: 292, startPoint y: 93, endPoint x: 187, endPoint y: 76, distance: 106.2
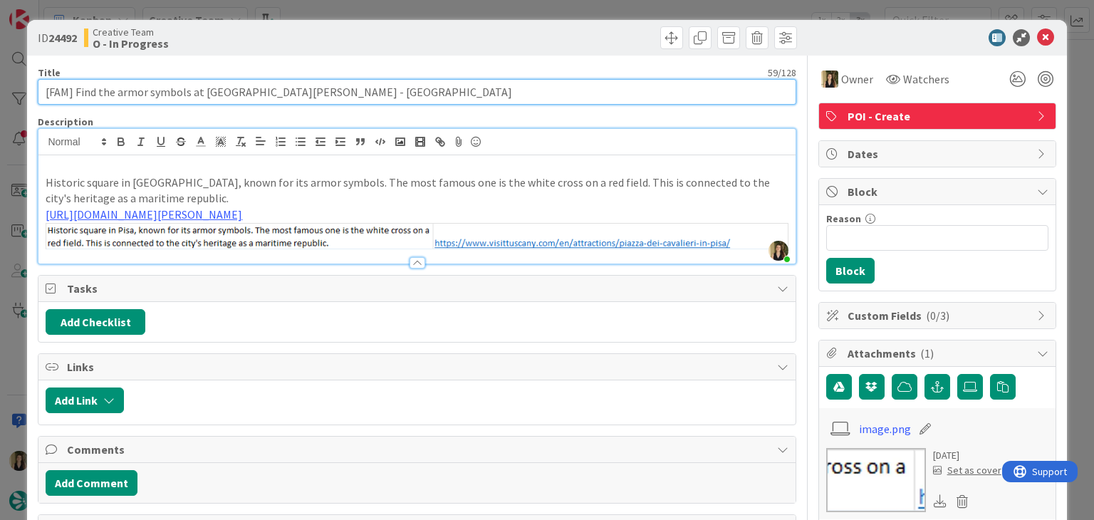
click at [117, 93] on input "[FAM] Find the armor symbols at [GEOGRAPHIC_DATA][PERSON_NAME] - [GEOGRAPHIC_DA…" at bounding box center [417, 92] width 758 height 26
drag, startPoint x: 360, startPoint y: 94, endPoint x: 283, endPoint y: 100, distance: 77.9
click at [357, 93] on input "[FAM] Find the armor symbols at [GEOGRAPHIC_DATA][PERSON_NAME] - [GEOGRAPHIC_DA…" at bounding box center [417, 92] width 758 height 26
drag, startPoint x: 291, startPoint y: 91, endPoint x: 76, endPoint y: 90, distance: 215.1
click at [76, 90] on input "[FAM] Find the armor symbols at [GEOGRAPHIC_DATA][PERSON_NAME] - [GEOGRAPHIC_DA…" at bounding box center [417, 92] width 758 height 26
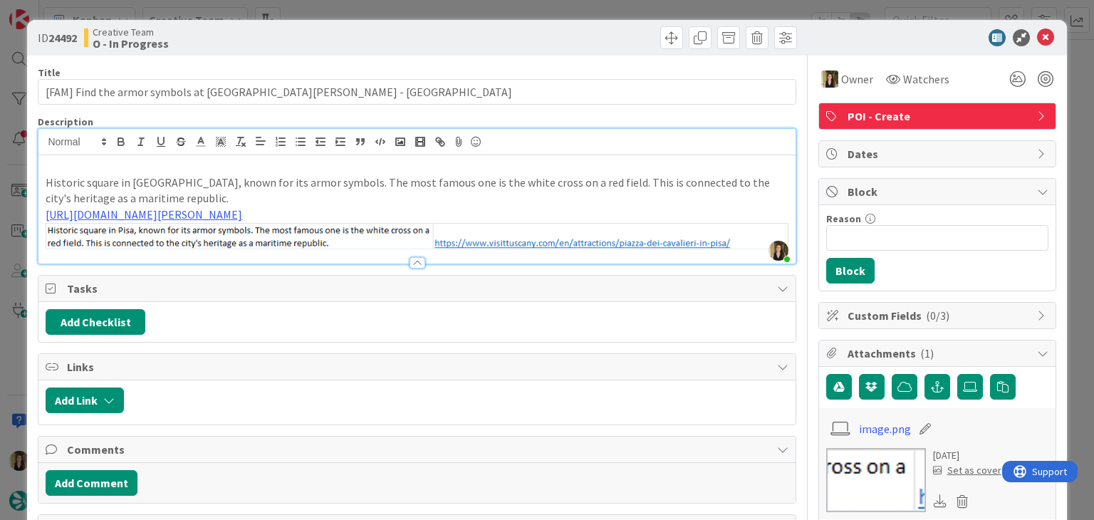
click at [355, 54] on div "ID 24492 Creative Team O - In Progress" at bounding box center [546, 38] width 1039 height 36
drag, startPoint x: 443, startPoint y: 38, endPoint x: 434, endPoint y: 8, distance: 32.0
click at [442, 36] on div at bounding box center [609, 37] width 376 height 23
click at [435, 7] on div "ID 24492 Creative Team O - In Progress Title 59 / 128 [FAM] Find the armor symb…" at bounding box center [547, 260] width 1094 height 520
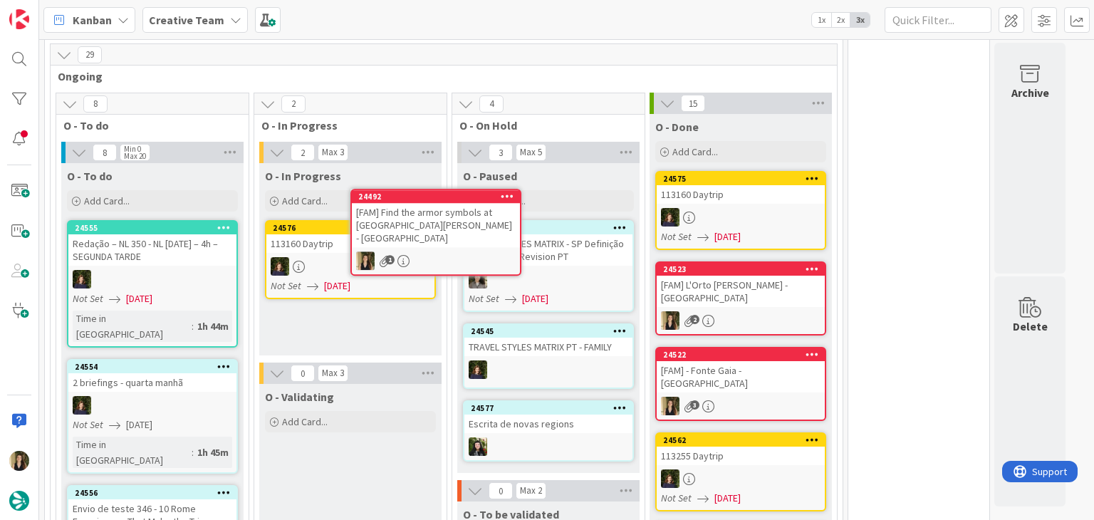
scroll to position [1101, 0]
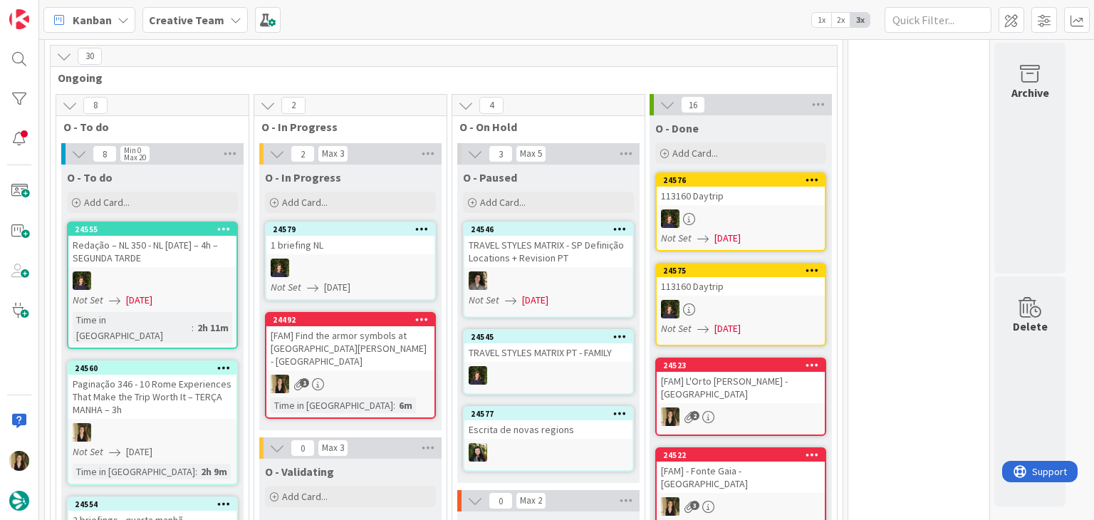
click at [358, 326] on div "[FAM] Find the armor symbols at [GEOGRAPHIC_DATA][PERSON_NAME] - [GEOGRAPHIC_DA…" at bounding box center [350, 348] width 168 height 44
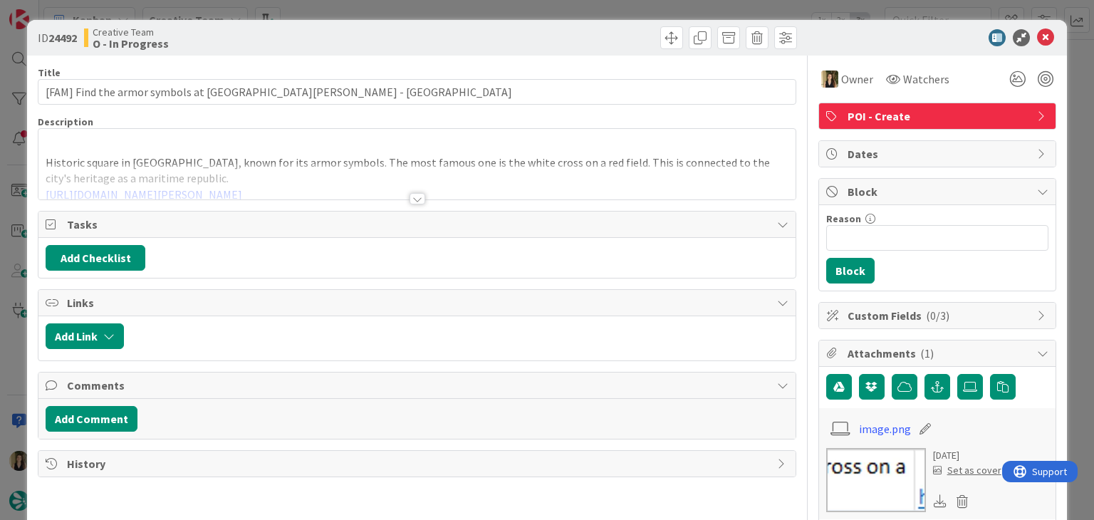
click at [415, 202] on div at bounding box center [418, 198] width 16 height 11
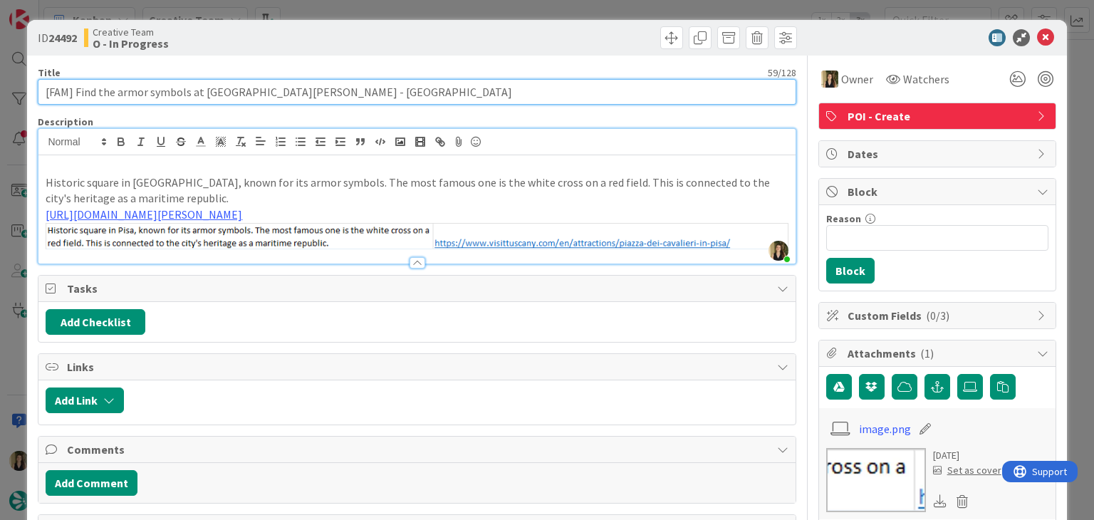
drag, startPoint x: 291, startPoint y: 89, endPoint x: 30, endPoint y: 92, distance: 260.7
click at [31, 92] on div "ID 24492 Creative Team O - In Progress Title 59 / 128 [FAM] Find the armor symb…" at bounding box center [546, 497] width 1039 height 955
click at [267, 91] on input "[FAM] Find the armor symbols at [GEOGRAPHIC_DATA][PERSON_NAME] - [GEOGRAPHIC_DA…" at bounding box center [417, 92] width 758 height 26
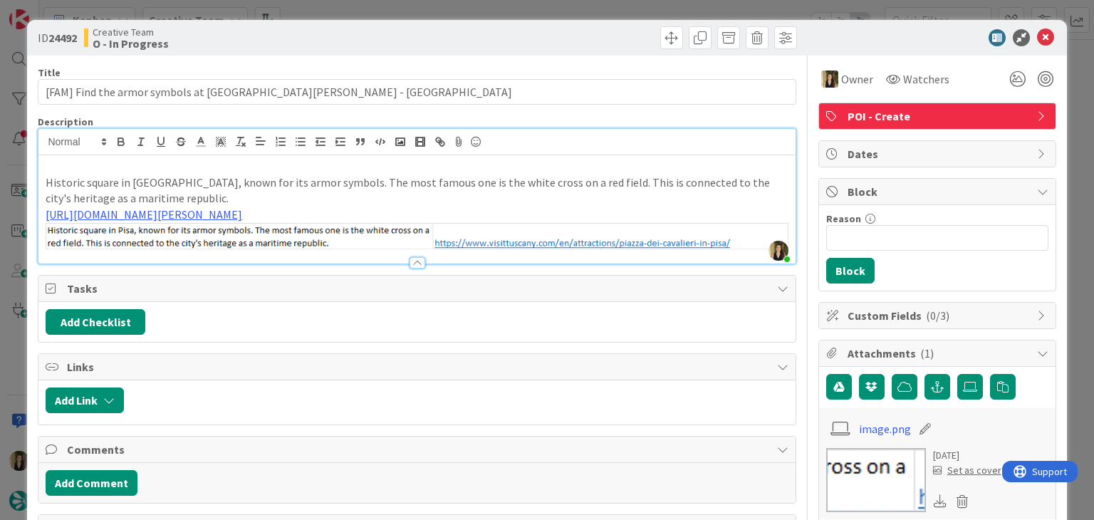
drag, startPoint x: 359, startPoint y: 38, endPoint x: 357, endPoint y: 21, distance: 17.2
click at [359, 35] on div "Creative Team O - In Progress" at bounding box center [249, 37] width 330 height 23
click at [357, 18] on div "ID 24492 Creative Team O - In Progress Title 59 / 128 [FAM] Find the armor symb…" at bounding box center [547, 260] width 1094 height 520
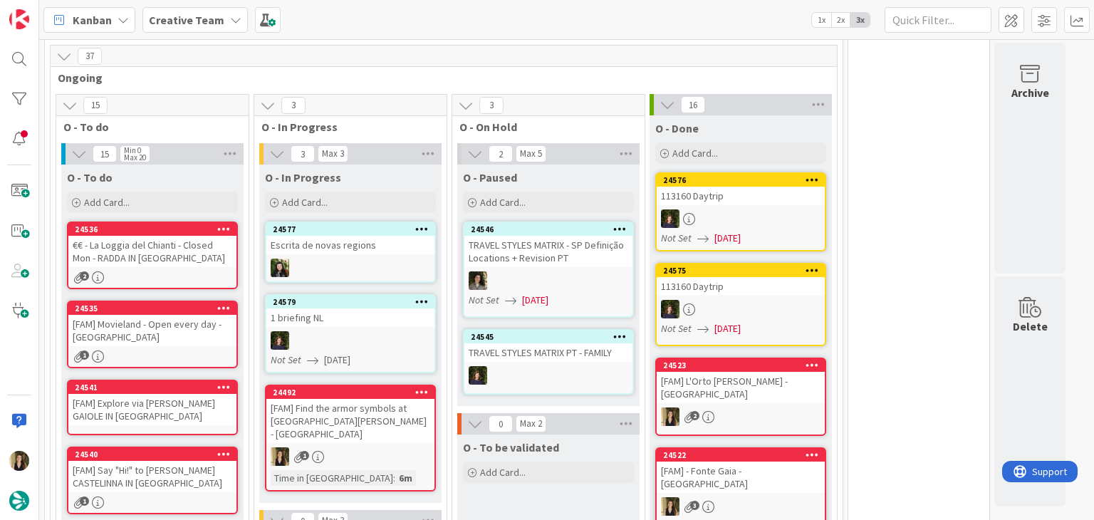
click at [403, 447] on div "1" at bounding box center [350, 456] width 168 height 19
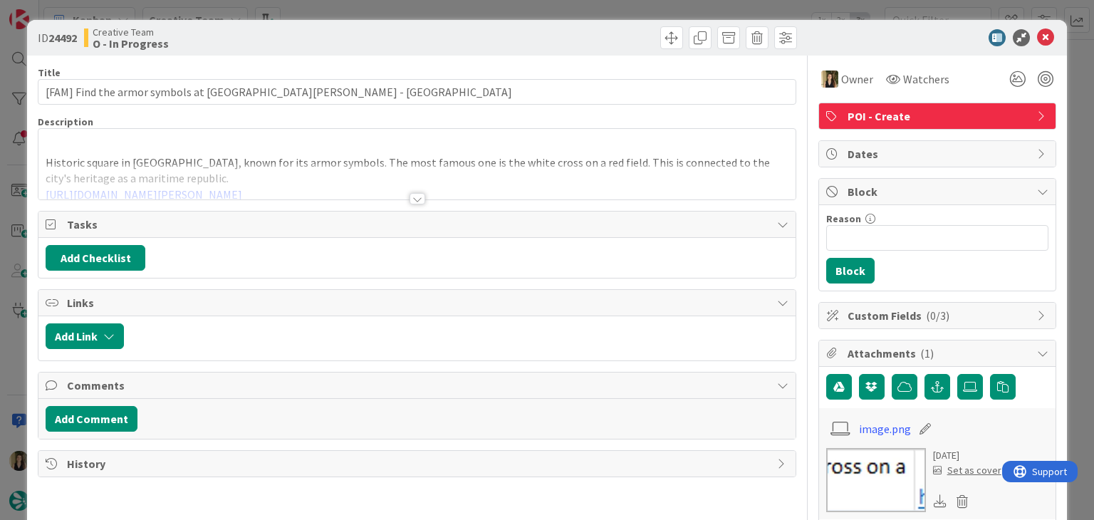
click at [626, 7] on div "ID 24492 Creative Team O - In Progress Title 59 / 128 [FAM] Find the armor symb…" at bounding box center [547, 260] width 1094 height 520
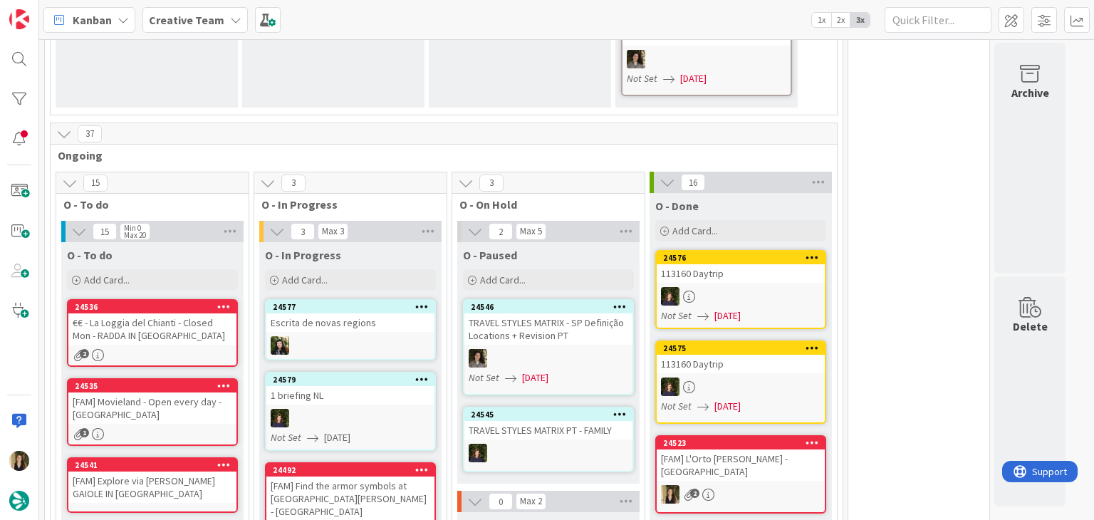
scroll to position [1030, 0]
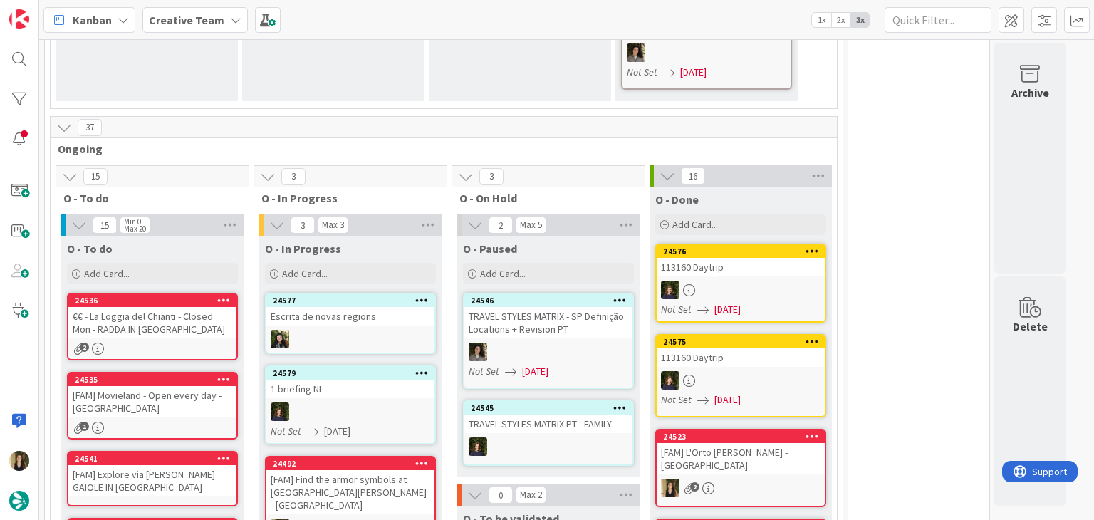
click at [191, 307] on div "€€ - La Loggia del Chianti - Closed Mon - RADDA IN [GEOGRAPHIC_DATA]" at bounding box center [152, 322] width 168 height 31
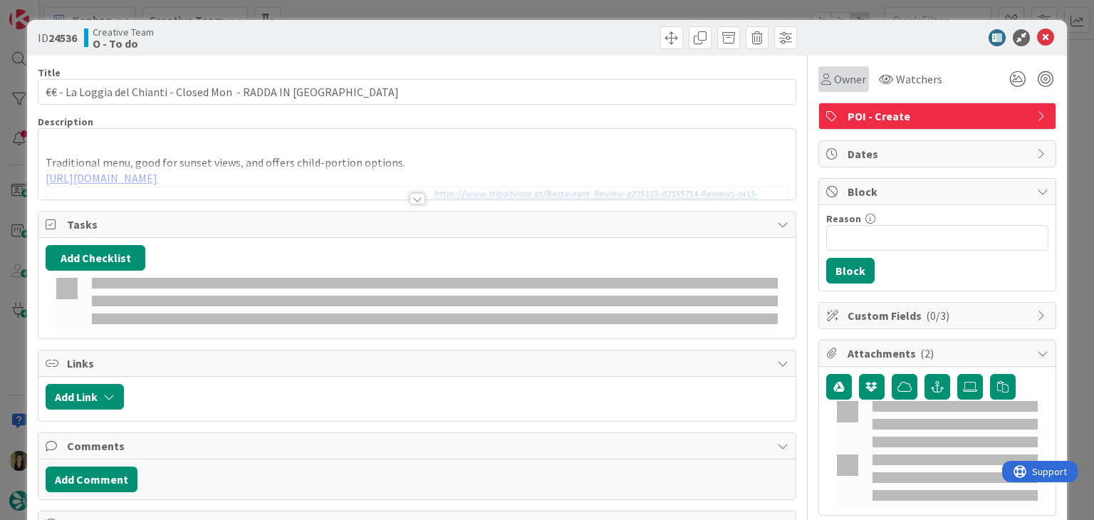
click at [834, 83] on span "Owner" at bounding box center [850, 79] width 32 height 17
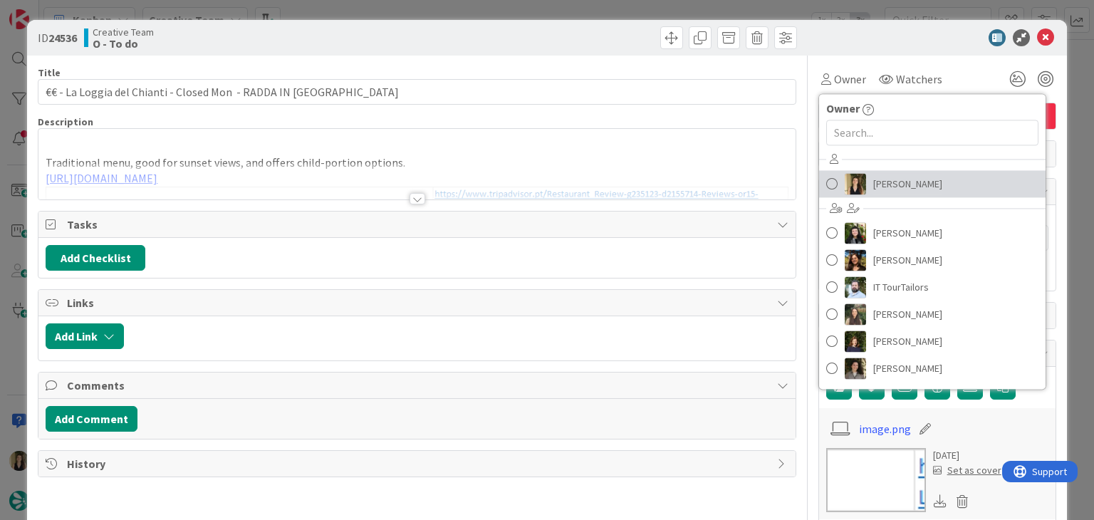
click at [882, 175] on span "[PERSON_NAME]" at bounding box center [907, 183] width 69 height 21
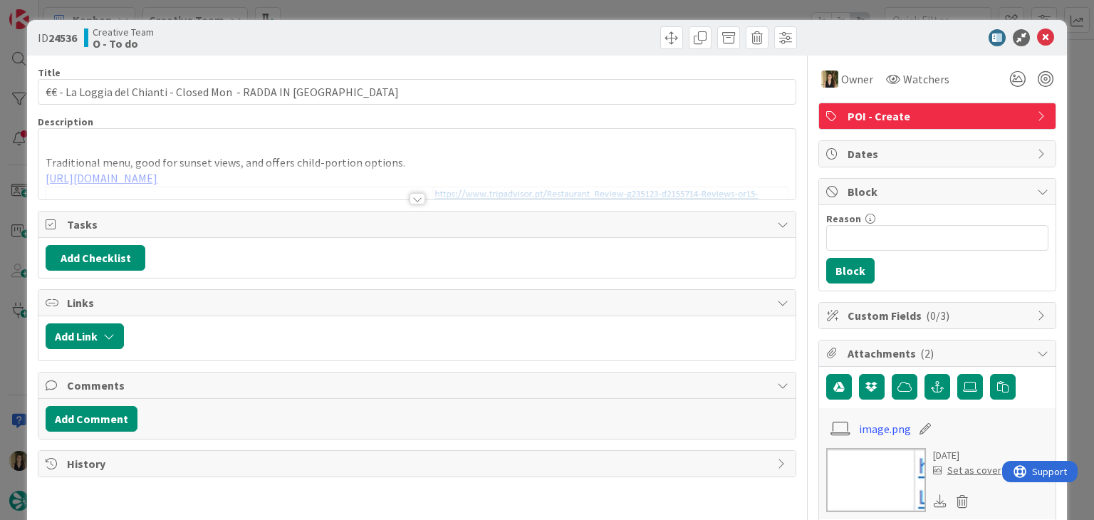
drag, startPoint x: 581, startPoint y: 31, endPoint x: 576, endPoint y: 24, distance: 9.7
click at [578, 31] on div at bounding box center [609, 37] width 376 height 23
click at [573, 11] on div "ID 24536 Creative Team O - To do Title 59 / 128 €€ - La Loggia del Chianti - Cl…" at bounding box center [547, 260] width 1094 height 520
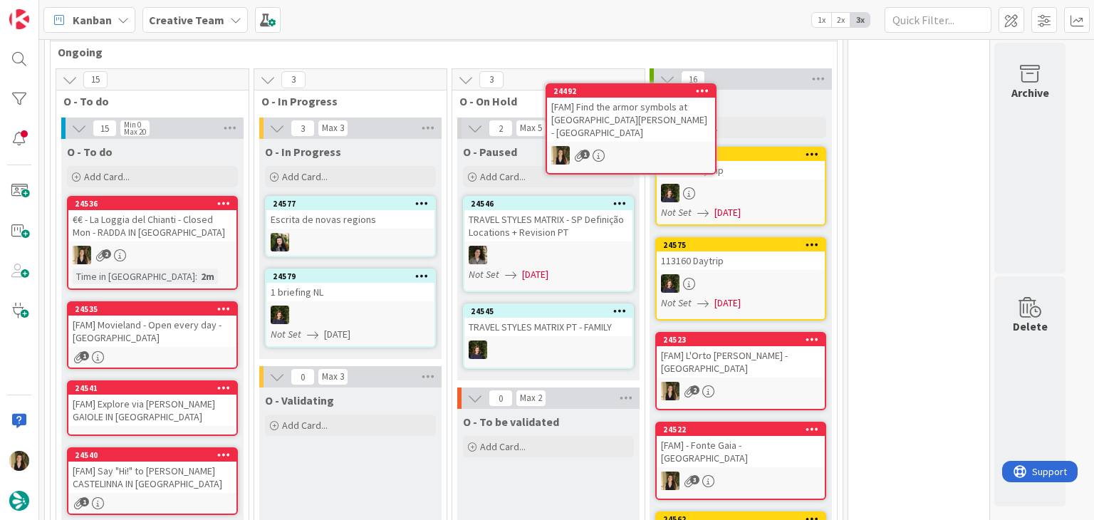
scroll to position [1039, 0]
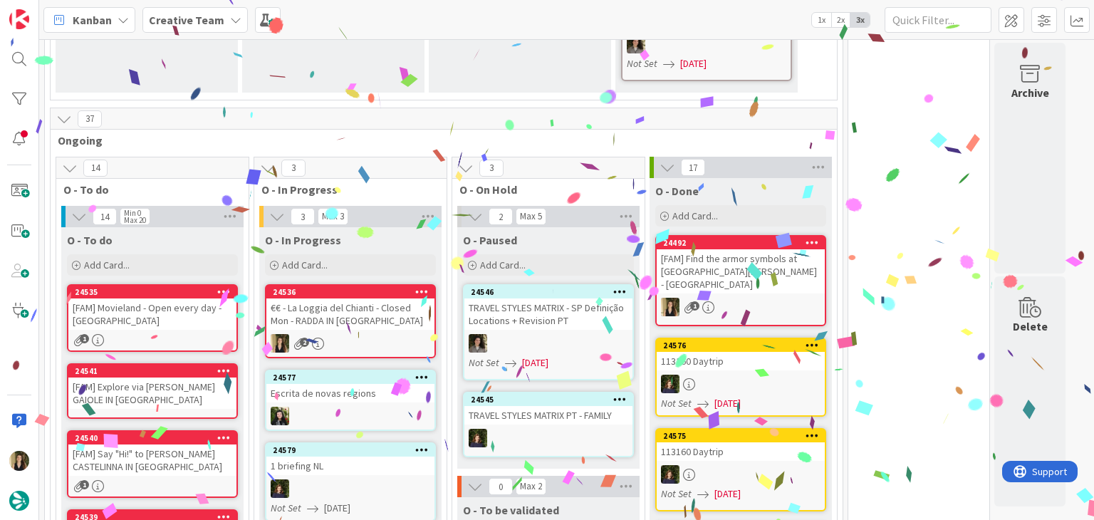
click at [378, 306] on div "€€ - La Loggia del Chianti - Closed Mon - RADDA IN [GEOGRAPHIC_DATA]" at bounding box center [350, 313] width 168 height 31
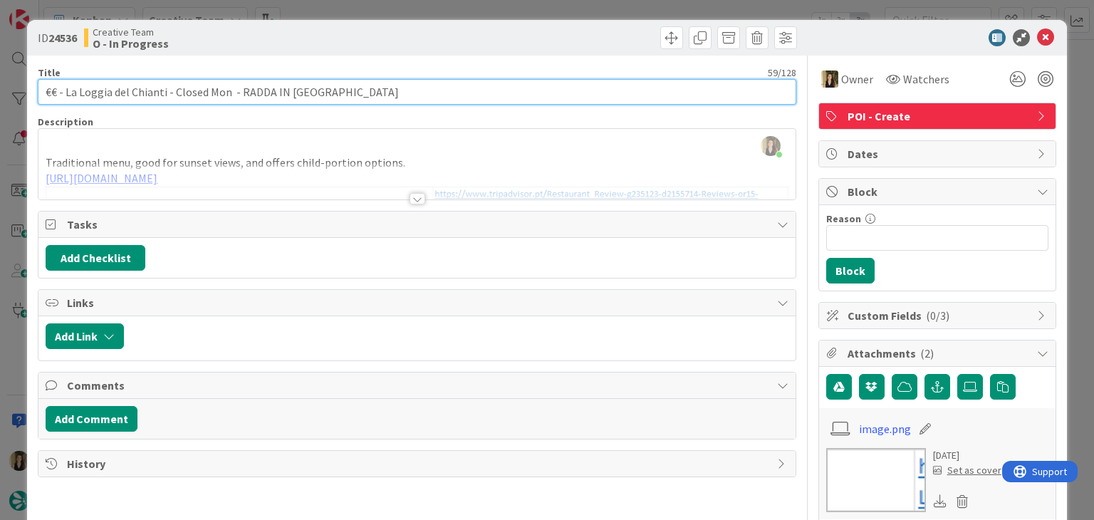
drag, startPoint x: 165, startPoint y: 90, endPoint x: 155, endPoint y: 76, distance: 17.6
click at [68, 90] on input "€€ - La Loggia del Chianti - Closed Mon - RADDA IN [GEOGRAPHIC_DATA]" at bounding box center [417, 92] width 758 height 26
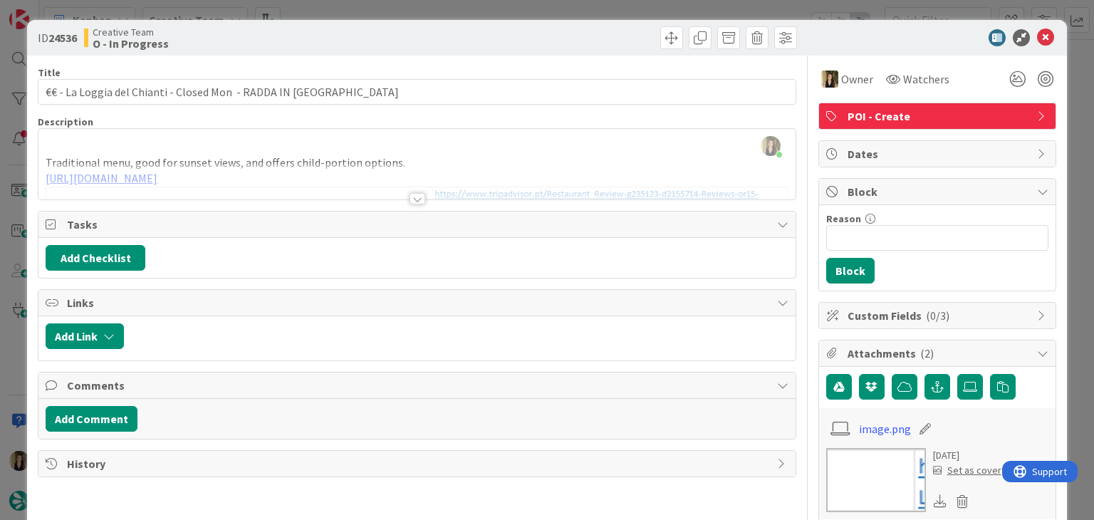
drag, startPoint x: 474, startPoint y: 41, endPoint x: 511, endPoint y: 6, distance: 50.9
click at [474, 41] on div at bounding box center [609, 37] width 376 height 23
click at [412, 197] on div at bounding box center [418, 198] width 16 height 11
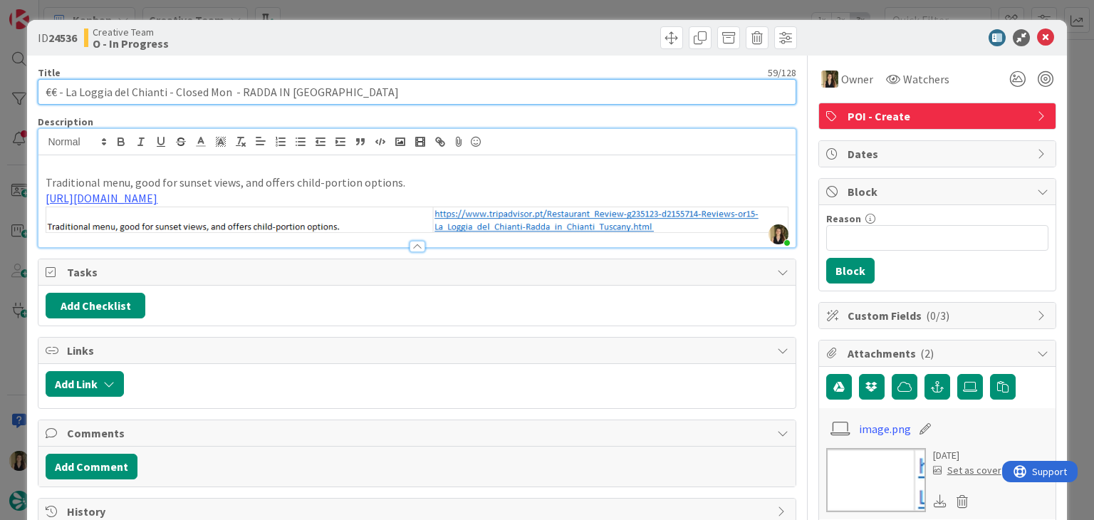
drag, startPoint x: 164, startPoint y: 93, endPoint x: 64, endPoint y: 90, distance: 99.8
click at [64, 90] on input "€€ - La Loggia del Chianti - Closed Mon - RADDA IN [GEOGRAPHIC_DATA]" at bounding box center [417, 92] width 758 height 26
click at [221, 96] on input "€€ - La Loggia del Chianti - Closed Mon - RADDA IN [GEOGRAPHIC_DATA]" at bounding box center [417, 92] width 758 height 26
drag, startPoint x: 226, startPoint y: 94, endPoint x: 21, endPoint y: 95, distance: 205.2
click at [21, 95] on div "ID 24536 Creative Team O - In Progress Title 59 / 128 €€ - La Loggia del Chiant…" at bounding box center [547, 260] width 1094 height 520
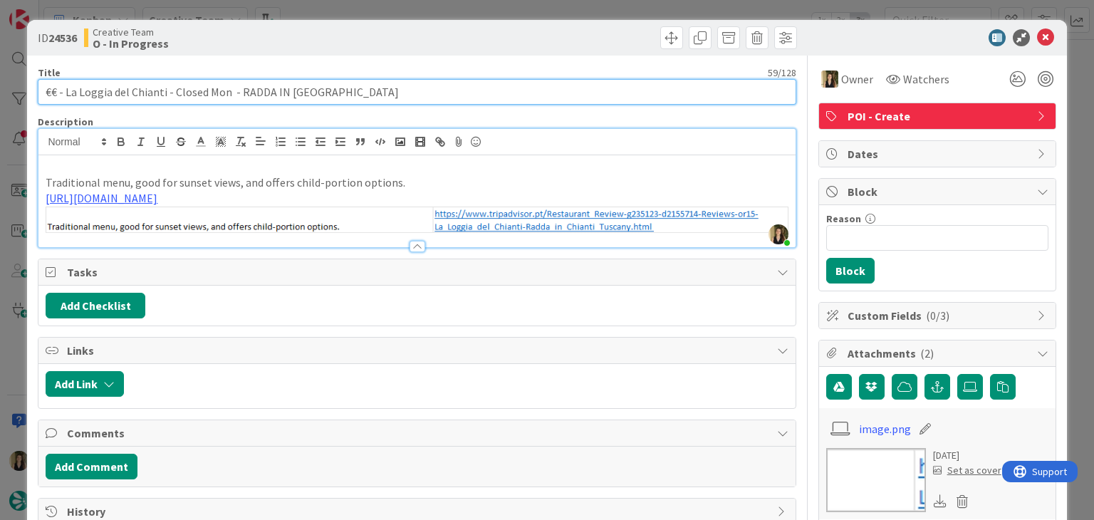
click at [306, 93] on input "€€ - La Loggia del Chianti - Closed Mon - RADDA IN [GEOGRAPHIC_DATA]" at bounding box center [417, 92] width 758 height 26
drag, startPoint x: 164, startPoint y: 86, endPoint x: 66, endPoint y: 89, distance: 98.3
click at [66, 89] on input "€€ - La Loggia del Chianti - Closed Mon - RADDA IN [GEOGRAPHIC_DATA]" at bounding box center [417, 92] width 758 height 26
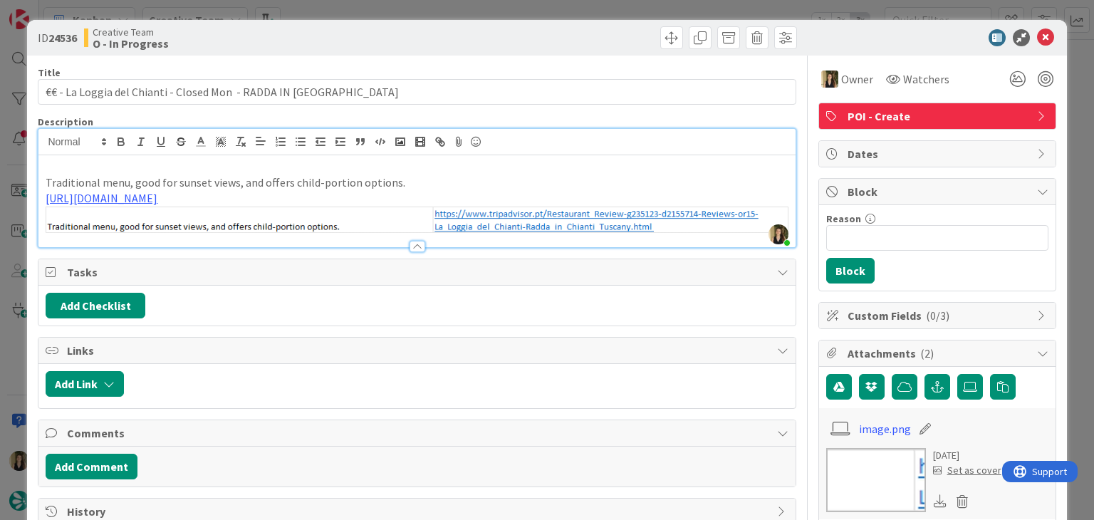
click at [464, 43] on div at bounding box center [609, 37] width 376 height 23
click at [331, 44] on div "Creative Team O - In Progress" at bounding box center [249, 37] width 330 height 23
drag, startPoint x: 331, startPoint y: 58, endPoint x: 352, endPoint y: 30, distance: 34.6
click at [332, 56] on div "Title 59 / 128 €€ - La Loggia del Chianti - Closed Mon - RADDA IN [GEOGRAPHIC_D…" at bounding box center [417, 510] width 758 height 908
click at [354, 14] on div "ID 24536 Creative Team O - In Progress Title 59 / 128 €€ - La Loggia del Chiant…" at bounding box center [547, 260] width 1094 height 520
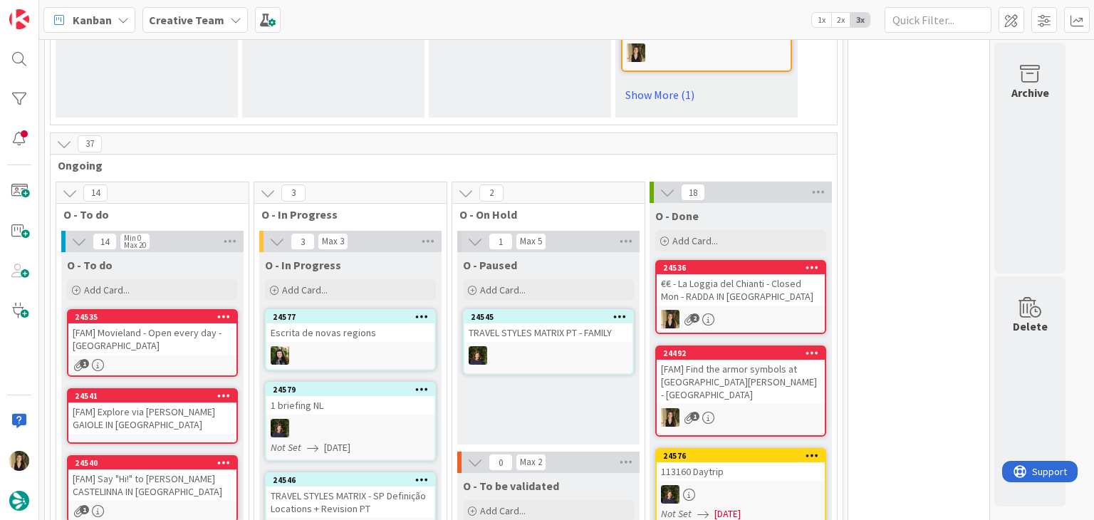
drag, startPoint x: 960, startPoint y: 209, endPoint x: 875, endPoint y: 223, distance: 86.7
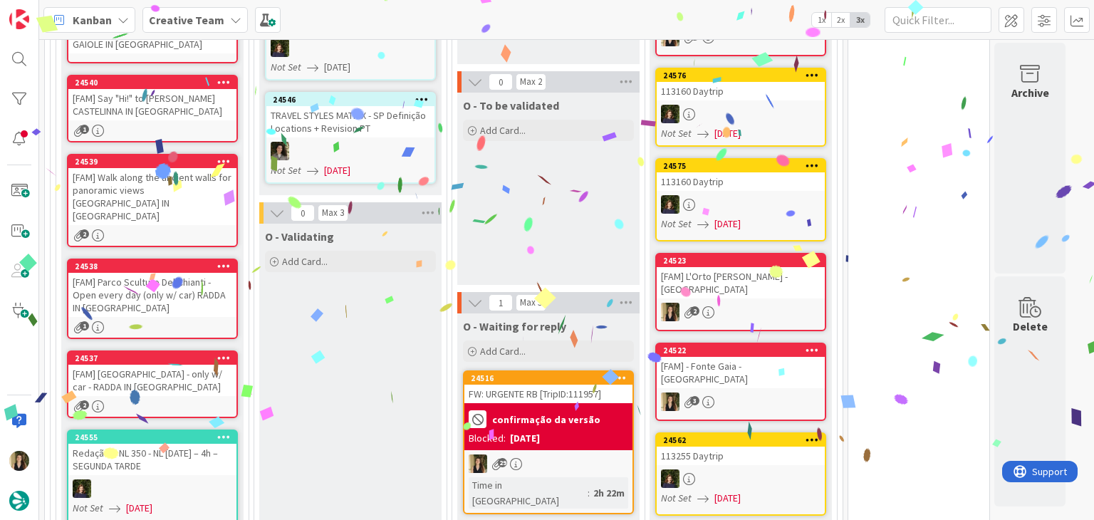
scroll to position [1466, 0]
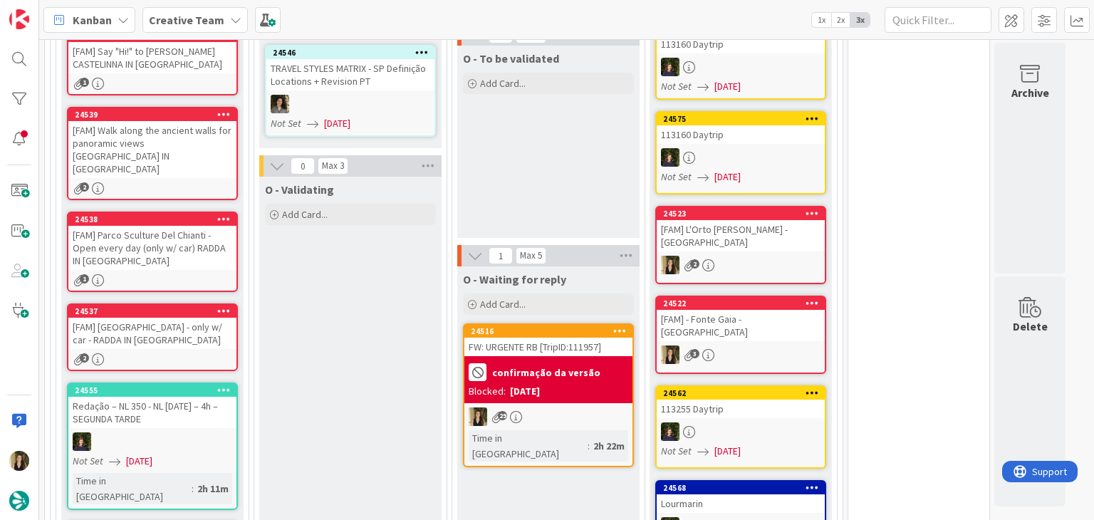
click at [568, 177] on div "O - To be validated Add Card..." at bounding box center [548, 142] width 182 height 192
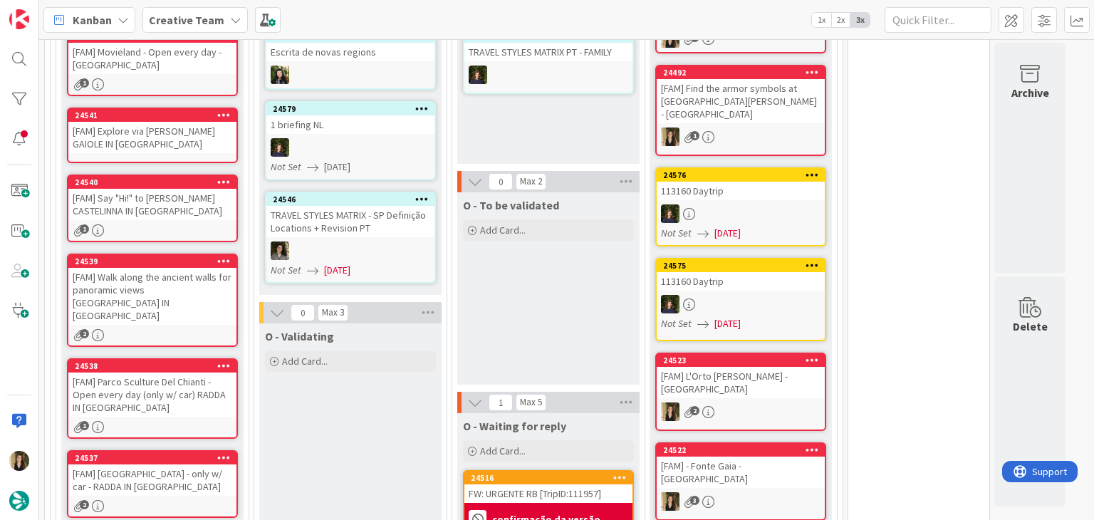
scroll to position [1324, 0]
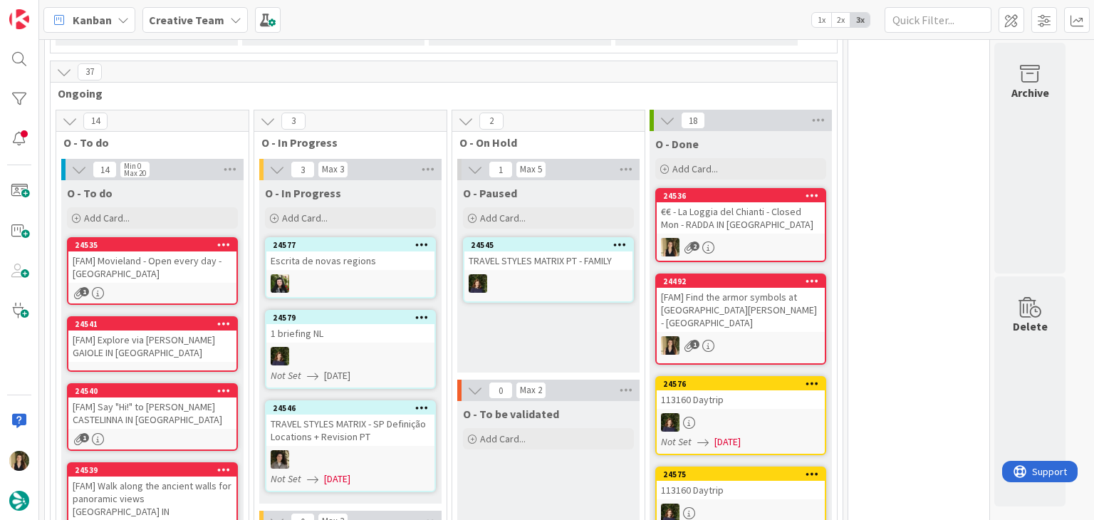
scroll to position [1110, 0]
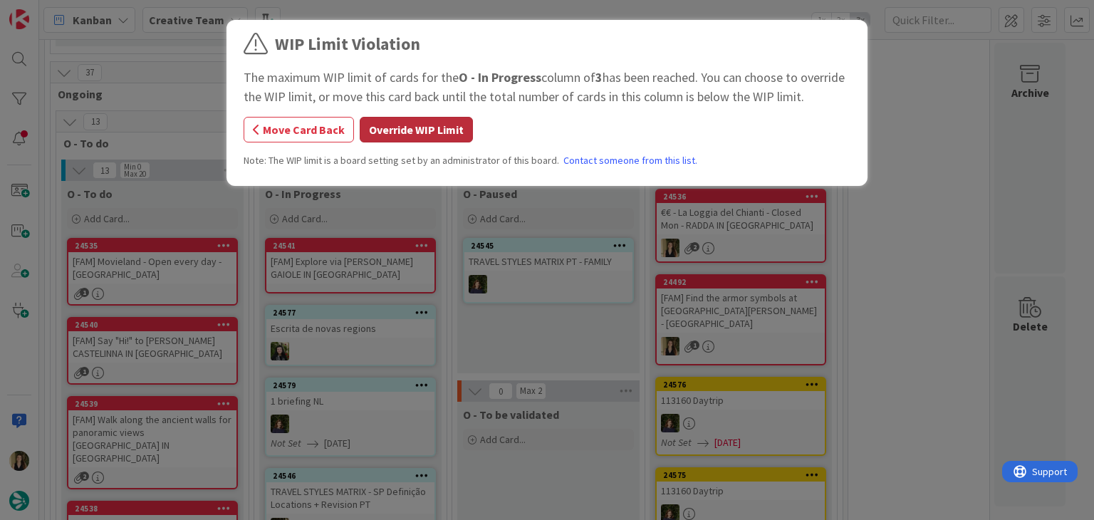
click at [414, 135] on button "Override WIP Limit" at bounding box center [416, 130] width 113 height 26
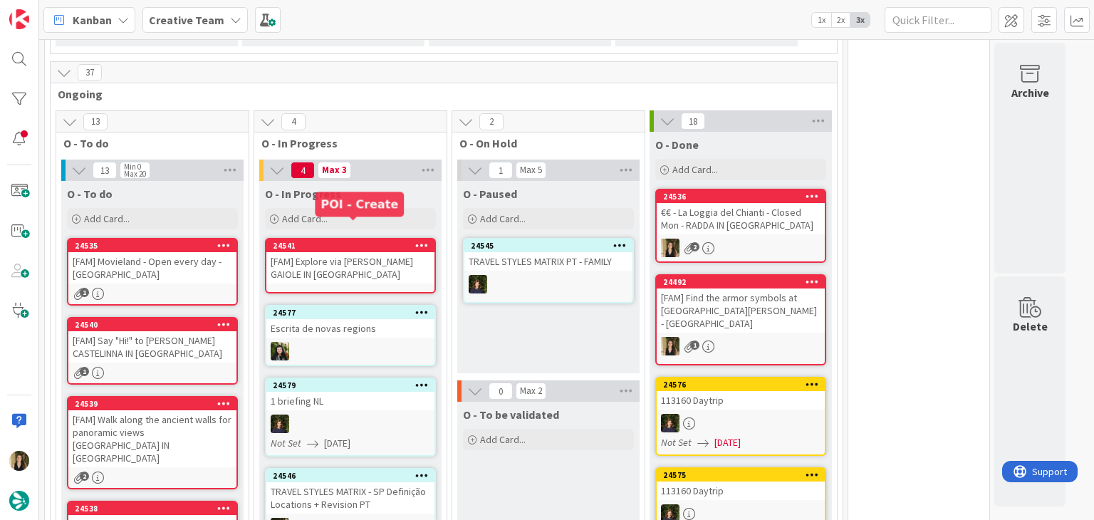
click at [394, 252] on div "[FAM] Explore via [PERSON_NAME] GAIOLE IN [GEOGRAPHIC_DATA]" at bounding box center [350, 267] width 168 height 31
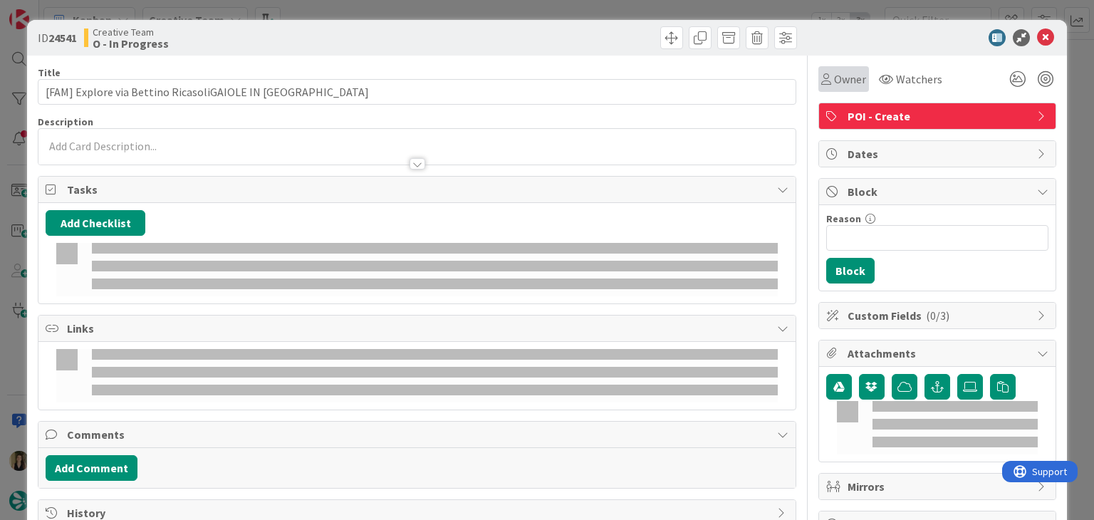
click at [841, 71] on span "Owner" at bounding box center [850, 79] width 32 height 17
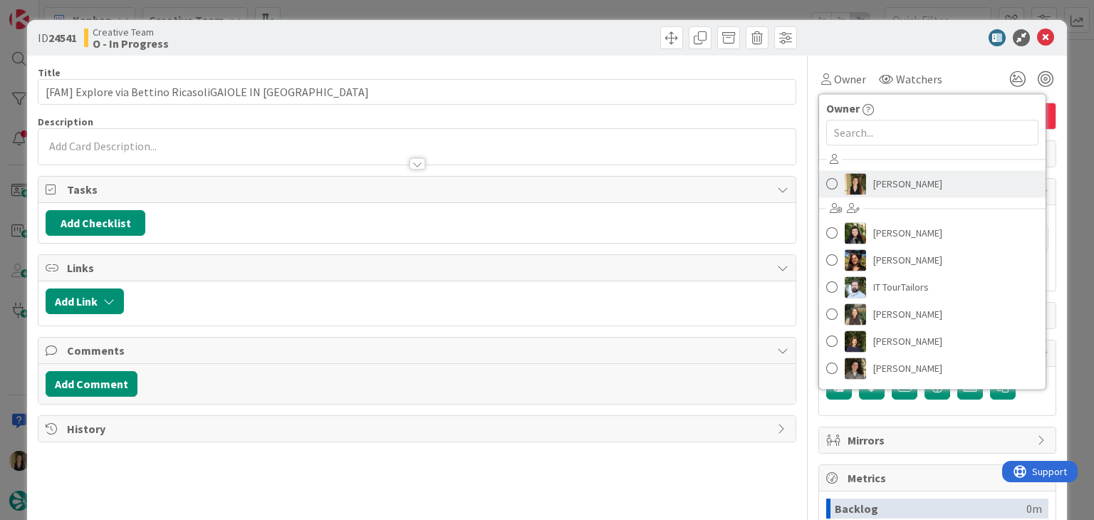
click at [866, 172] on link "[PERSON_NAME]" at bounding box center [932, 183] width 227 height 27
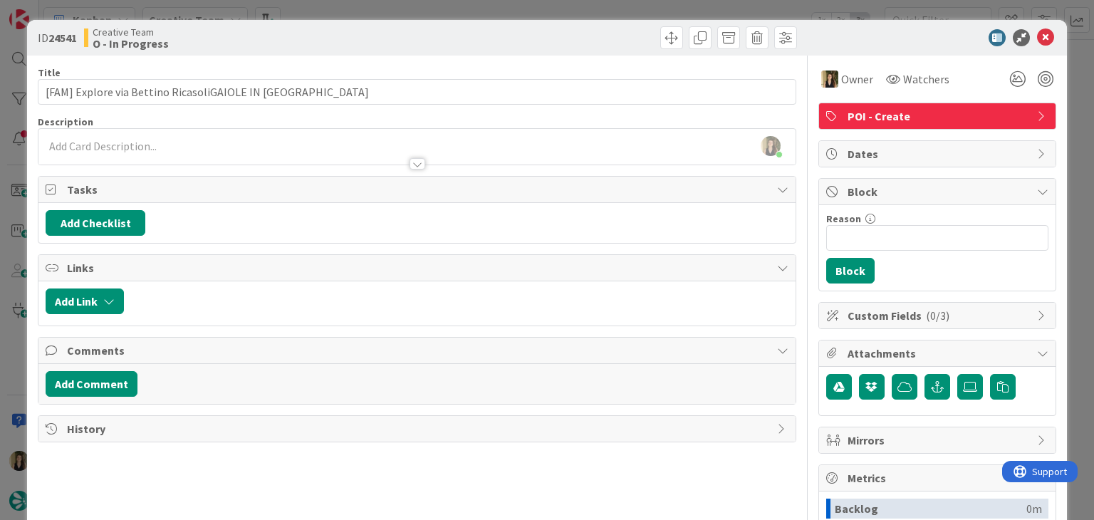
click at [396, 484] on div "Title 52 / 128 [FAM] Explore via Bettino RicasoliGAIOLE IN [GEOGRAPHIC_DATA] De…" at bounding box center [417, 395] width 758 height 679
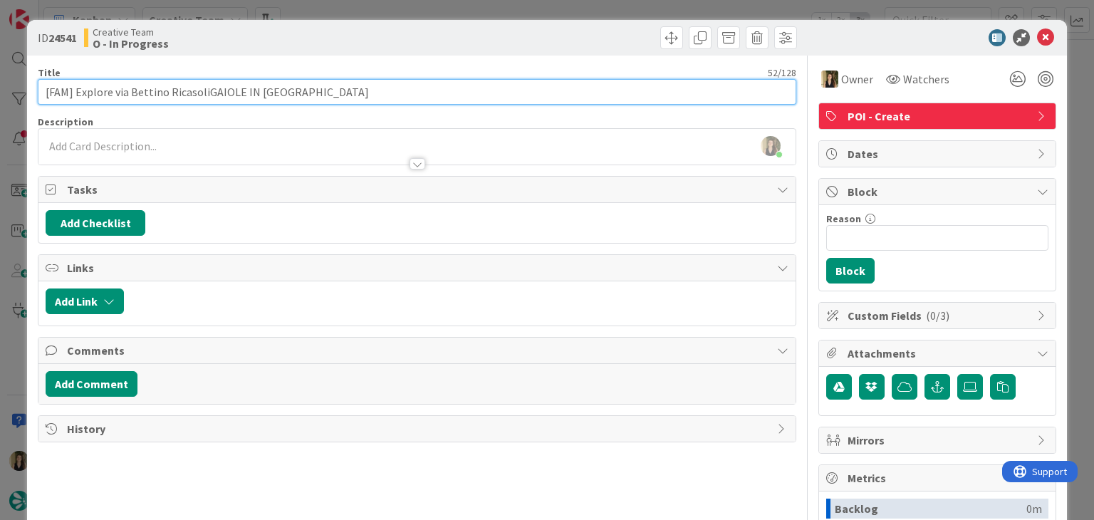
click at [202, 89] on input "[FAM] Explore via Bettino RicasoliGAIOLE IN [GEOGRAPHIC_DATA]" at bounding box center [417, 92] width 758 height 26
drag, startPoint x: 202, startPoint y: 89, endPoint x: 37, endPoint y: 89, distance: 165.3
click at [38, 89] on input "[FAM] Explore via [PERSON_NAME] GAIOLE IN [GEOGRAPHIC_DATA]" at bounding box center [417, 92] width 758 height 26
type input "[FAM] Explore via [PERSON_NAME] GAIOLE IN [GEOGRAPHIC_DATA]"
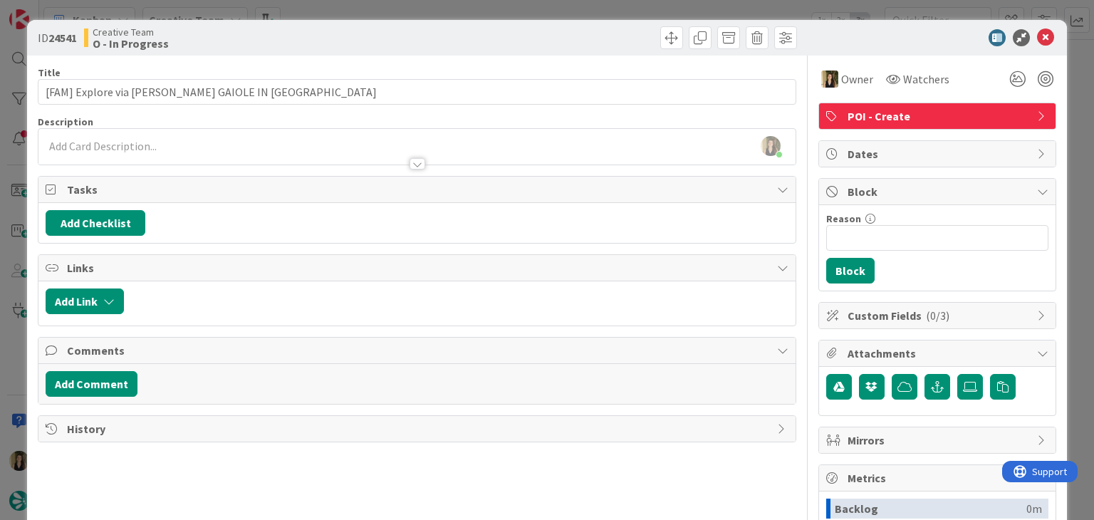
click at [353, 48] on div "Creative Team O - In Progress" at bounding box center [249, 37] width 330 height 23
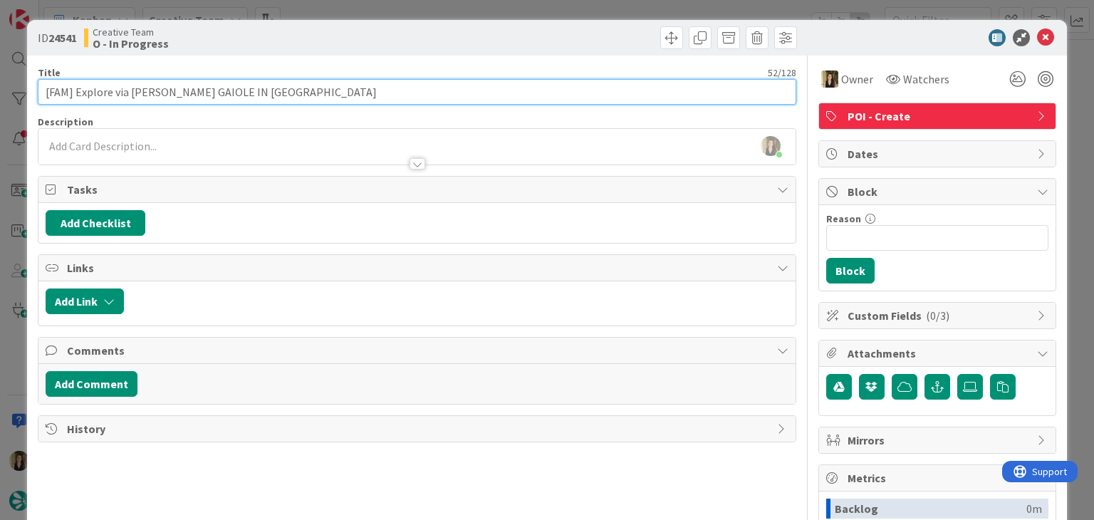
drag, startPoint x: 204, startPoint y: 88, endPoint x: 145, endPoint y: 91, distance: 58.5
click at [129, 92] on input "[FAM] Explore via [PERSON_NAME] GAIOLE IN [GEOGRAPHIC_DATA]" at bounding box center [417, 92] width 758 height 26
click at [217, 90] on input "[FAM] Explore via [PERSON_NAME] GAIOLE IN [GEOGRAPHIC_DATA]" at bounding box center [417, 92] width 758 height 26
drag, startPoint x: 204, startPoint y: 91, endPoint x: 75, endPoint y: 92, distance: 128.9
click at [74, 93] on input "[FAM] Explore via [PERSON_NAME] GAIOLE IN [GEOGRAPHIC_DATA]" at bounding box center [417, 92] width 758 height 26
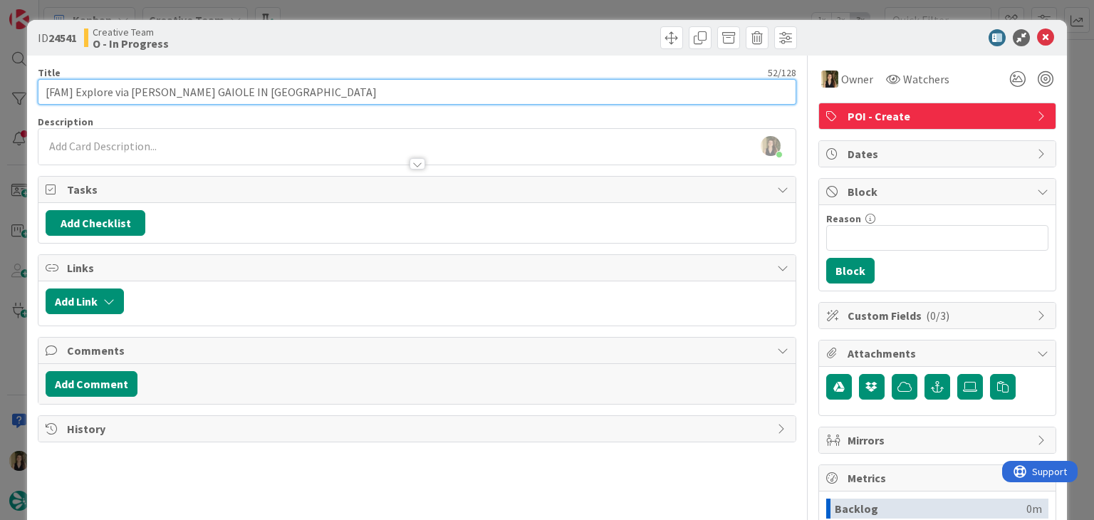
click at [214, 95] on input "[FAM] Explore via [PERSON_NAME] GAIOLE IN [GEOGRAPHIC_DATA]" at bounding box center [417, 92] width 758 height 26
drag, startPoint x: 199, startPoint y: 90, endPoint x: 127, endPoint y: 86, distance: 72.8
click at [114, 87] on input "[FAM] Explore via [PERSON_NAME] GAIOLE IN [GEOGRAPHIC_DATA]" at bounding box center [417, 92] width 758 height 26
drag, startPoint x: 237, startPoint y: 100, endPoint x: 222, endPoint y: 101, distance: 14.3
click at [236, 100] on input "[FAM] Explore via [PERSON_NAME] GAIOLE IN [GEOGRAPHIC_DATA]" at bounding box center [417, 92] width 758 height 26
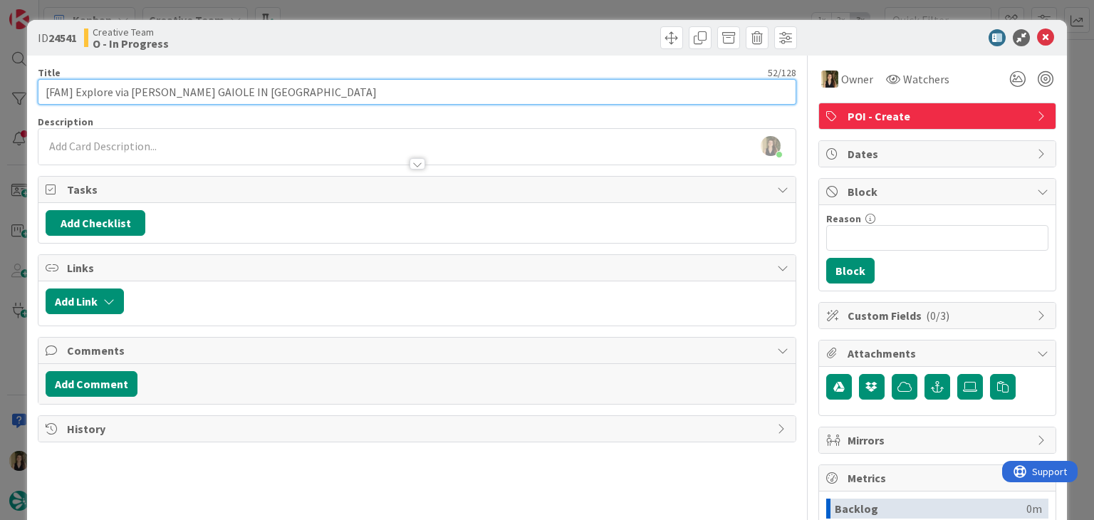
drag, startPoint x: 202, startPoint y: 90, endPoint x: 29, endPoint y: 93, distance: 173.1
click at [30, 93] on div "ID 24541 Creative Team O - In Progress Title 52 / 128 [FAM] Explore via [PERSON…" at bounding box center [546, 382] width 1039 height 725
drag, startPoint x: 277, startPoint y: 91, endPoint x: 234, endPoint y: 100, distance: 43.6
click at [276, 93] on input "[FAM] Explore via [PERSON_NAME] GAIOLE IN [GEOGRAPHIC_DATA]" at bounding box center [417, 92] width 758 height 26
drag, startPoint x: 201, startPoint y: 90, endPoint x: 112, endPoint y: 90, distance: 89.0
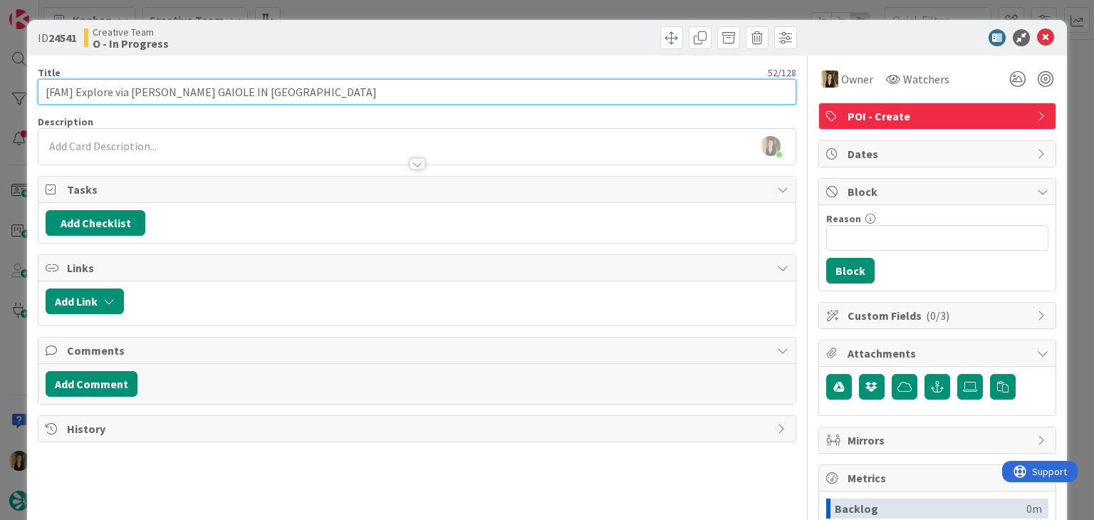
click at [112, 90] on input "[FAM] Explore via [PERSON_NAME] GAIOLE IN [GEOGRAPHIC_DATA]" at bounding box center [417, 92] width 758 height 26
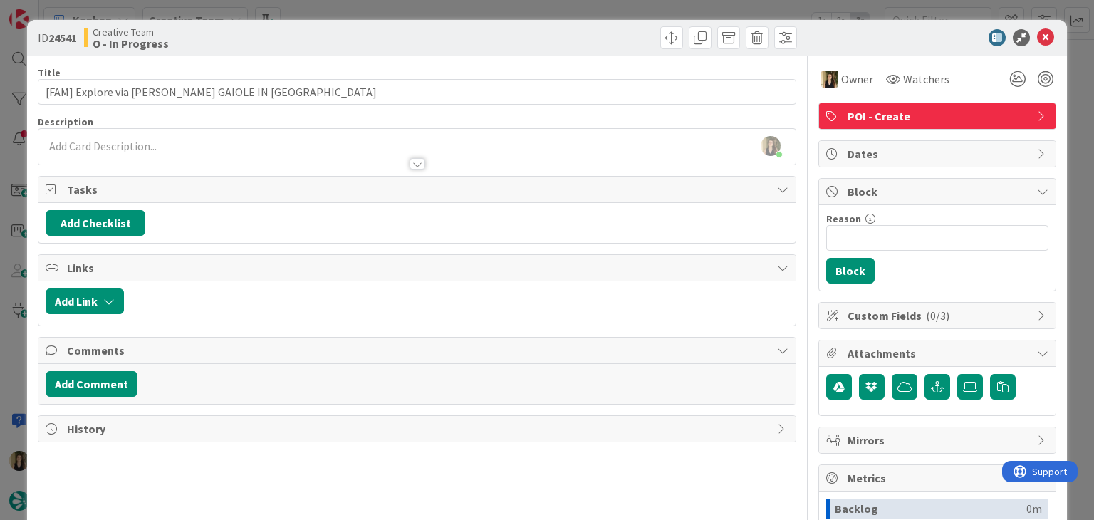
drag, startPoint x: 301, startPoint y: 38, endPoint x: 308, endPoint y: 13, distance: 25.9
click at [301, 38] on div "Creative Team O - In Progress" at bounding box center [249, 37] width 330 height 23
click at [308, 12] on div "ID 24541 Creative Team O - In Progress Title 52 / 128 [FAM] Explore via [PERSON…" at bounding box center [547, 260] width 1094 height 520
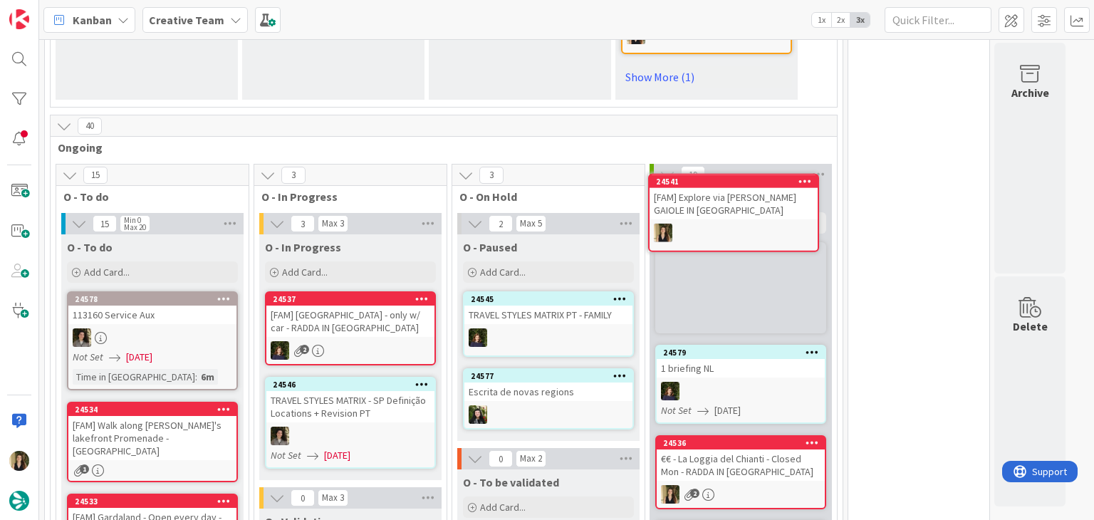
scroll to position [1050, 0]
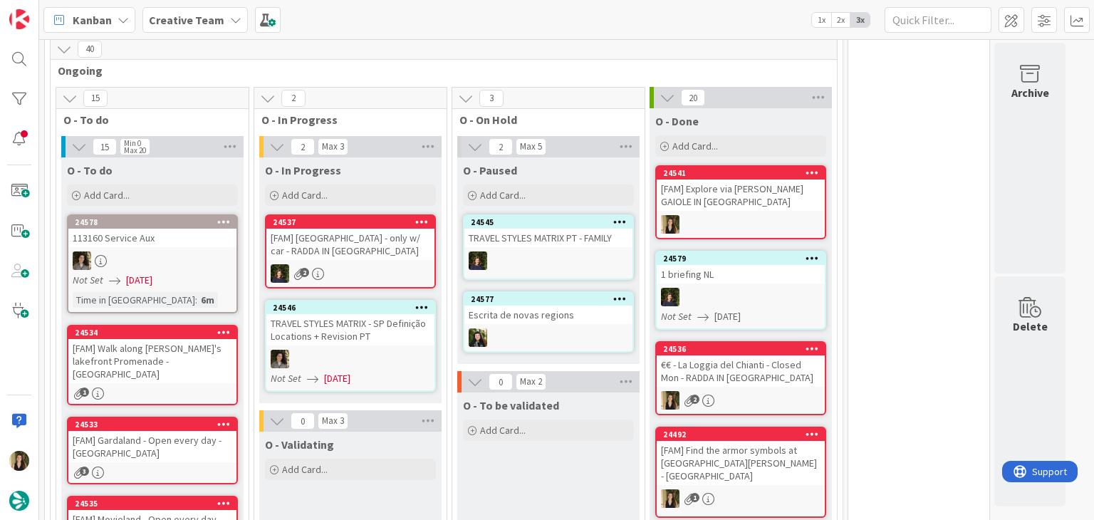
scroll to position [1211, 0]
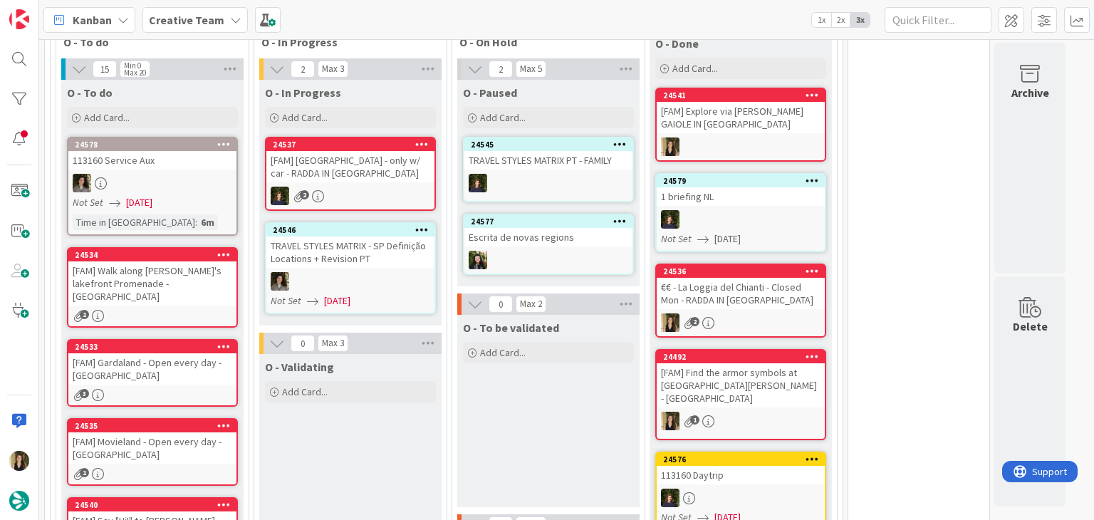
click at [191, 353] on div "[FAM] Gardaland - Open every day - [GEOGRAPHIC_DATA]" at bounding box center [152, 368] width 168 height 31
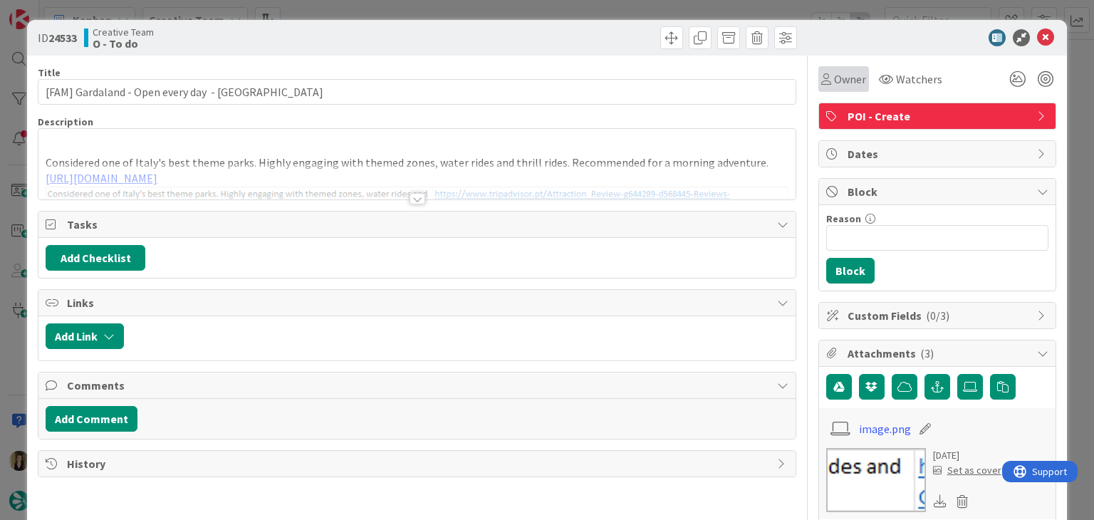
click at [834, 81] on span "Owner" at bounding box center [850, 79] width 32 height 17
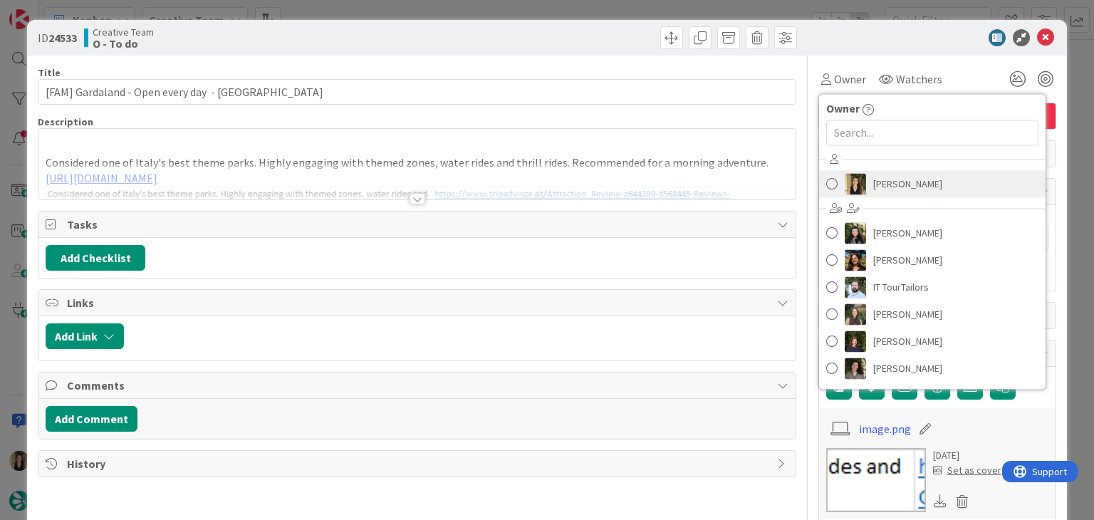
click at [882, 189] on span "[PERSON_NAME]" at bounding box center [907, 183] width 69 height 21
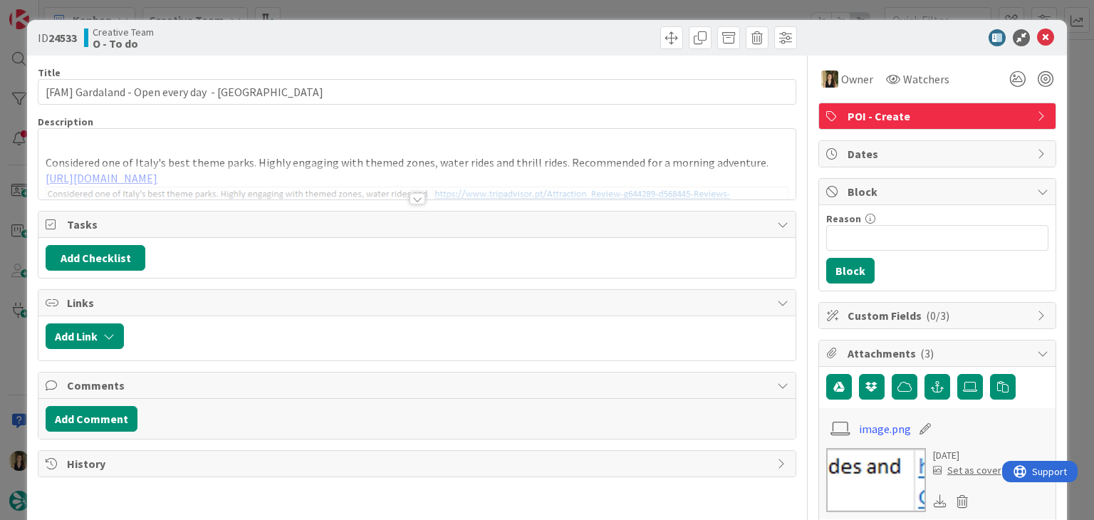
drag, startPoint x: 596, startPoint y: 35, endPoint x: 586, endPoint y: 9, distance: 27.5
click at [593, 32] on div at bounding box center [609, 37] width 376 height 23
click at [586, 9] on div "ID 24533 Creative Team O - To do Title 49 / 128 [FAM] Gardaland - Open every da…" at bounding box center [547, 260] width 1094 height 520
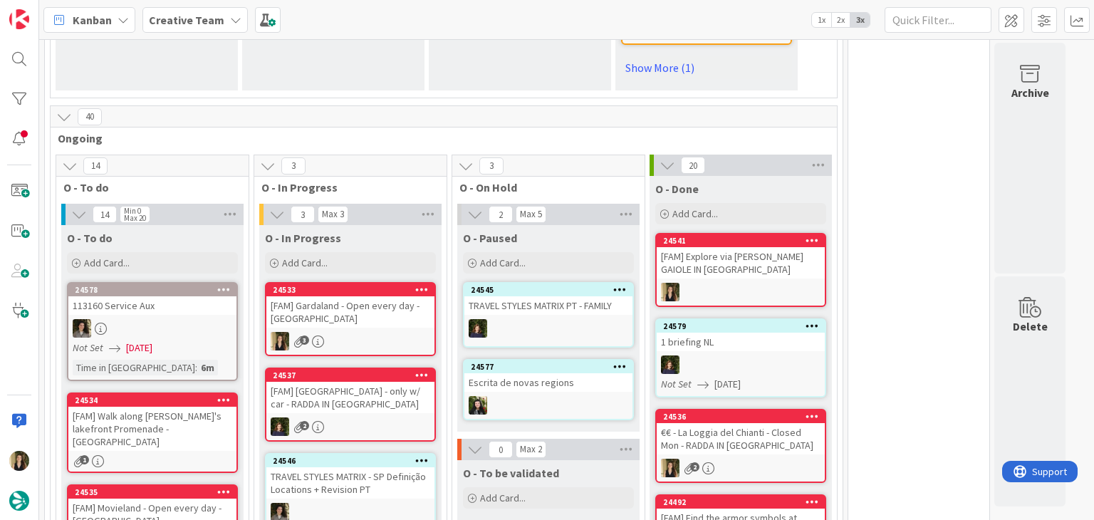
click at [397, 332] on div "3" at bounding box center [350, 341] width 168 height 19
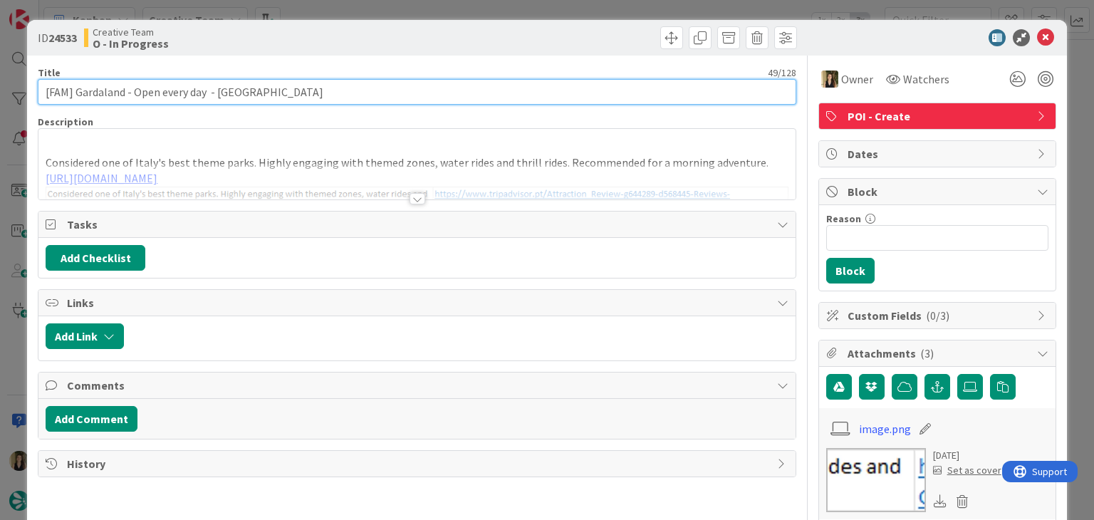
click at [217, 98] on input "[FAM] Gardaland - Open every day - [GEOGRAPHIC_DATA]" at bounding box center [417, 92] width 758 height 26
drag, startPoint x: 124, startPoint y: 91, endPoint x: 74, endPoint y: 92, distance: 49.9
click at [74, 92] on input "[FAM] Gardaland - Open every day - [GEOGRAPHIC_DATA]" at bounding box center [417, 92] width 758 height 26
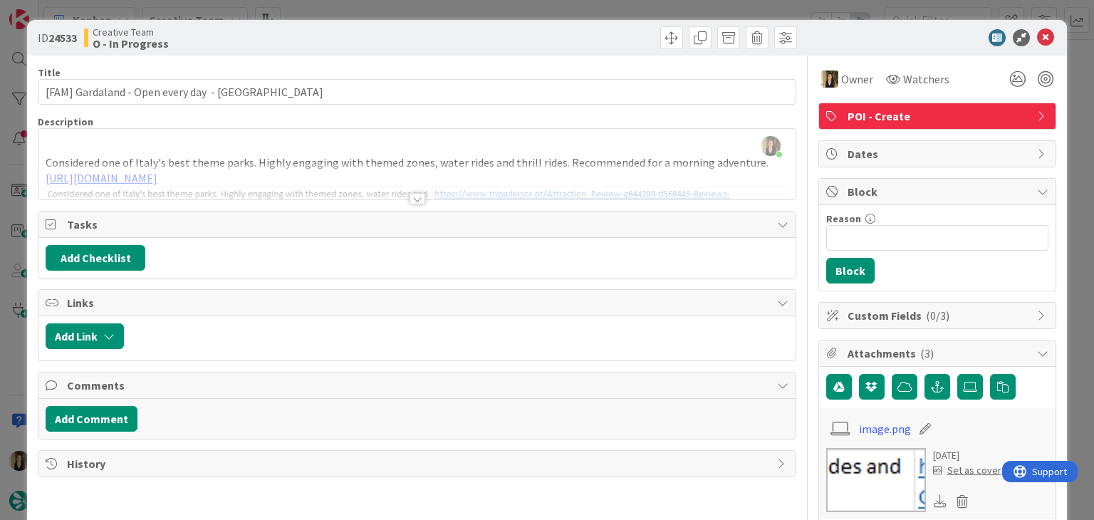
click at [410, 194] on div at bounding box center [418, 198] width 16 height 11
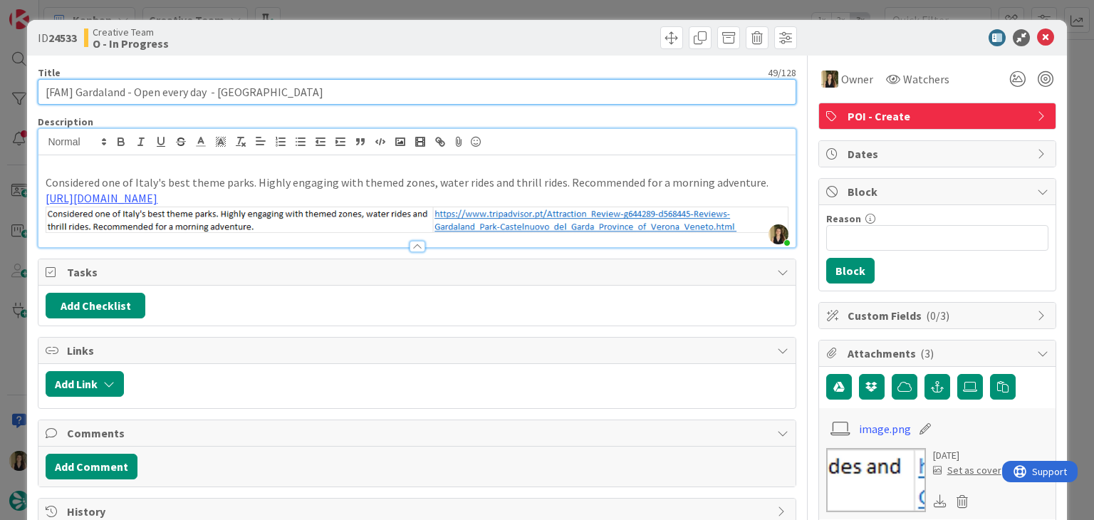
click at [103, 90] on input "[FAM] Gardaland - Open every day - [GEOGRAPHIC_DATA]" at bounding box center [417, 92] width 758 height 26
drag, startPoint x: 206, startPoint y: 91, endPoint x: 28, endPoint y: 89, distance: 177.4
click at [285, 94] on input "[FAM] Gardaland - Open every day - [GEOGRAPHIC_DATA]" at bounding box center [417, 92] width 758 height 26
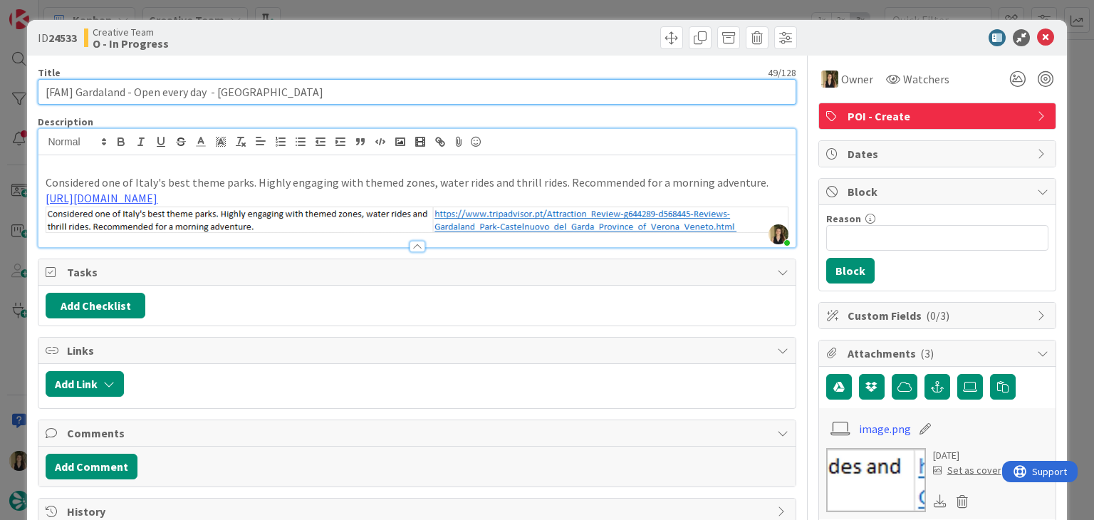
drag, startPoint x: 122, startPoint y: 91, endPoint x: 73, endPoint y: 90, distance: 48.5
click at [73, 90] on input "[FAM] Gardaland - Open every day - [GEOGRAPHIC_DATA]" at bounding box center [417, 92] width 758 height 26
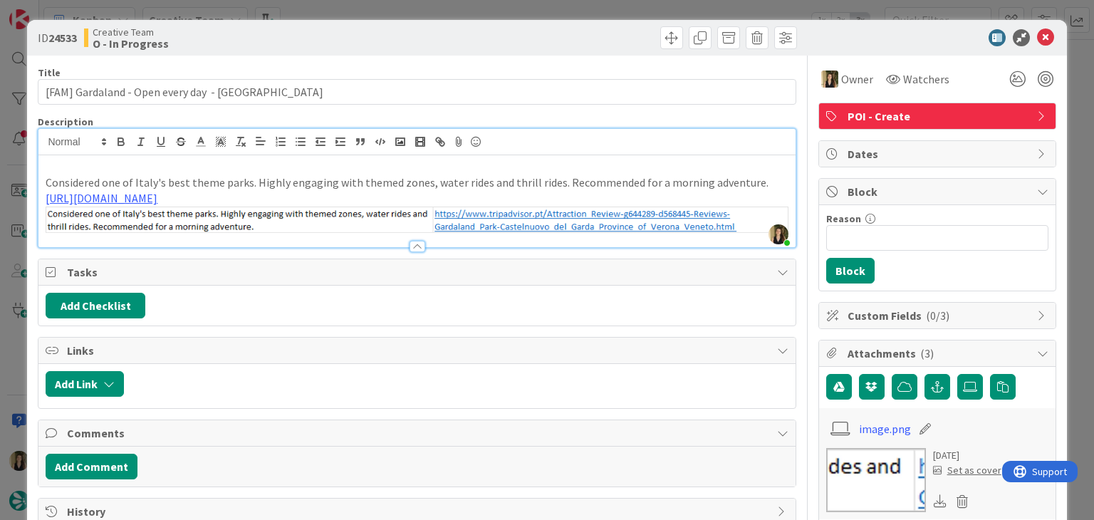
drag, startPoint x: 361, startPoint y: 41, endPoint x: 360, endPoint y: 16, distance: 24.2
click at [361, 40] on div "Creative Team O - In Progress" at bounding box center [249, 37] width 330 height 23
click at [360, 12] on div "ID 24533 Creative Team O - In Progress Title 49 / 128 [FAM] Gardaland - Open ev…" at bounding box center [547, 260] width 1094 height 520
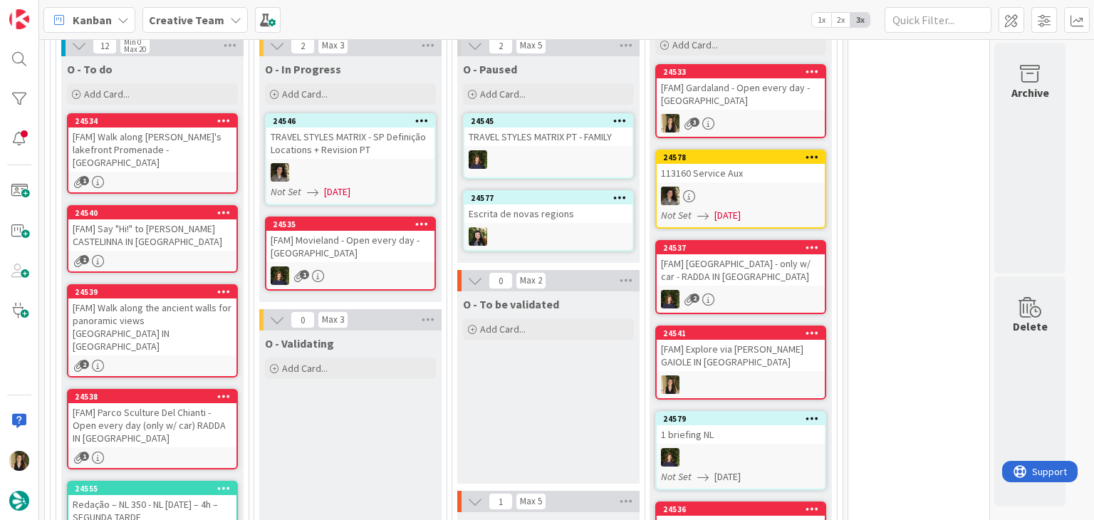
scroll to position [1254, 0]
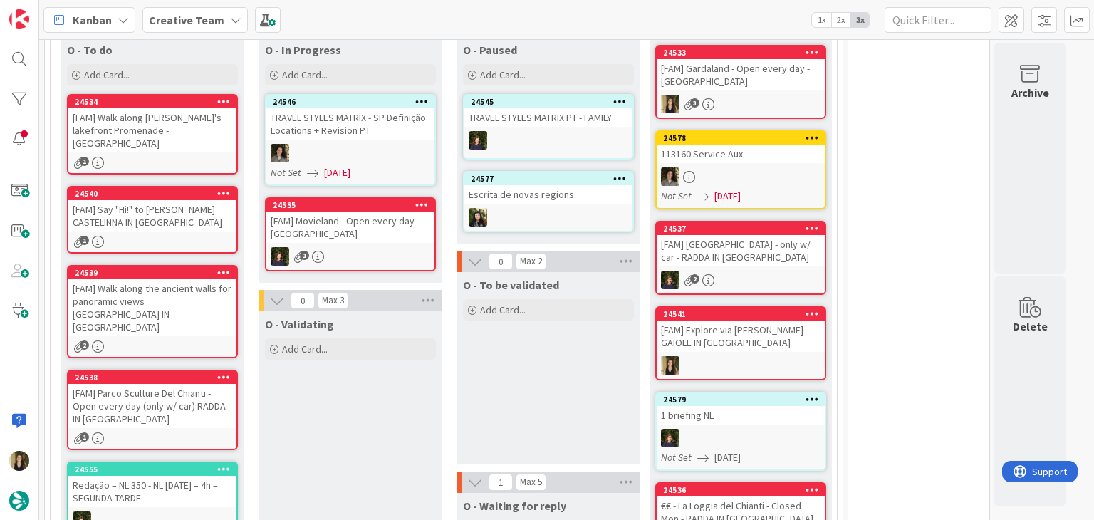
drag, startPoint x: 402, startPoint y: 442, endPoint x: 320, endPoint y: 430, distance: 83.6
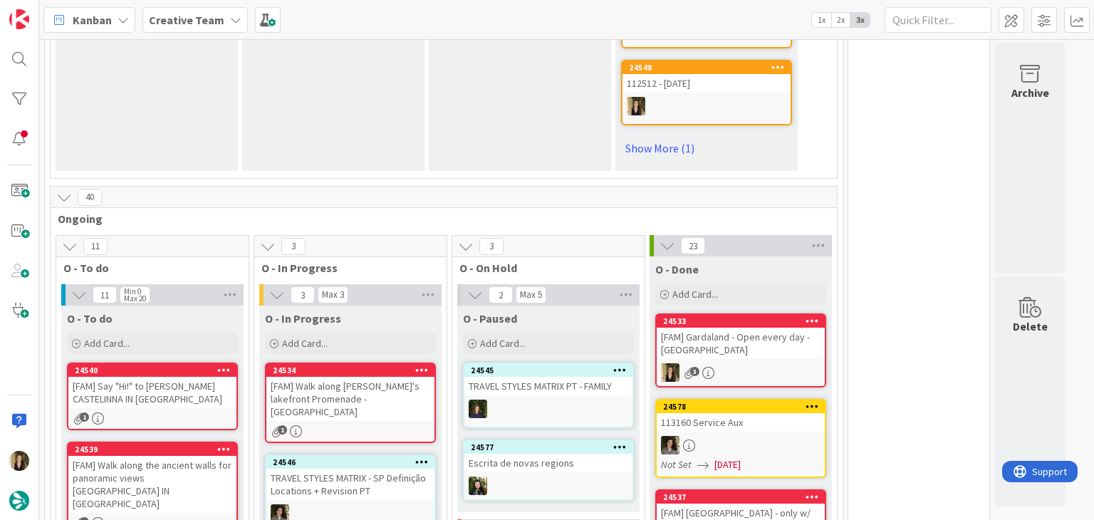
scroll to position [988, 0]
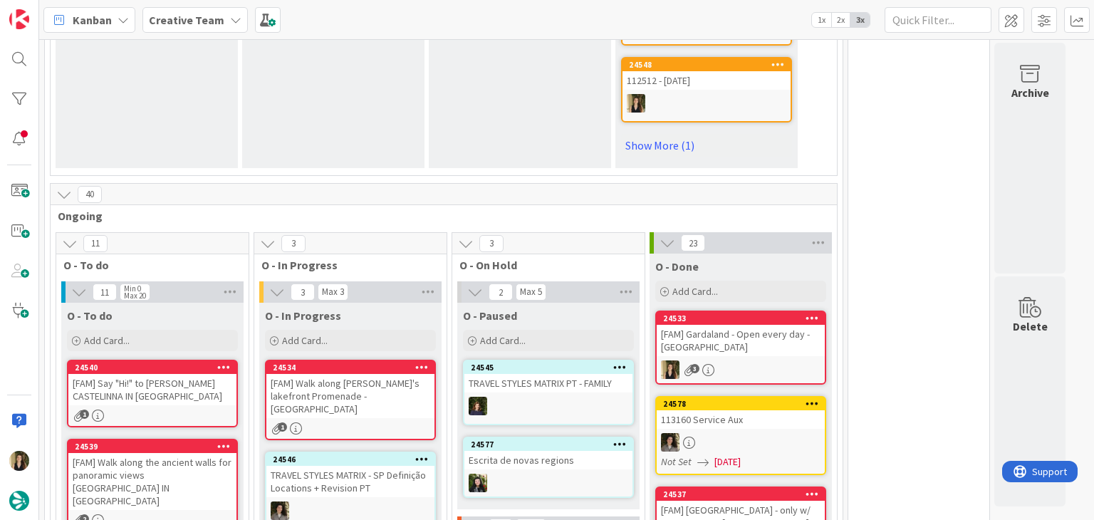
click at [398, 374] on div "[FAM] Walk along [PERSON_NAME]'s lakefront Promenade - [GEOGRAPHIC_DATA]" at bounding box center [350, 396] width 168 height 44
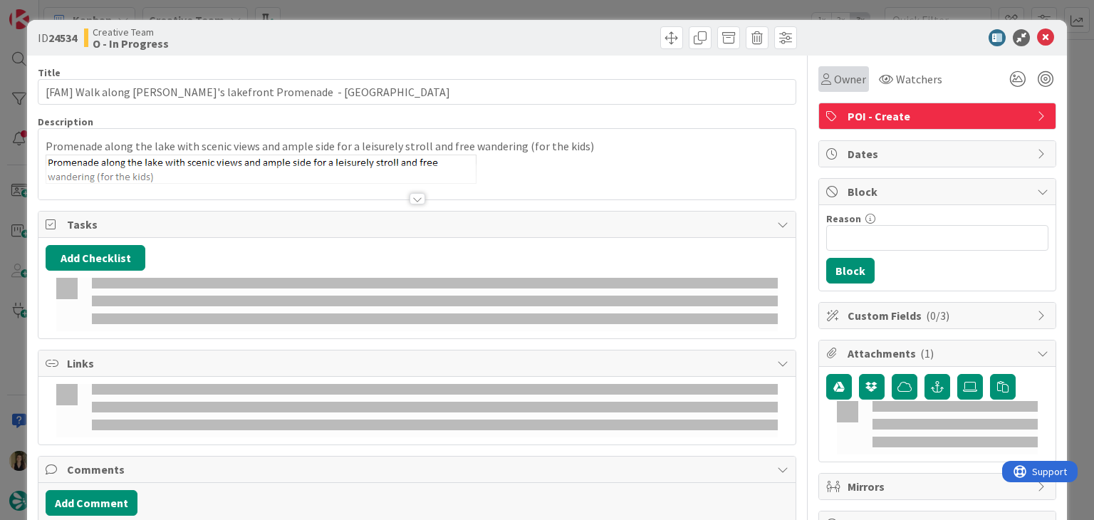
click at [821, 78] on icon at bounding box center [826, 78] width 10 height 11
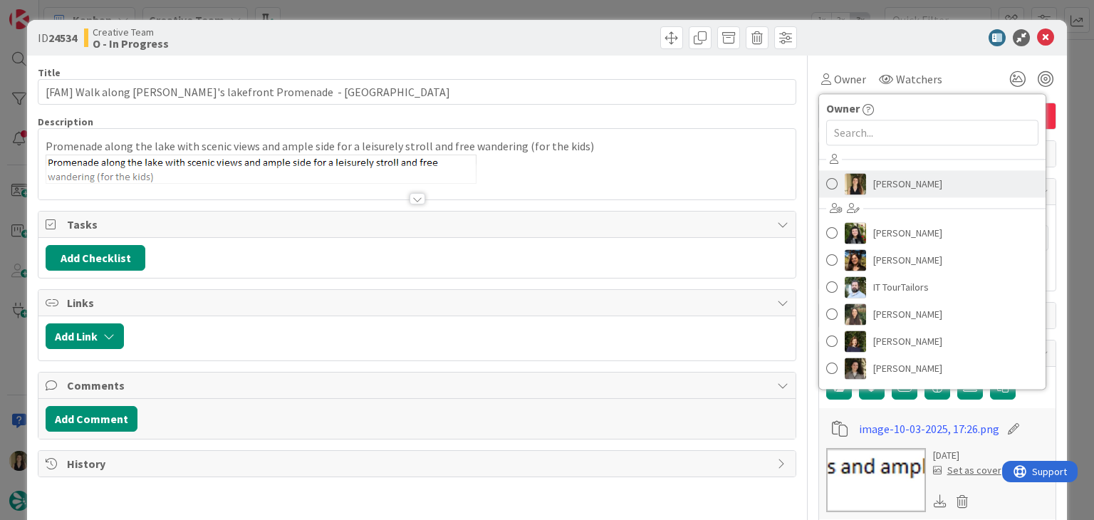
click at [899, 182] on span "[PERSON_NAME]" at bounding box center [907, 183] width 69 height 21
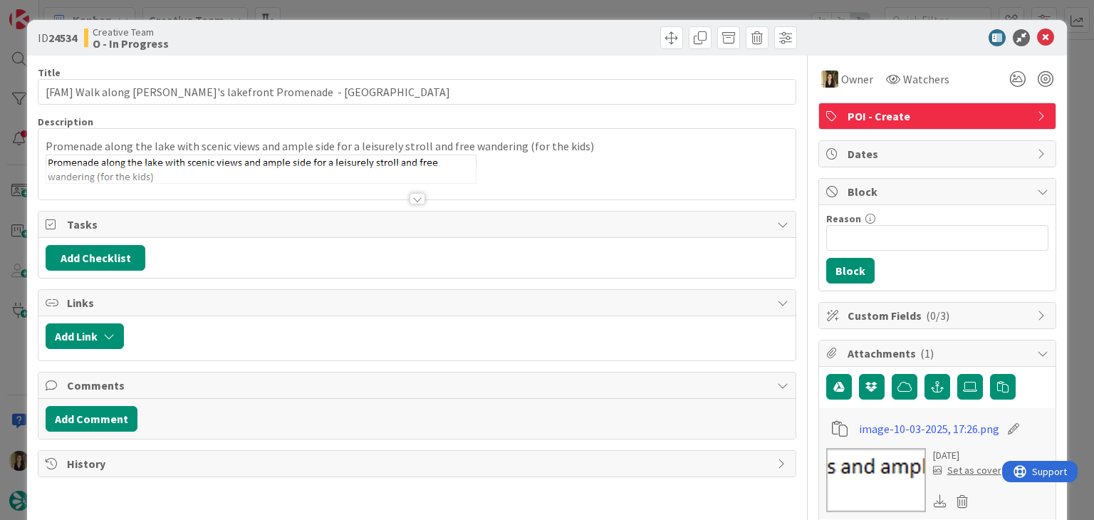
type input "[FAM] Walk along [PERSON_NAME]'s lakefront Promenade - [GEOGRAPHIC_DATA]"
drag, startPoint x: 557, startPoint y: 43, endPoint x: 541, endPoint y: 105, distance: 63.9
click at [548, 81] on div "ID 24534 Creative Team O - In Progress Title 65 / 128 [FAM] Walk along [PERSON_…" at bounding box center [546, 497] width 1039 height 955
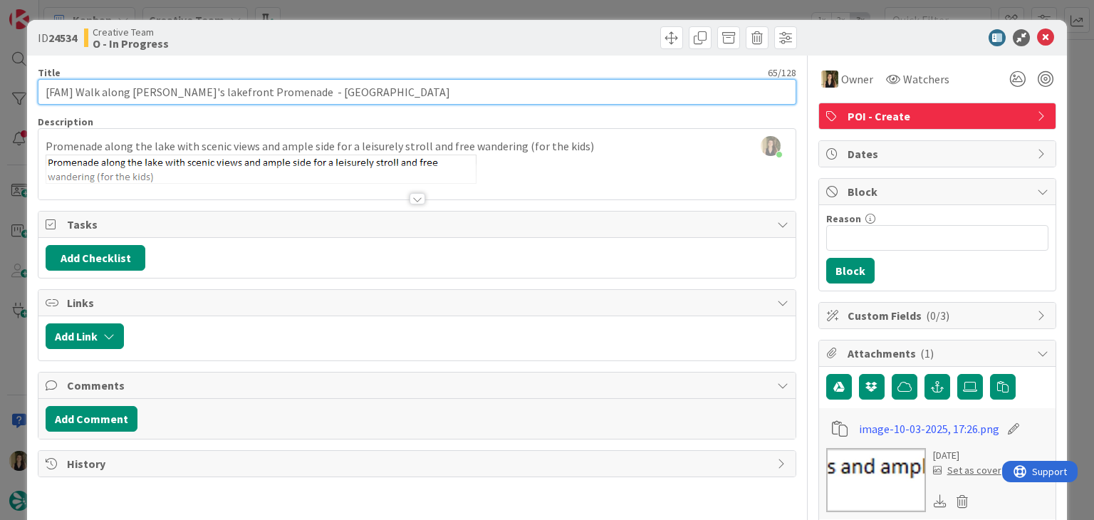
drag, startPoint x: 281, startPoint y: 95, endPoint x: 76, endPoint y: 91, distance: 205.2
click at [76, 91] on input "[FAM] Walk along [PERSON_NAME]'s lakefront Promenade - [GEOGRAPHIC_DATA]" at bounding box center [417, 92] width 758 height 26
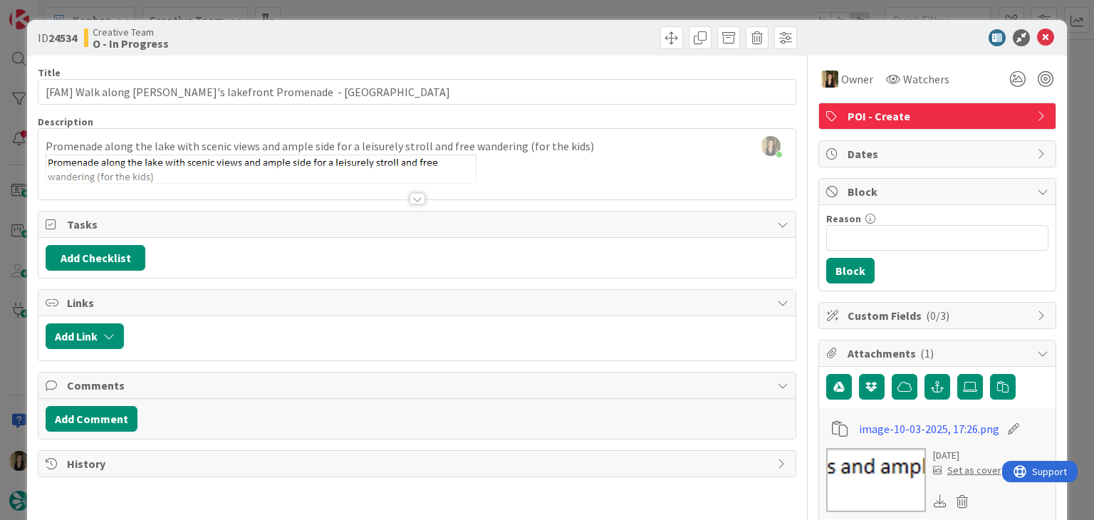
click at [328, 42] on div "Creative Team O - In Progress" at bounding box center [249, 37] width 330 height 23
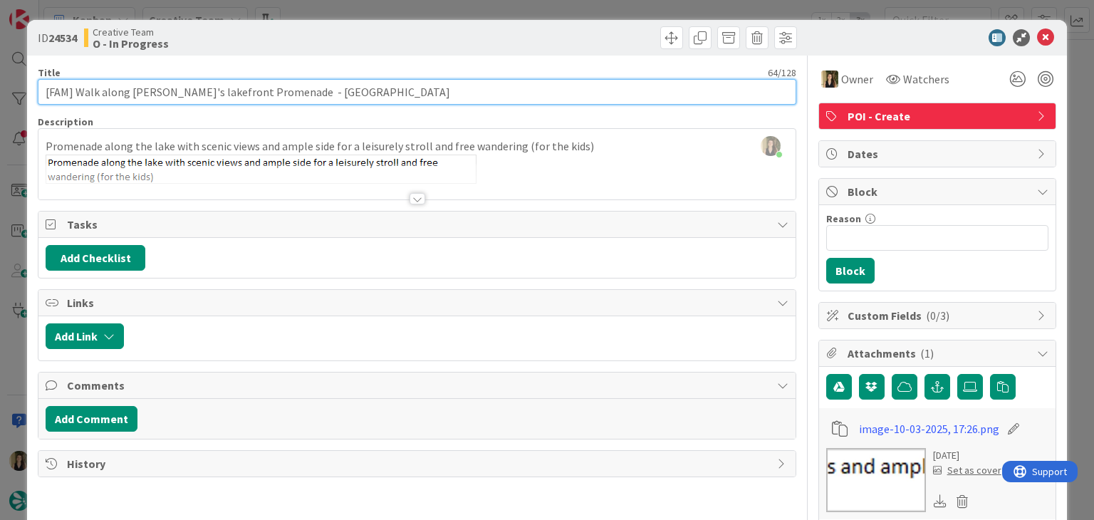
drag, startPoint x: 282, startPoint y: 90, endPoint x: 129, endPoint y: 92, distance: 153.2
click at [129, 92] on input "[FAM] Walk along [PERSON_NAME]'s lakefront Promenade - [GEOGRAPHIC_DATA]" at bounding box center [417, 92] width 758 height 26
drag, startPoint x: 100, startPoint y: 90, endPoint x: 58, endPoint y: 100, distance: 42.5
click at [95, 92] on input "[FAM] Walk along [PERSON_NAME]'s lakefront Promenade - [GEOGRAPHIC_DATA]" at bounding box center [417, 92] width 758 height 26
drag, startPoint x: 73, startPoint y: 92, endPoint x: 26, endPoint y: 90, distance: 47.8
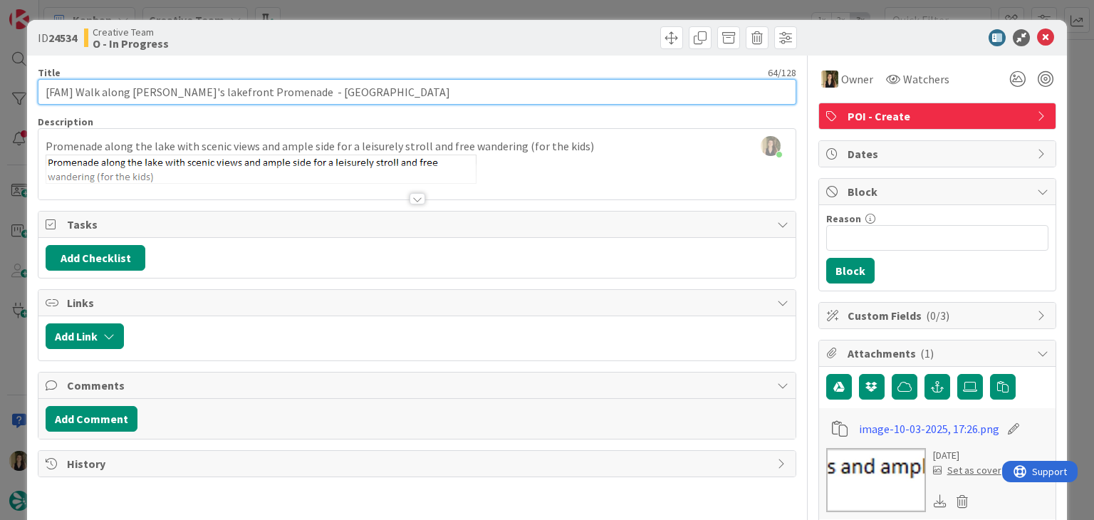
click at [26, 90] on div "ID 24534 Creative Team O - In Progress Title 64 / 128 [FAM] Walk along [PERSON_…" at bounding box center [547, 260] width 1094 height 520
click at [249, 93] on input "[FAM] Walk along [PERSON_NAME]'s lakefront Promenade - [GEOGRAPHIC_DATA]" at bounding box center [417, 92] width 758 height 26
drag, startPoint x: 282, startPoint y: 92, endPoint x: 125, endPoint y: 98, distance: 157.5
click at [75, 89] on input "[FAM] Walk along [PERSON_NAME]'s lakefront Promenade - [GEOGRAPHIC_DATA]" at bounding box center [417, 92] width 758 height 26
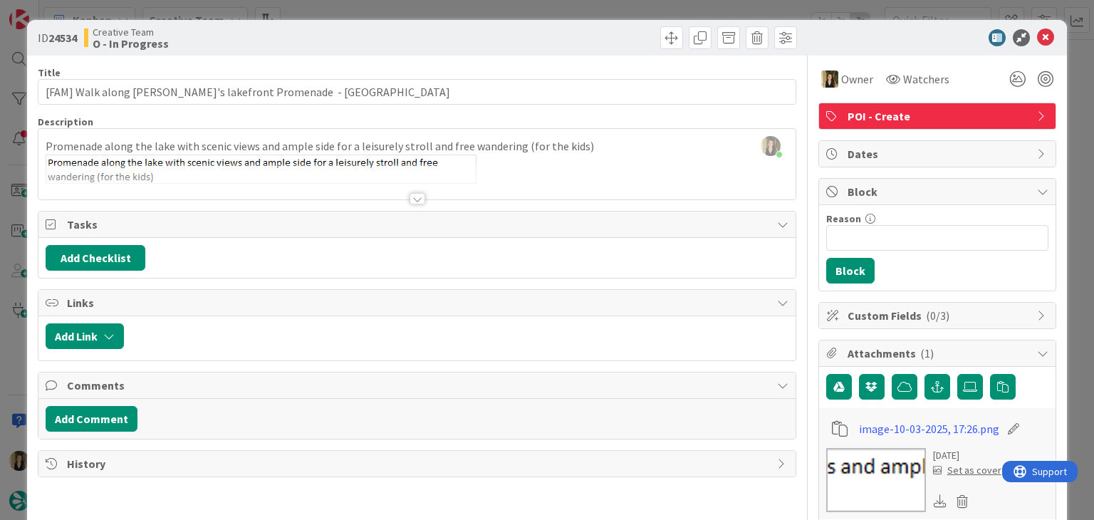
click at [388, 24] on div "ID 24534 Creative Team O - In Progress" at bounding box center [546, 38] width 1039 height 36
click at [388, 15] on div "ID 24534 Creative Team O - In Progress Title 64 / 128 [FAM] Walk along [PERSON_…" at bounding box center [547, 260] width 1094 height 520
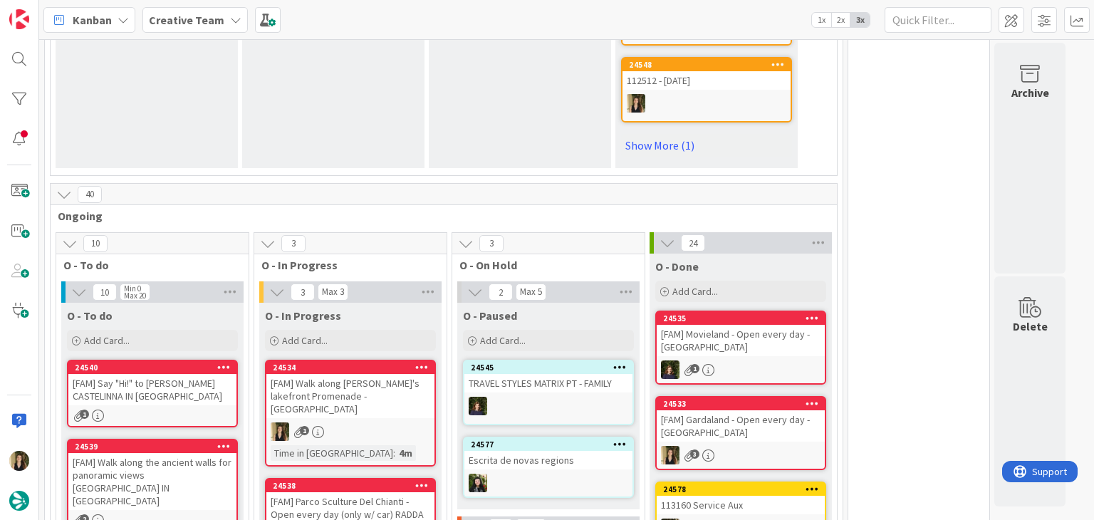
scroll to position [1202, 0]
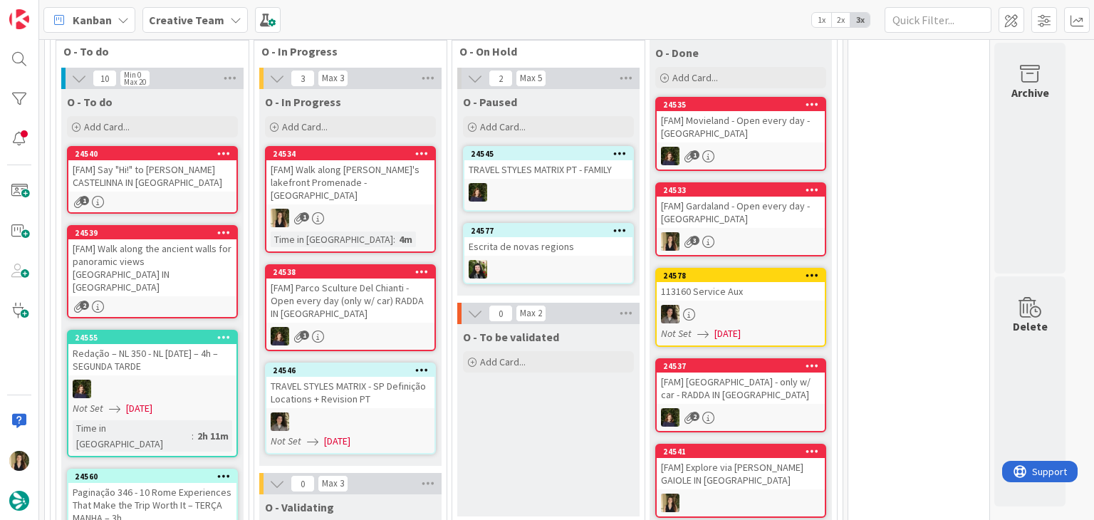
click at [561, 466] on div "O - To be validated Add Card..." at bounding box center [548, 420] width 182 height 192
click at [388, 209] on div "1" at bounding box center [350, 218] width 168 height 19
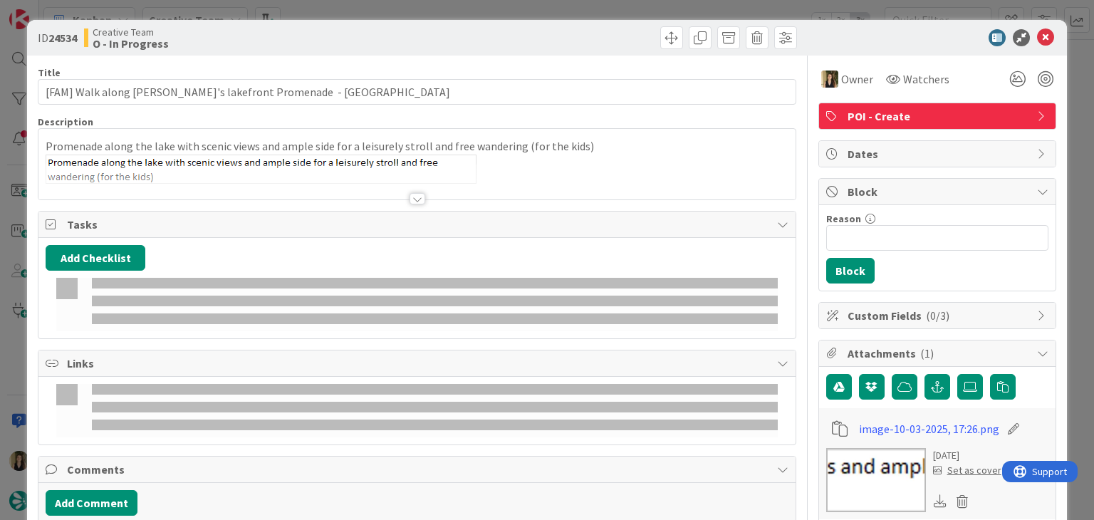
click at [453, 9] on div "ID 24534 Creative Team O - In Progress Title 64 / 128 [FAM] Walk along [PERSON_…" at bounding box center [547, 260] width 1094 height 520
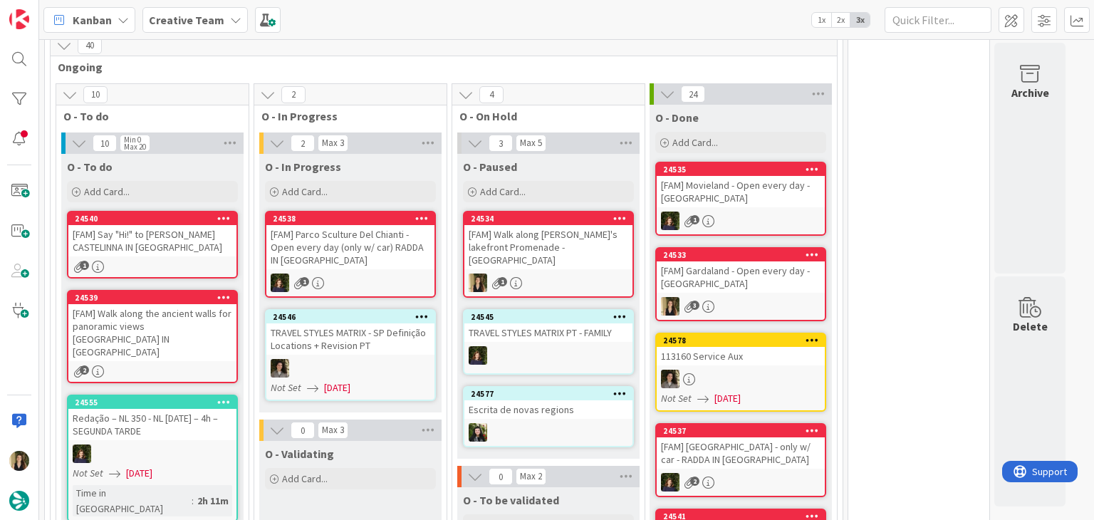
drag, startPoint x: 947, startPoint y: 175, endPoint x: 963, endPoint y: 98, distance: 79.2
drag, startPoint x: 993, startPoint y: 0, endPoint x: 965, endPoint y: 20, distance: 34.8
drag, startPoint x: 965, startPoint y: 20, endPoint x: 994, endPoint y: 5, distance: 33.5
